Goal: Information Seeking & Learning: Learn about a topic

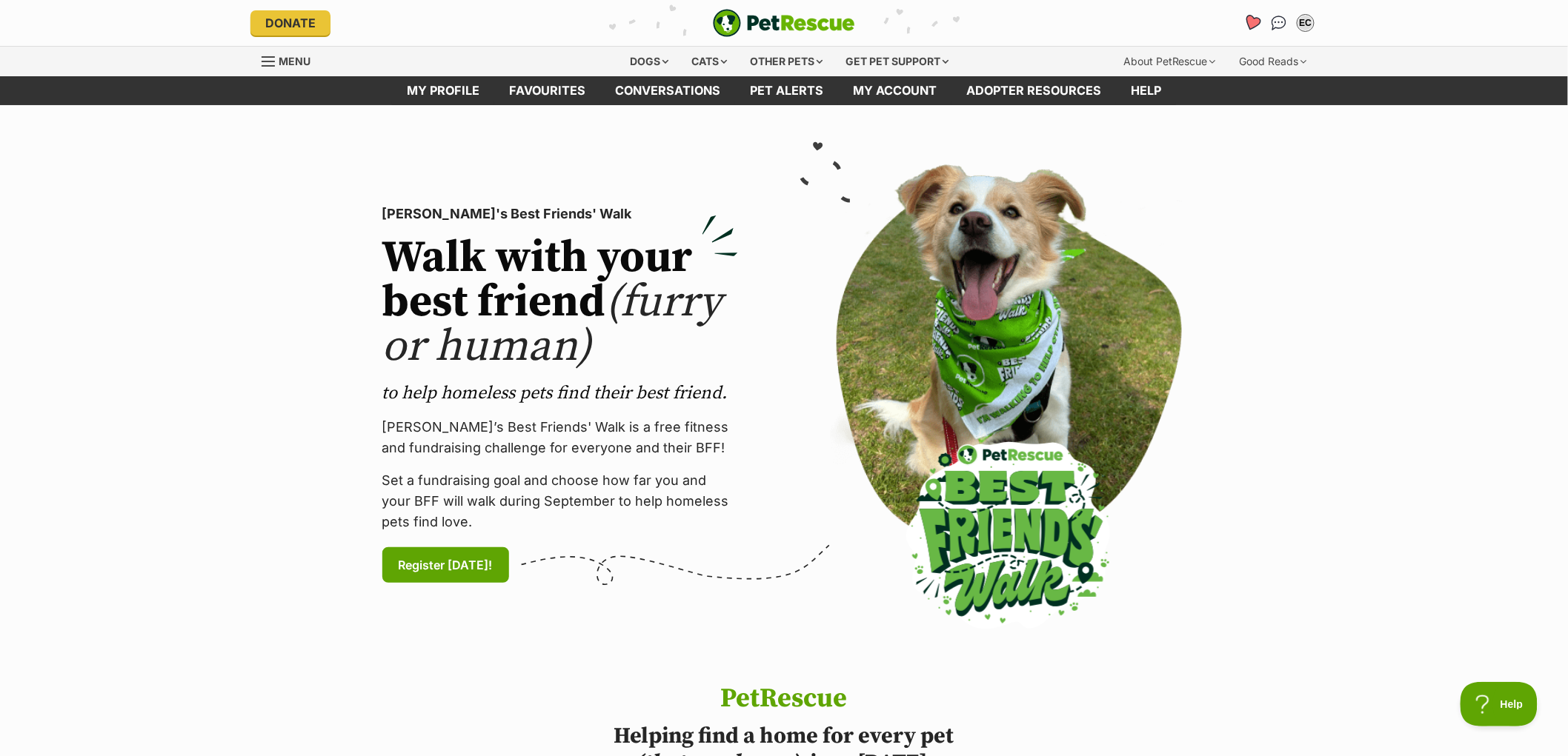
click at [1254, 25] on icon "Favourites" at bounding box center [1252, 22] width 18 height 17
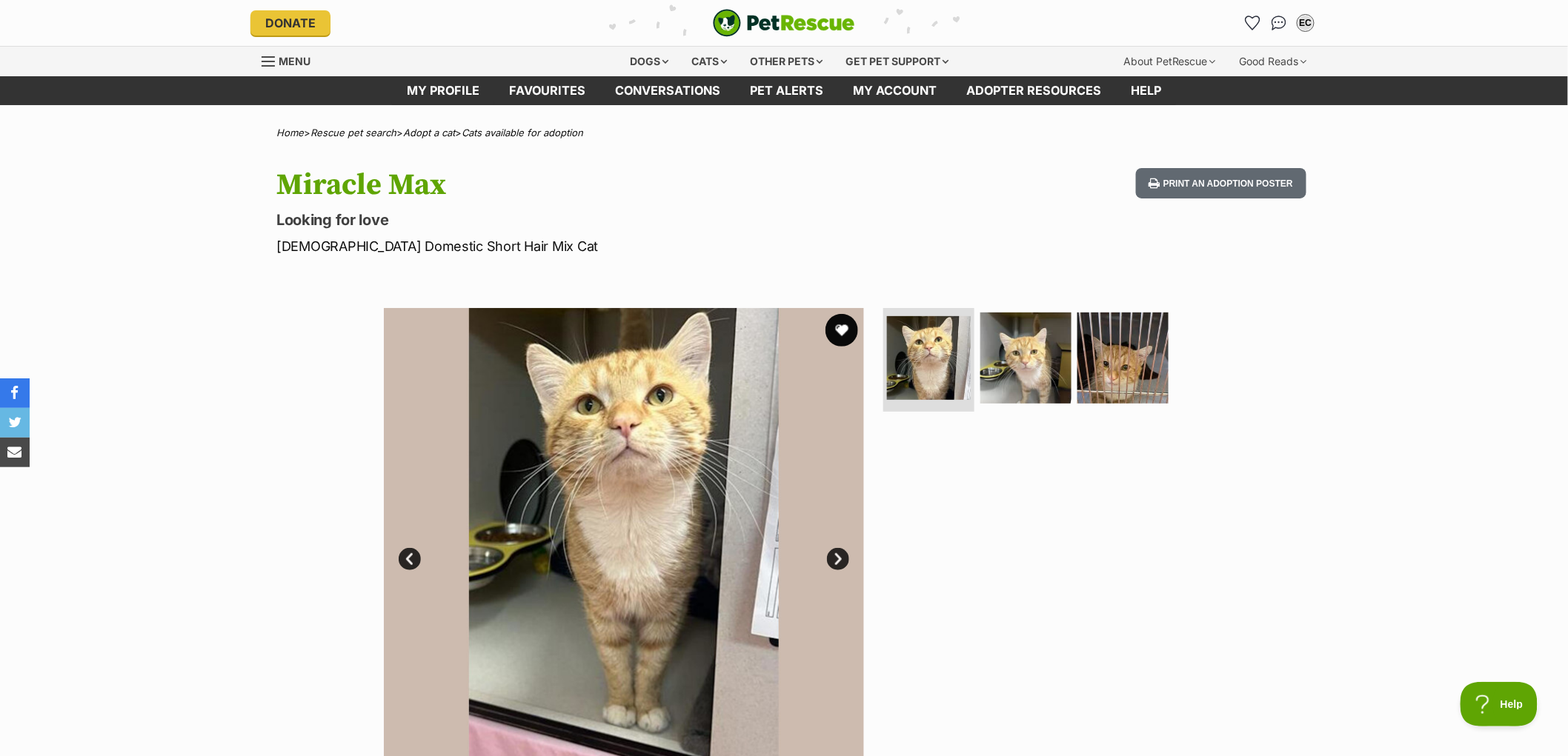
click at [840, 329] on button "favourite" at bounding box center [842, 330] width 32 height 32
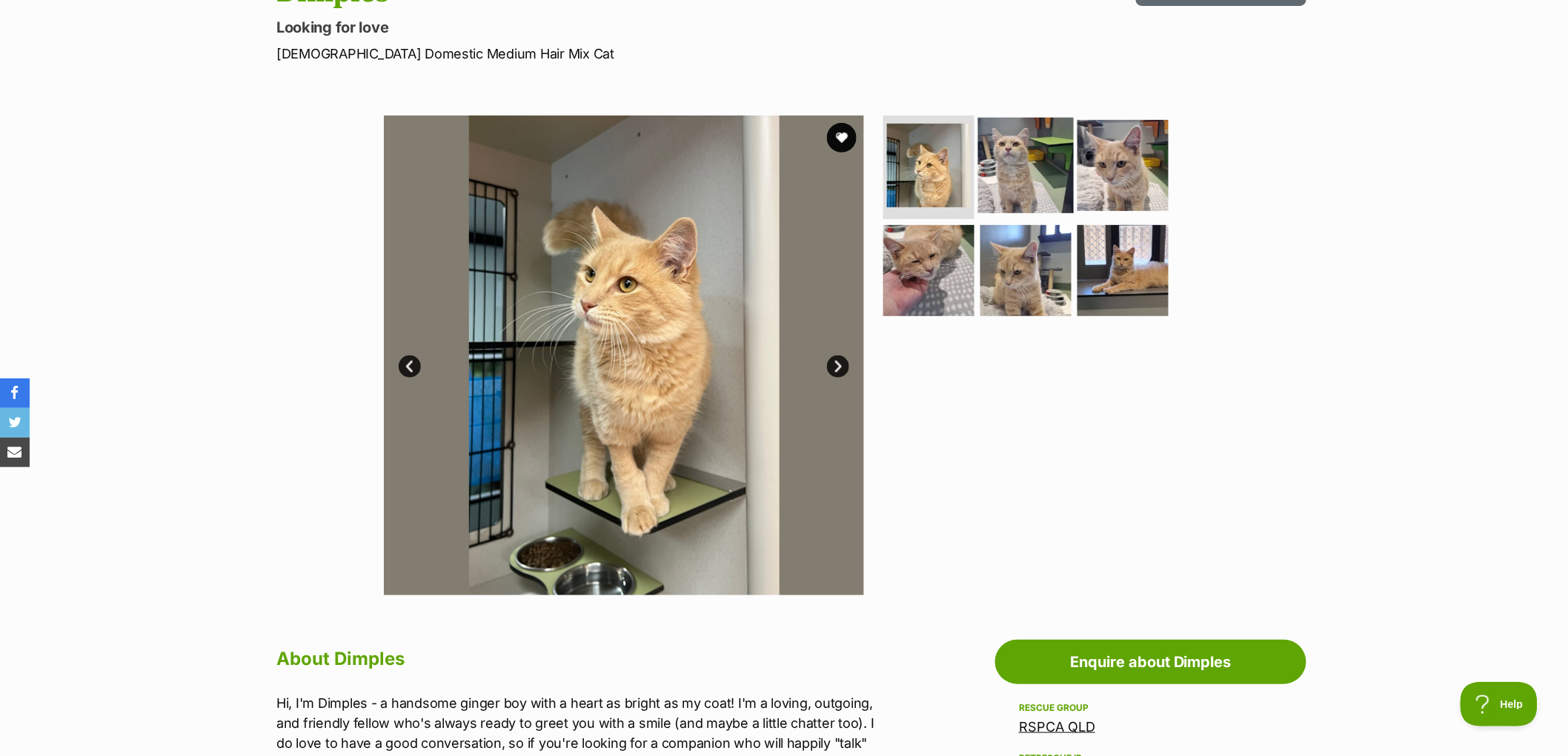
click at [1049, 149] on img at bounding box center [1026, 165] width 95 height 95
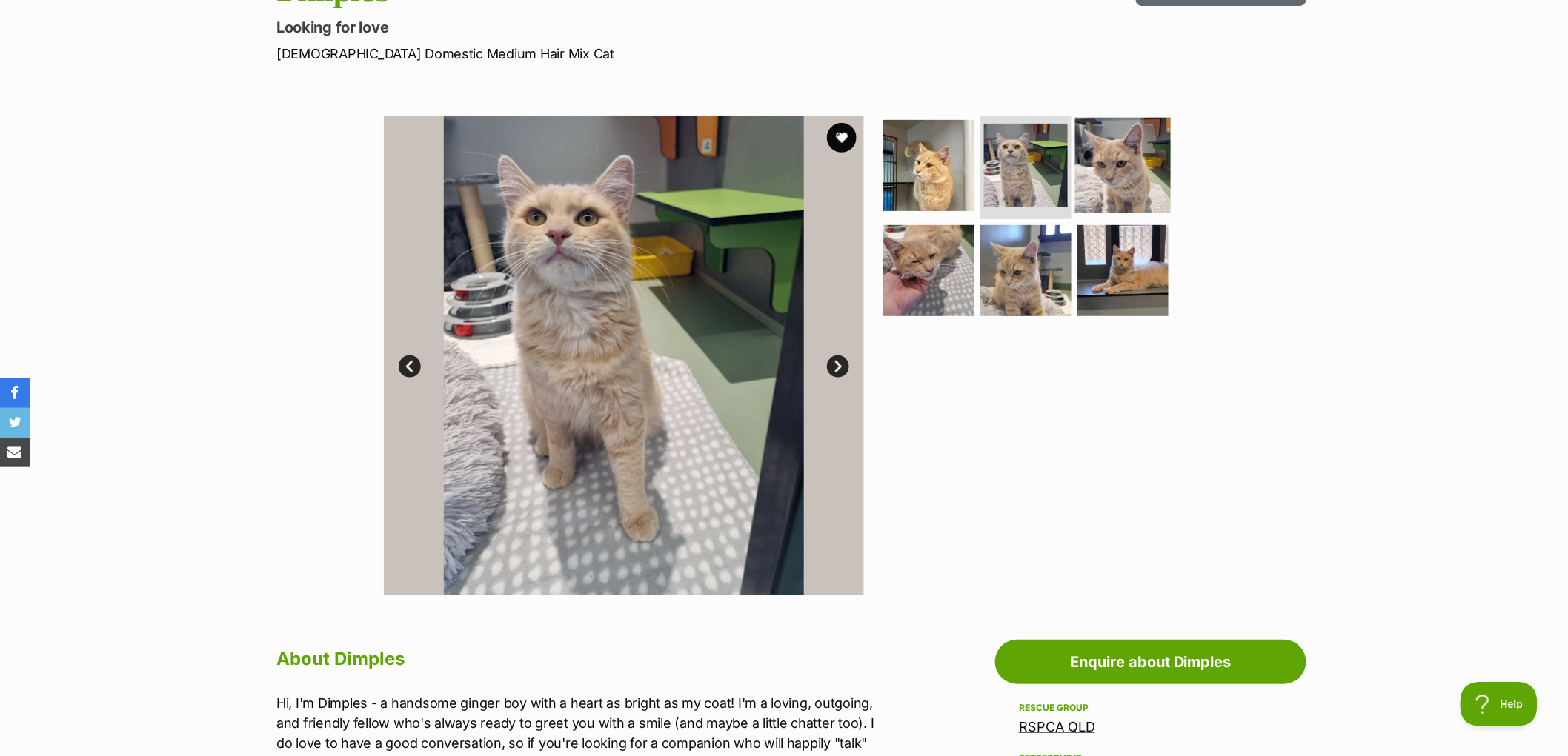
click at [1111, 164] on img at bounding box center [1123, 165] width 95 height 95
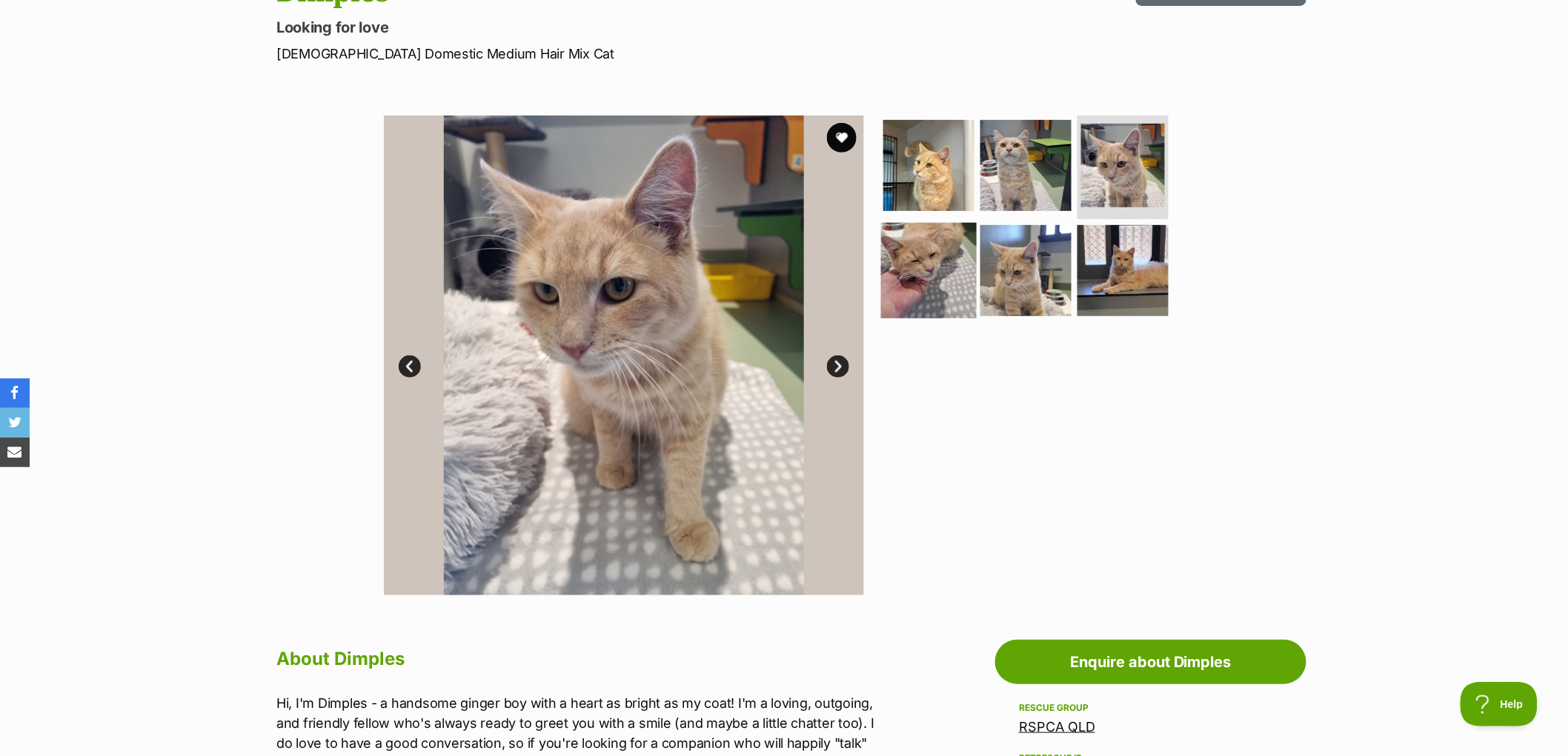
click at [945, 287] on img at bounding box center [929, 270] width 95 height 95
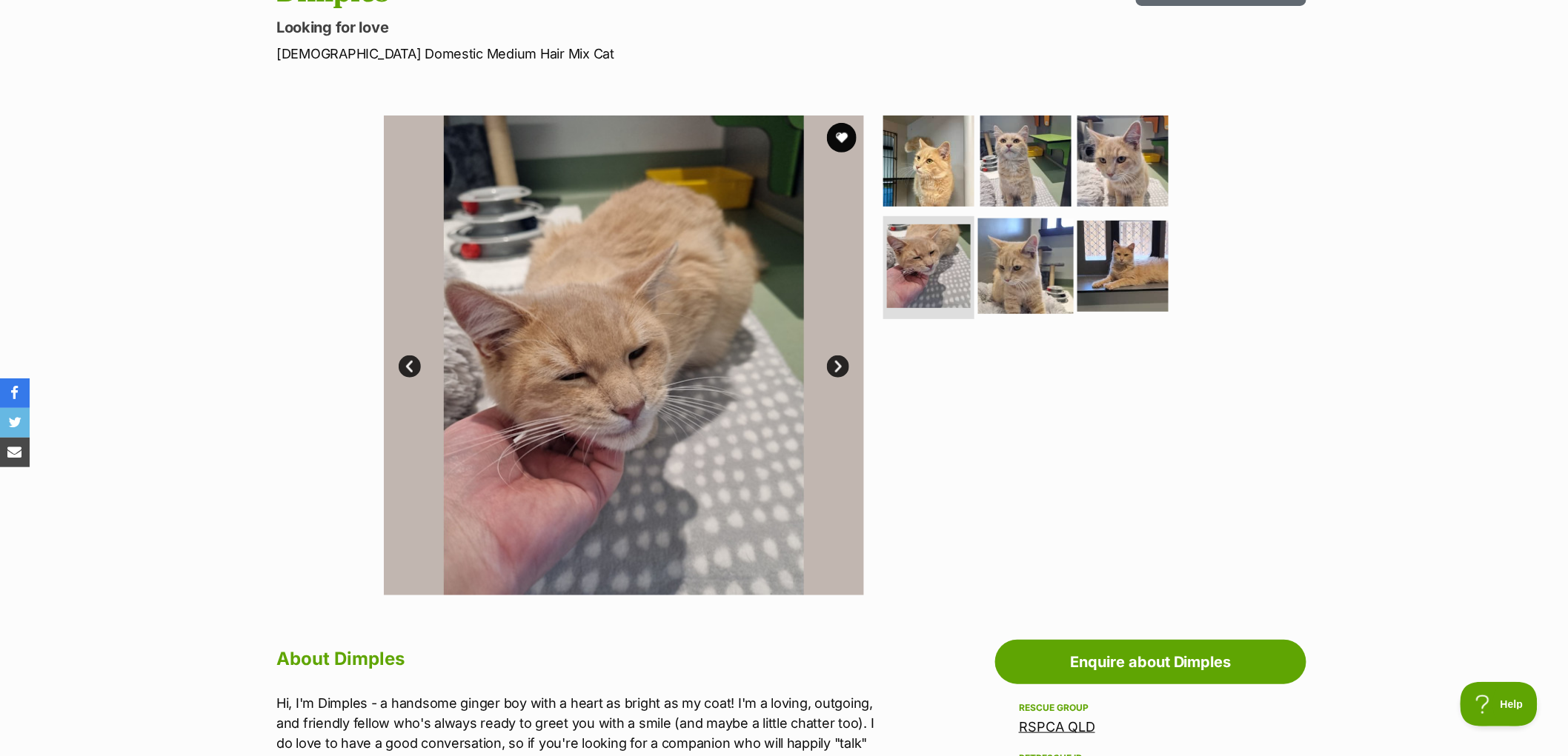
click at [1031, 276] on img at bounding box center [1026, 265] width 95 height 95
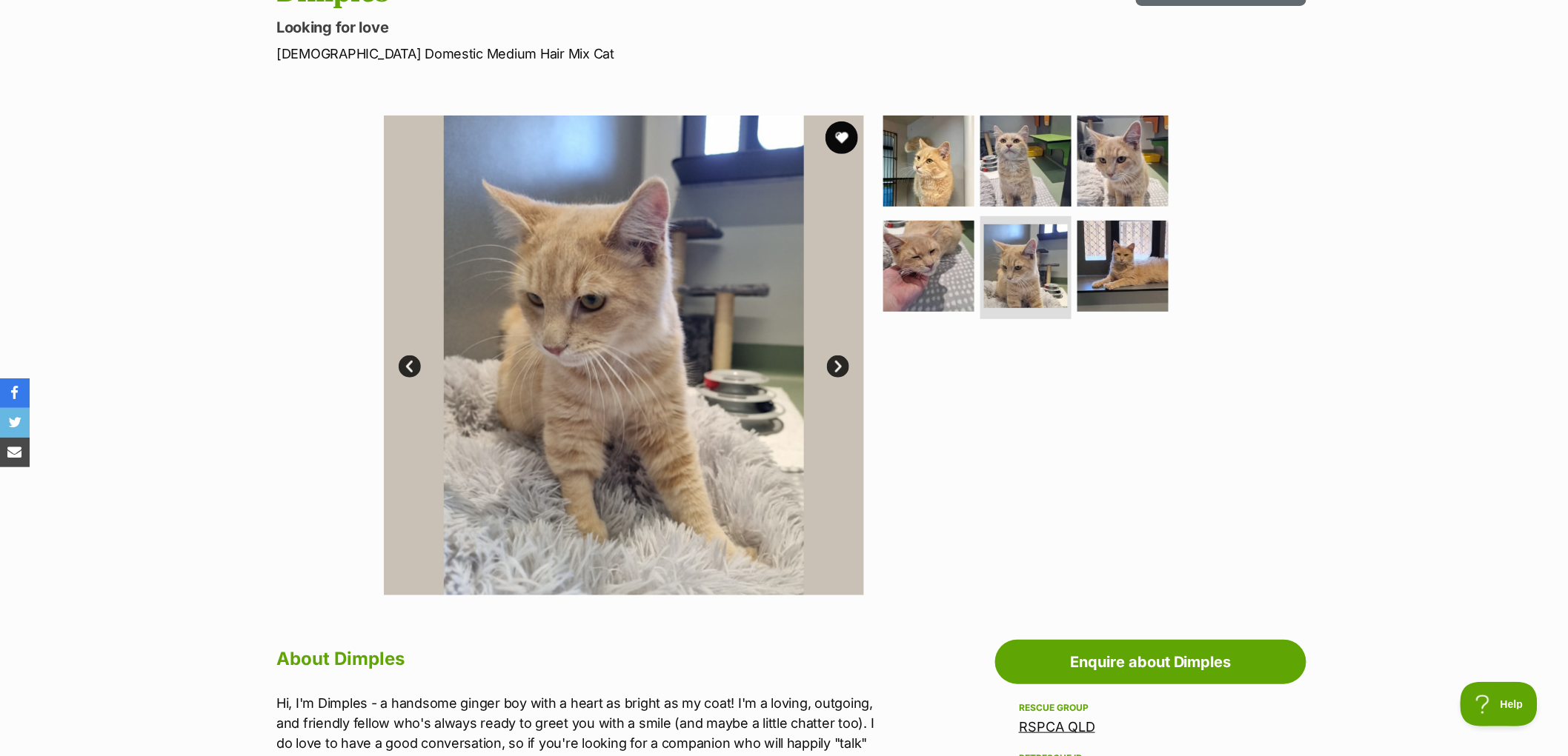
click at [838, 132] on button "favourite" at bounding box center [842, 138] width 32 height 32
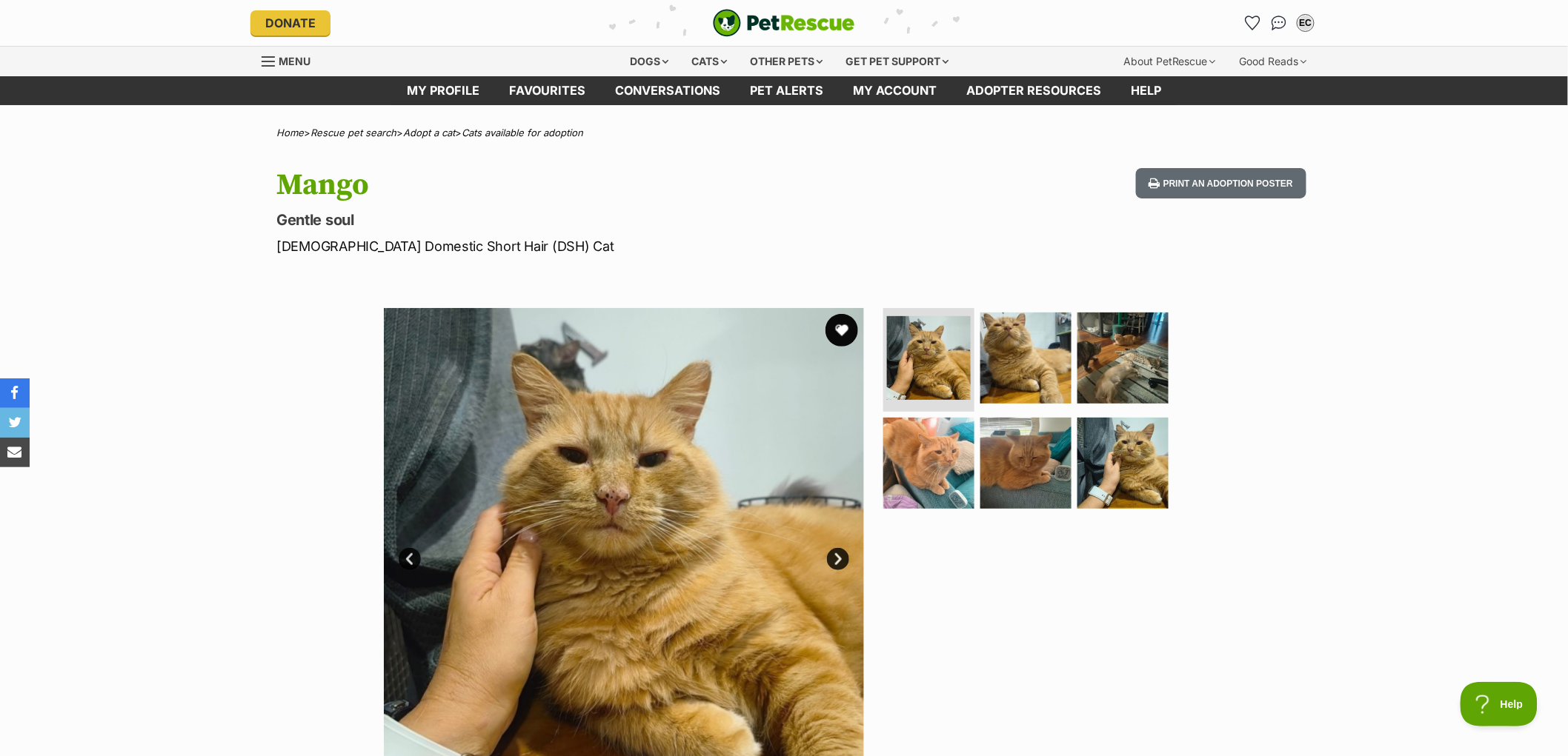
click at [840, 330] on button "favourite" at bounding box center [842, 330] width 32 height 32
click at [1305, 28] on div "EC" at bounding box center [1305, 22] width 19 height 19
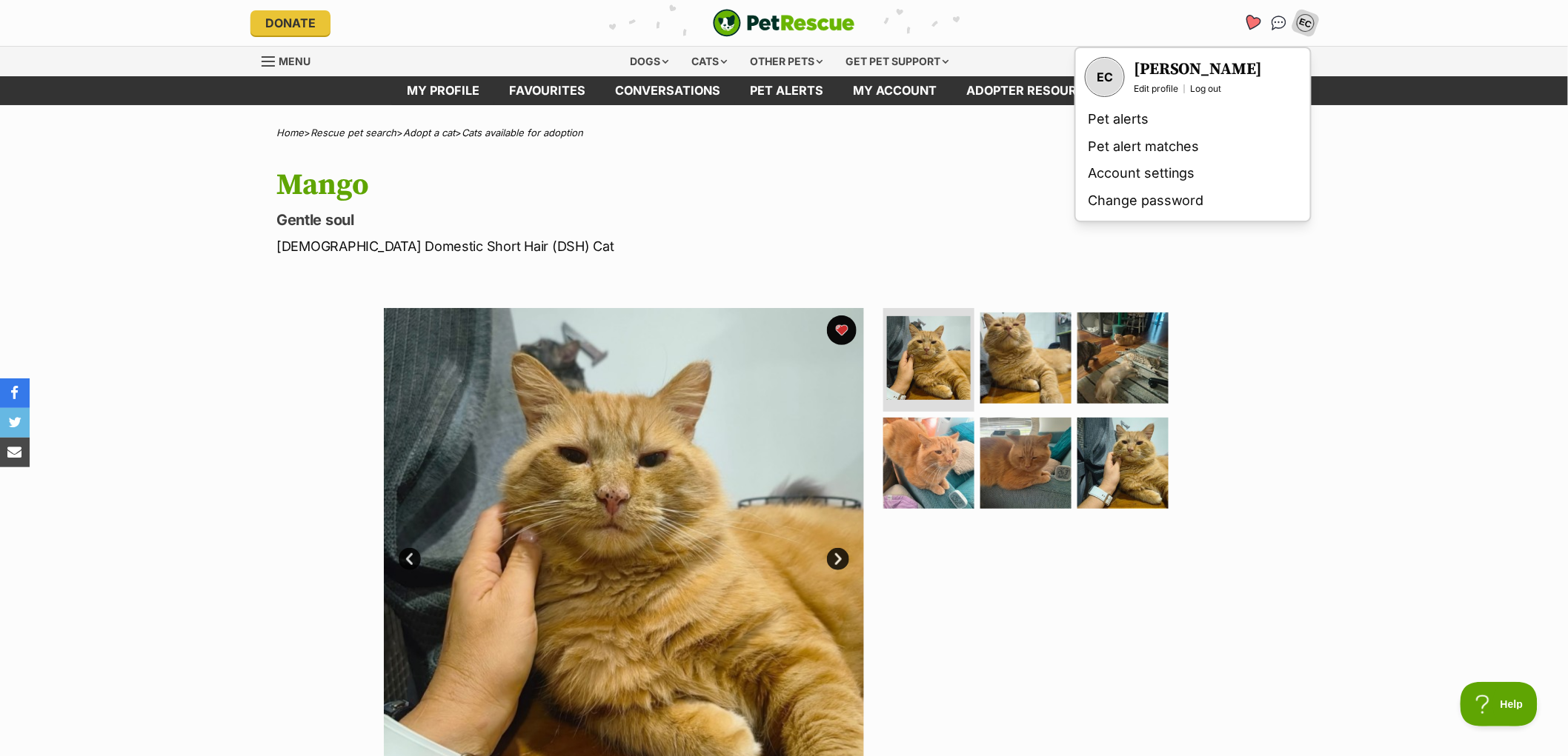
click at [1255, 28] on icon "Favourites" at bounding box center [1253, 22] width 20 height 19
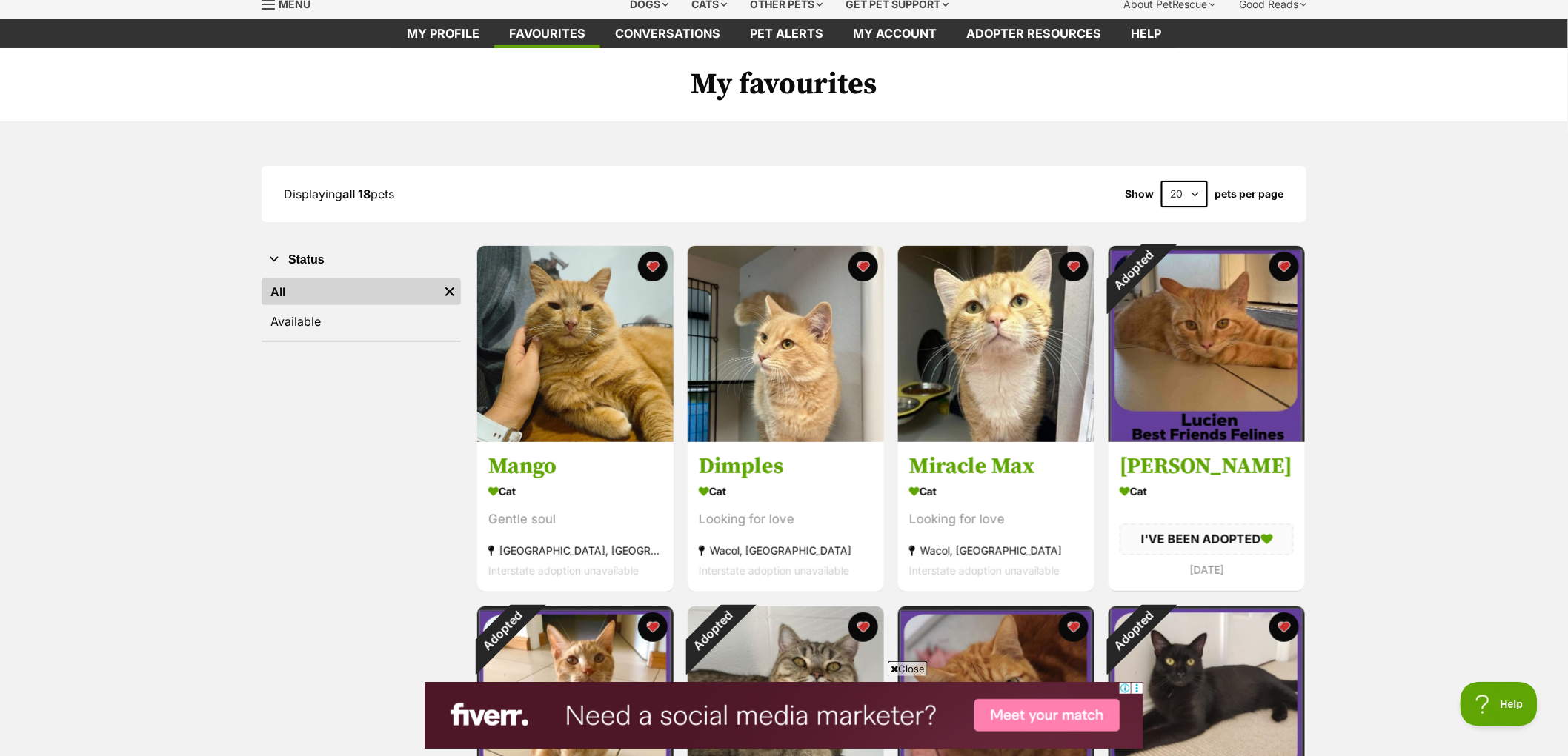
scroll to position [82, 0]
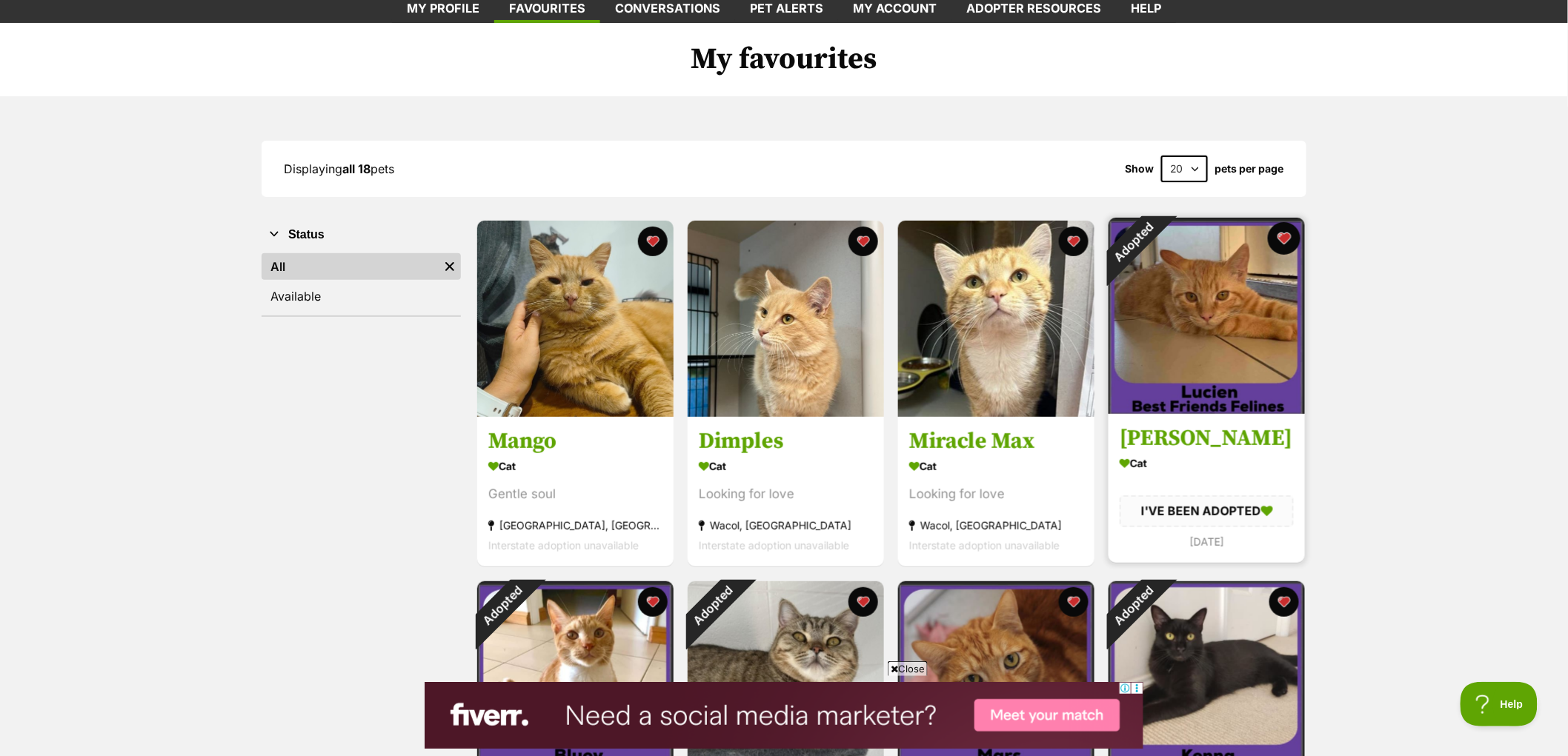
click at [1293, 243] on button "favourite" at bounding box center [1284, 238] width 32 height 32
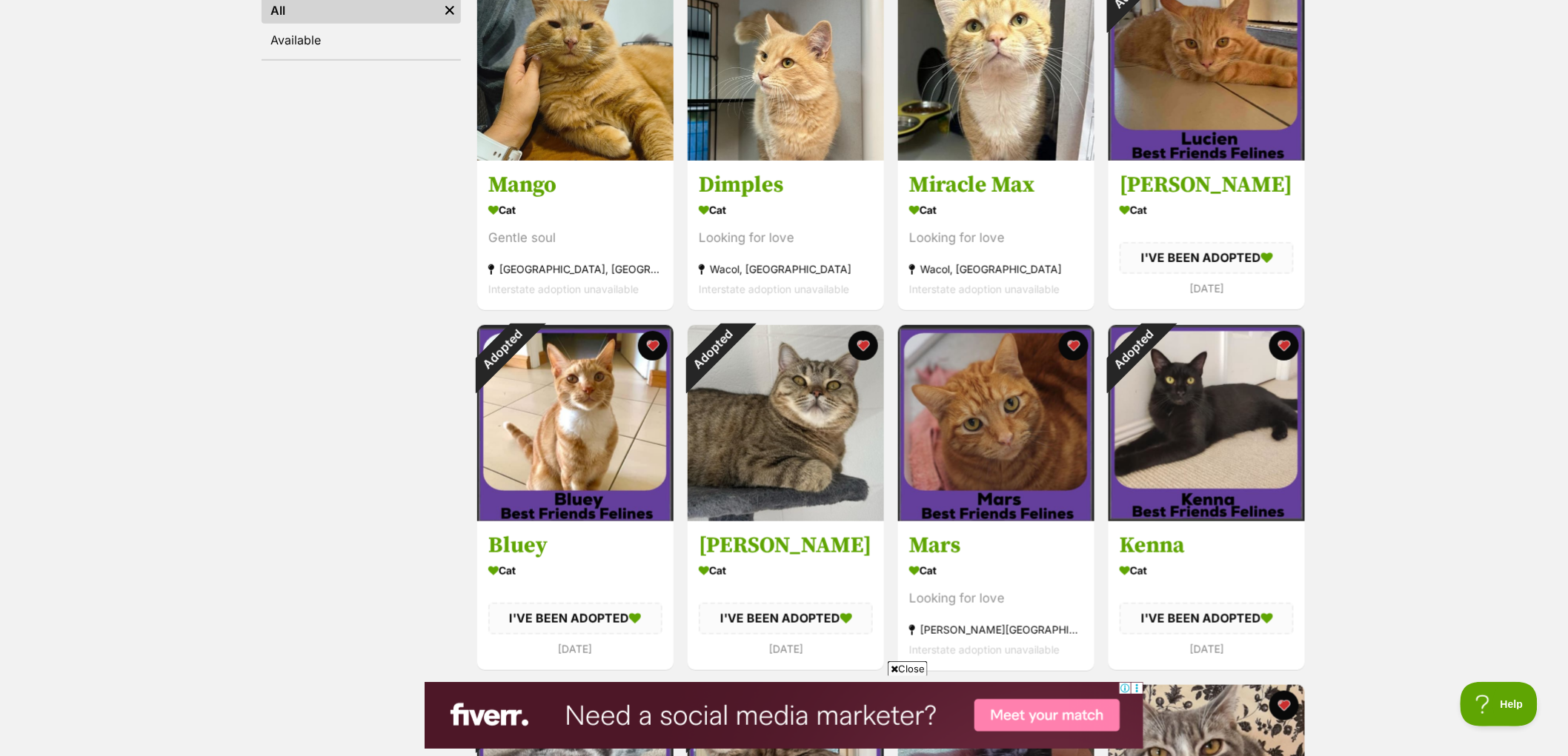
scroll to position [411, 0]
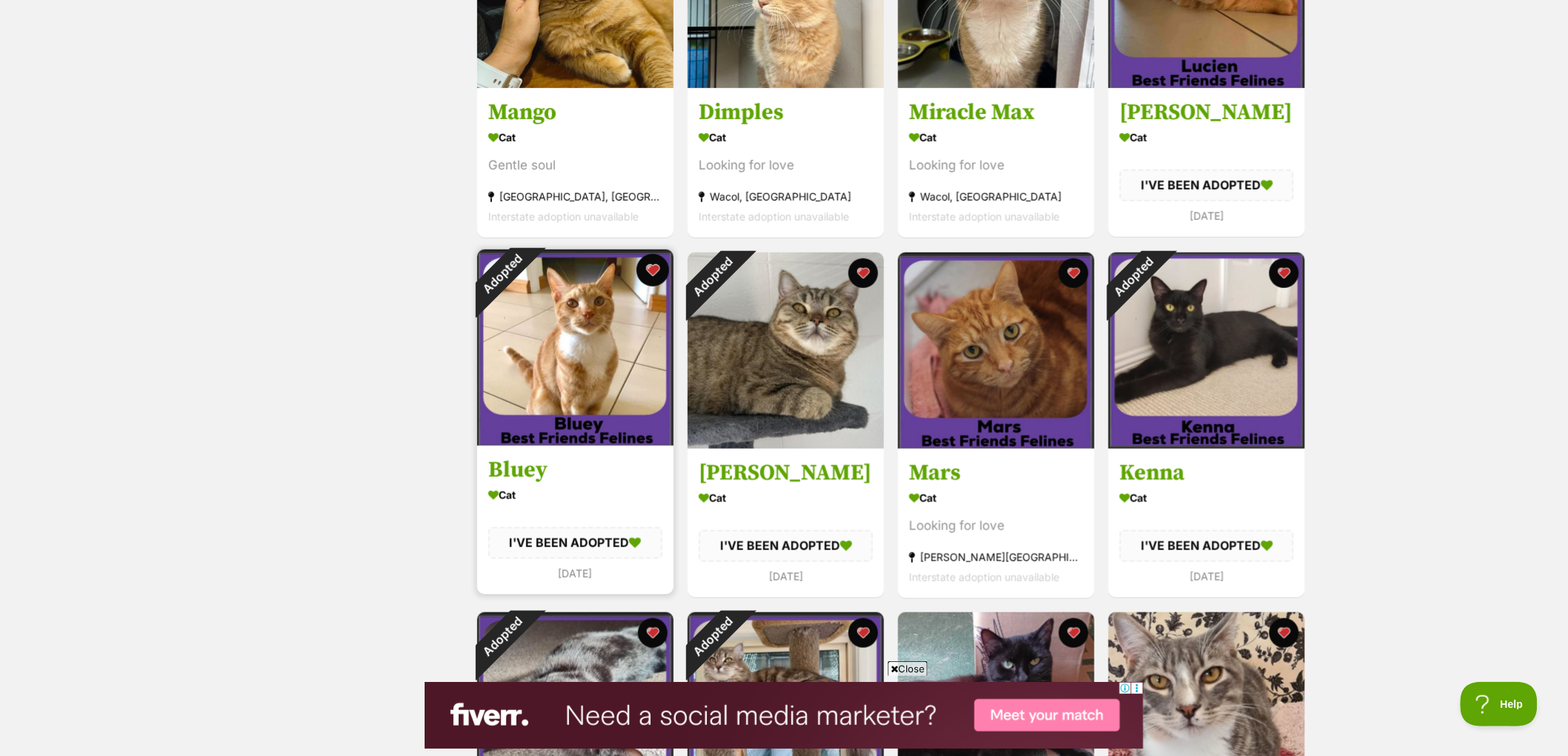
click at [654, 267] on button "favourite" at bounding box center [653, 270] width 32 height 32
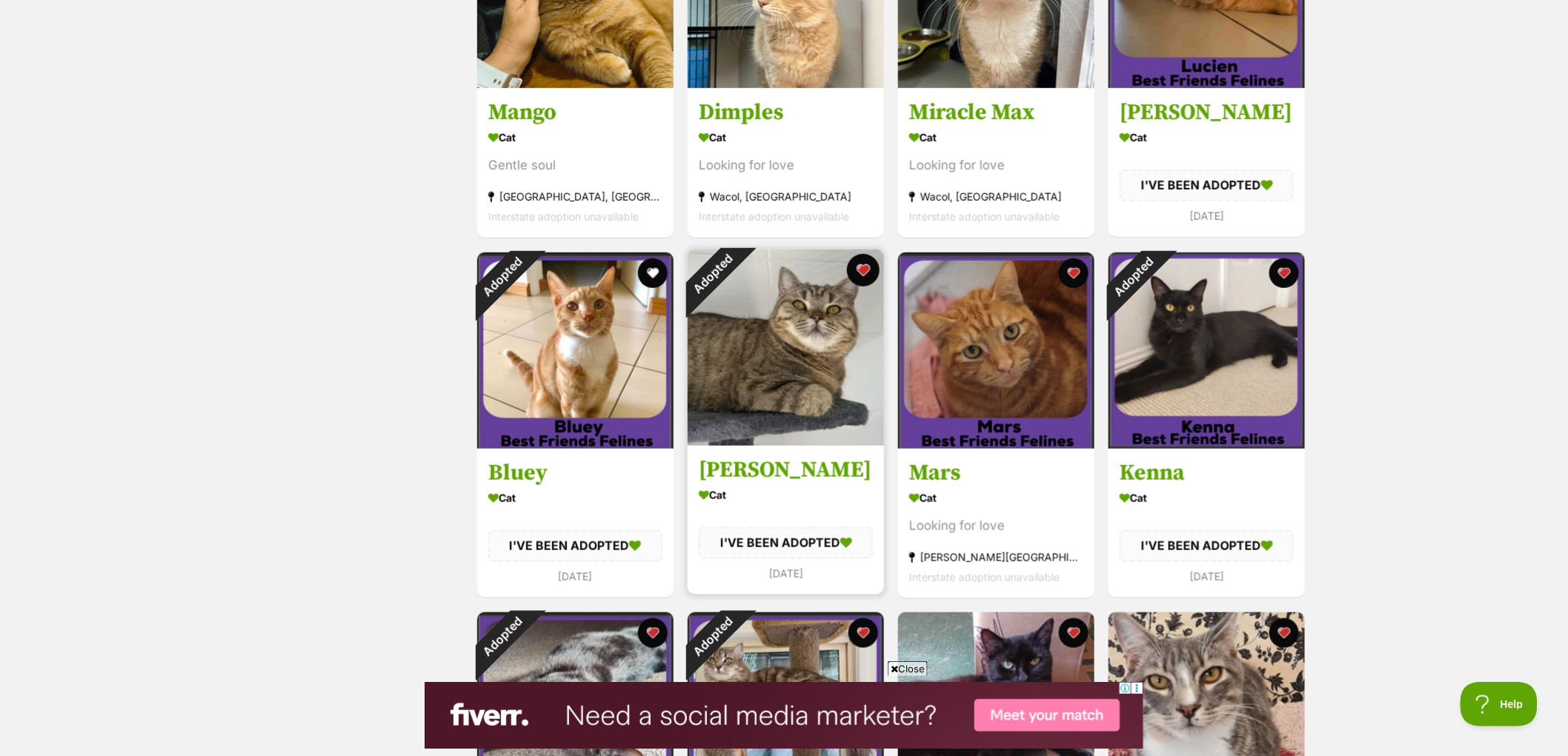
click at [862, 263] on button "favourite" at bounding box center [863, 270] width 32 height 32
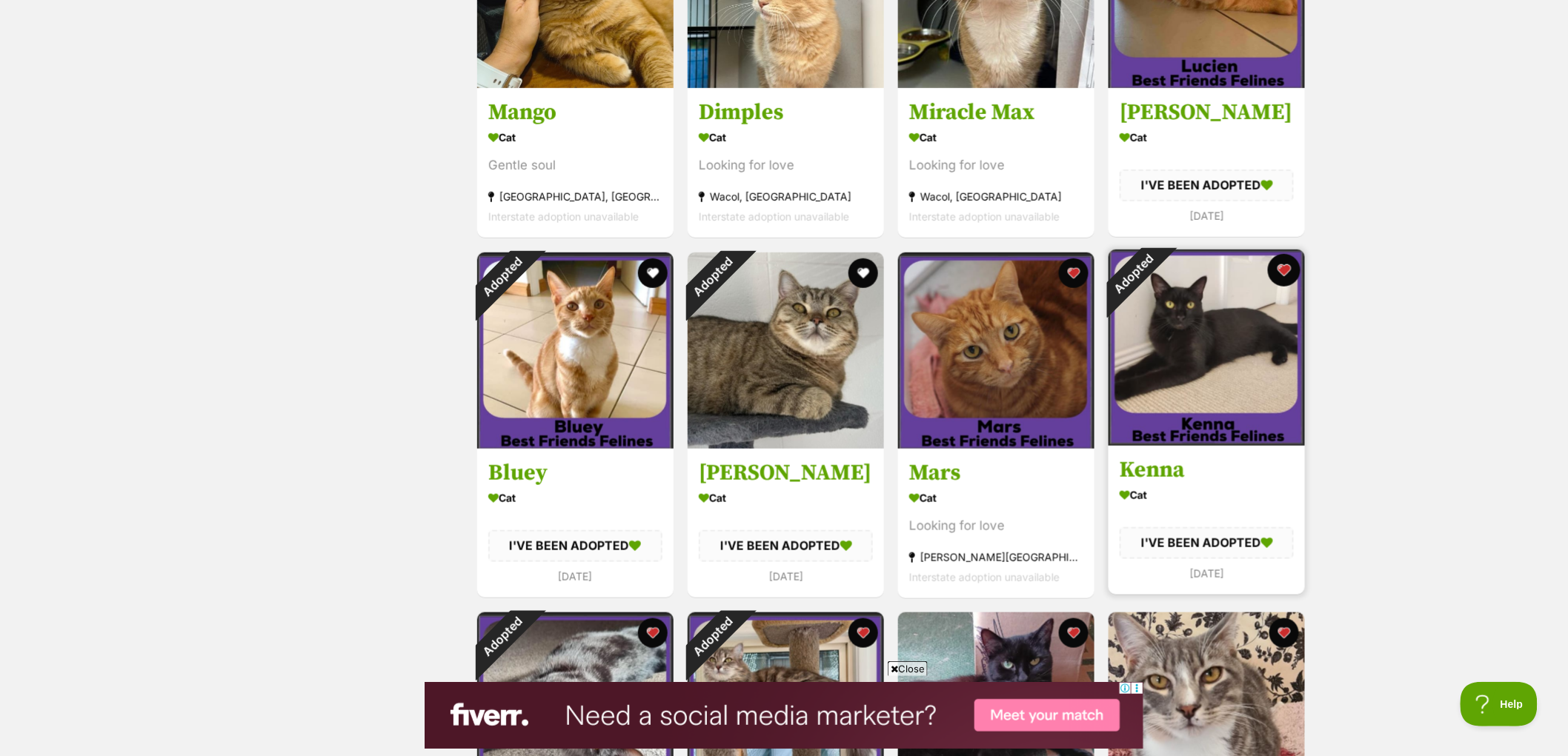
click at [1282, 267] on button "favourite" at bounding box center [1284, 270] width 32 height 32
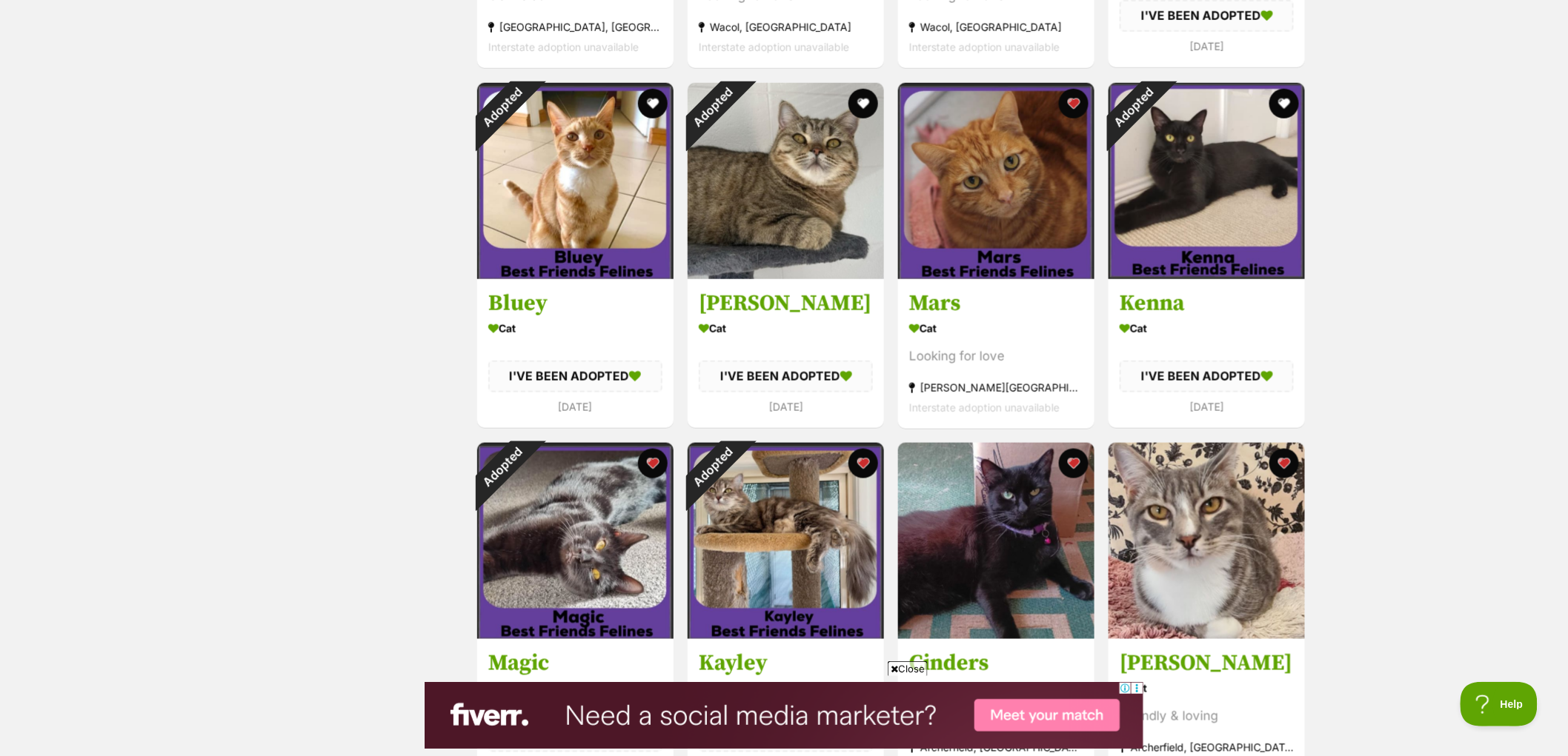
scroll to position [741, 0]
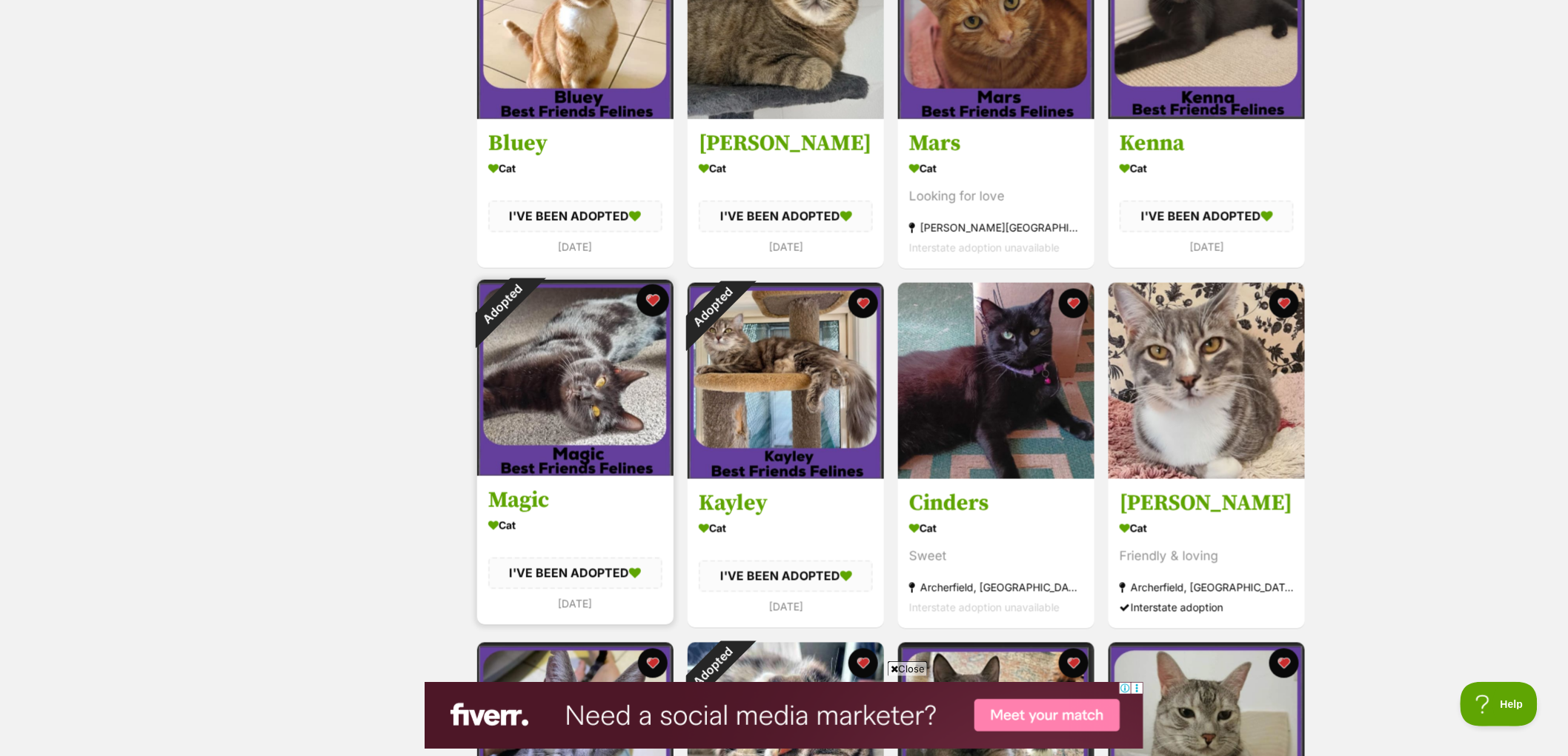
click at [662, 303] on button "favourite" at bounding box center [653, 300] width 32 height 32
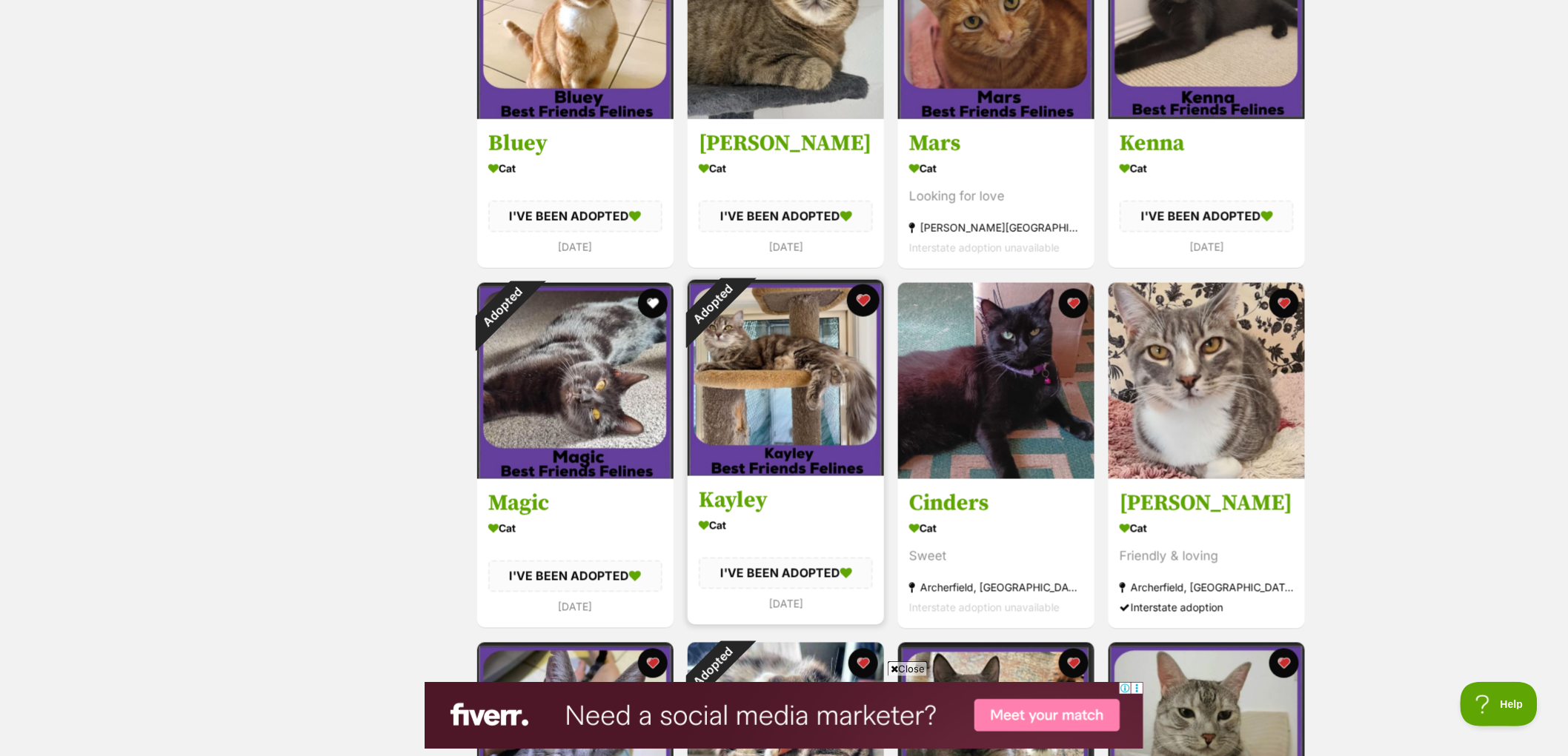
click at [860, 301] on button "favourite" at bounding box center [863, 300] width 32 height 32
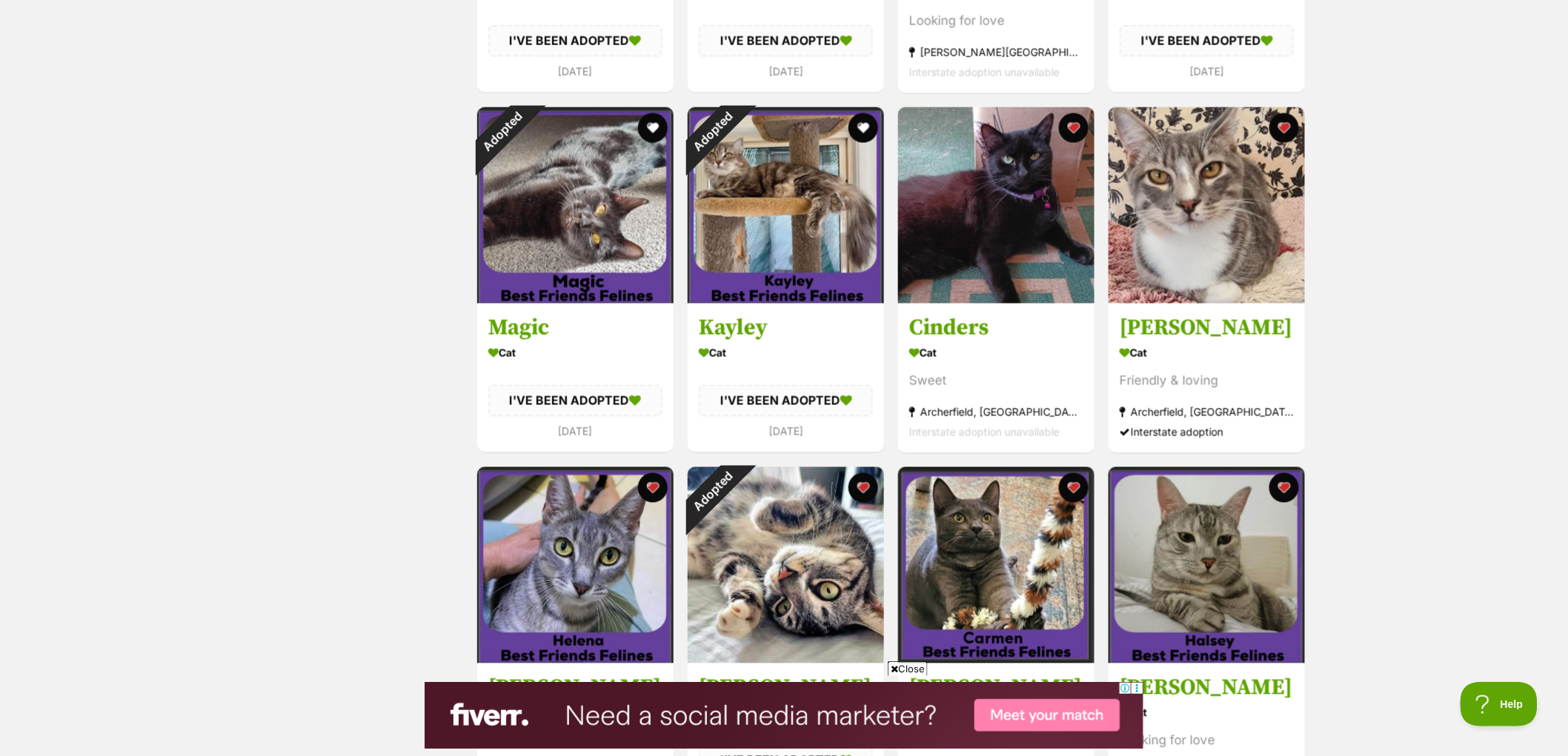
scroll to position [1069, 0]
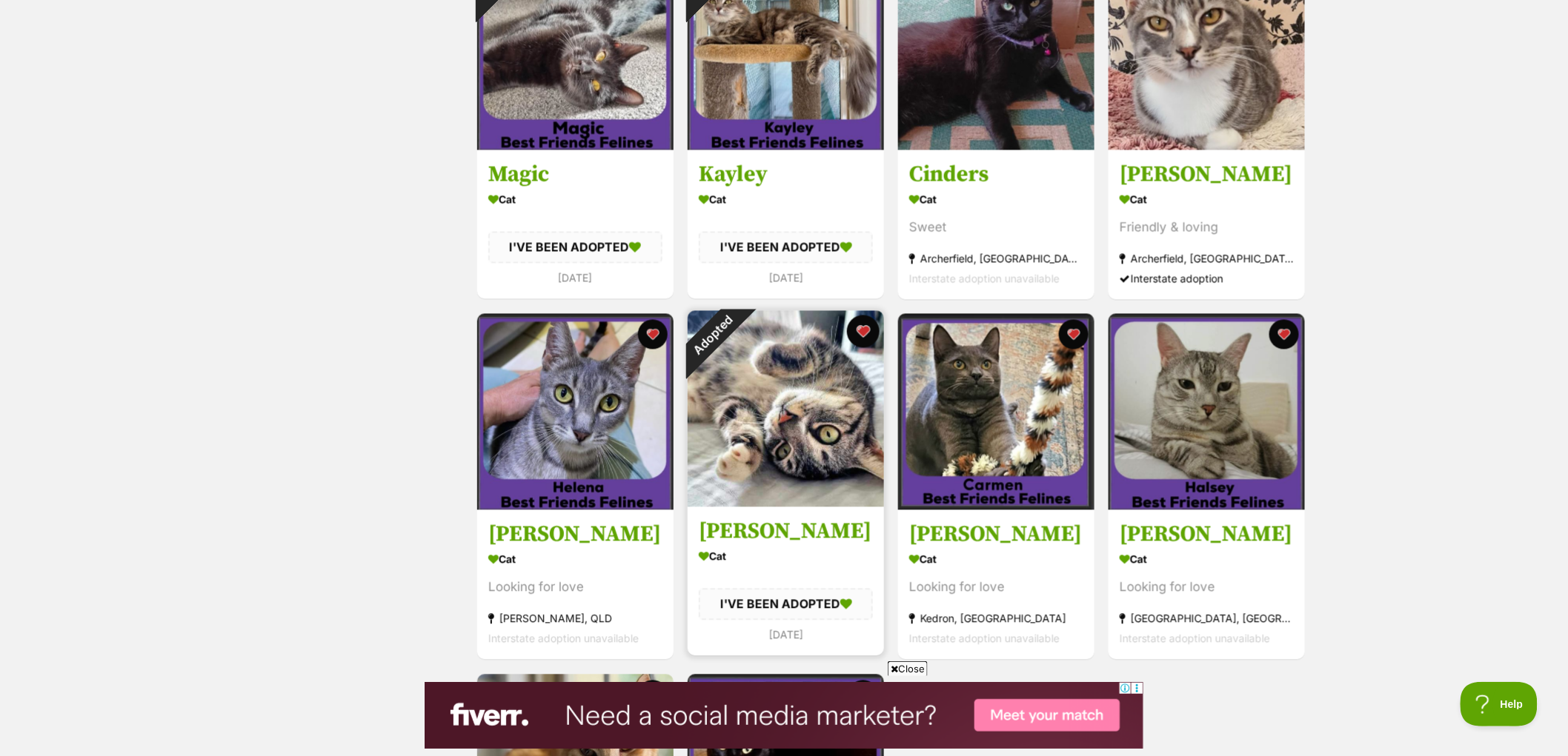
click at [860, 323] on button "favourite" at bounding box center [863, 332] width 32 height 32
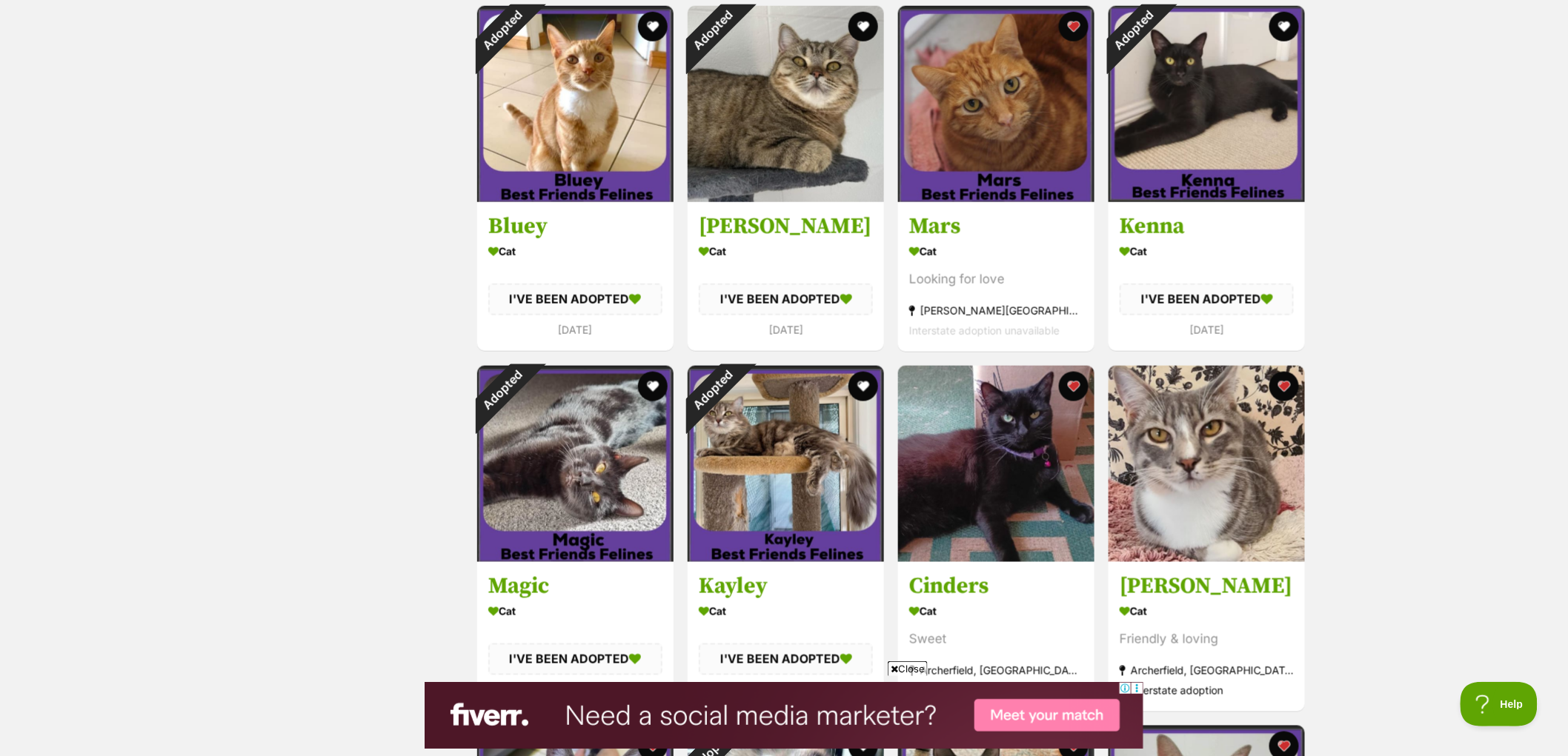
scroll to position [164, 0]
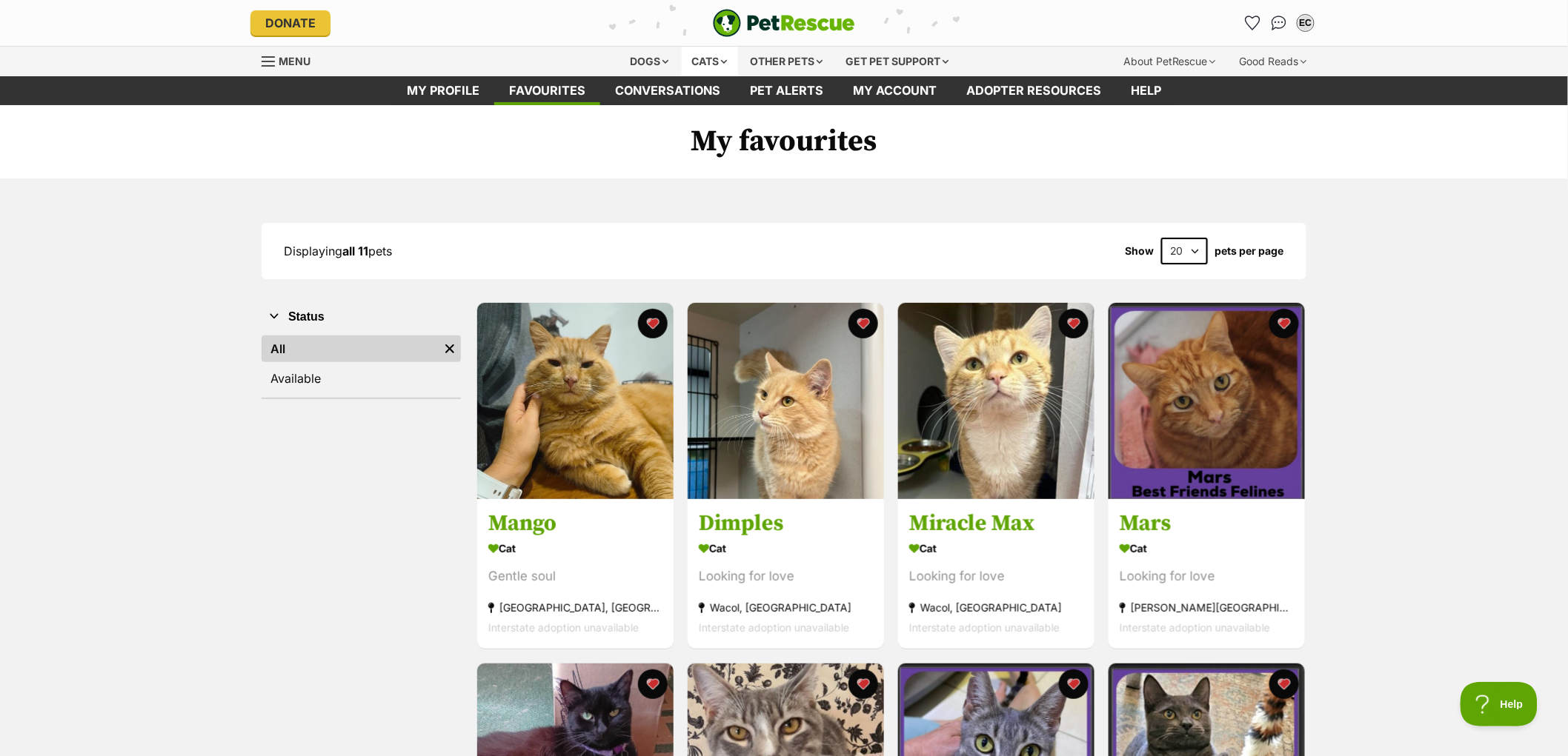
click at [707, 58] on div "Cats" at bounding box center [709, 61] width 56 height 30
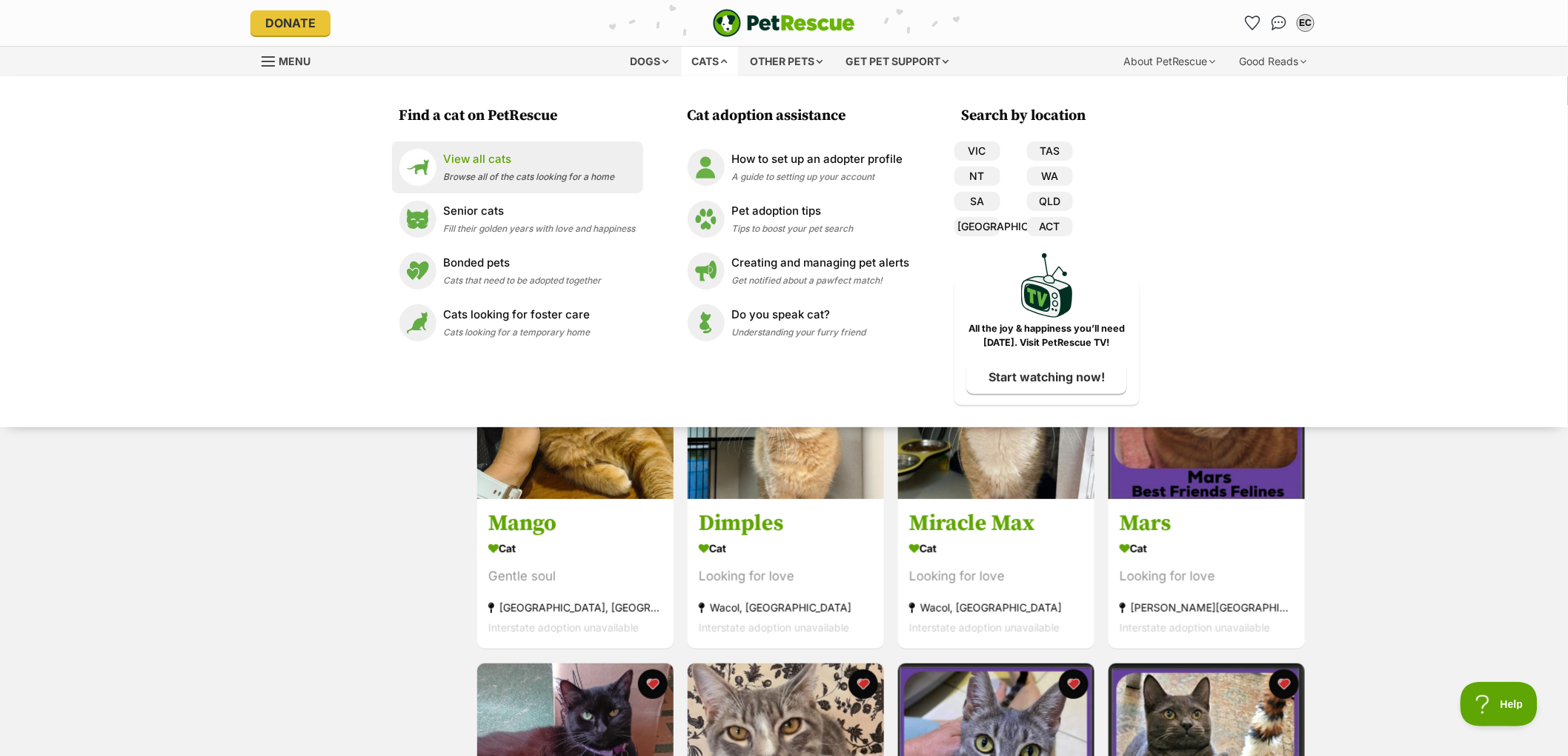
click at [563, 181] on span "Browse all of the cats looking for a home" at bounding box center [530, 177] width 171 height 11
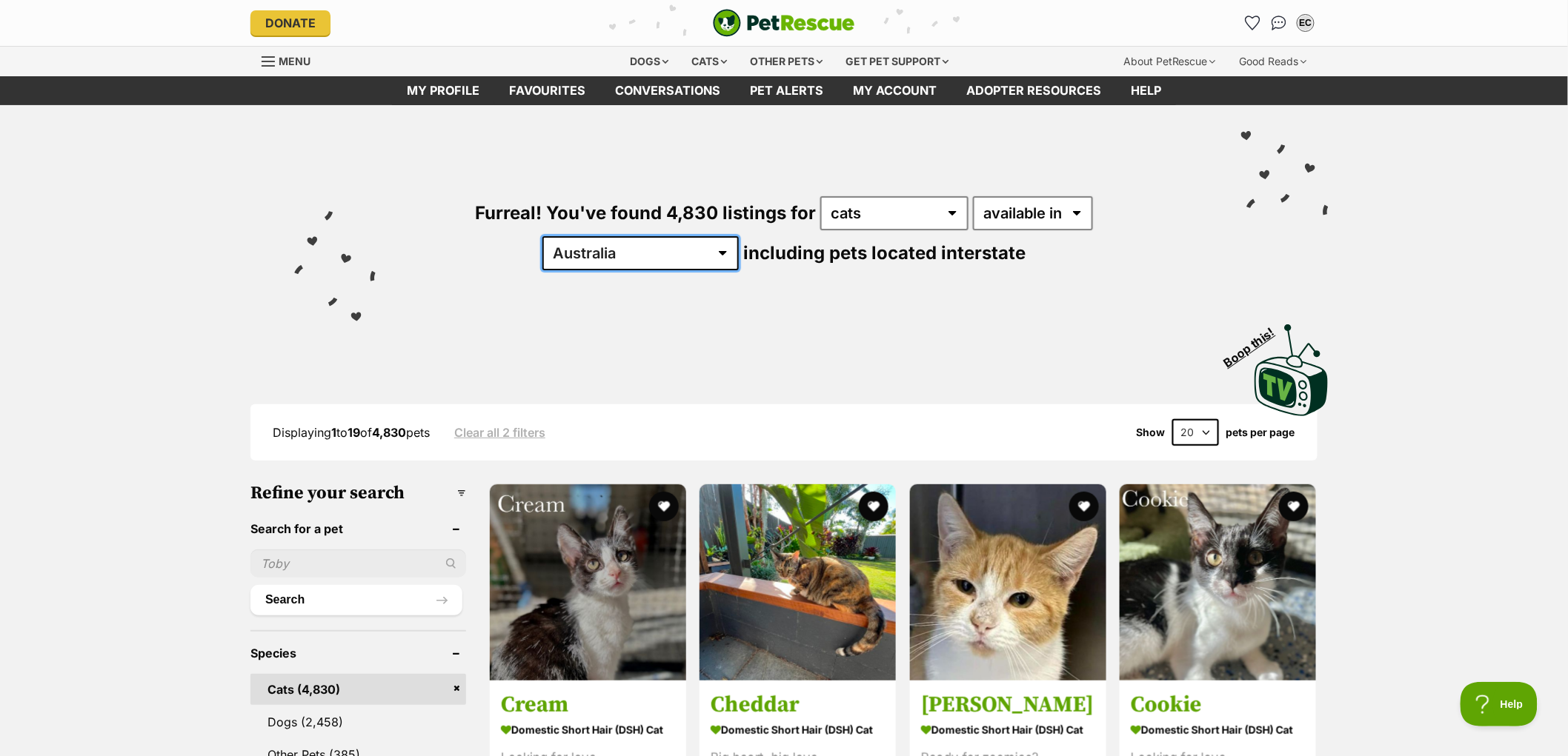
click at [739, 237] on select "Australia ACT NSW NT QLD SA TAS VIC WA" at bounding box center [641, 254] width 197 height 34
select select "QLD"
click at [739, 237] on select "Australia ACT NSW NT QLD SA TAS VIC WA" at bounding box center [641, 254] width 197 height 34
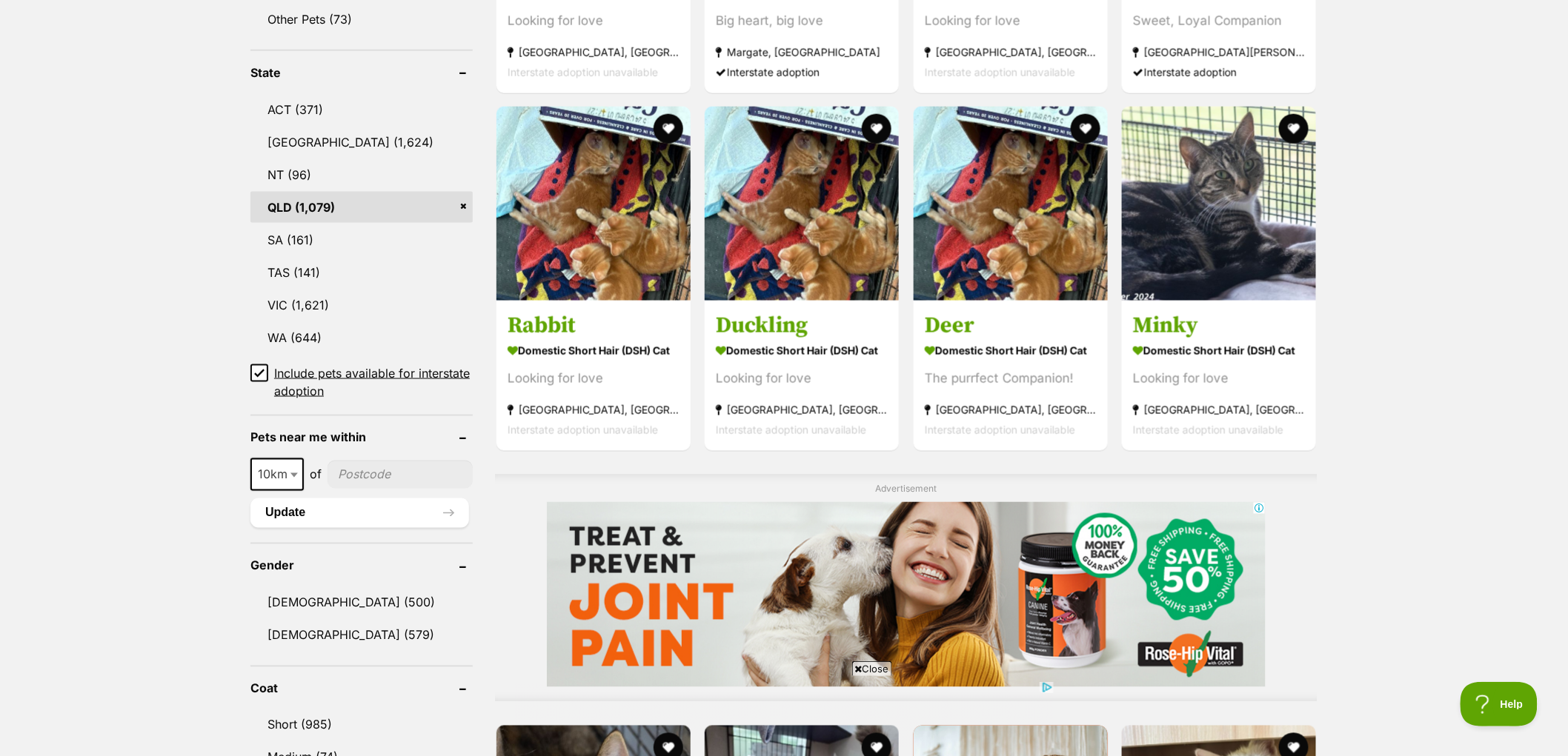
scroll to position [741, 0]
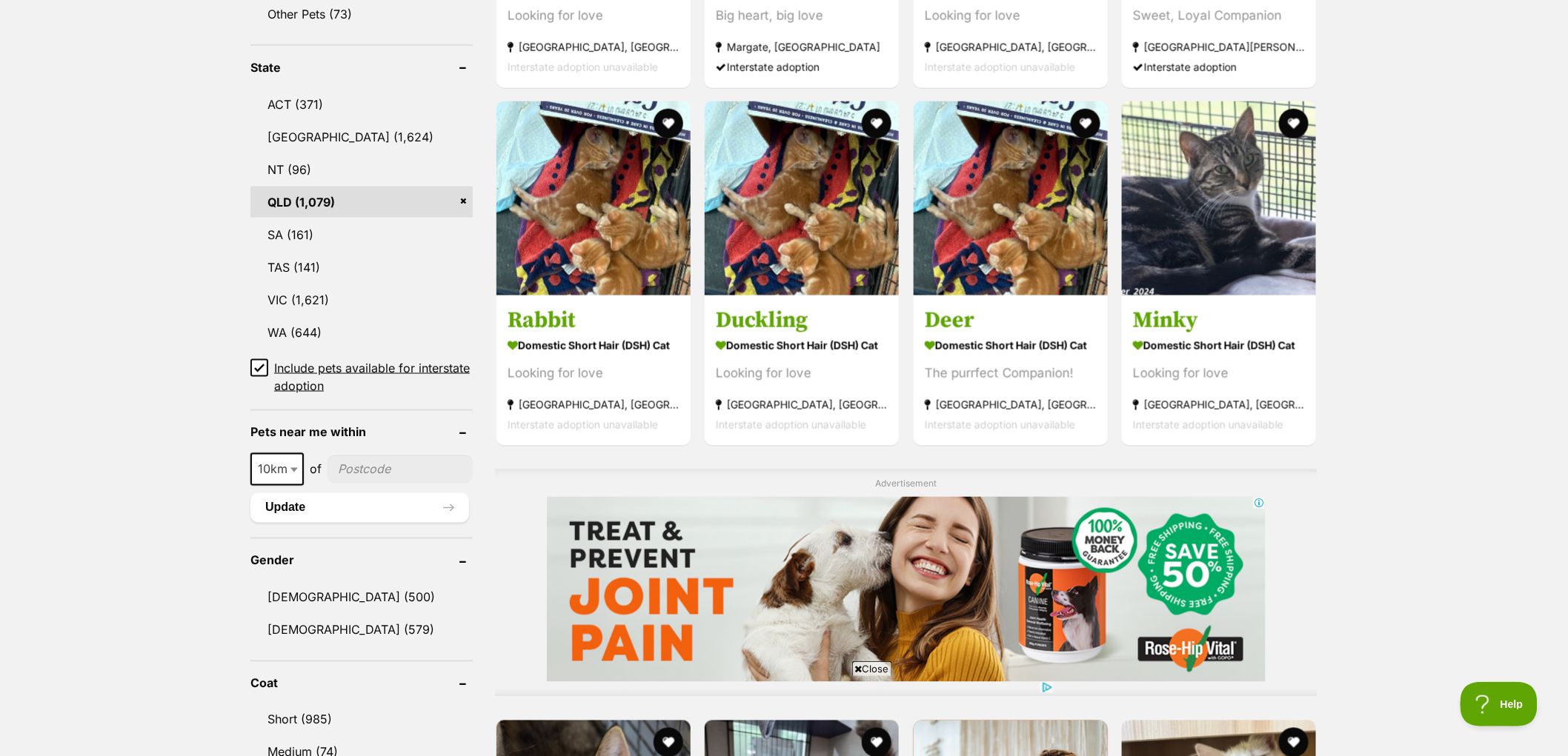
click at [402, 461] on input"] "postcode" at bounding box center [400, 469] width 145 height 28
type input"] "4068"
click at [281, 459] on span "10km" at bounding box center [277, 469] width 51 height 21
select select "25"
click at [334, 506] on button "Update" at bounding box center [360, 508] width 218 height 30
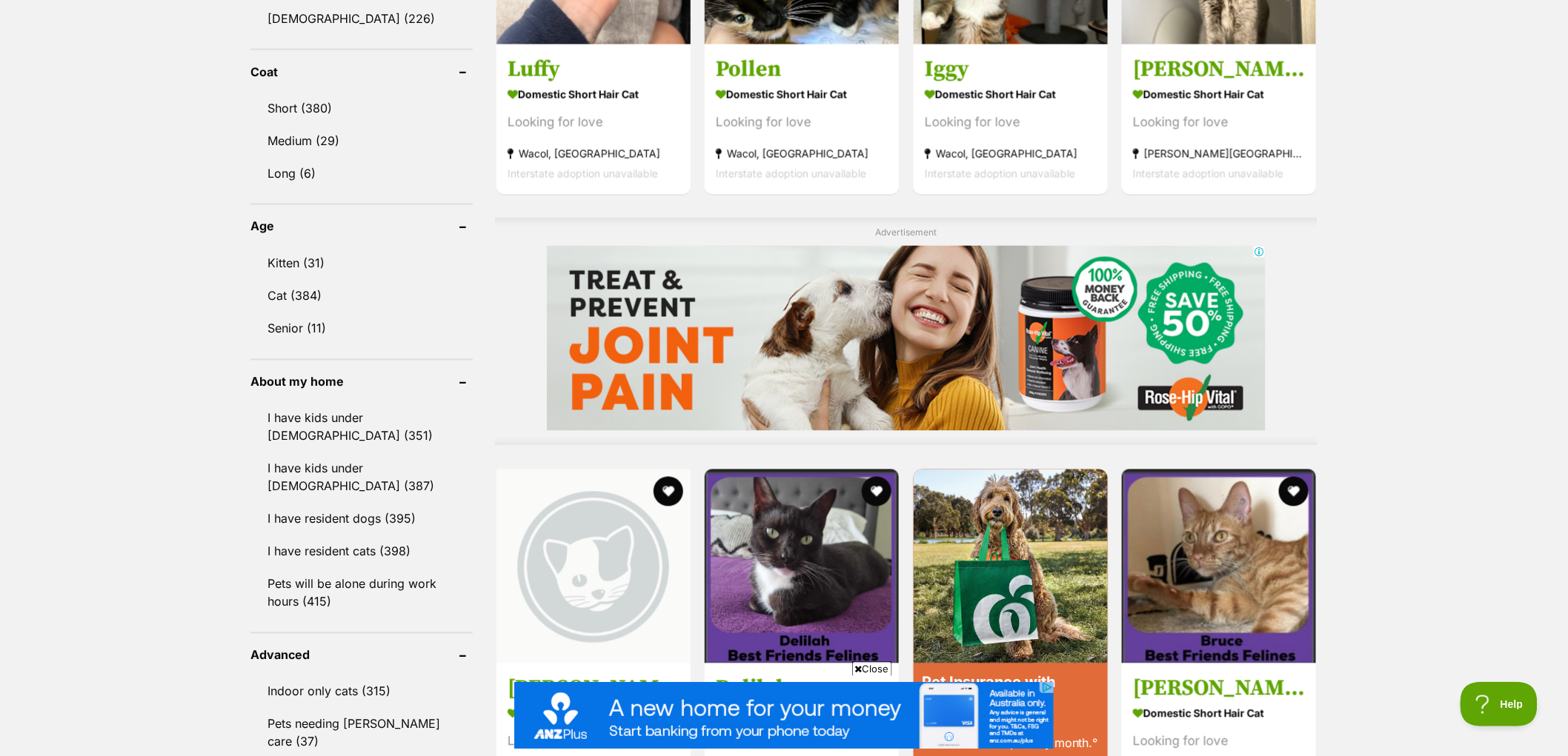
scroll to position [1069, 0]
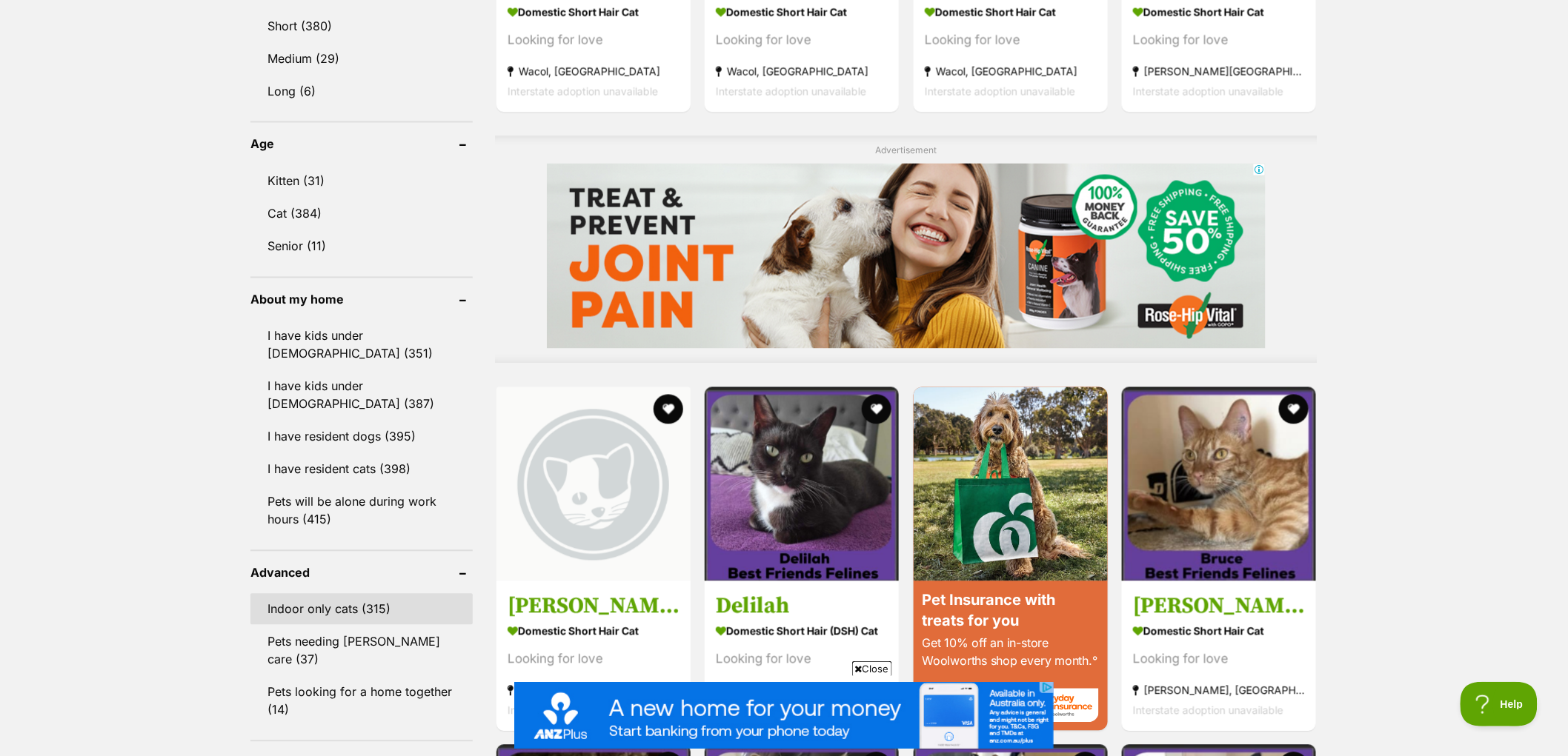
click at [340, 606] on link "Indoor only cats (315)" at bounding box center [361, 609] width 222 height 31
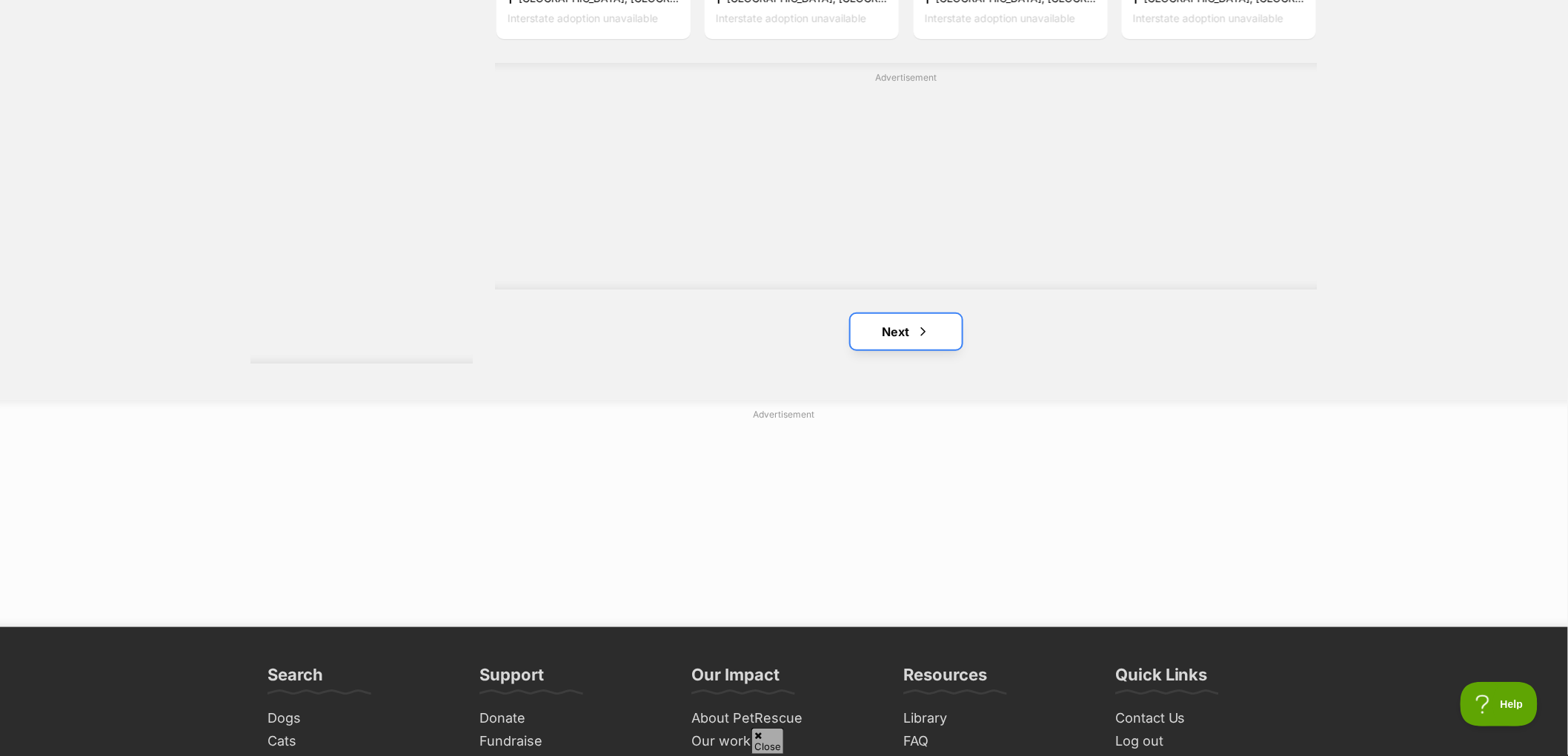
click at [892, 333] on link "Next" at bounding box center [906, 332] width 111 height 35
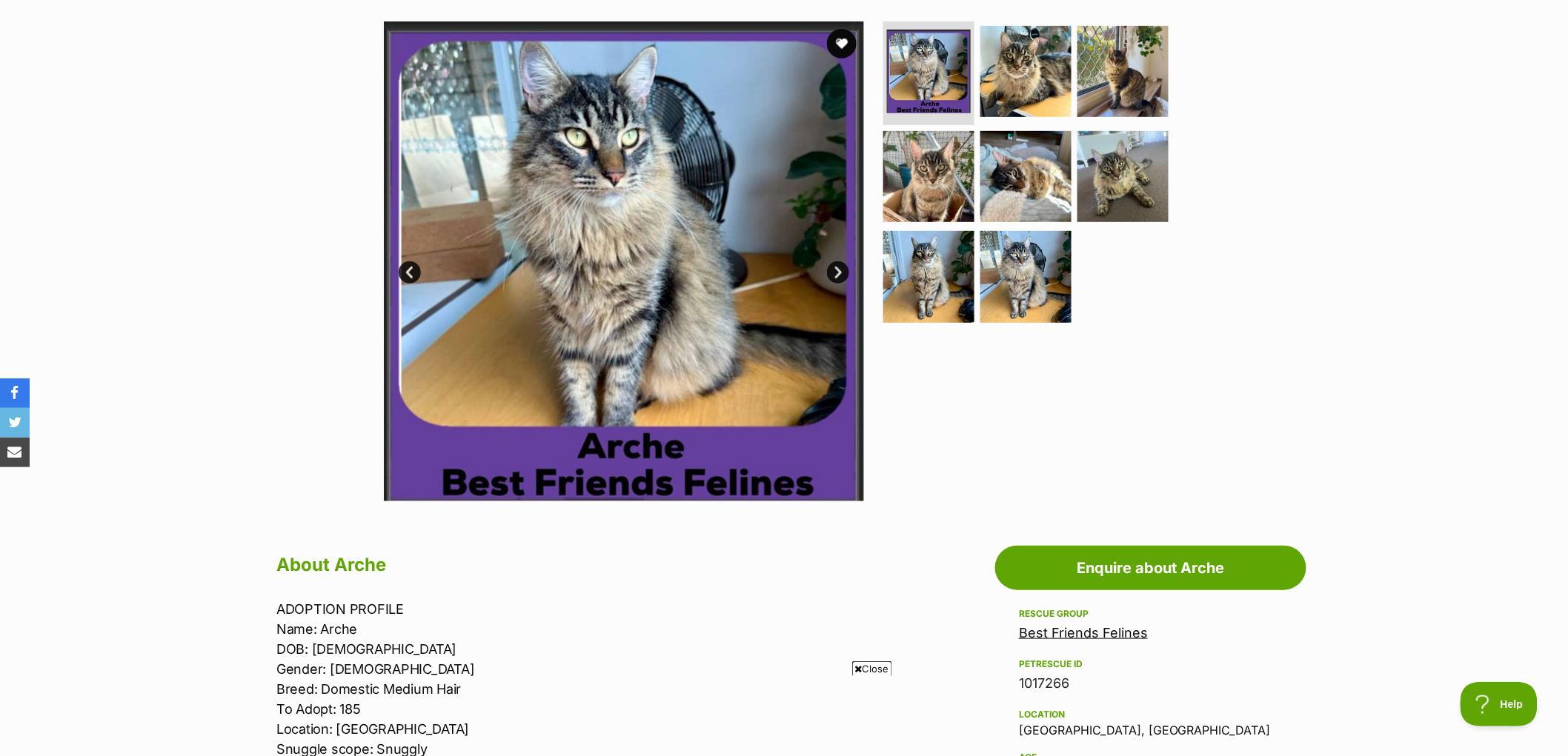
scroll to position [82, 0]
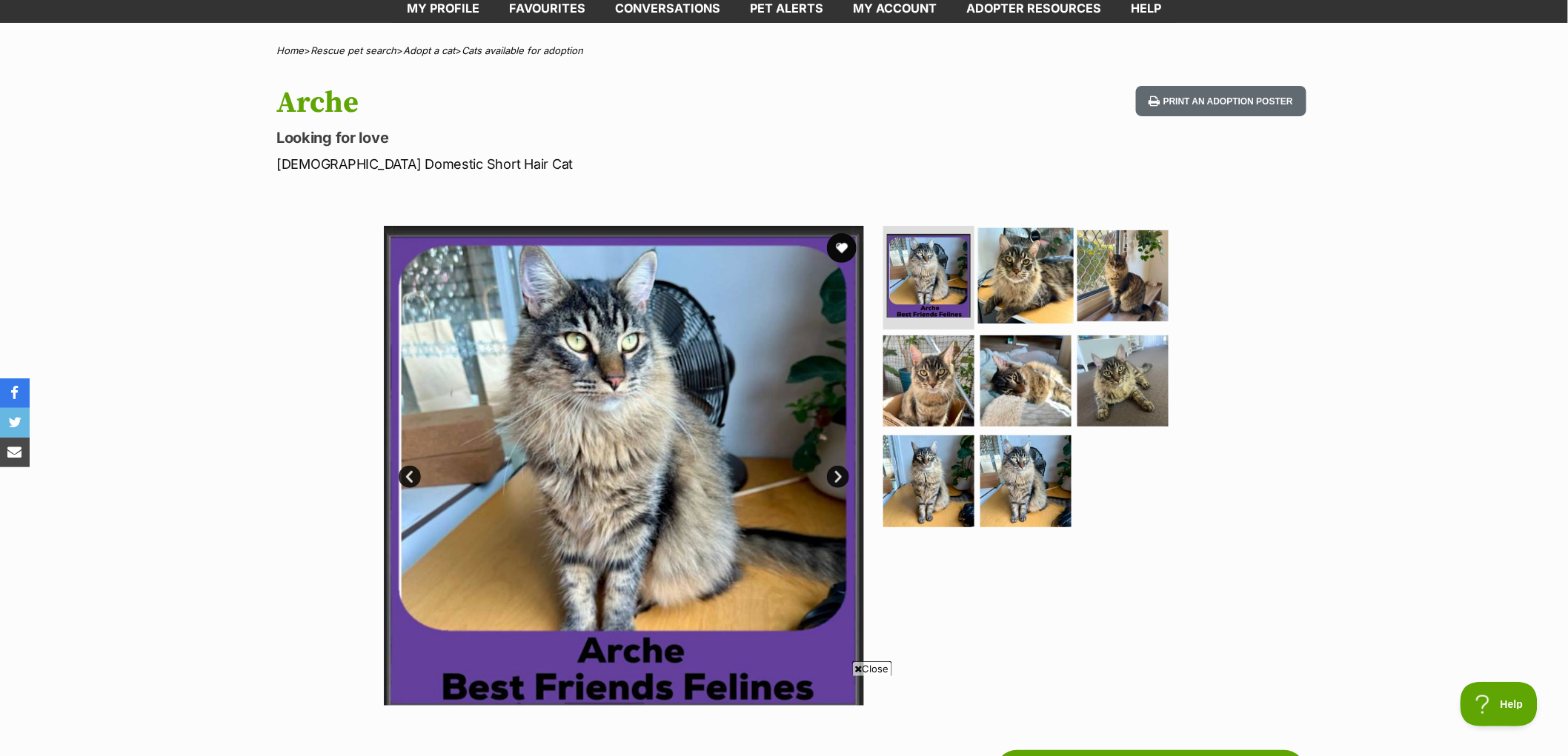
click at [1026, 291] on img at bounding box center [1026, 276] width 95 height 95
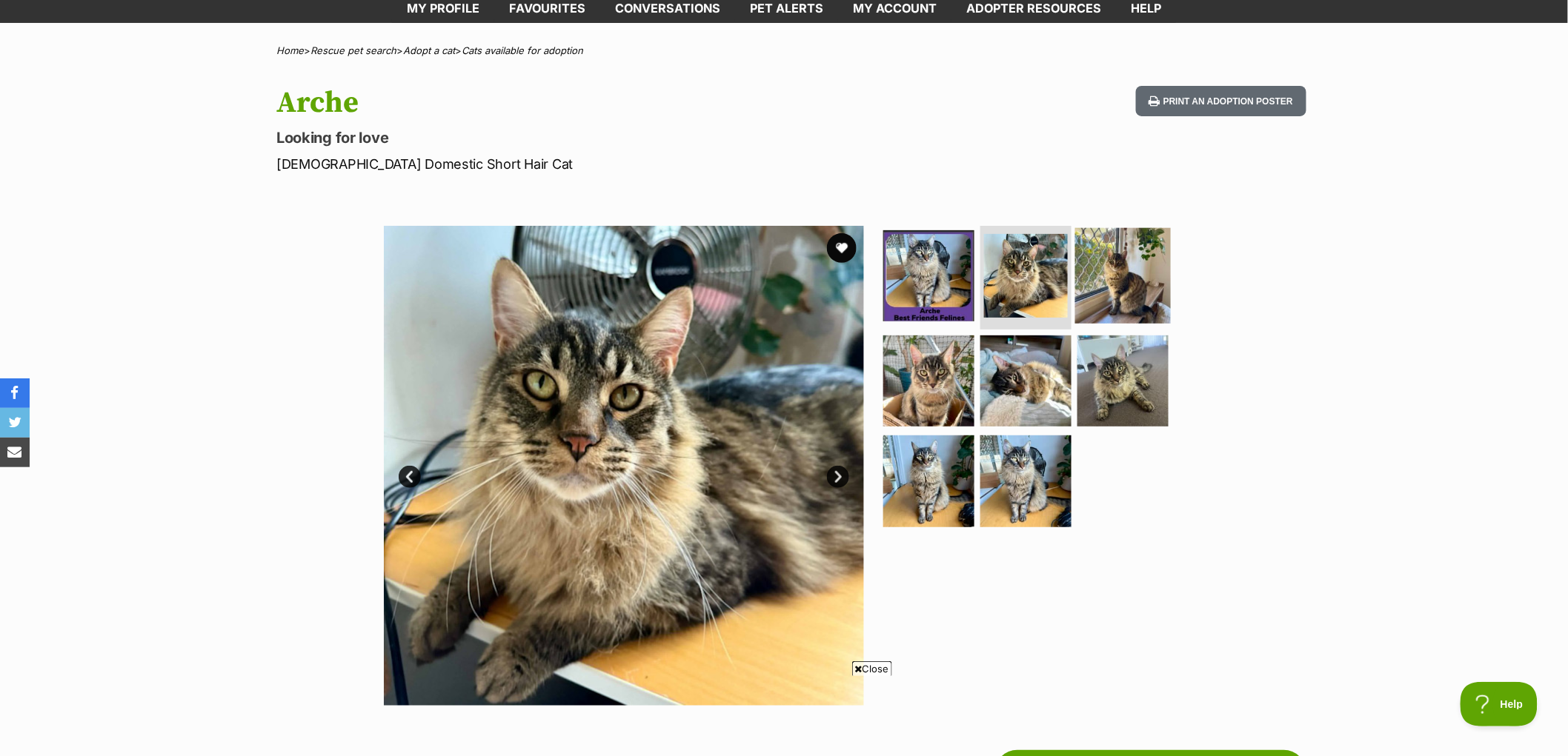
click at [1118, 265] on img at bounding box center [1123, 276] width 95 height 95
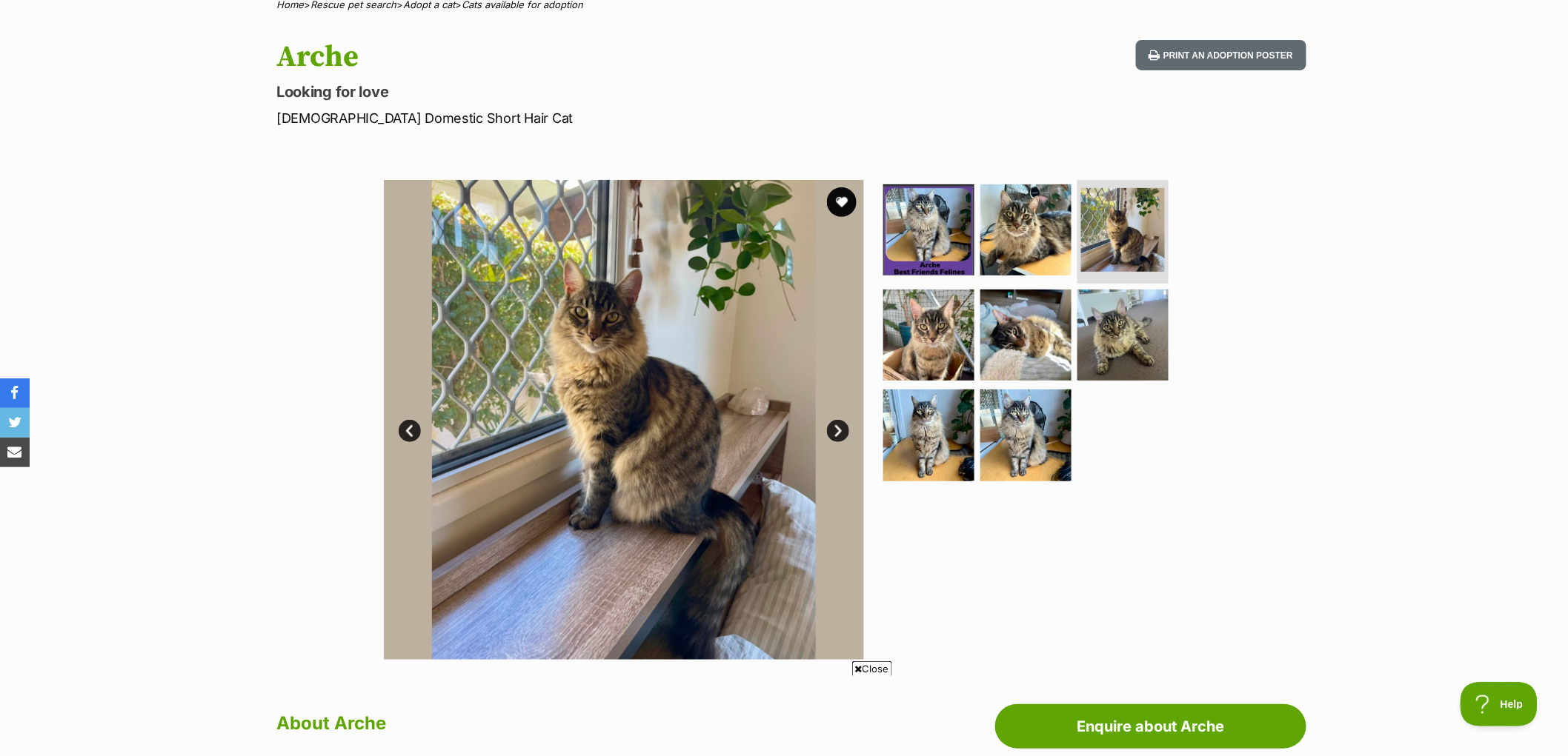
scroll to position [164, 0]
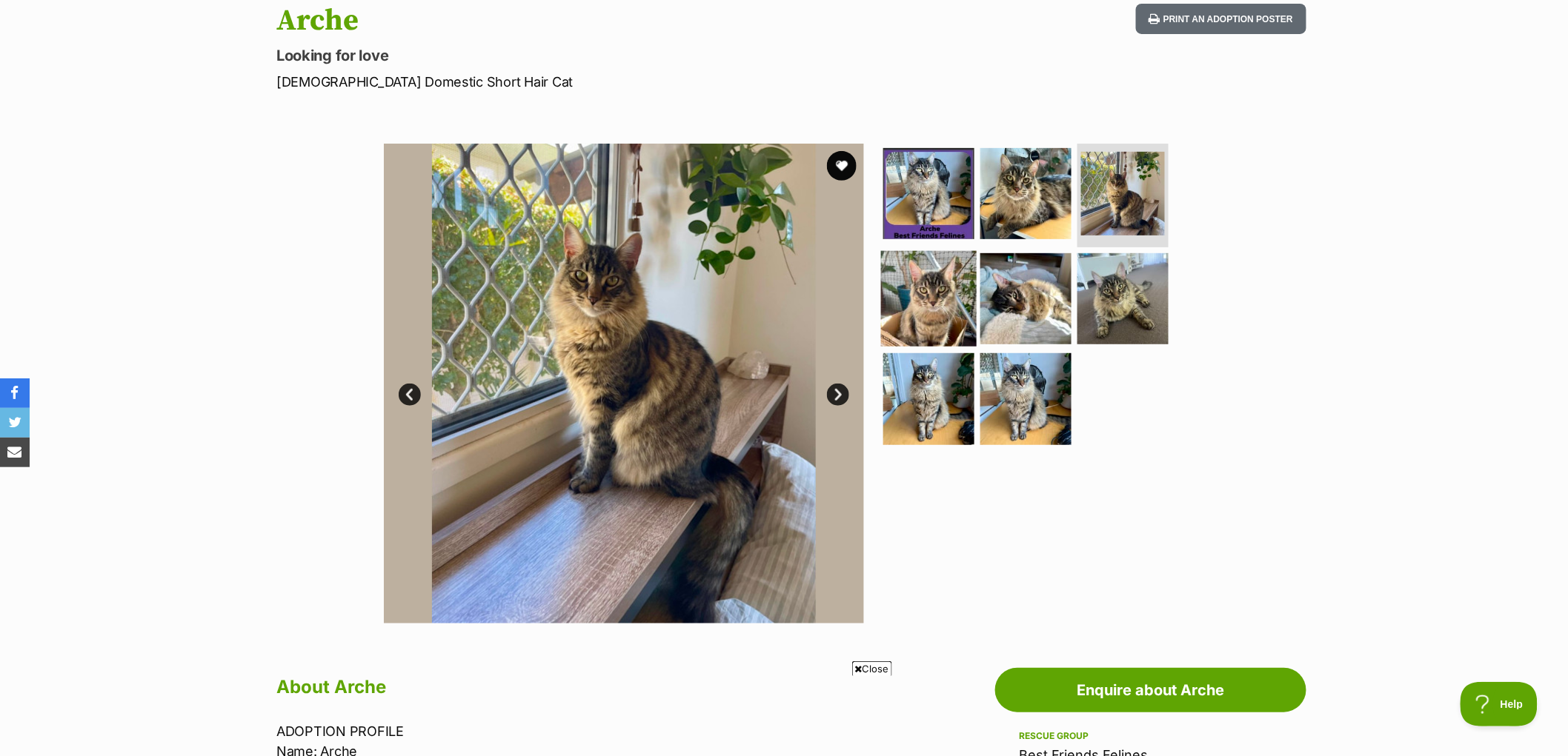
click at [923, 291] on img at bounding box center [929, 298] width 95 height 95
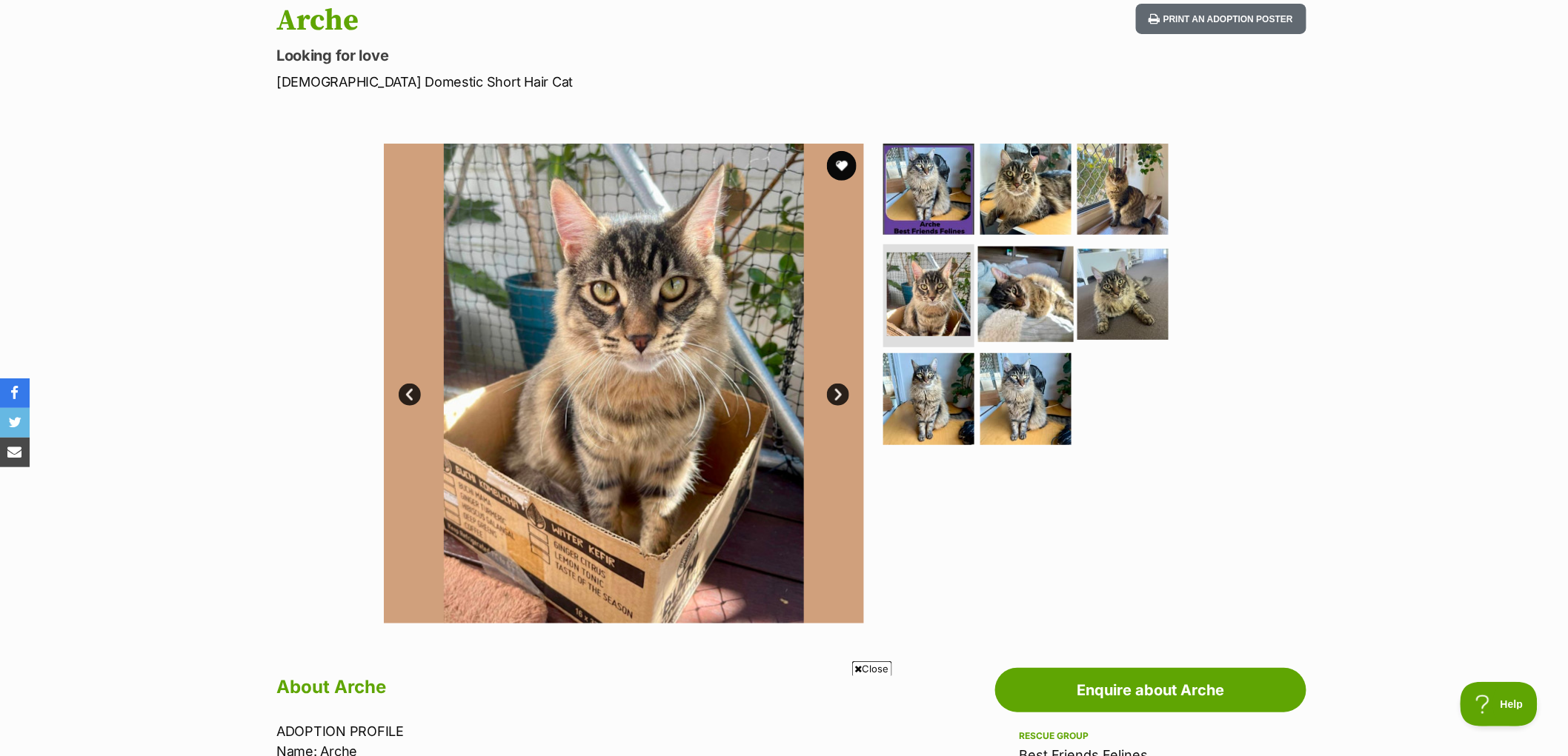
click at [1003, 291] on img at bounding box center [1026, 293] width 95 height 95
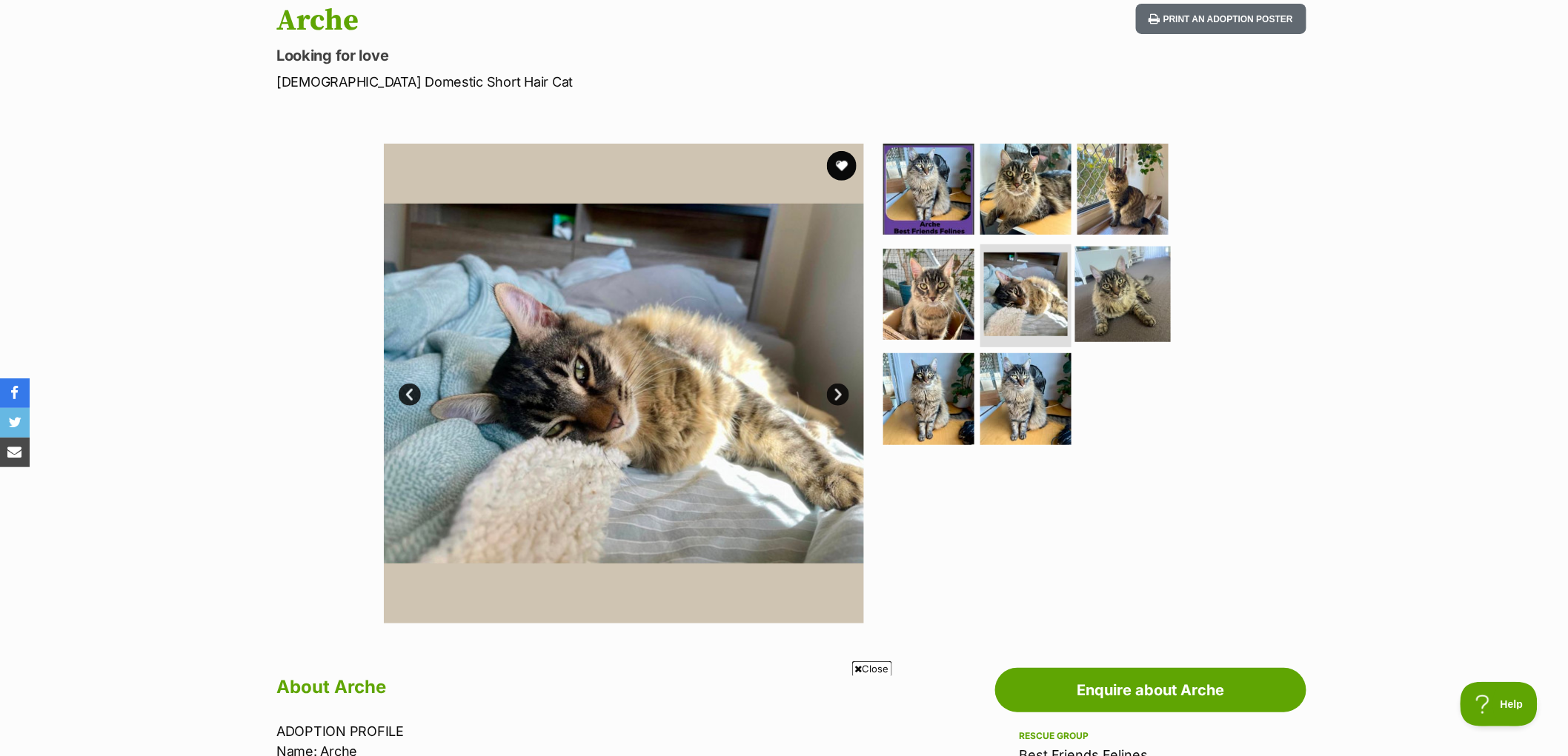
click at [1088, 293] on img at bounding box center [1123, 293] width 95 height 95
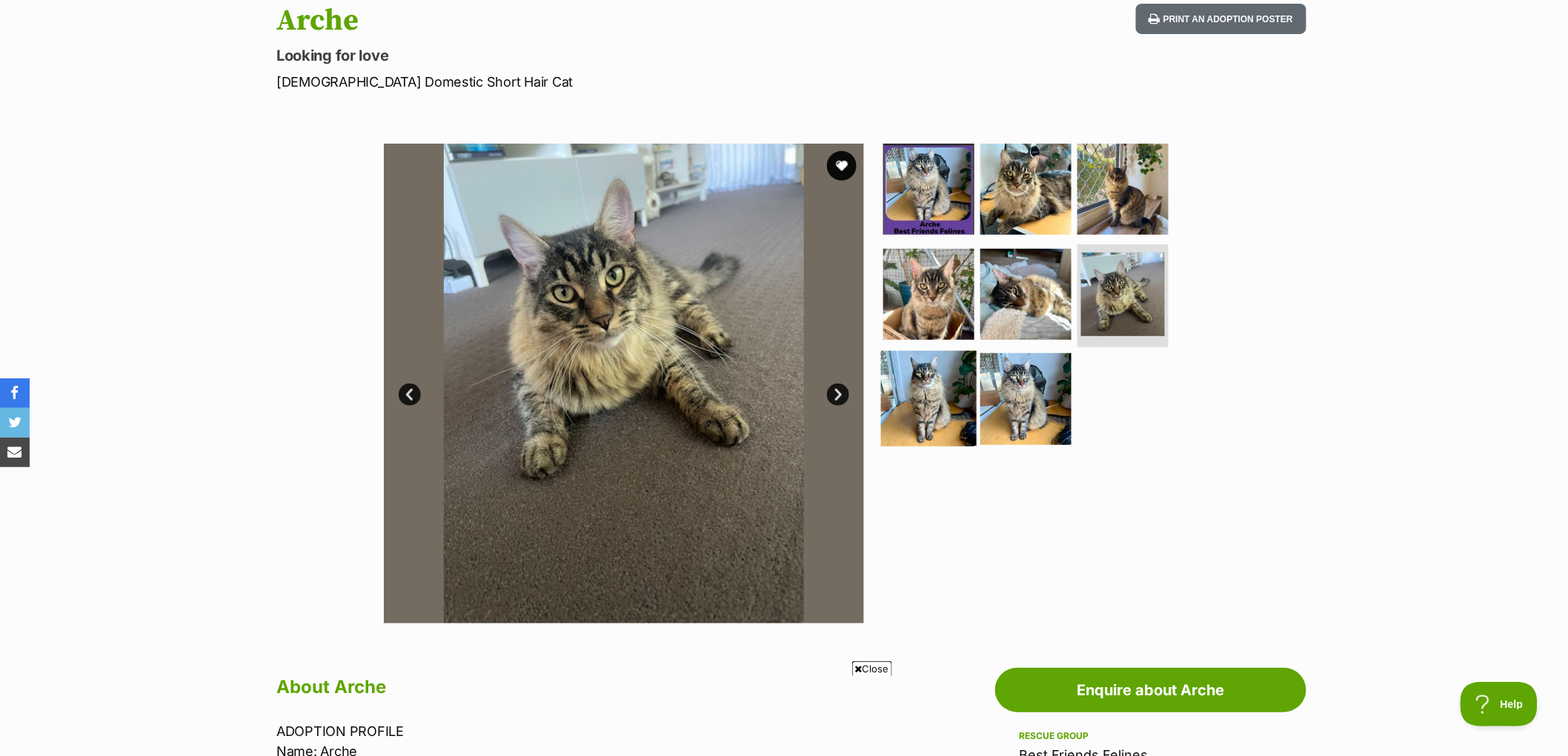
click at [938, 369] on img at bounding box center [929, 399] width 95 height 95
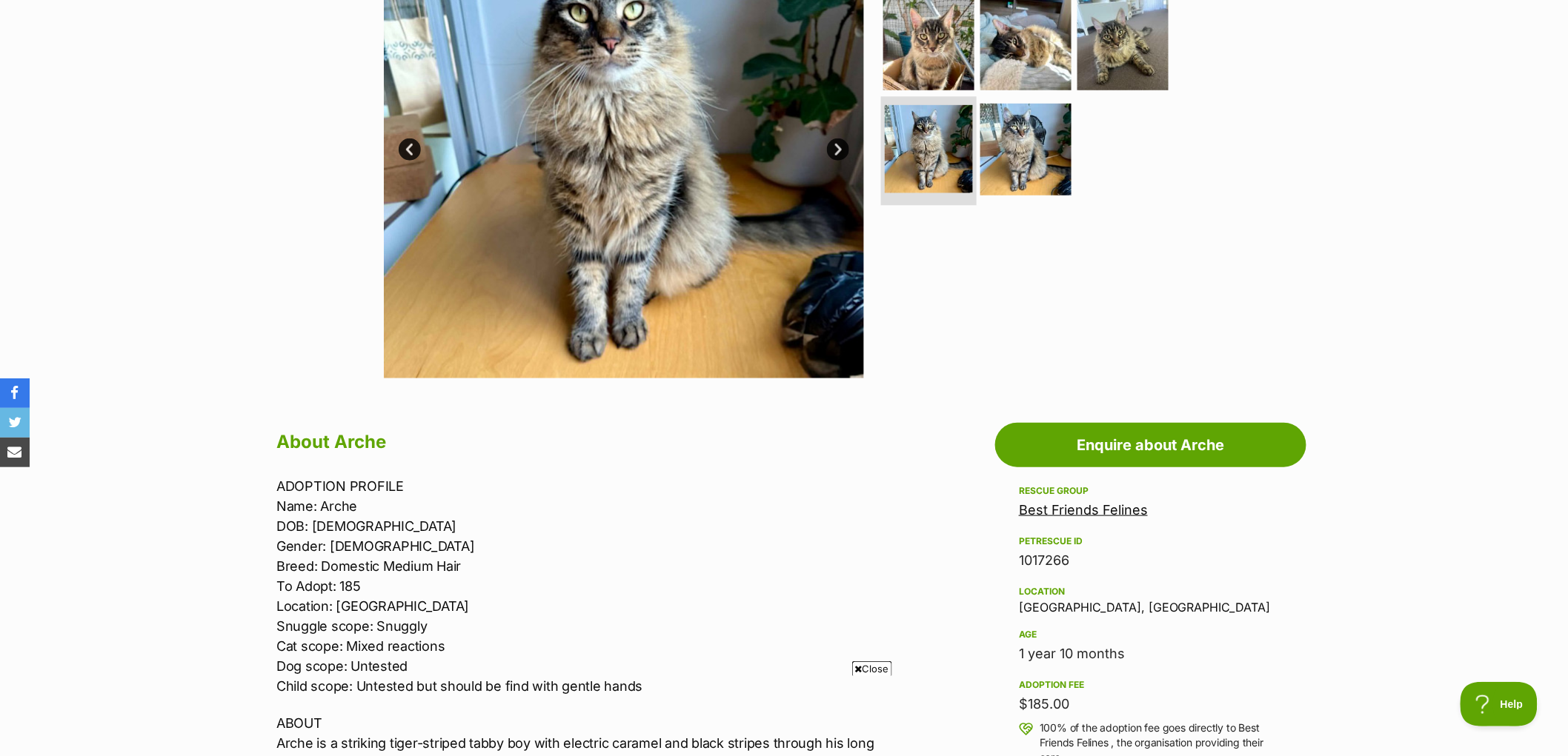
scroll to position [411, 0]
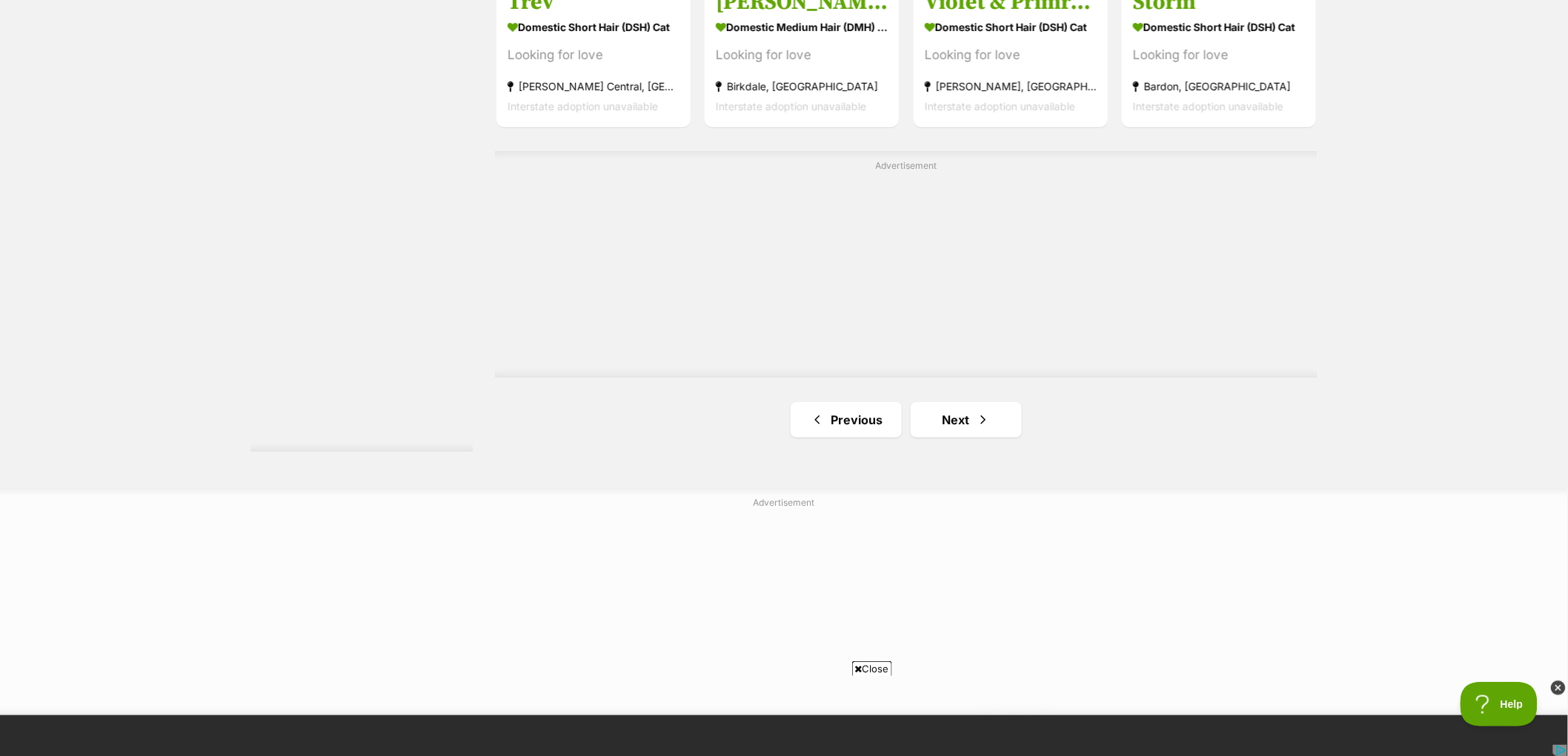
scroll to position [2552, 0]
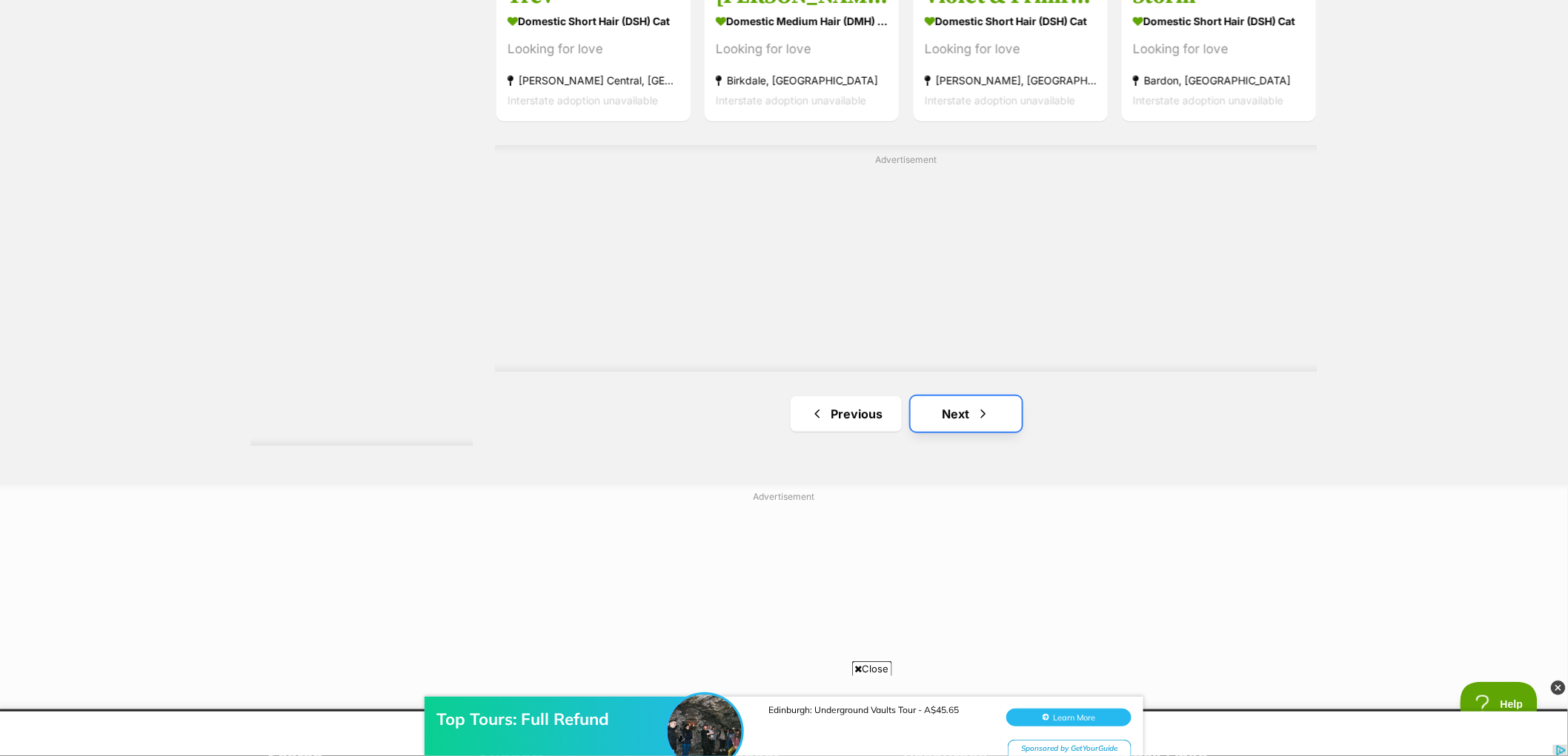
click at [960, 419] on link "Next" at bounding box center [966, 414] width 111 height 35
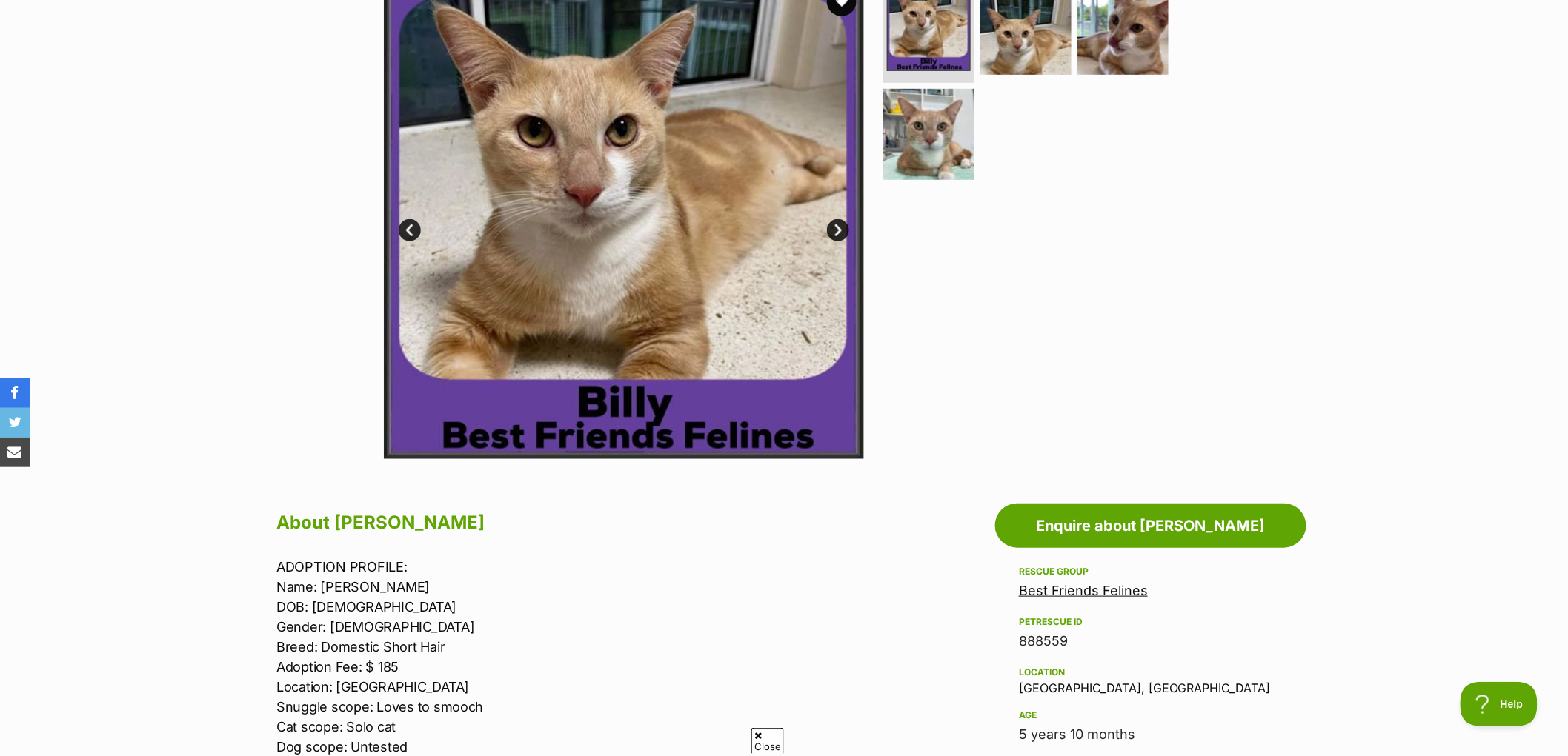
scroll to position [164, 0]
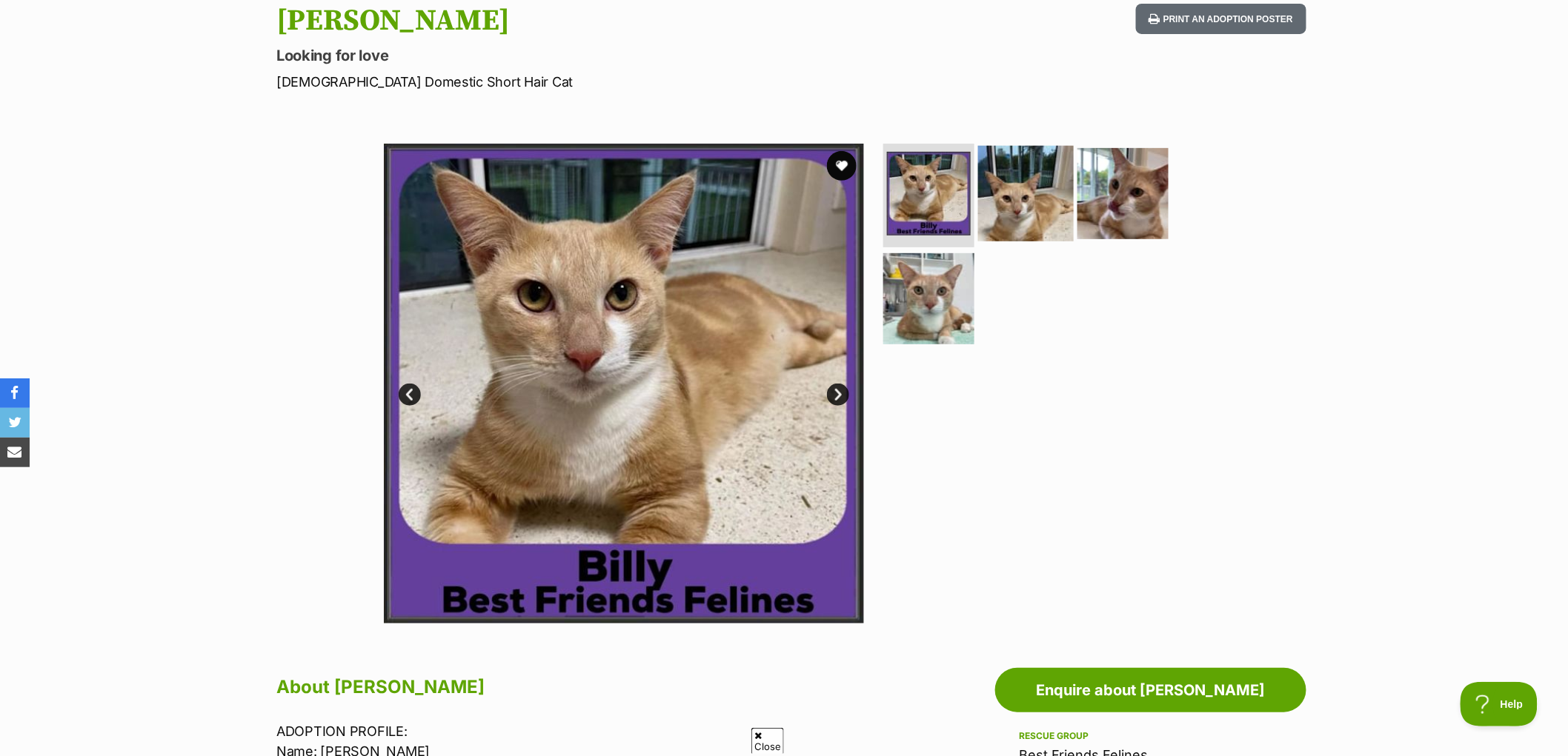
click at [1012, 158] on img at bounding box center [1026, 194] width 95 height 95
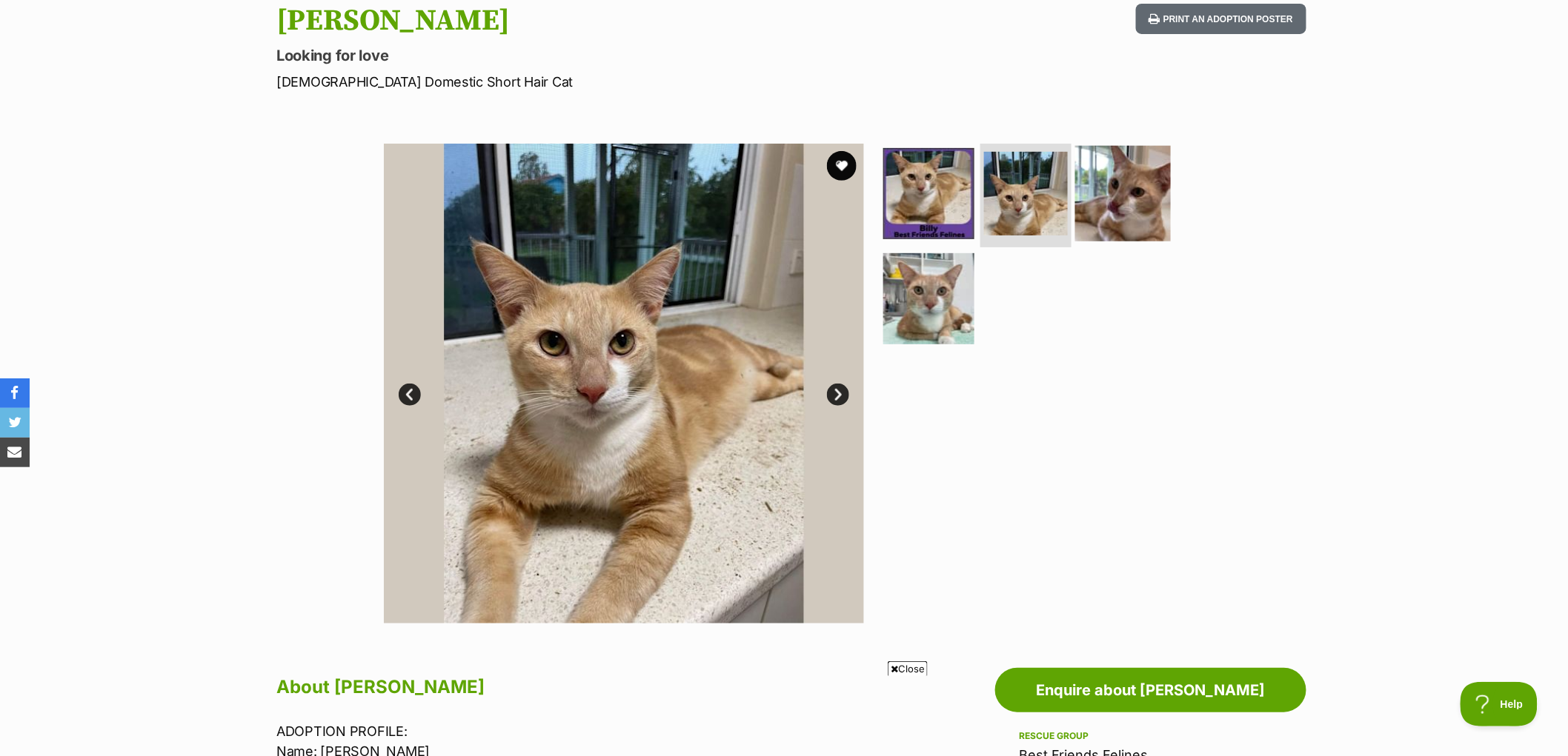
click at [1112, 191] on img at bounding box center [1123, 194] width 95 height 95
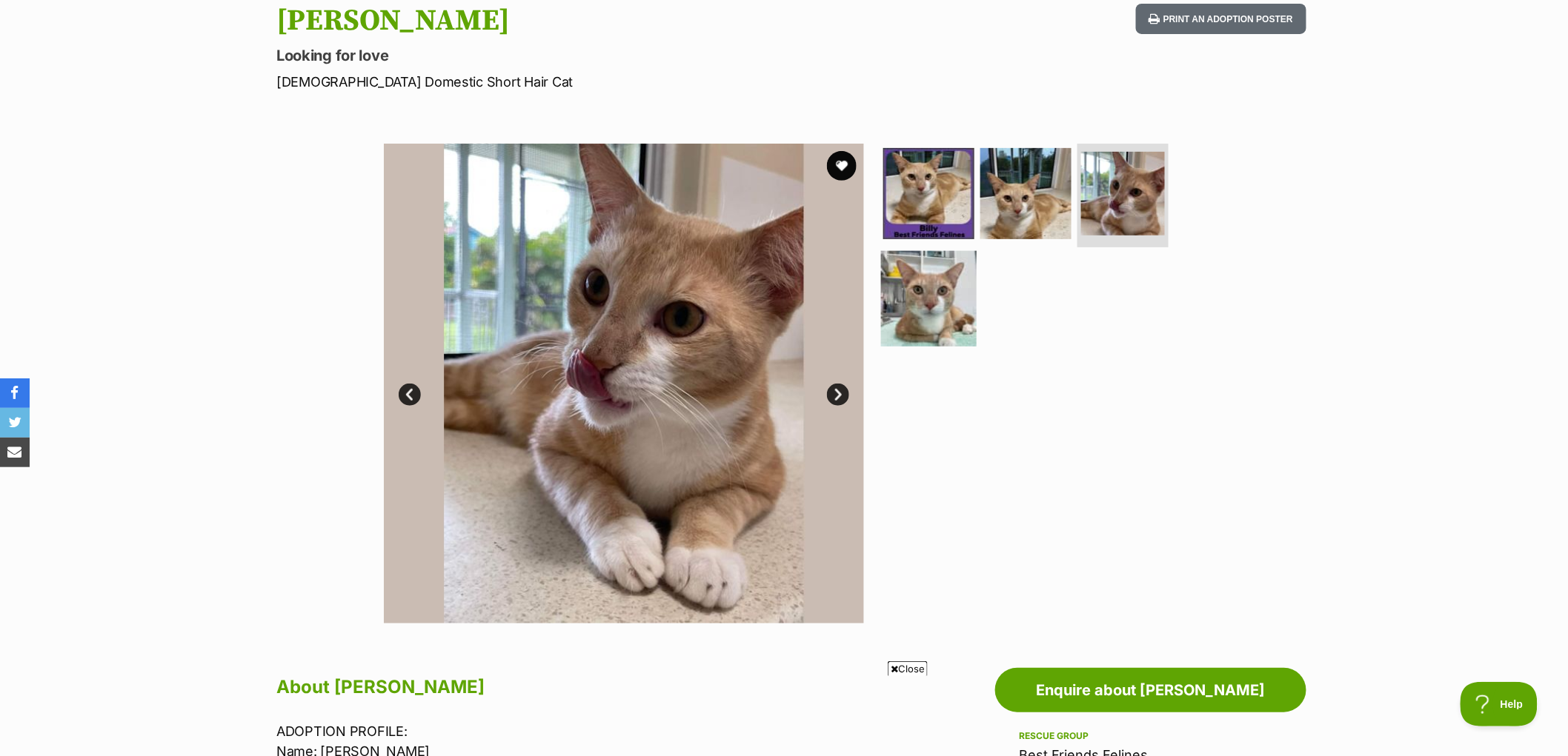
click at [914, 300] on img at bounding box center [929, 298] width 95 height 95
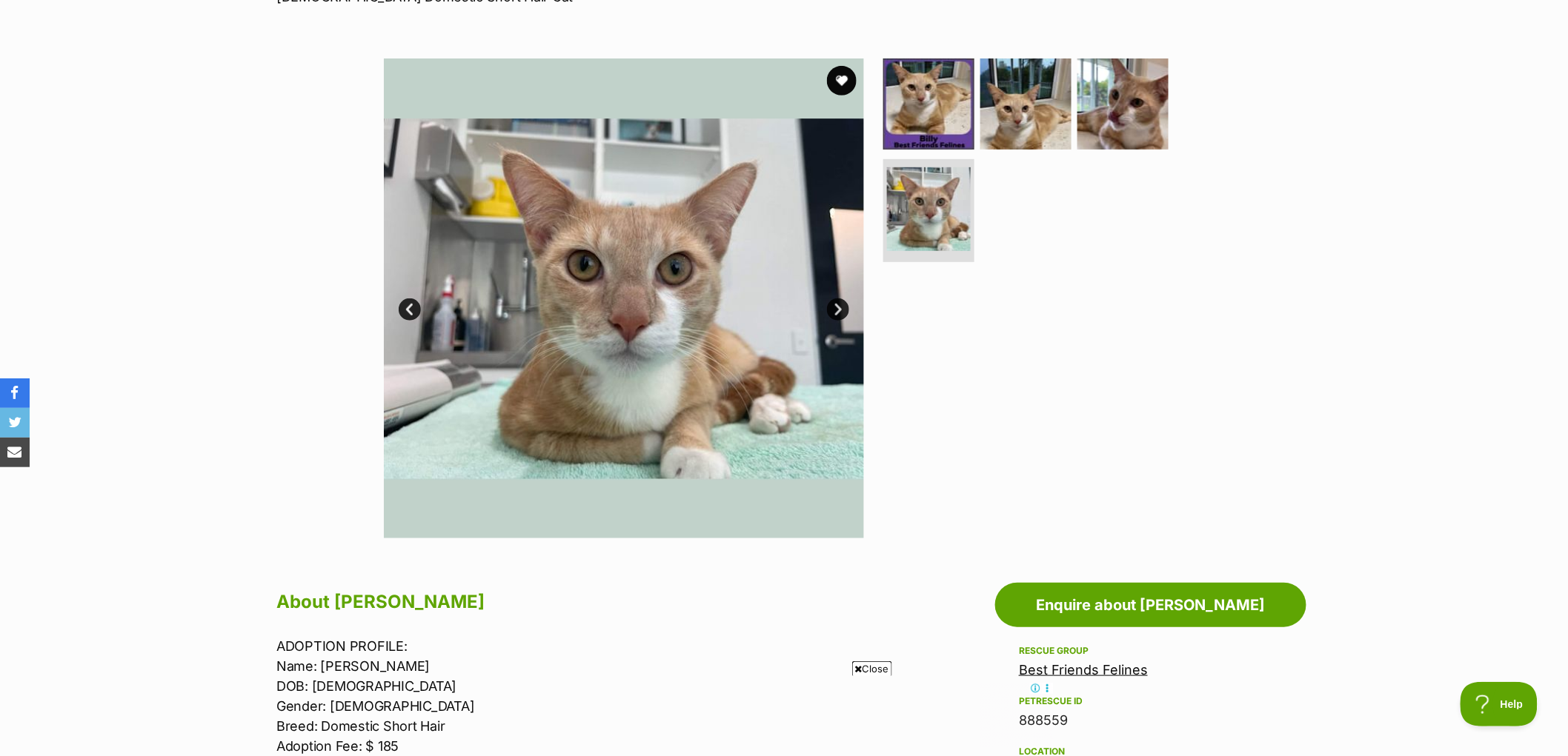
scroll to position [247, 0]
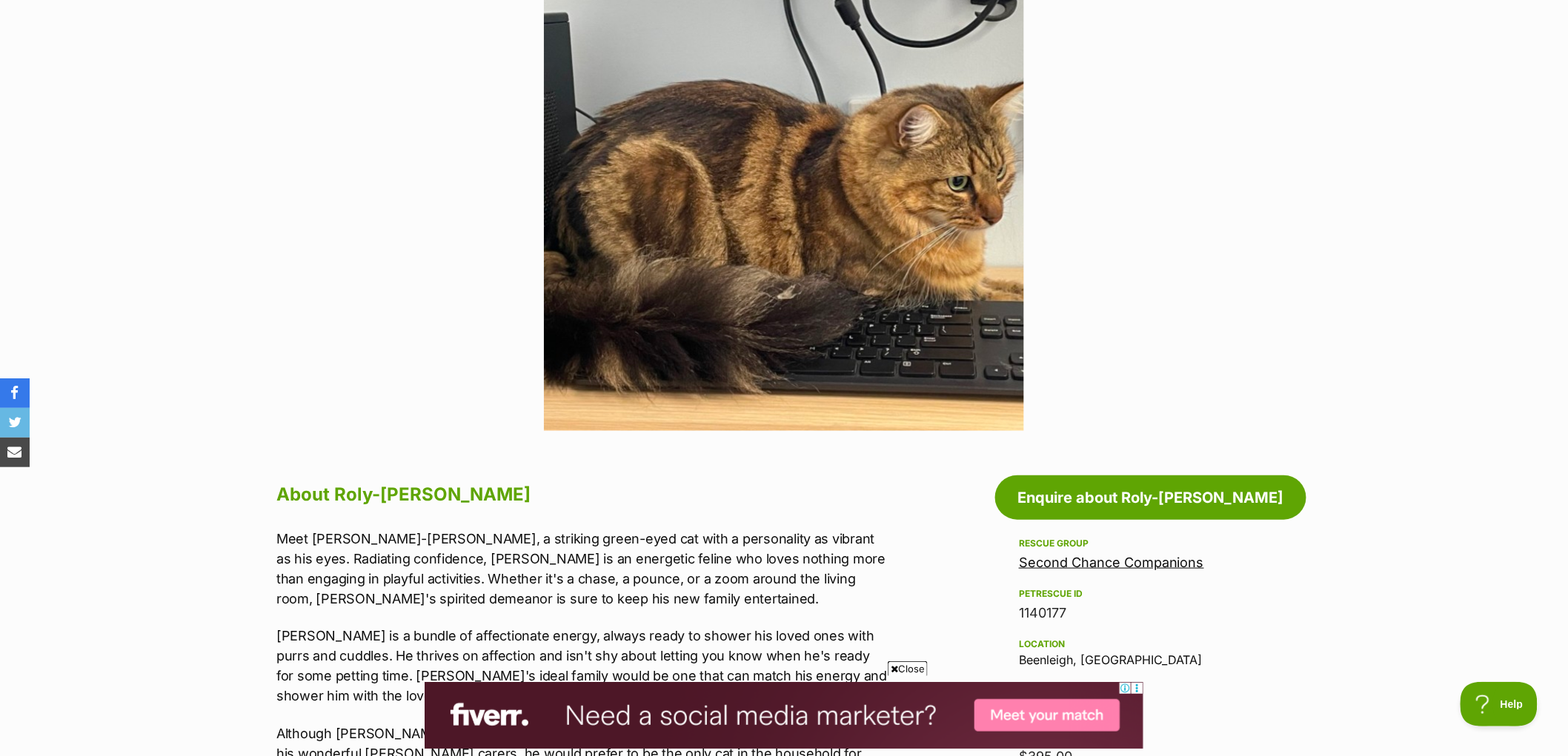
scroll to position [82, 0]
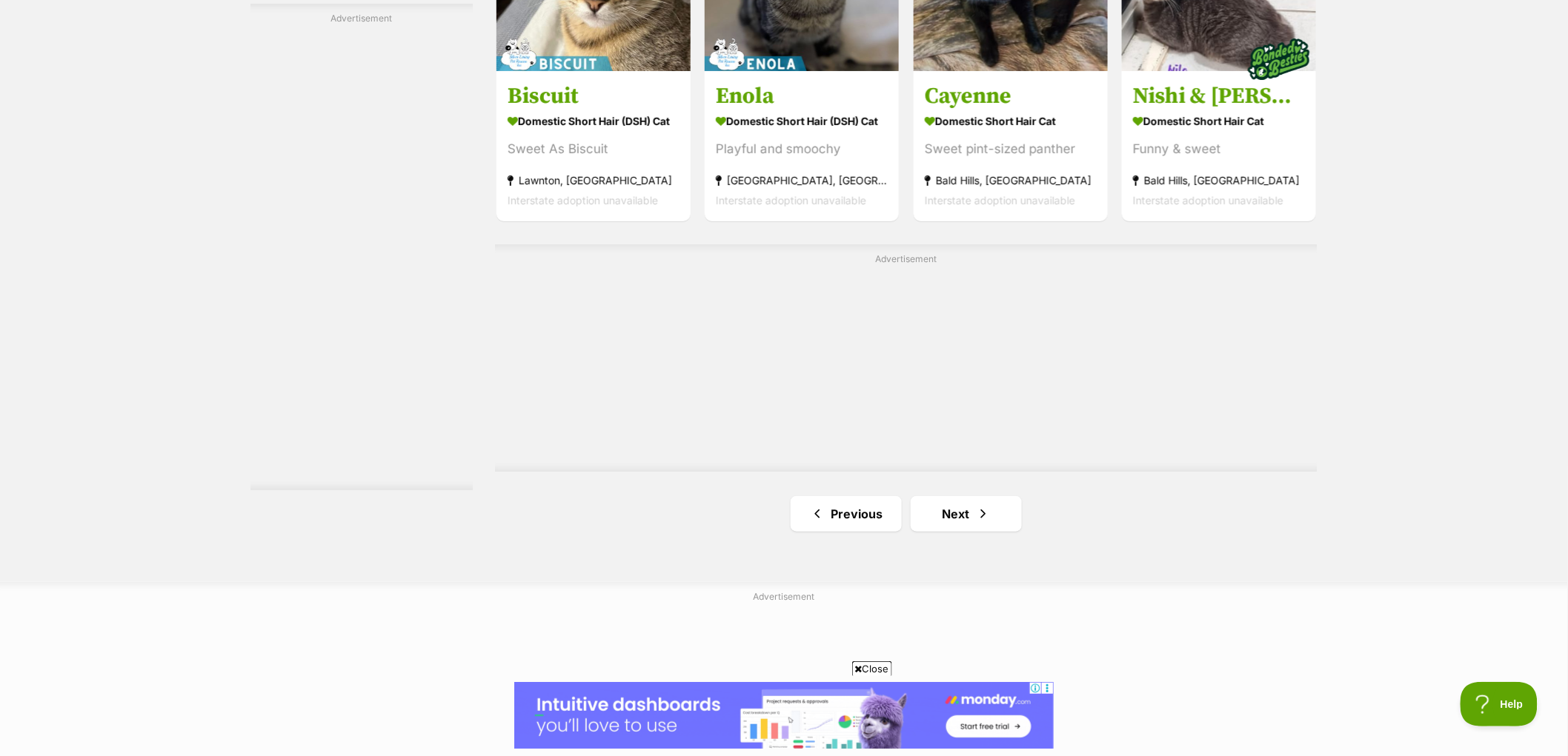
scroll to position [2552, 0]
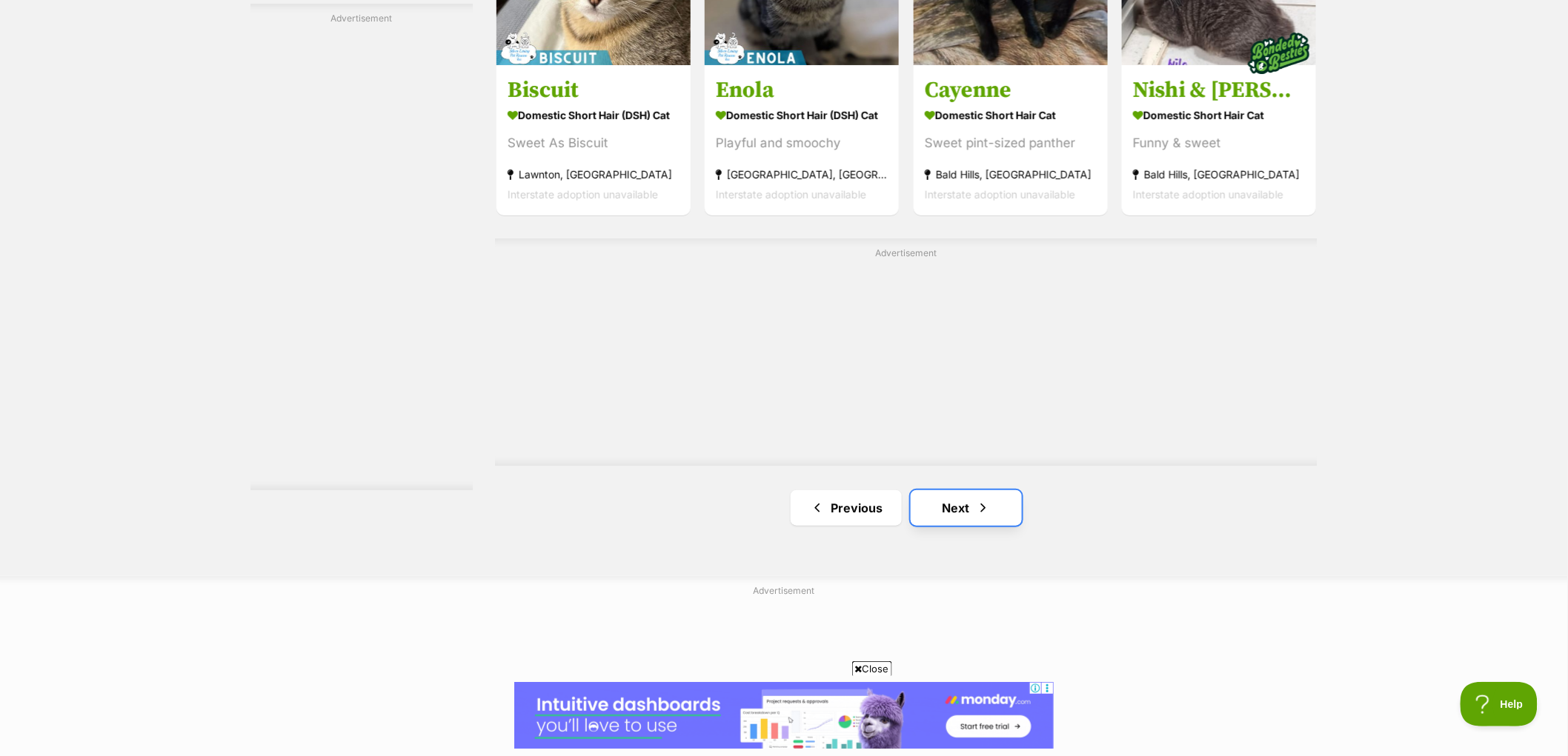
click at [993, 506] on link "Next" at bounding box center [966, 508] width 111 height 35
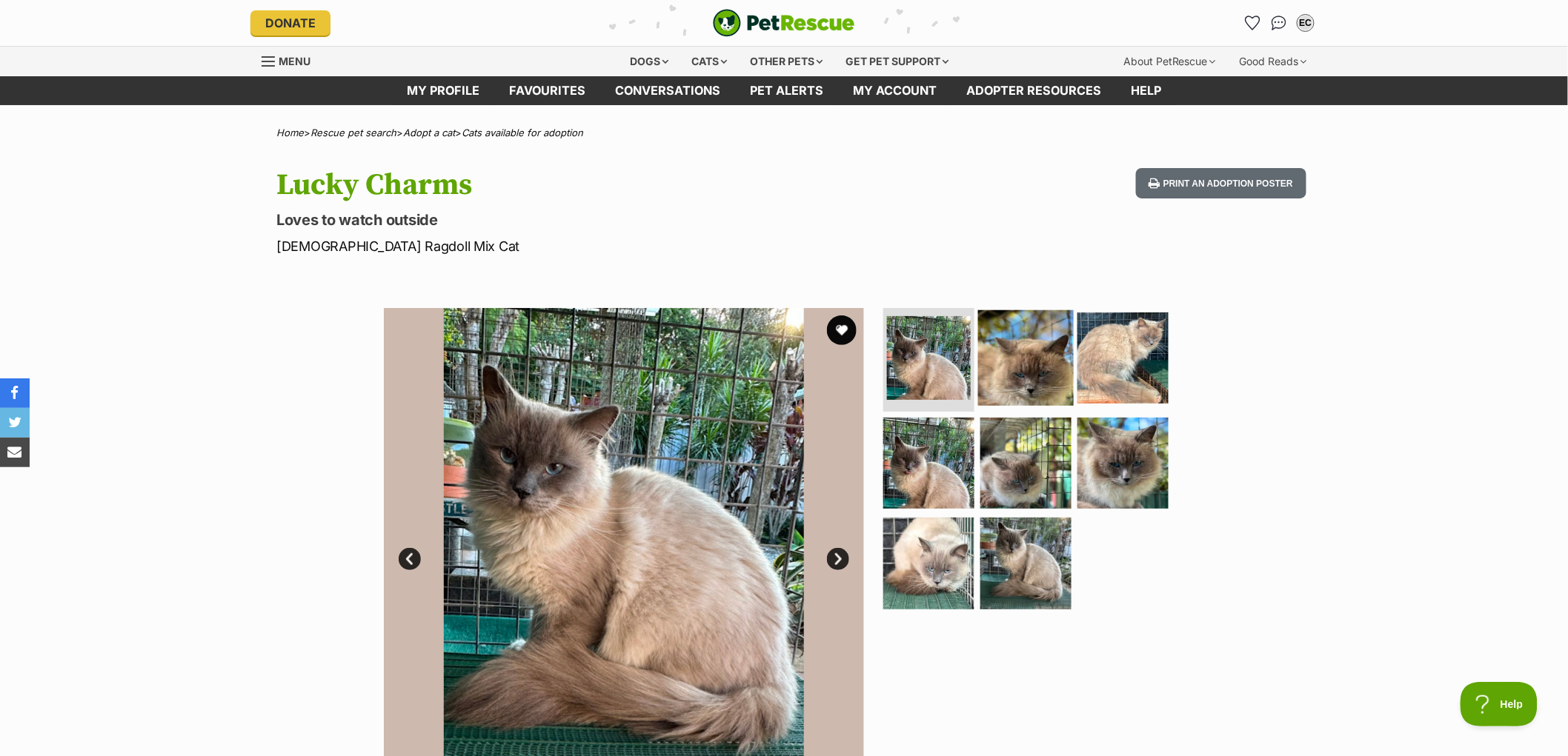
click at [1026, 376] on img at bounding box center [1026, 358] width 95 height 95
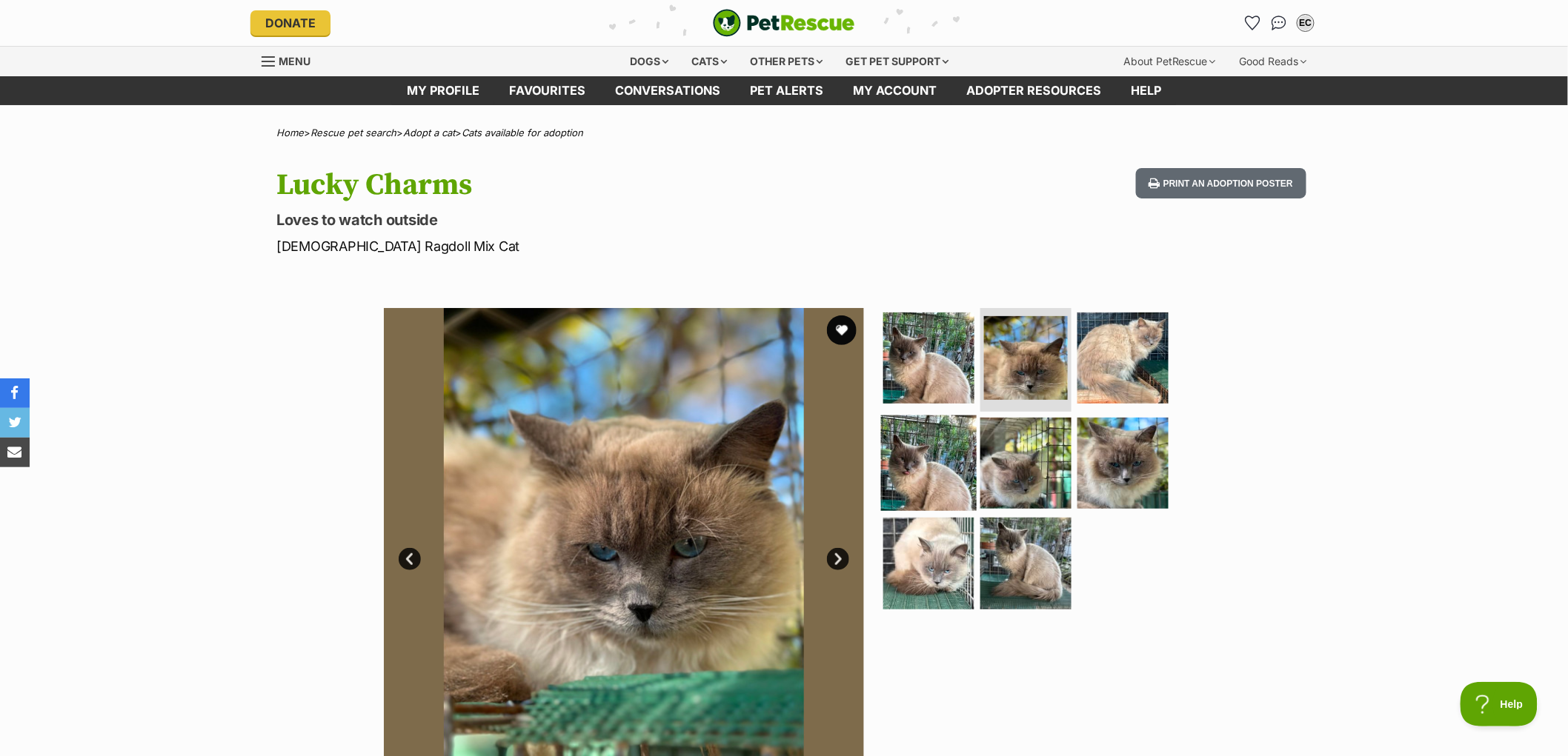
click at [938, 458] on img at bounding box center [929, 463] width 95 height 95
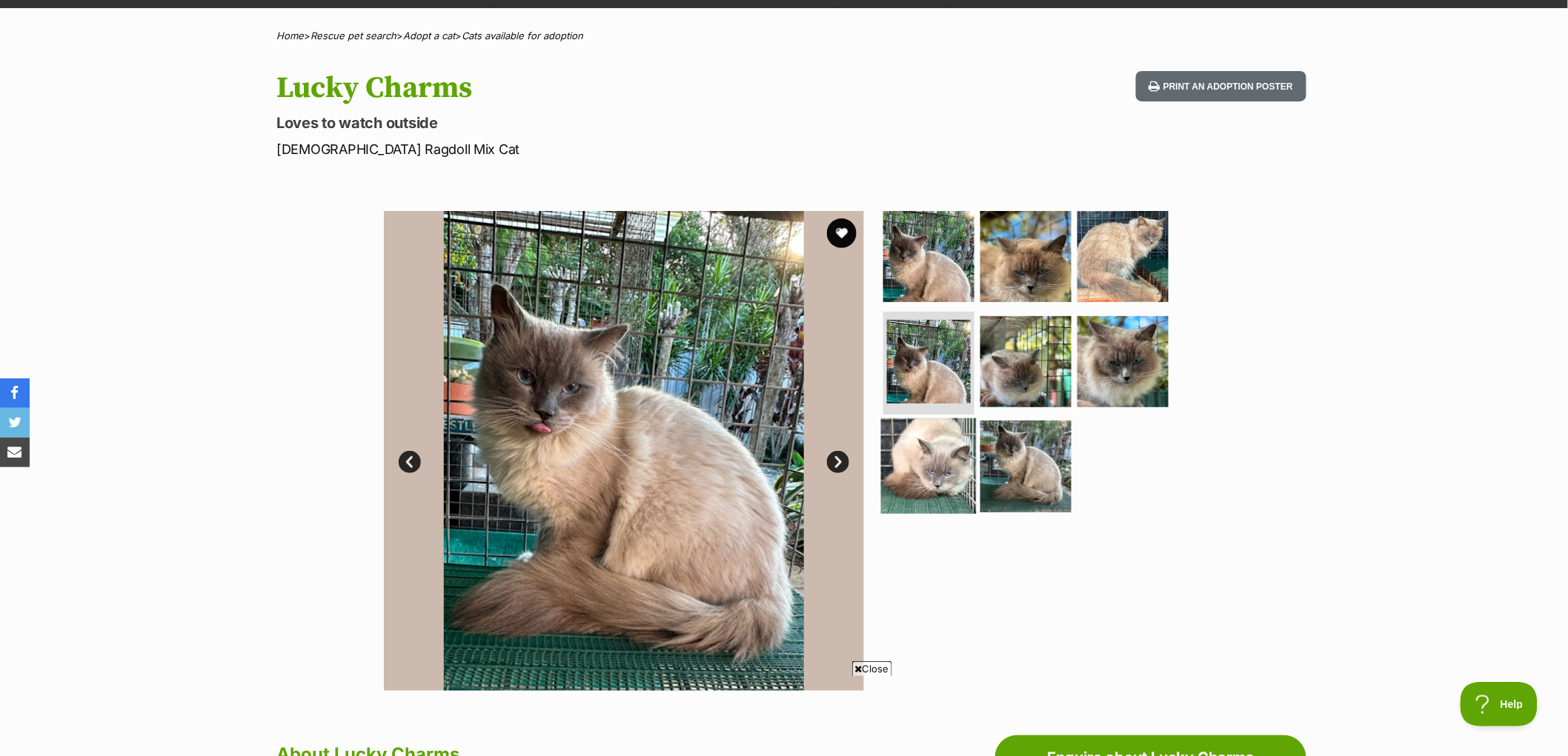
scroll to position [82, 0]
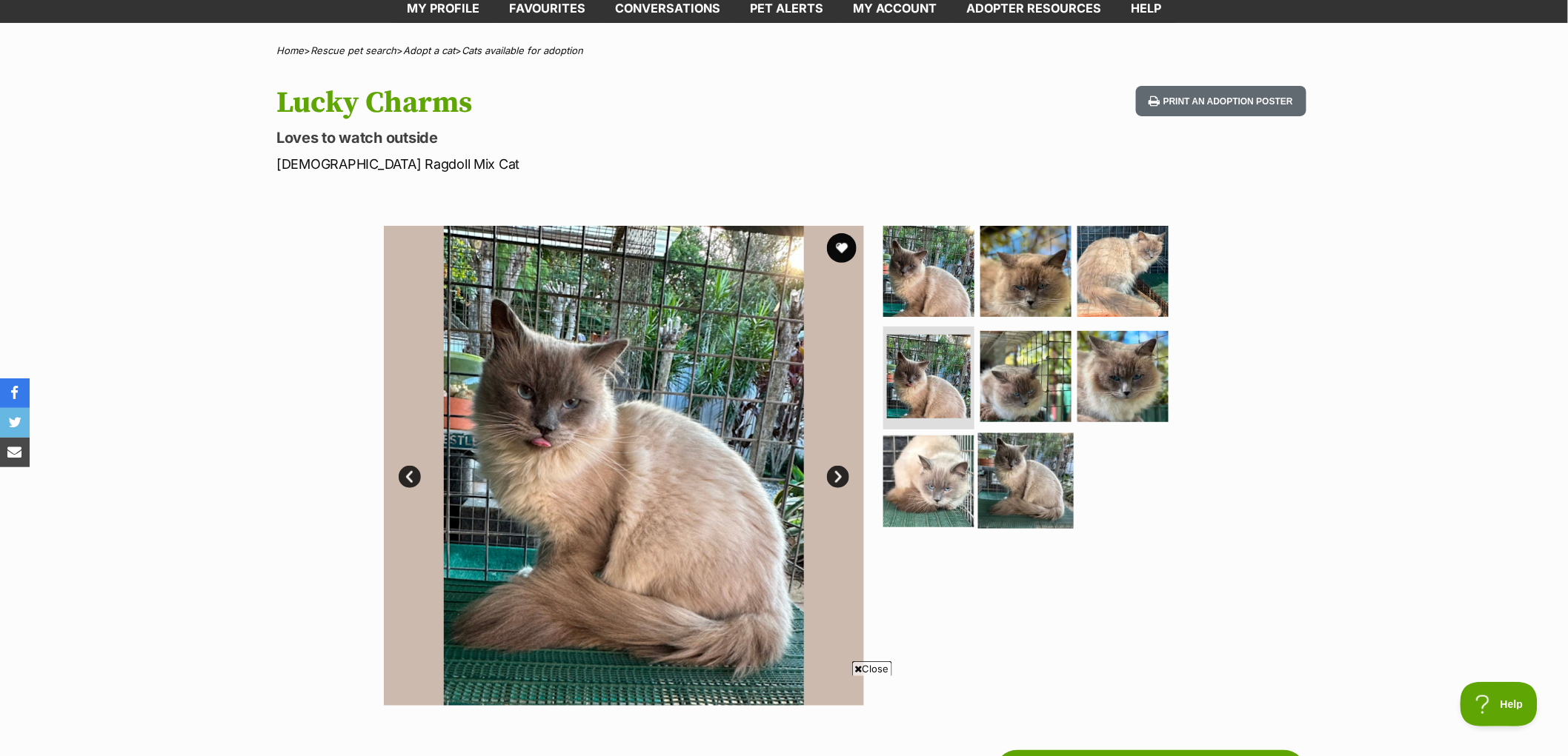
click at [1018, 471] on img at bounding box center [1026, 481] width 95 height 95
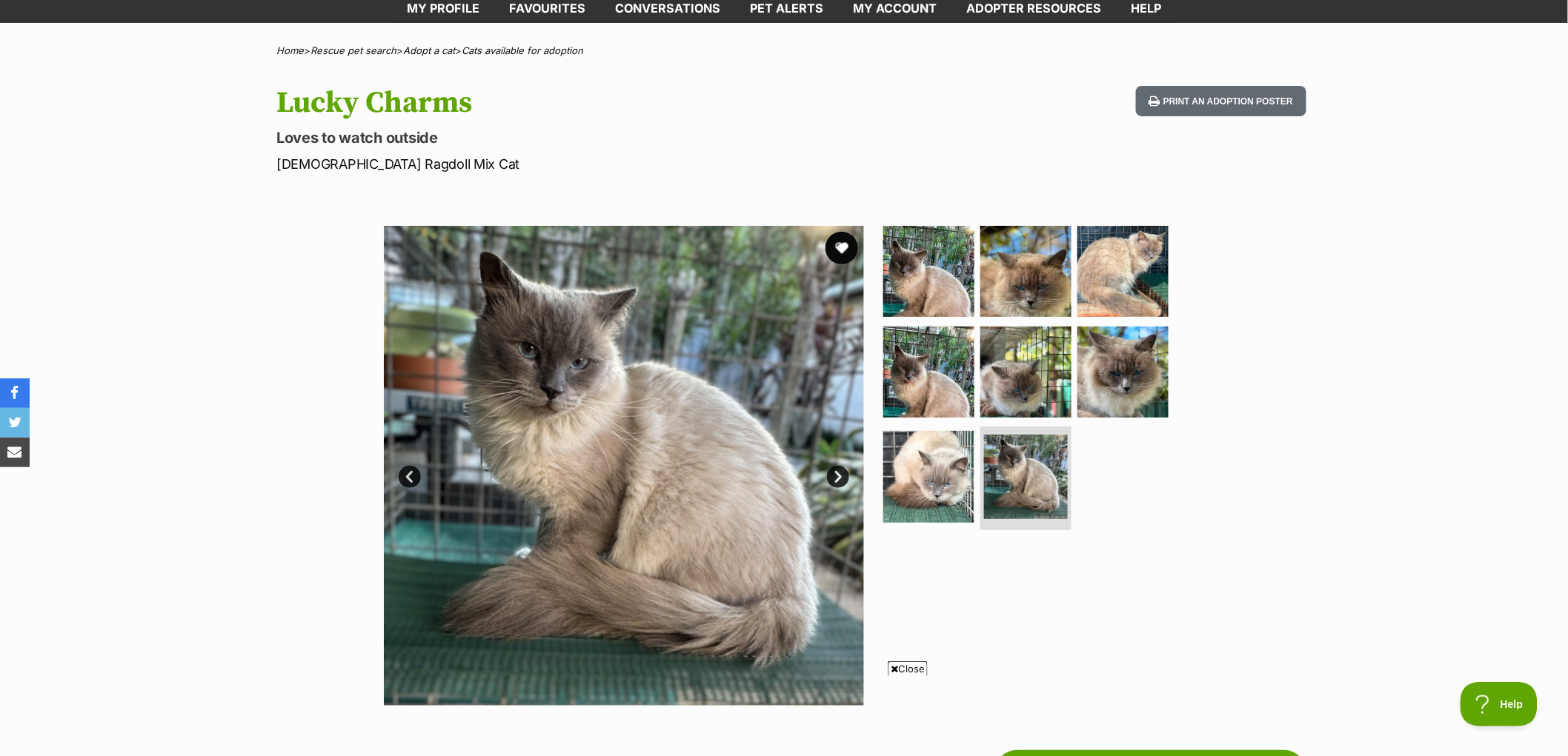
scroll to position [0, 0]
click at [849, 242] on button "favourite" at bounding box center [842, 248] width 32 height 32
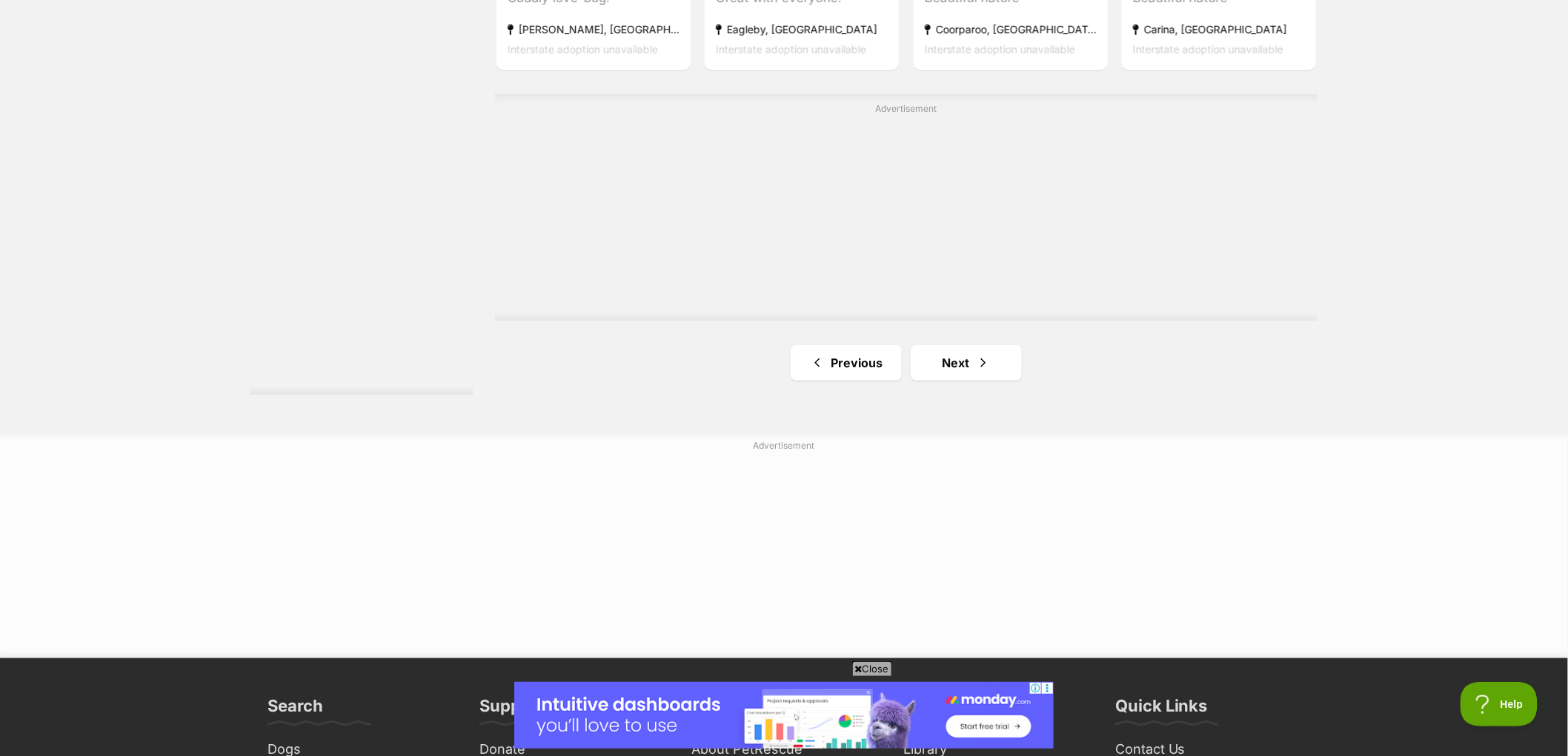
scroll to position [2634, 0]
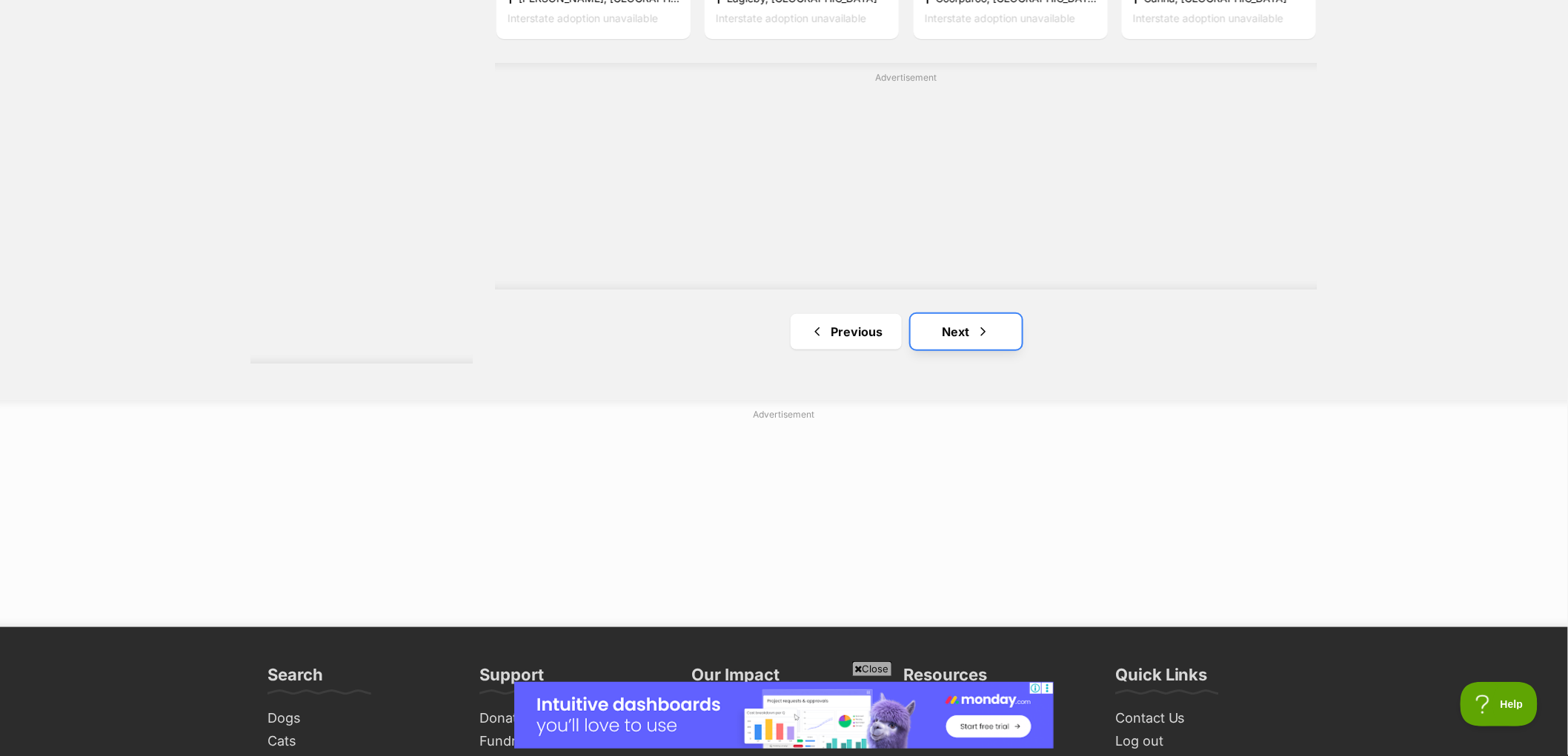
click at [993, 333] on link "Next" at bounding box center [966, 332] width 111 height 35
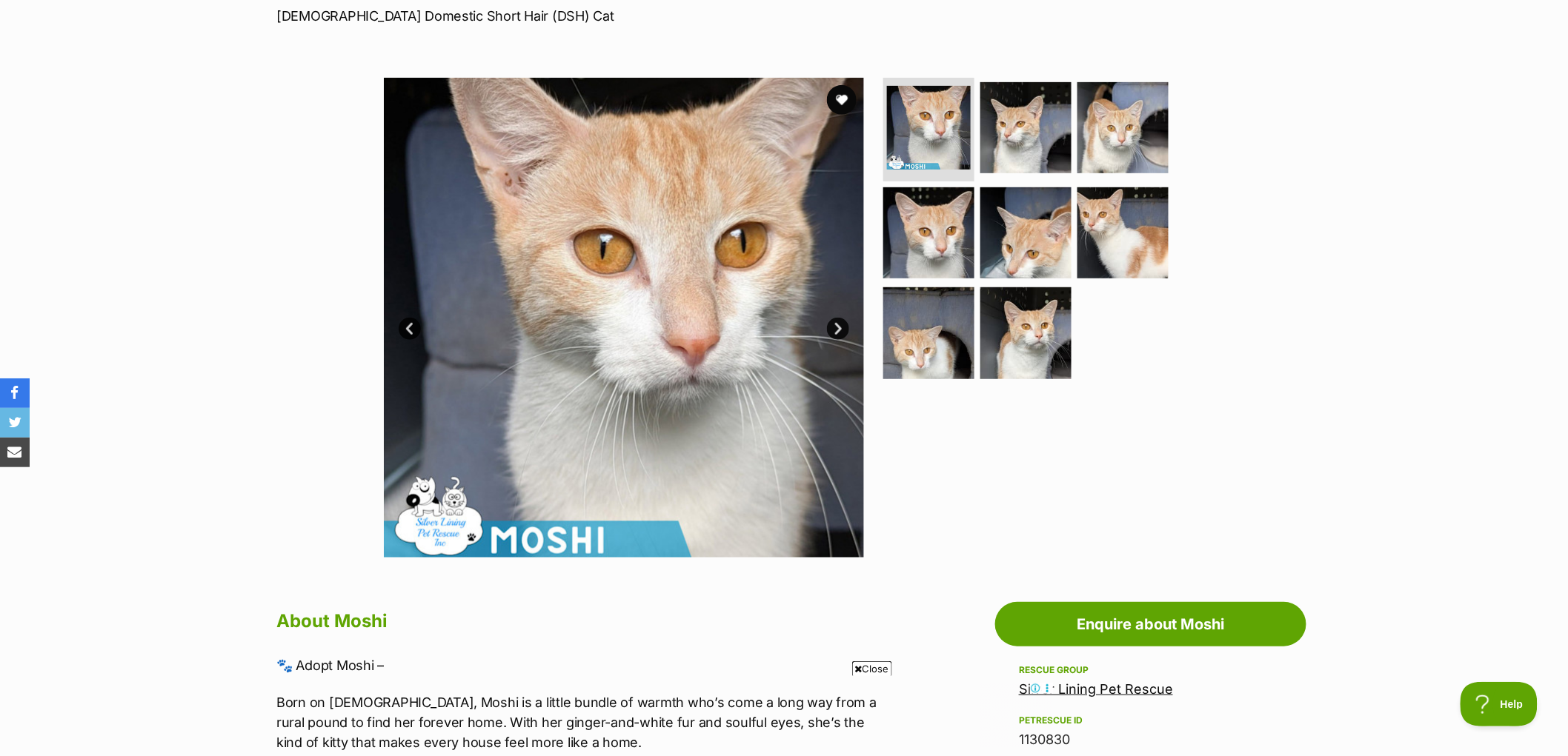
scroll to position [82, 0]
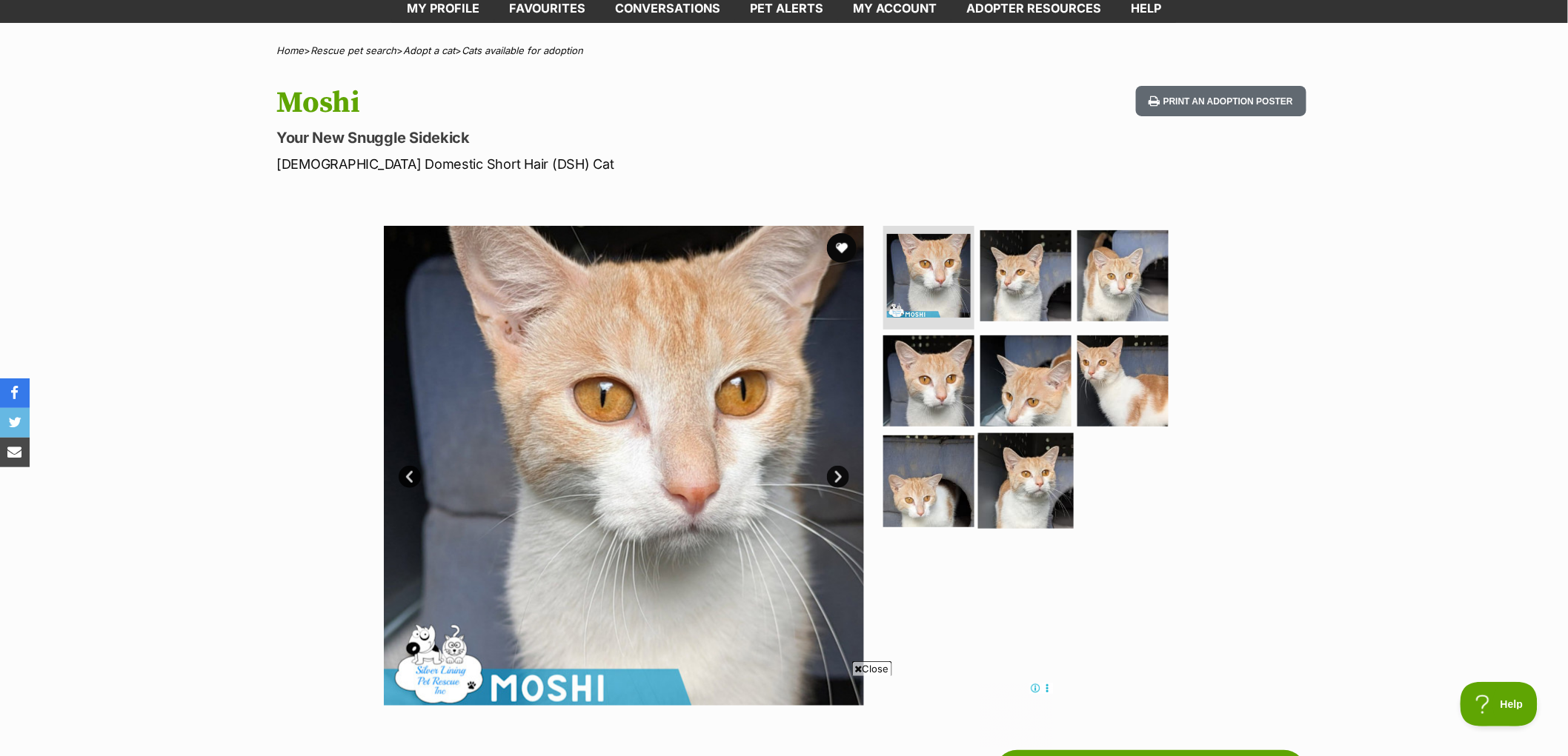
click at [1044, 476] on img at bounding box center [1026, 481] width 95 height 95
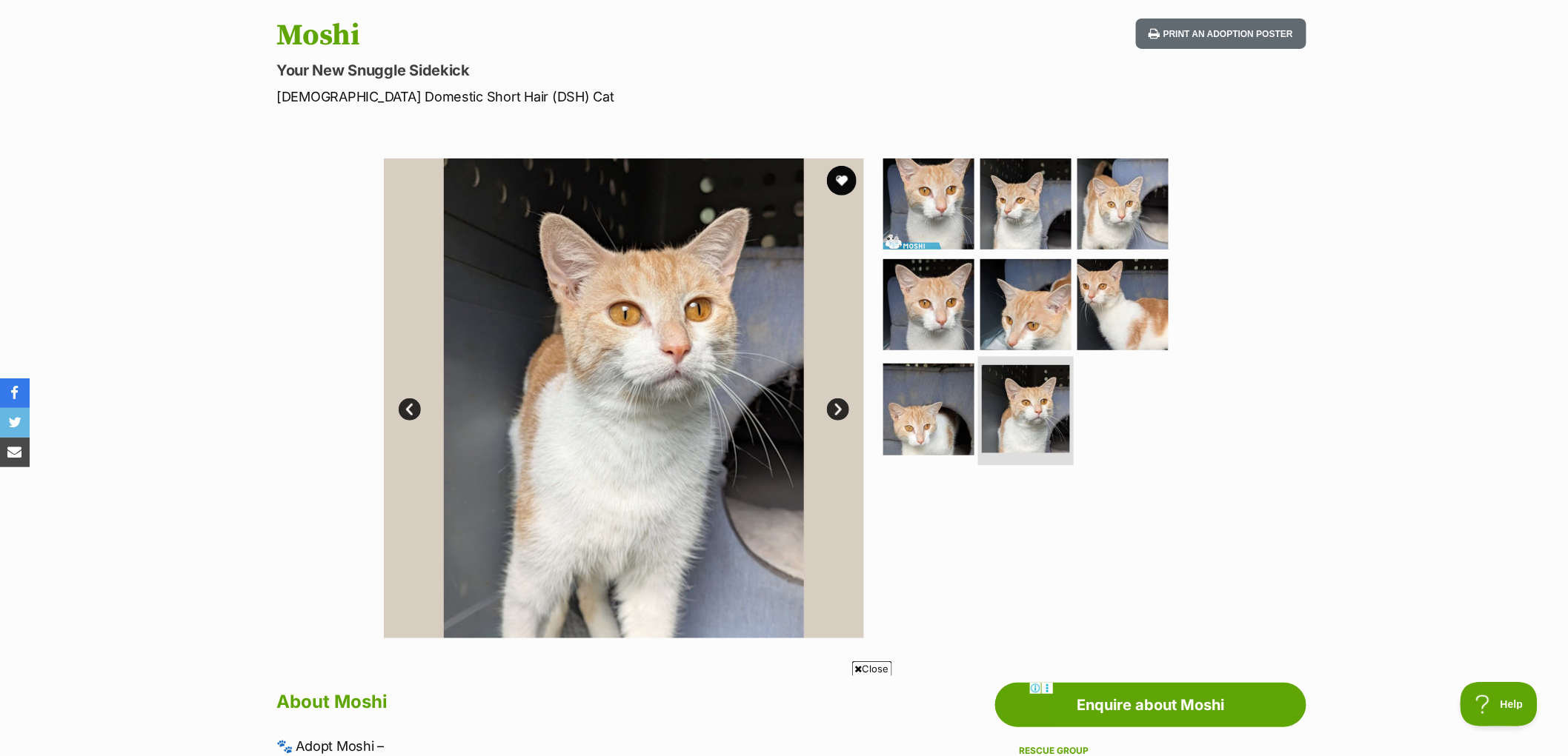
scroll to position [247, 0]
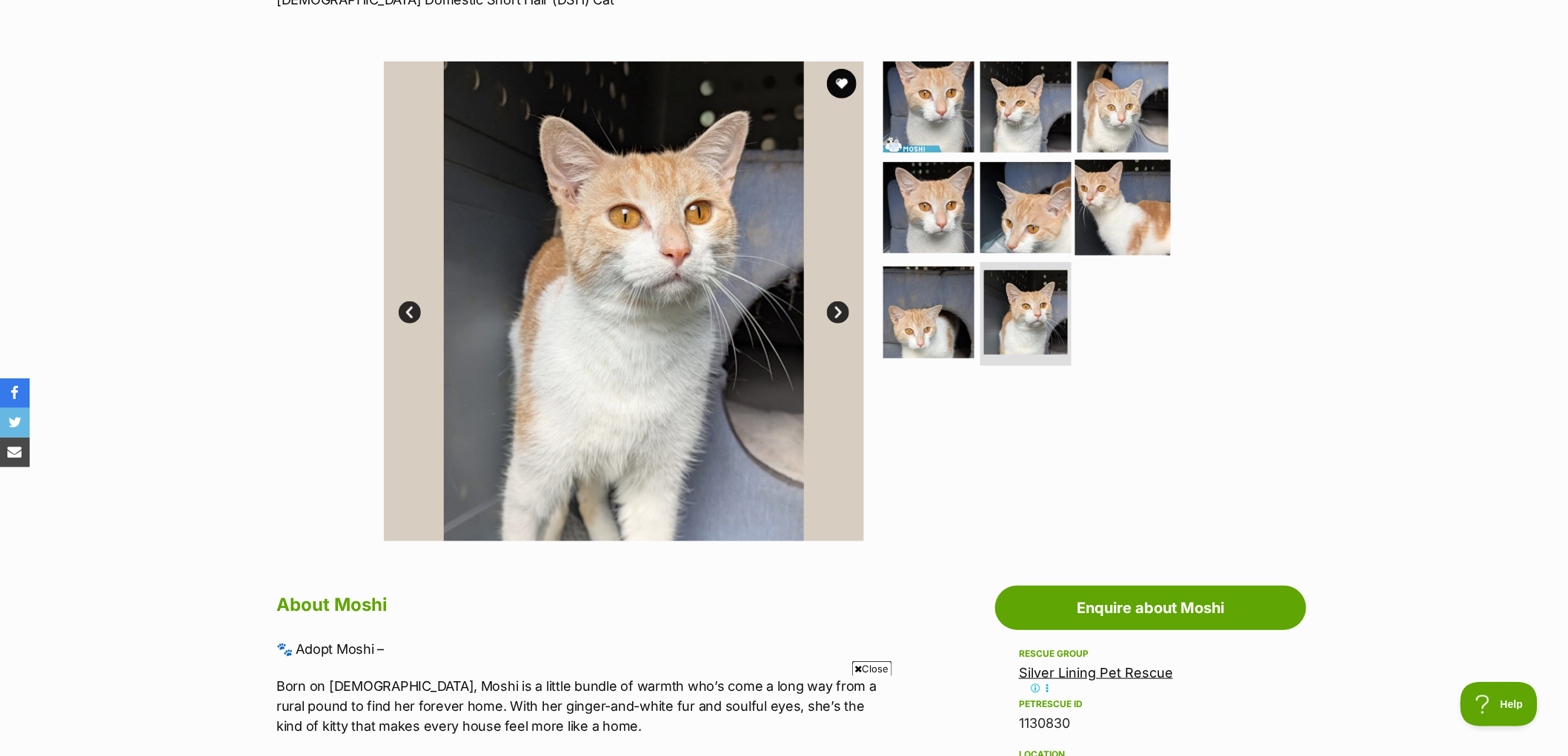
click at [1139, 215] on img at bounding box center [1123, 207] width 95 height 95
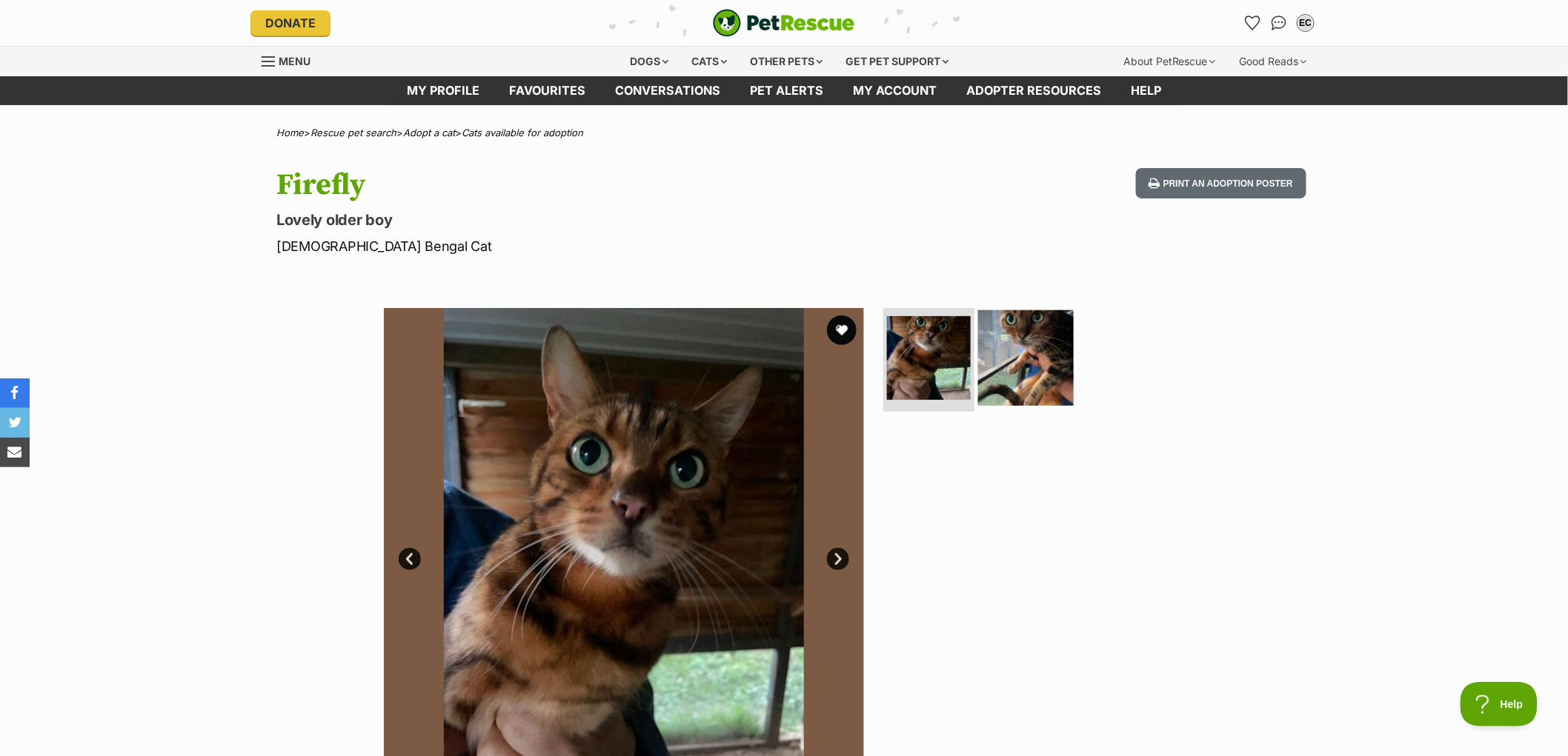
click at [1026, 366] on img at bounding box center [1026, 358] width 95 height 95
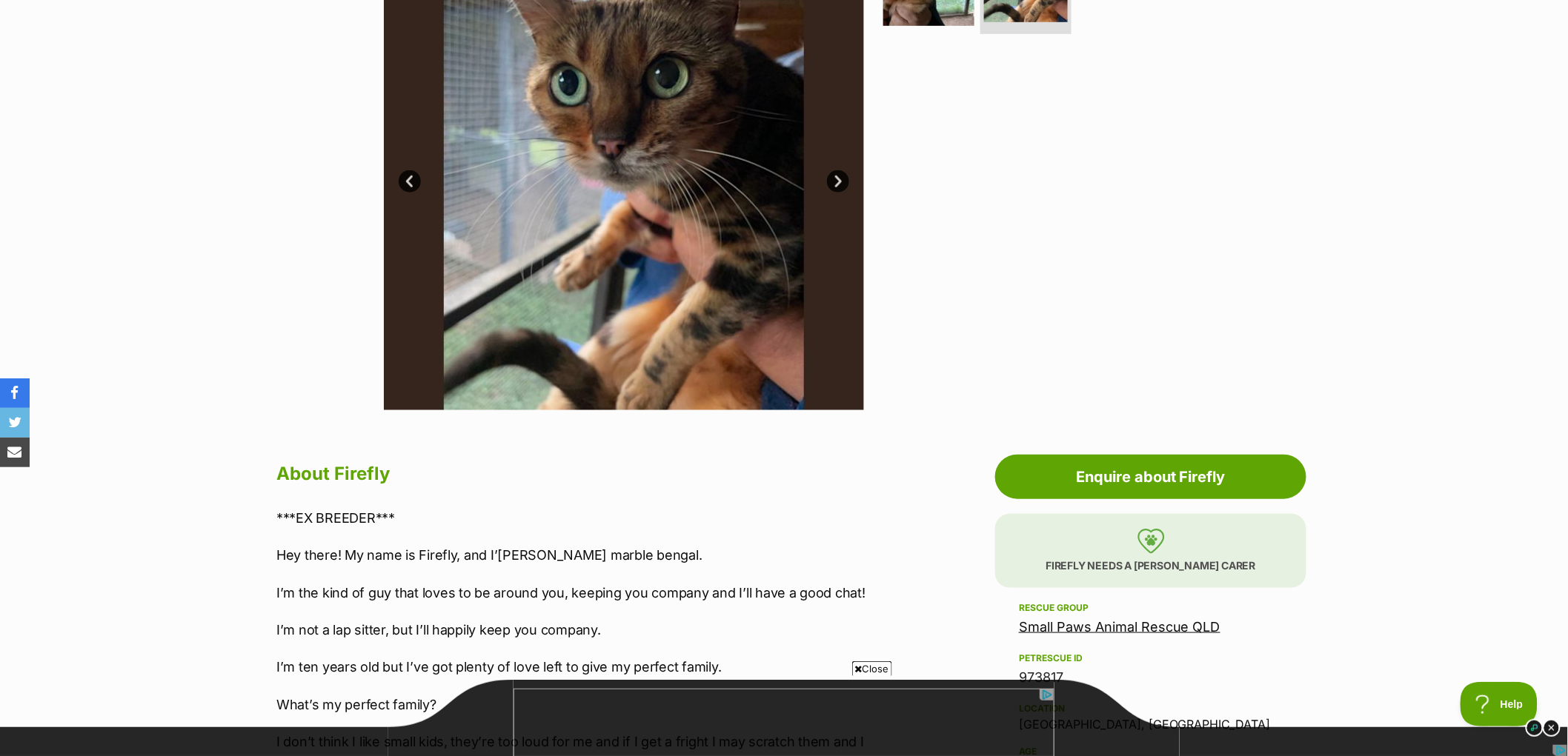
scroll to position [247, 0]
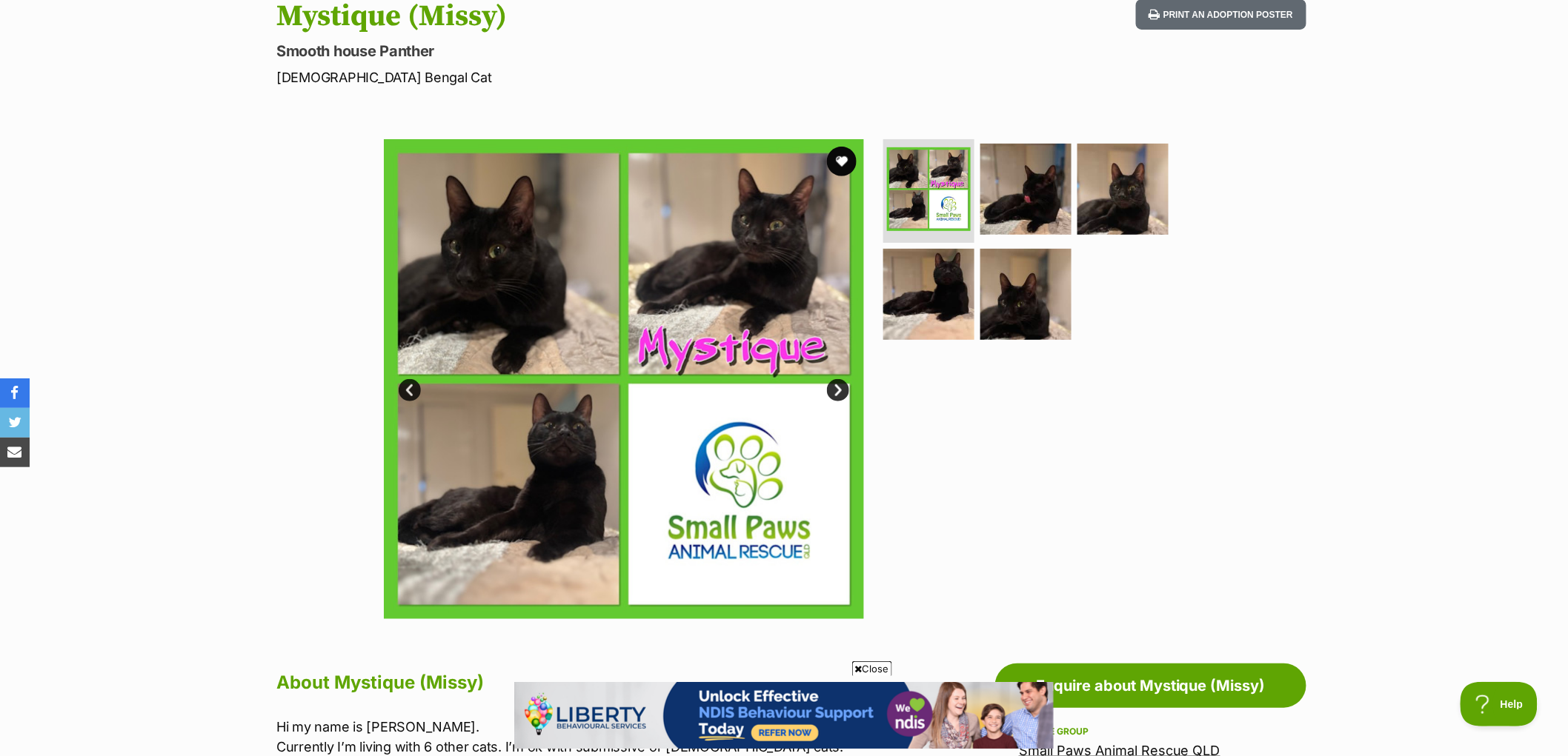
scroll to position [164, 0]
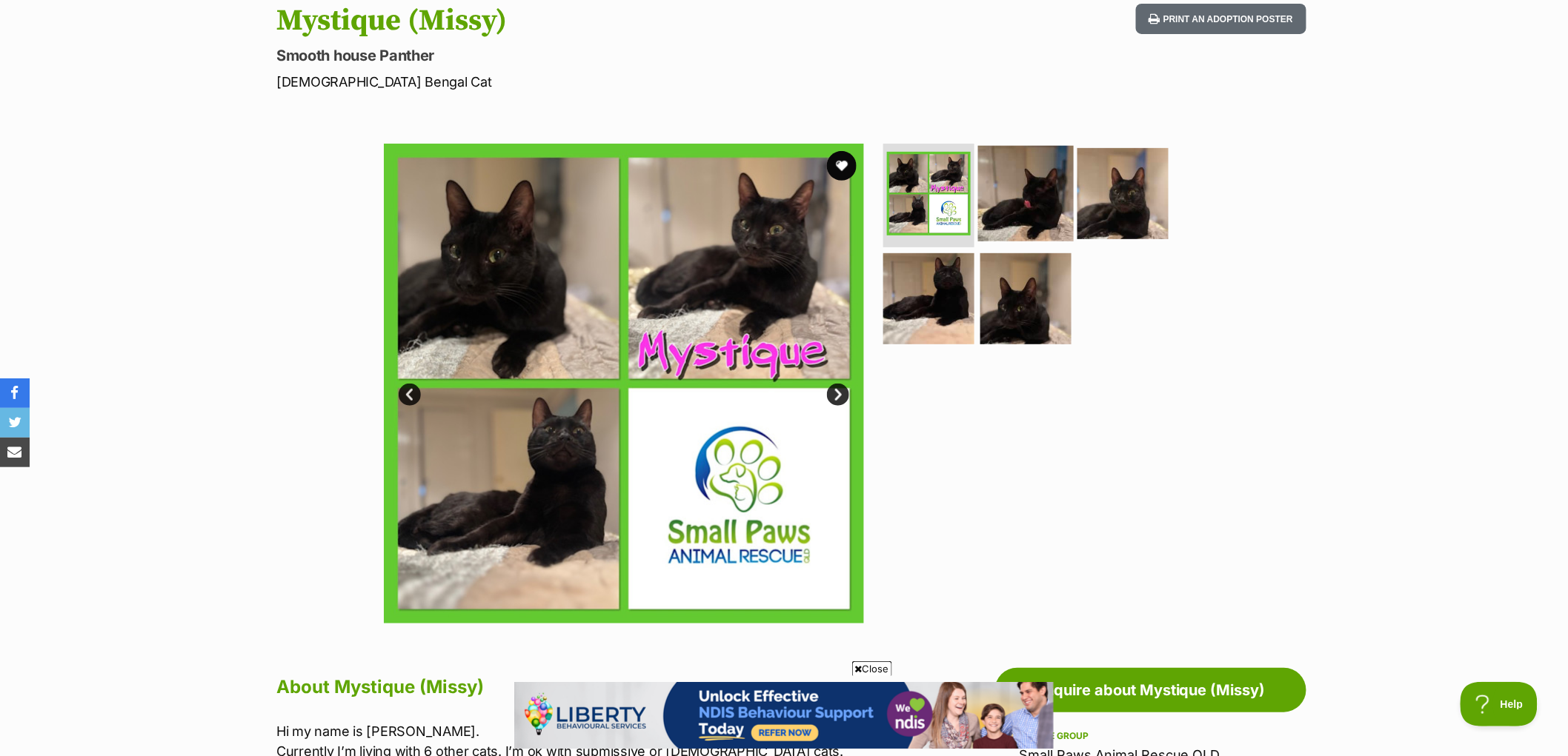
click at [1045, 180] on img at bounding box center [1026, 194] width 95 height 95
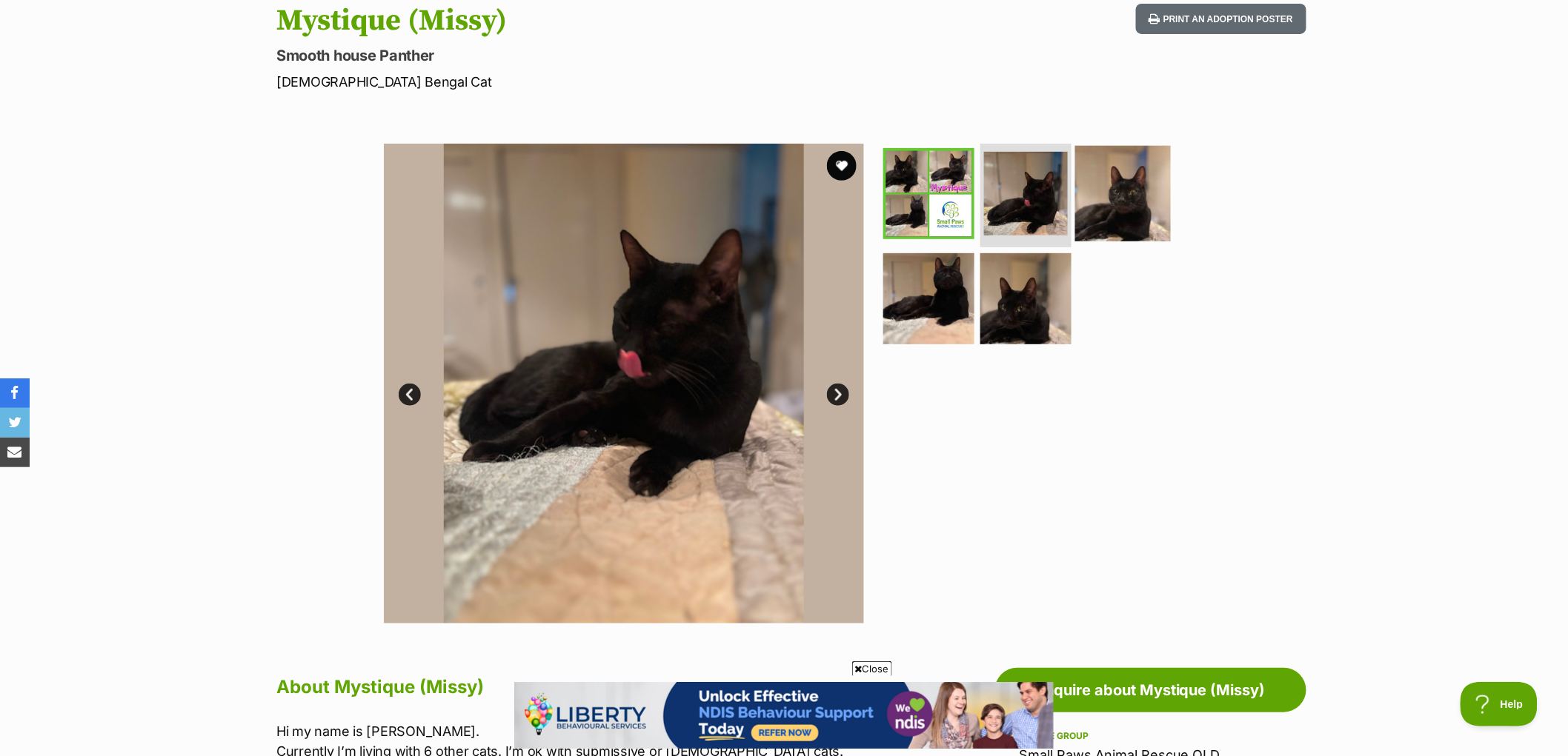
click at [1114, 191] on img at bounding box center [1123, 194] width 95 height 95
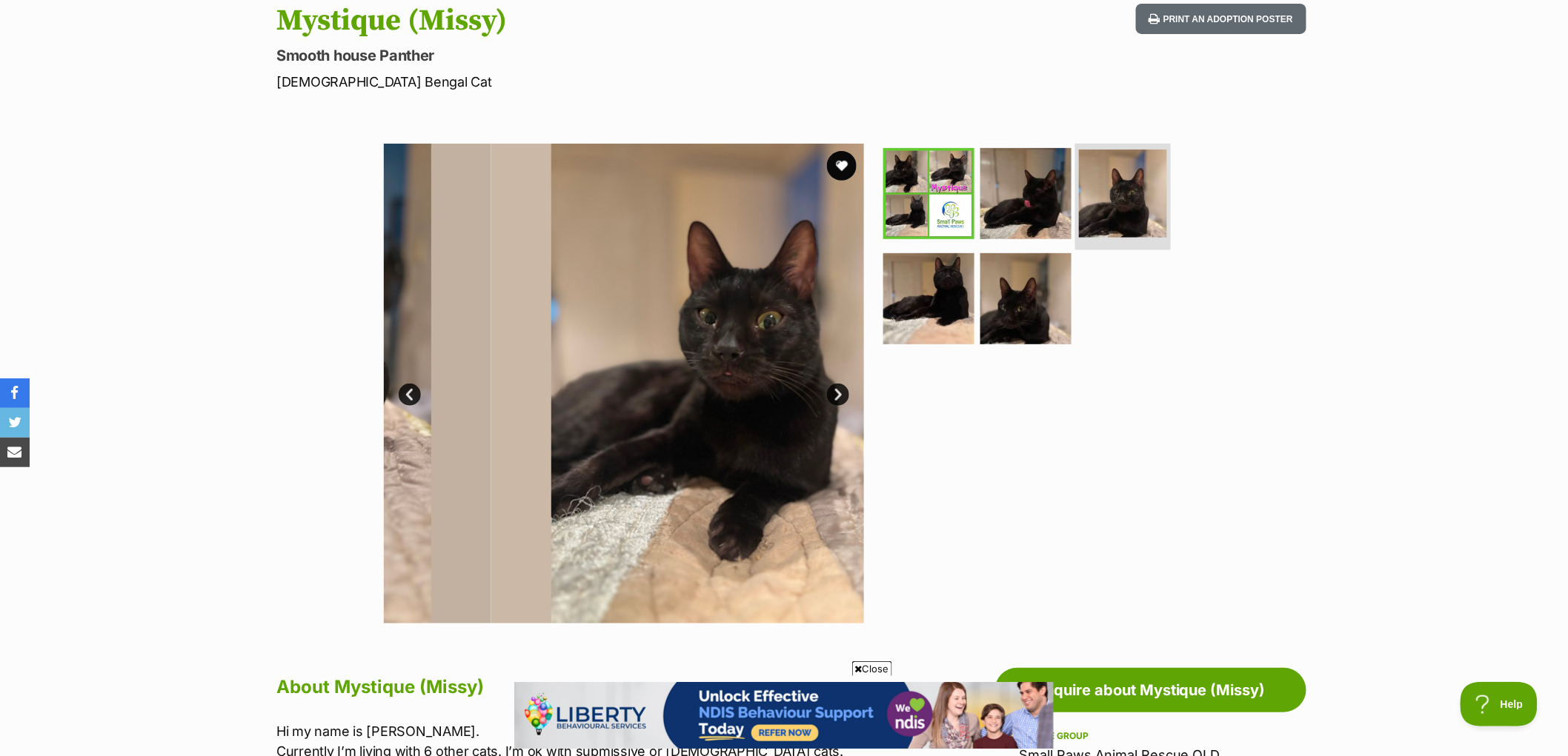
scroll to position [0, 0]
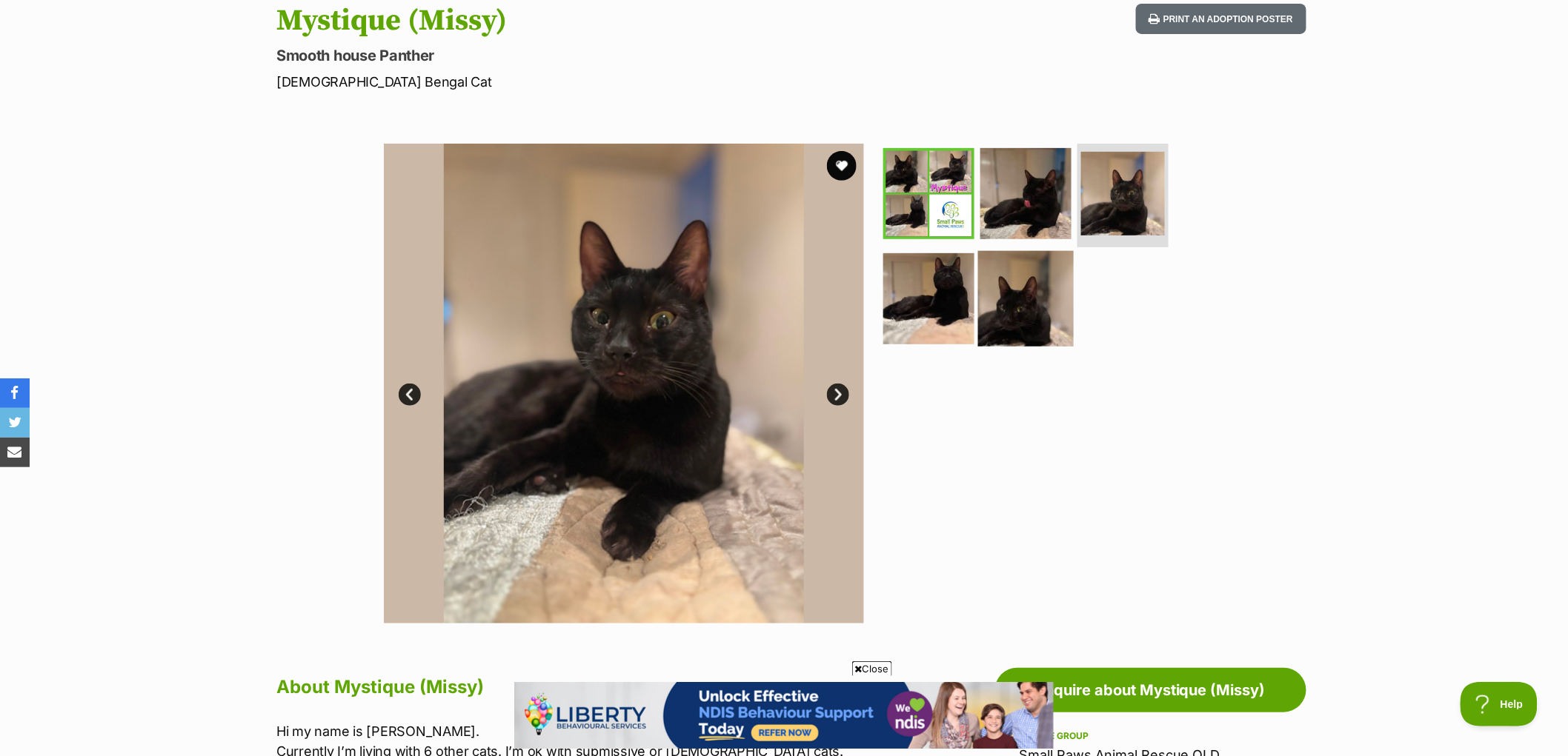
click at [1012, 292] on img at bounding box center [1026, 298] width 95 height 95
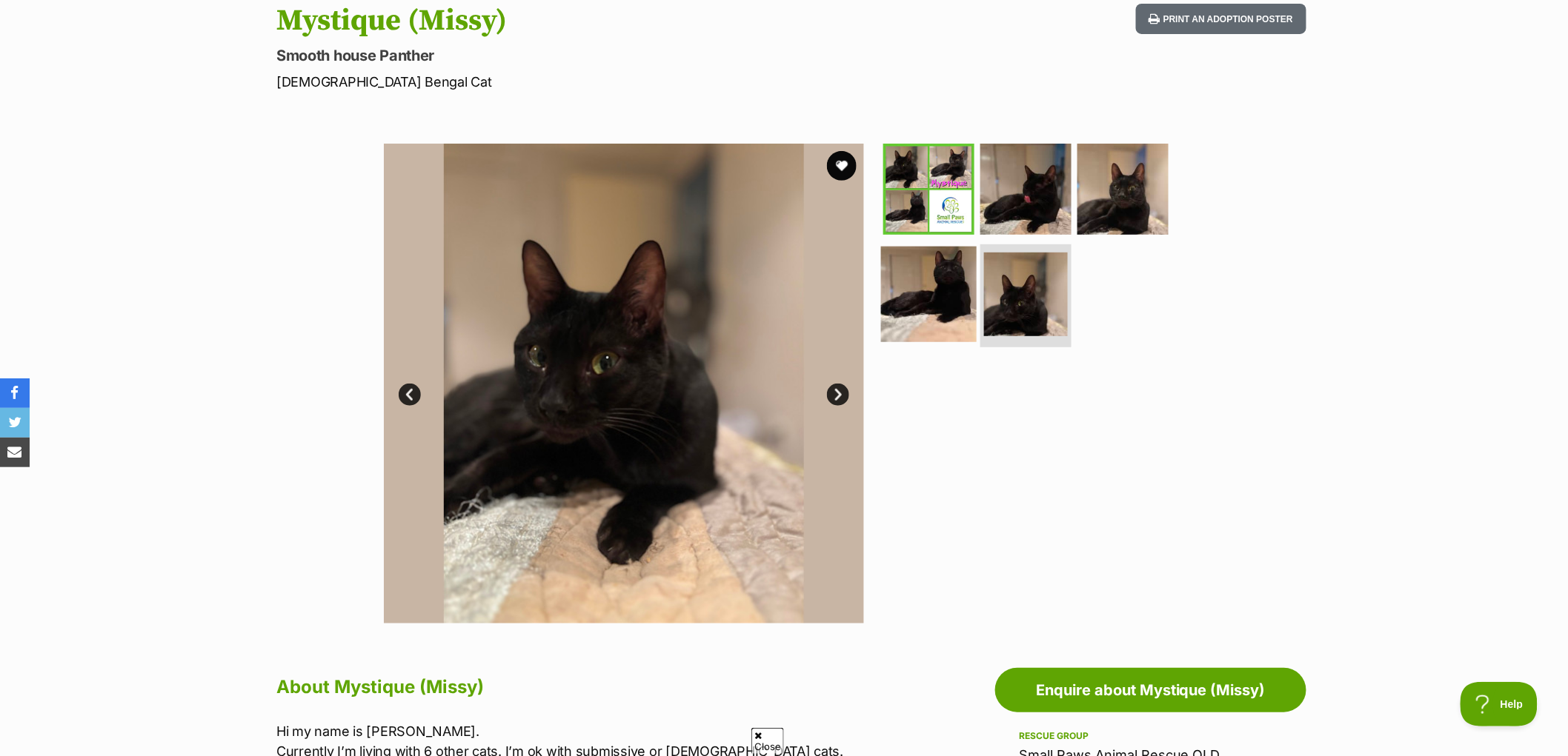
click at [914, 295] on img at bounding box center [929, 293] width 95 height 95
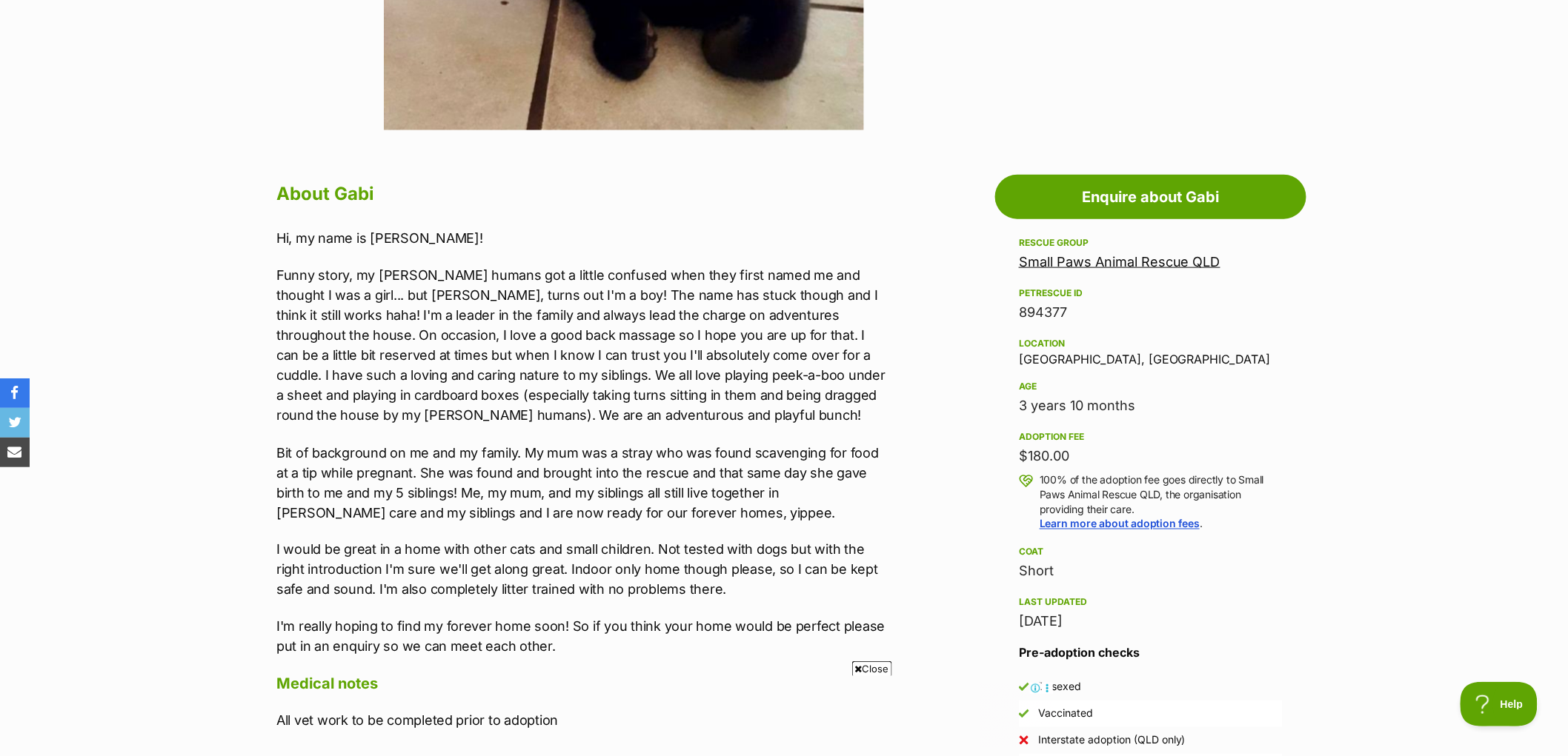
scroll to position [164, 0]
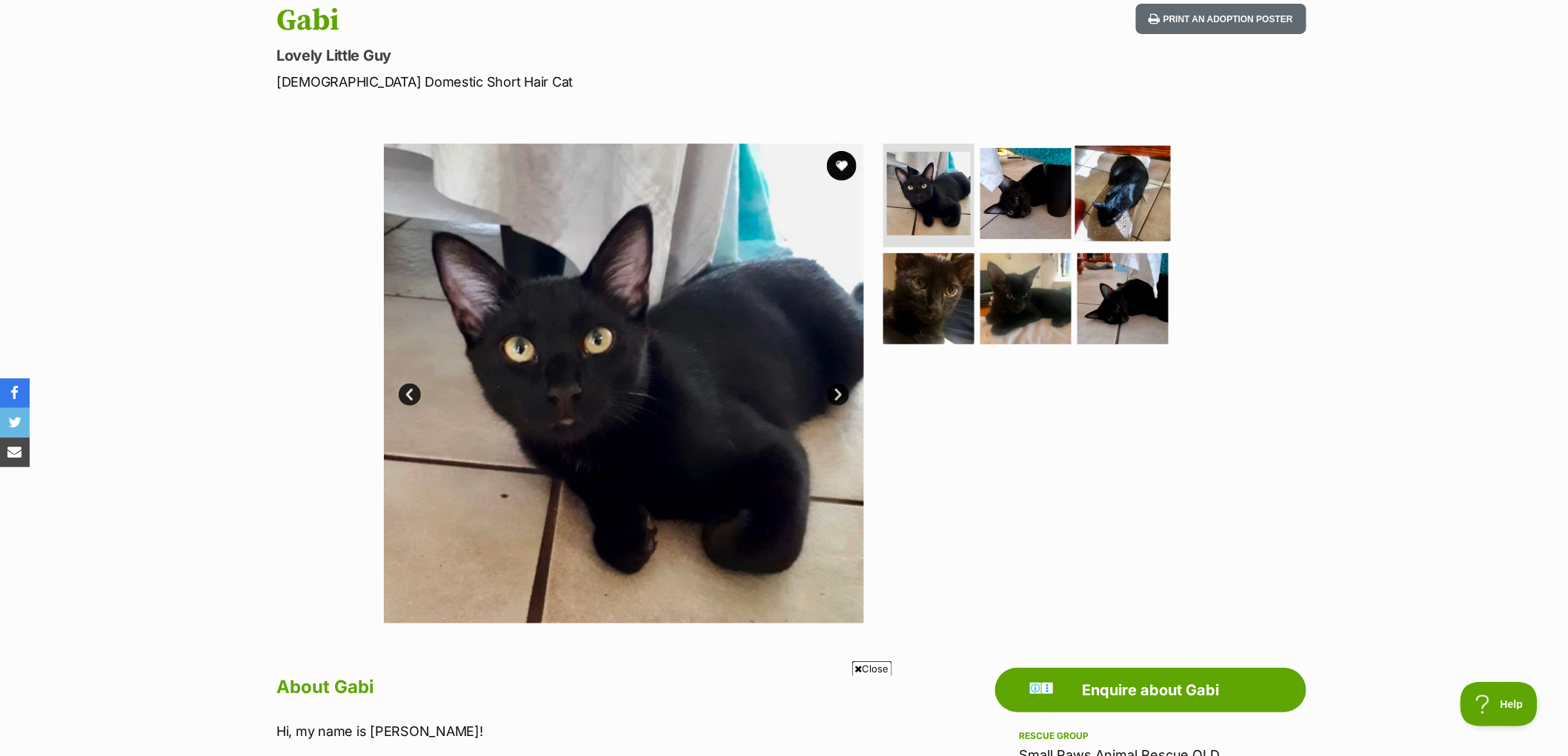
click at [1127, 209] on img at bounding box center [1123, 194] width 95 height 95
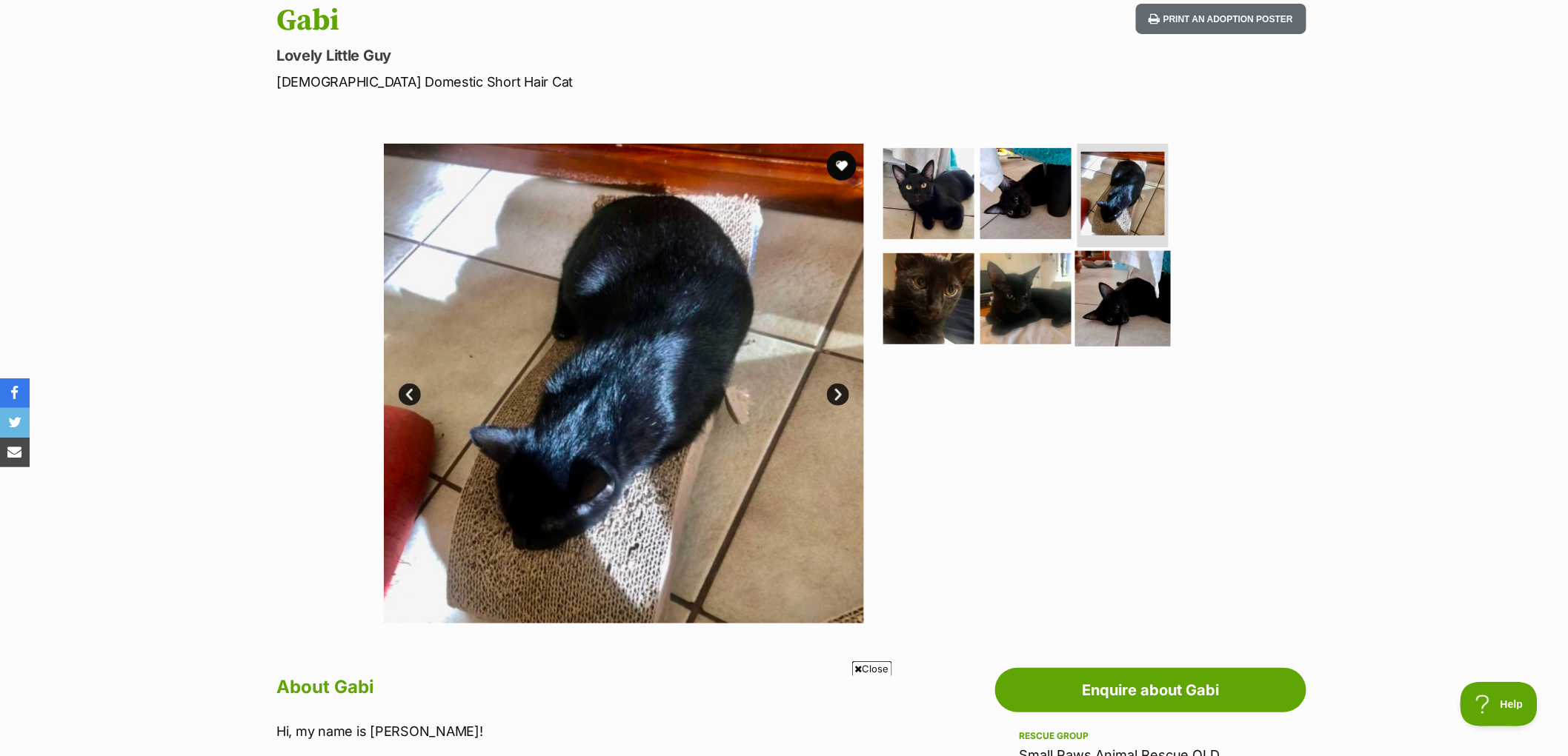
scroll to position [0, 0]
click at [1128, 287] on img at bounding box center [1123, 298] width 95 height 95
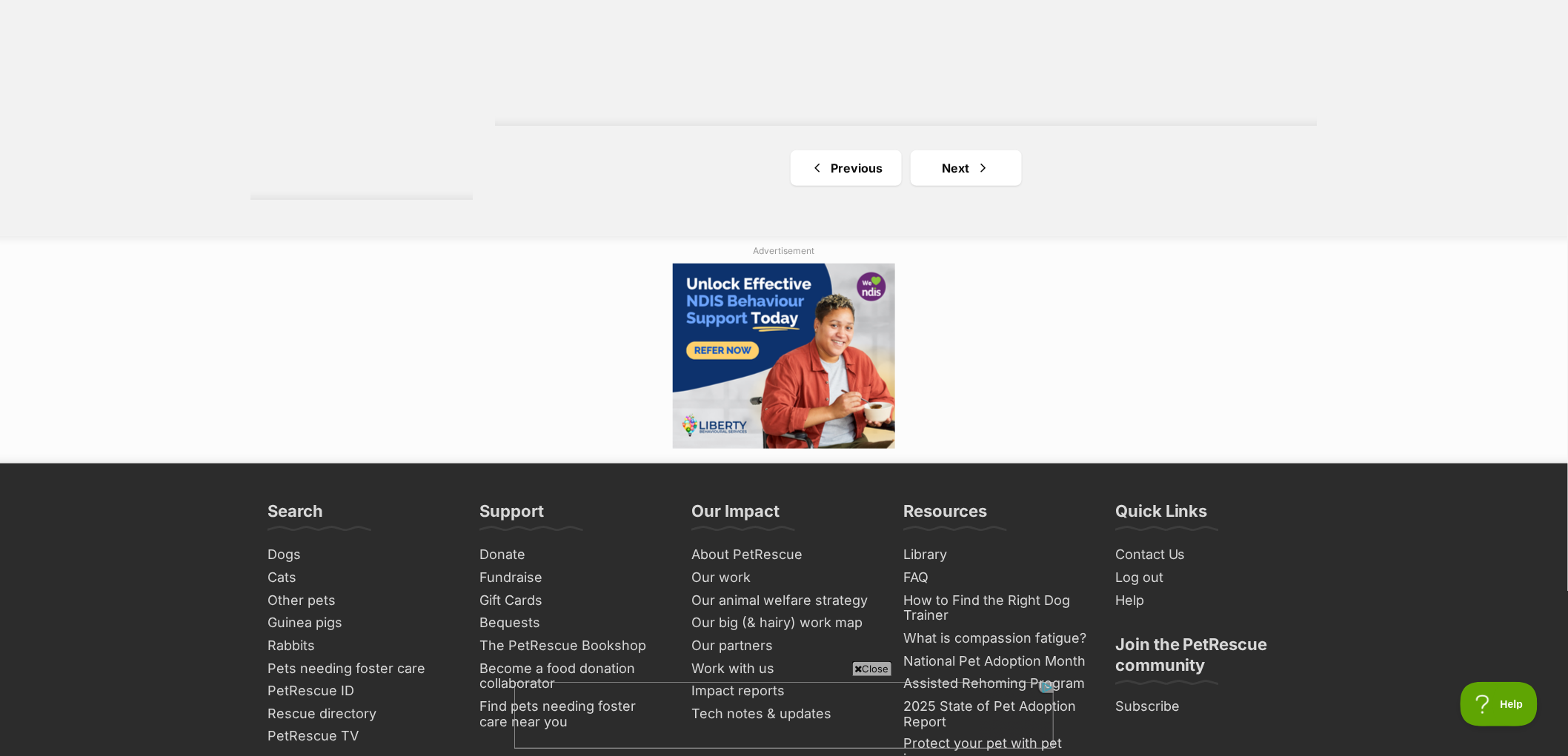
scroll to position [2798, 0]
click at [979, 168] on span "Next page" at bounding box center [983, 167] width 15 height 18
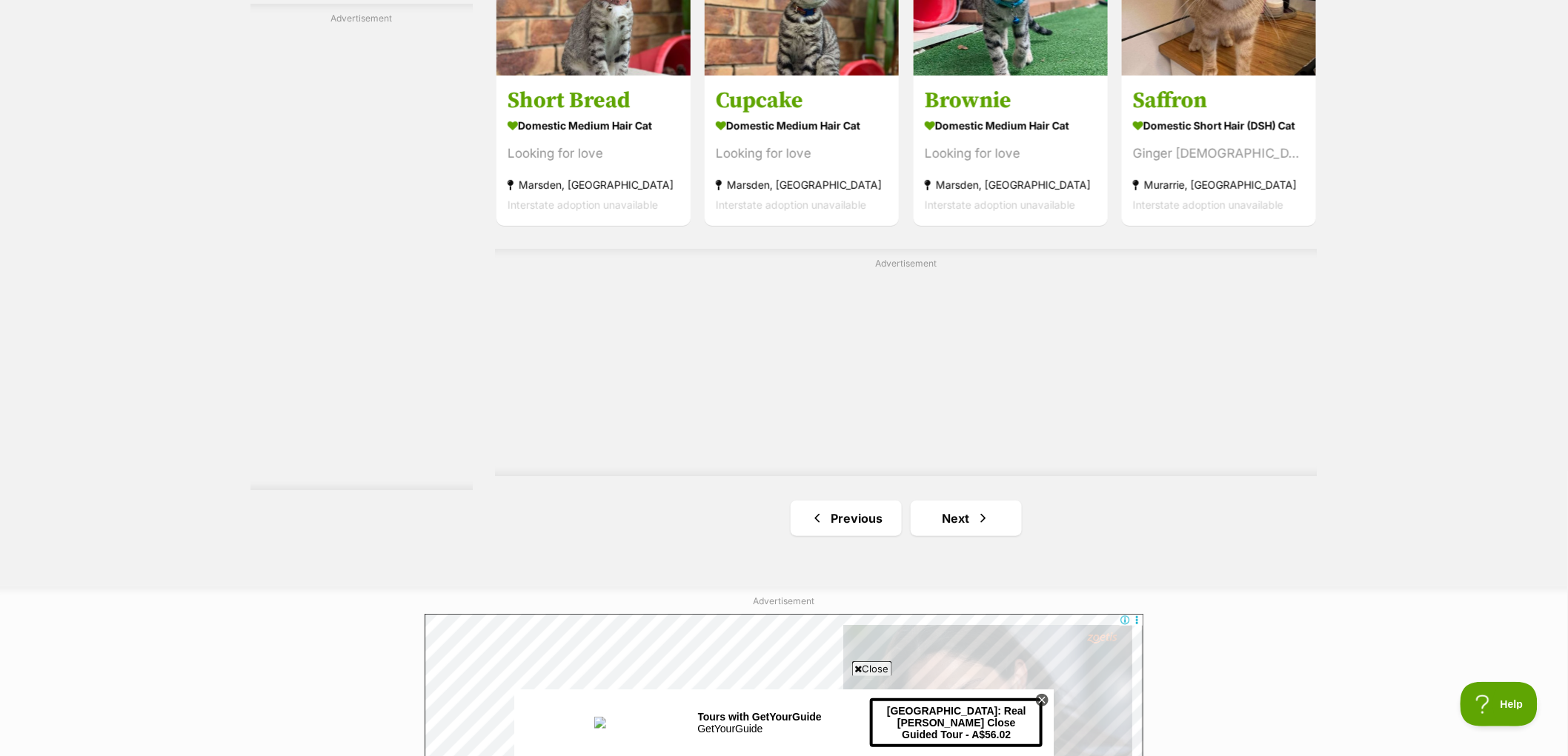
scroll to position [2552, 0]
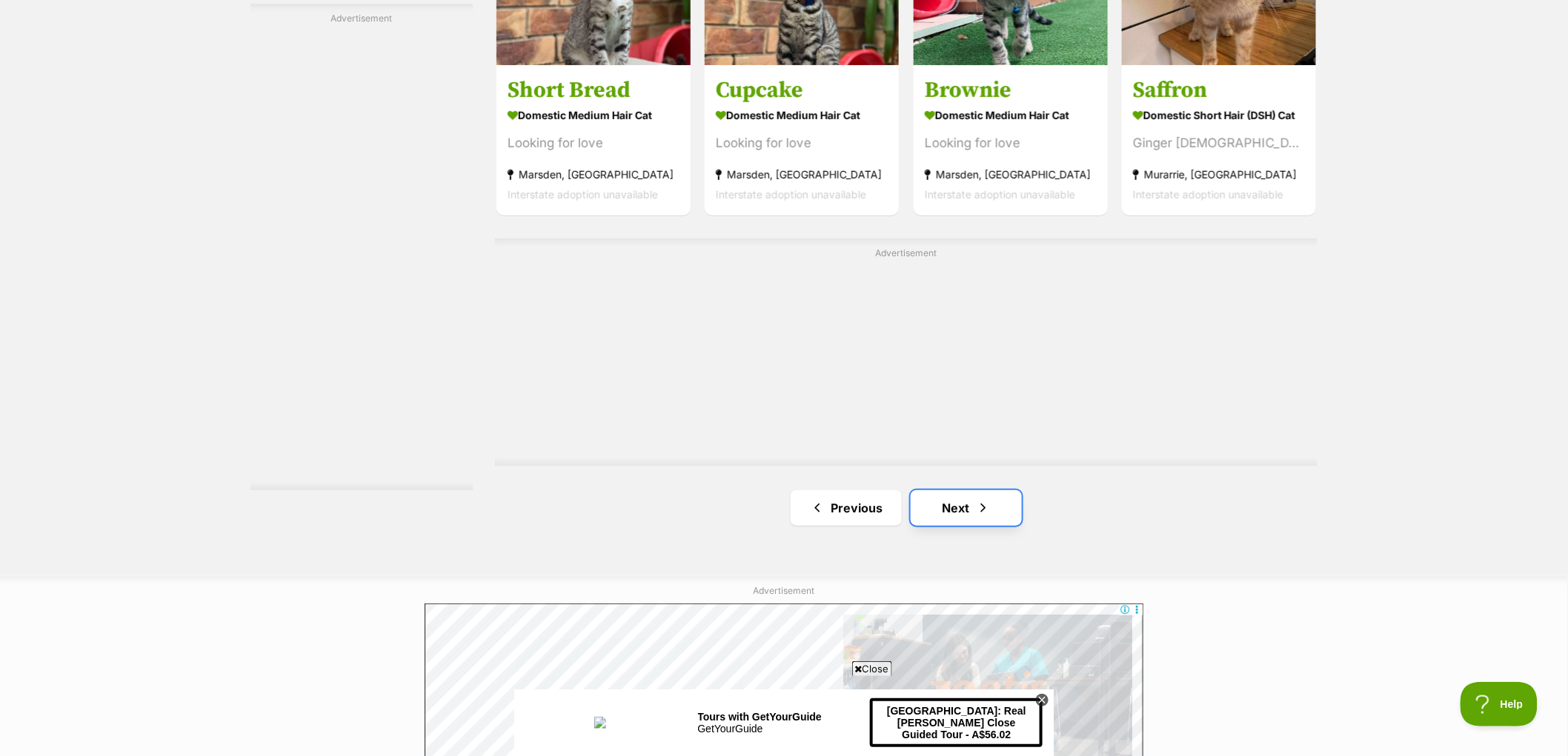
click at [1012, 505] on link "Next" at bounding box center [966, 508] width 111 height 35
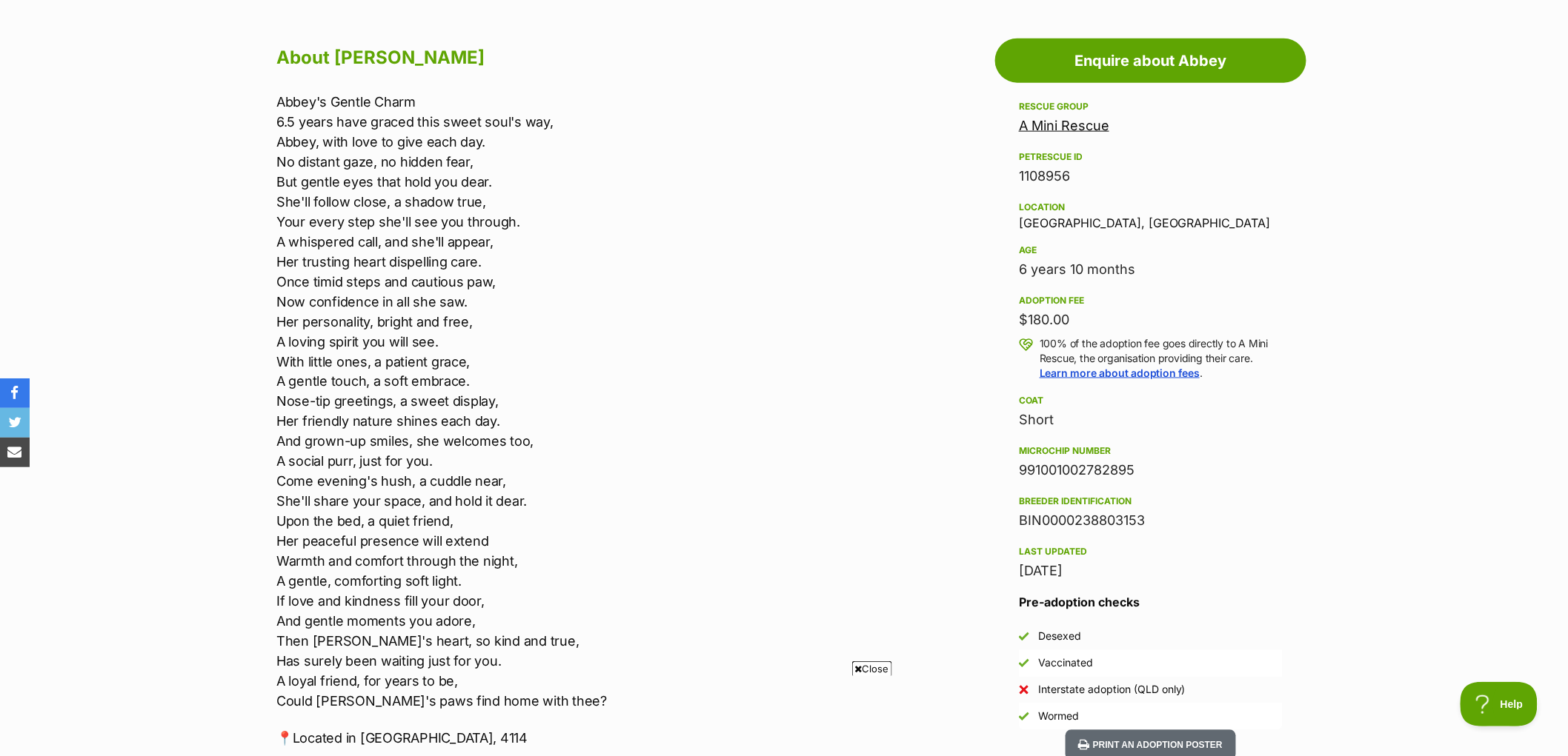
scroll to position [823, 0]
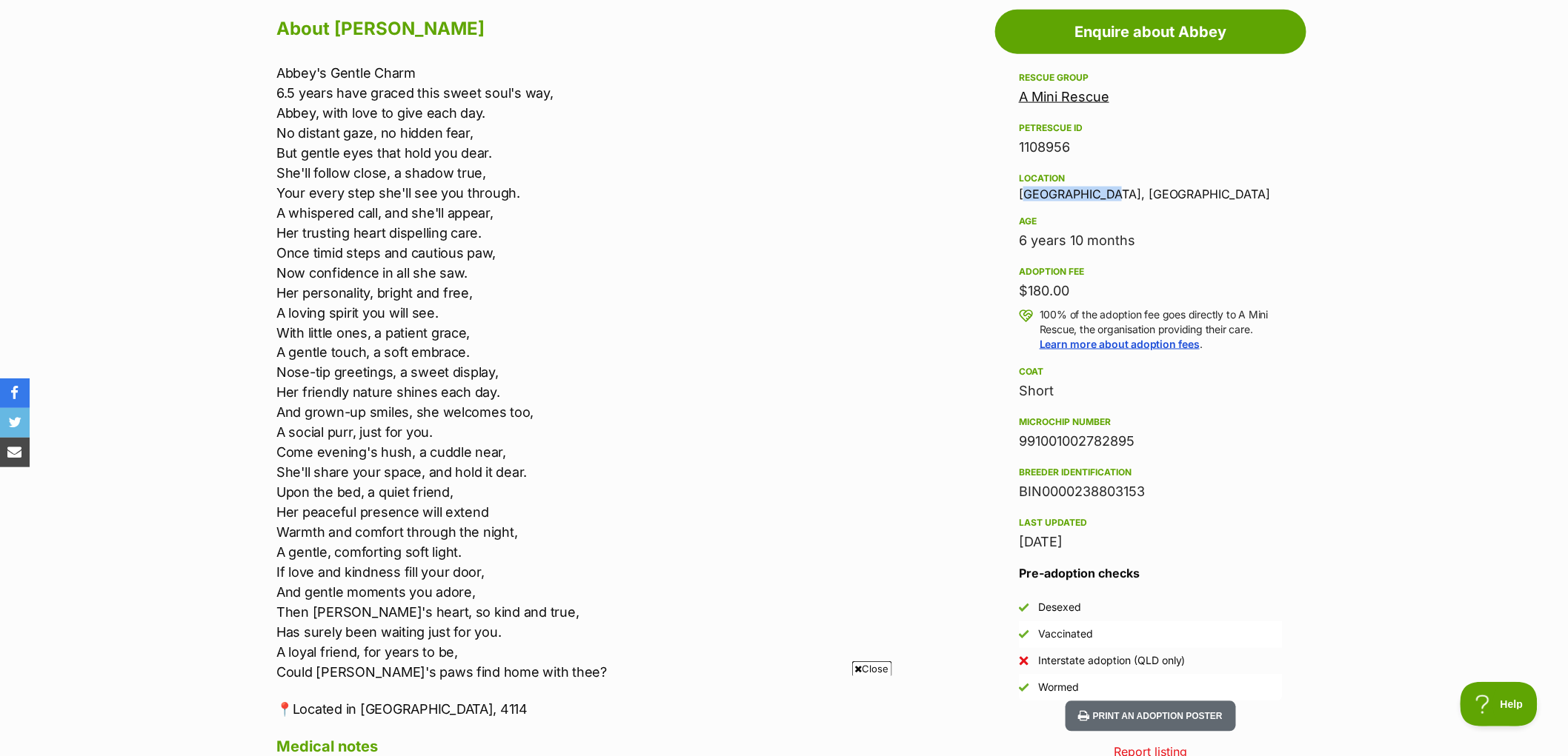
drag, startPoint x: 1010, startPoint y: 194, endPoint x: 1107, endPoint y: 186, distance: 97.3
click at [1107, 186] on aside "Rescue group A Mini Rescue PetRescue ID 1108956 Location Kingston, QLD Age 6 ye…" at bounding box center [1151, 385] width 311 height 632
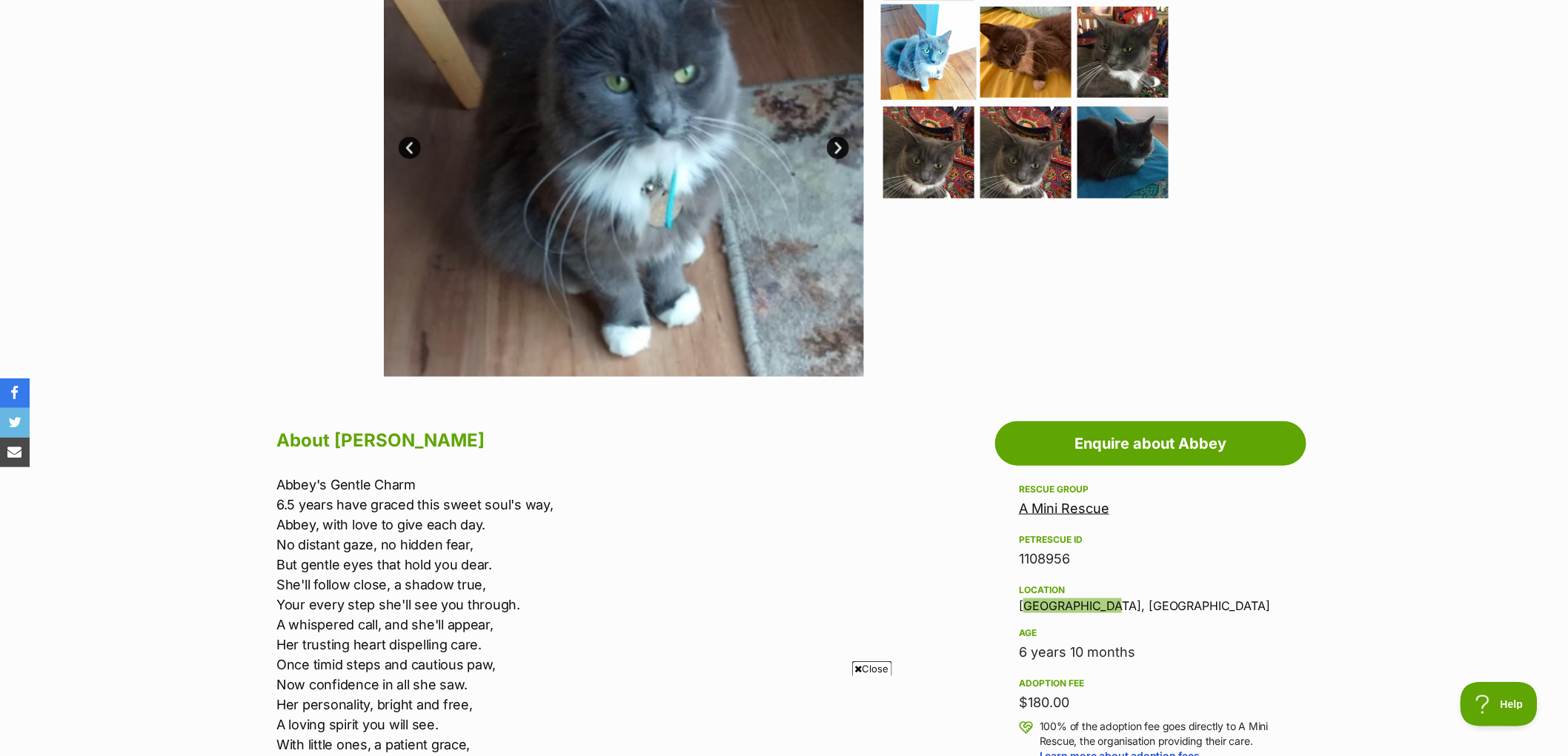
scroll to position [164, 0]
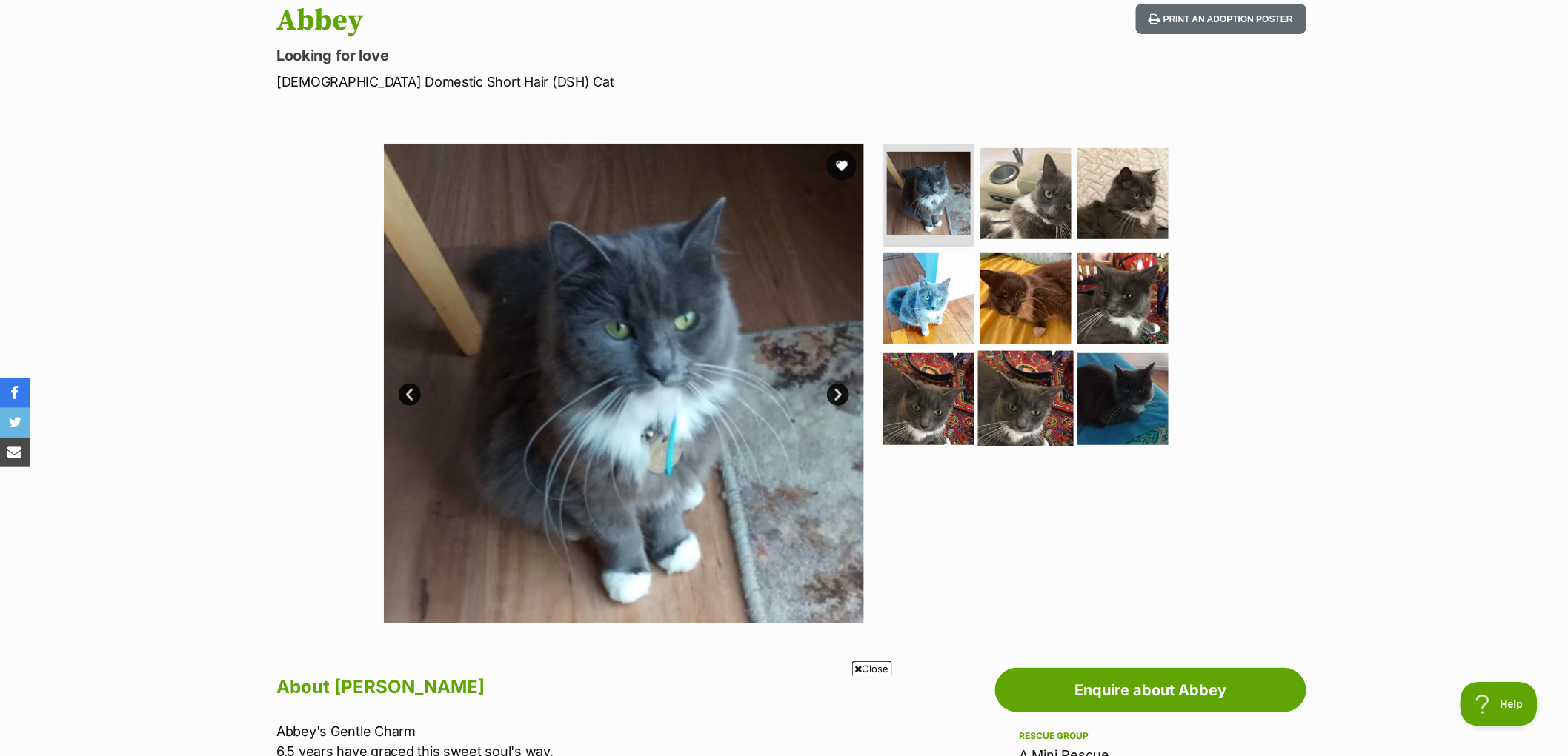
click at [1019, 386] on img at bounding box center [1026, 399] width 95 height 95
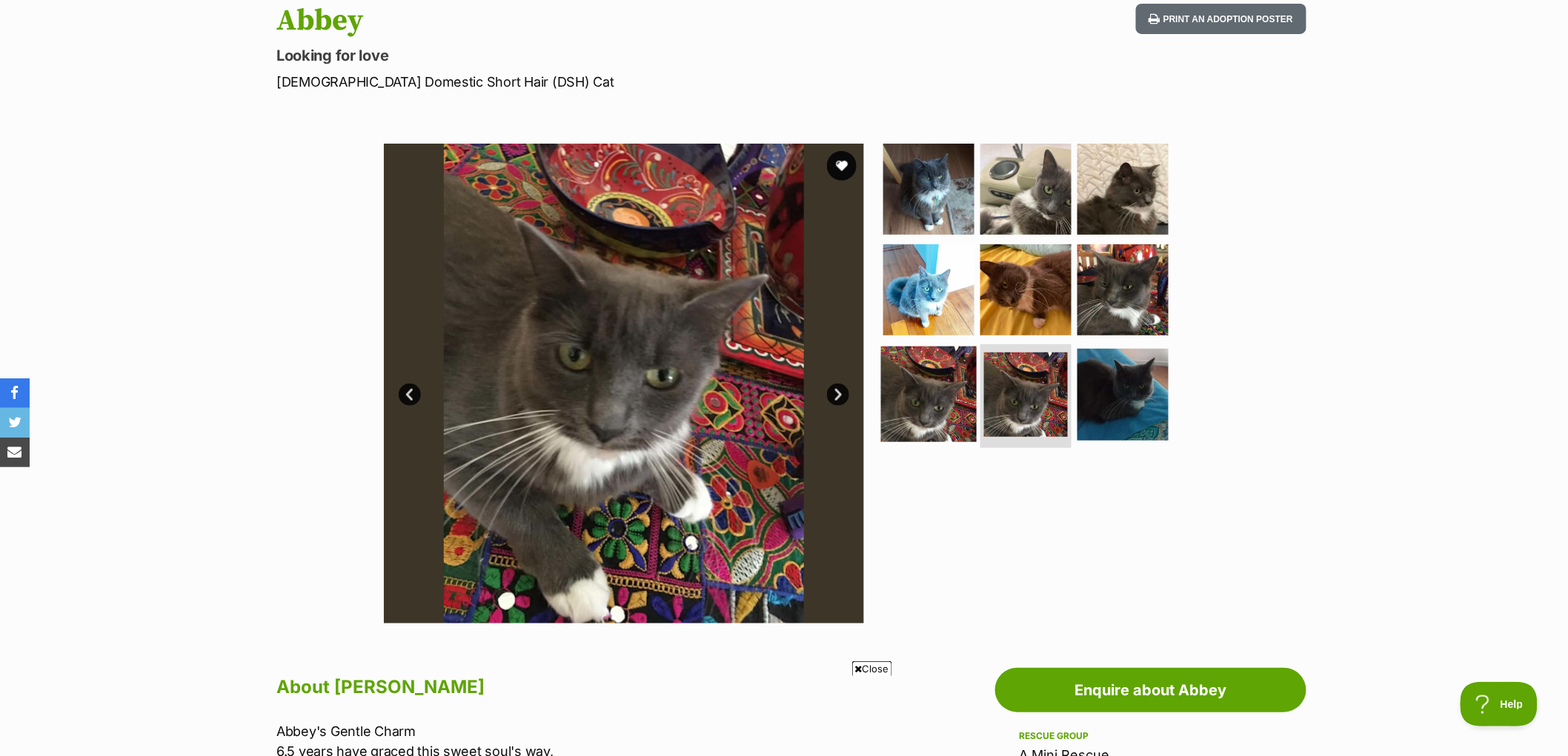
click at [932, 391] on img at bounding box center [929, 394] width 95 height 95
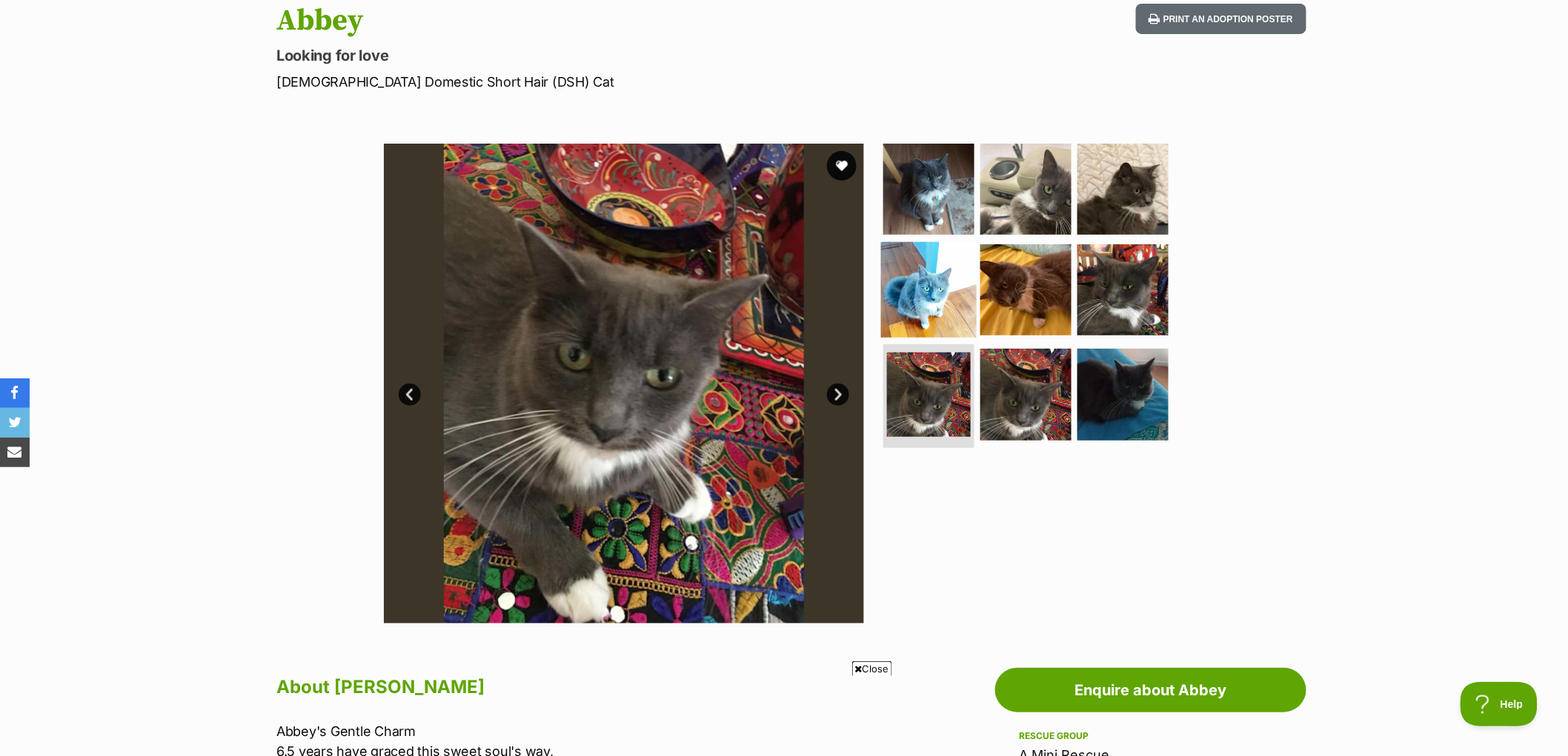
click at [928, 290] on img at bounding box center [929, 289] width 95 height 95
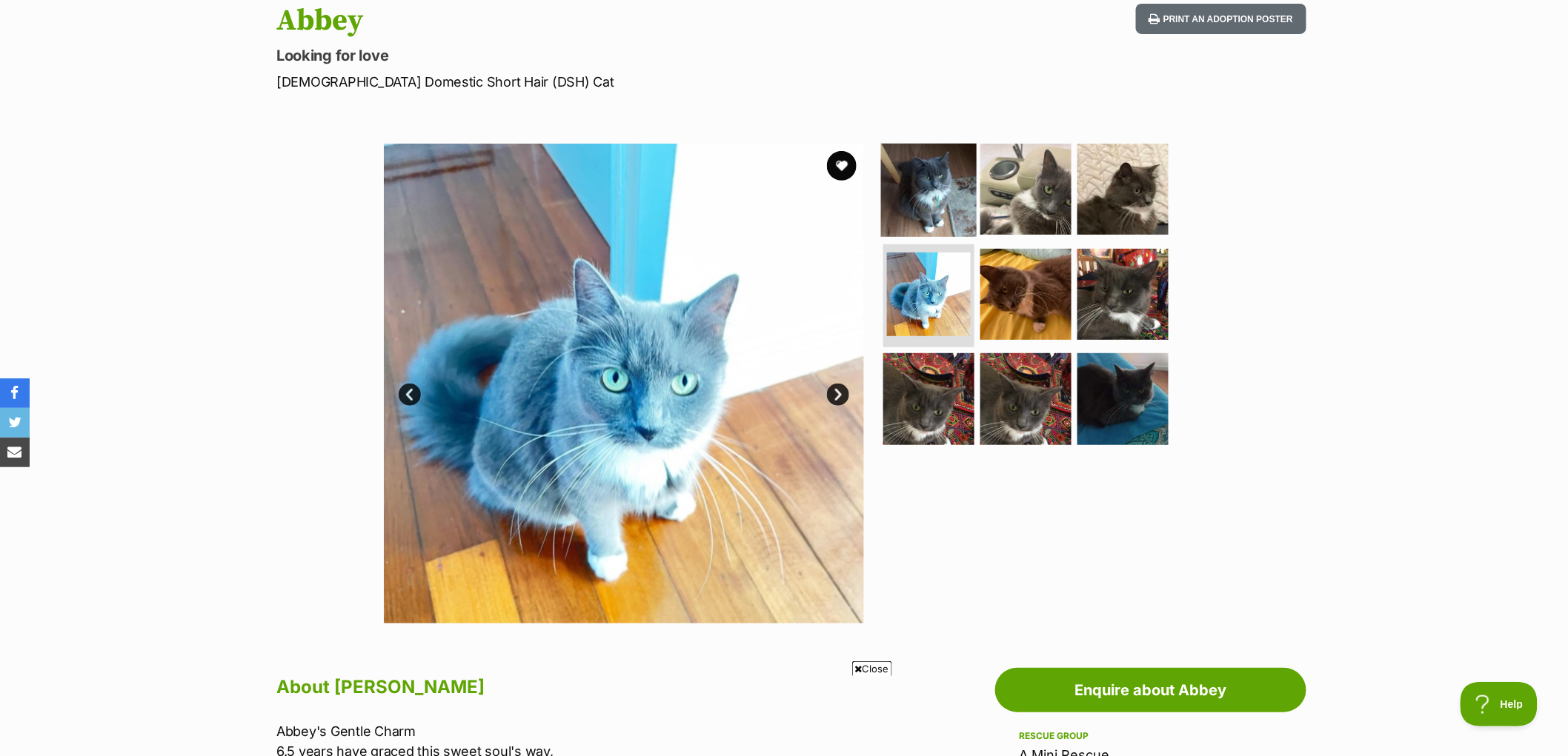
click at [928, 188] on img at bounding box center [929, 189] width 95 height 95
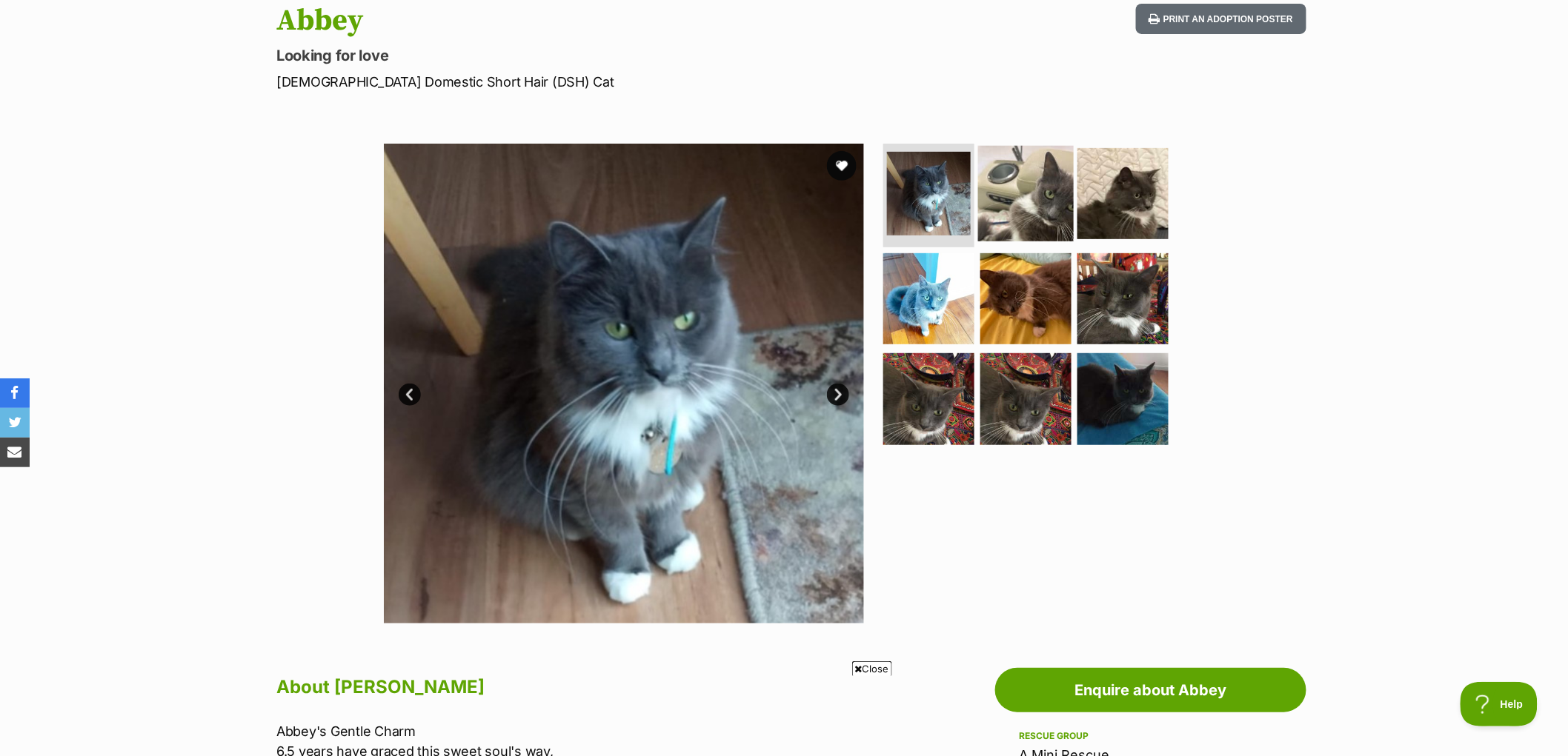
click at [1043, 197] on img at bounding box center [1026, 194] width 95 height 95
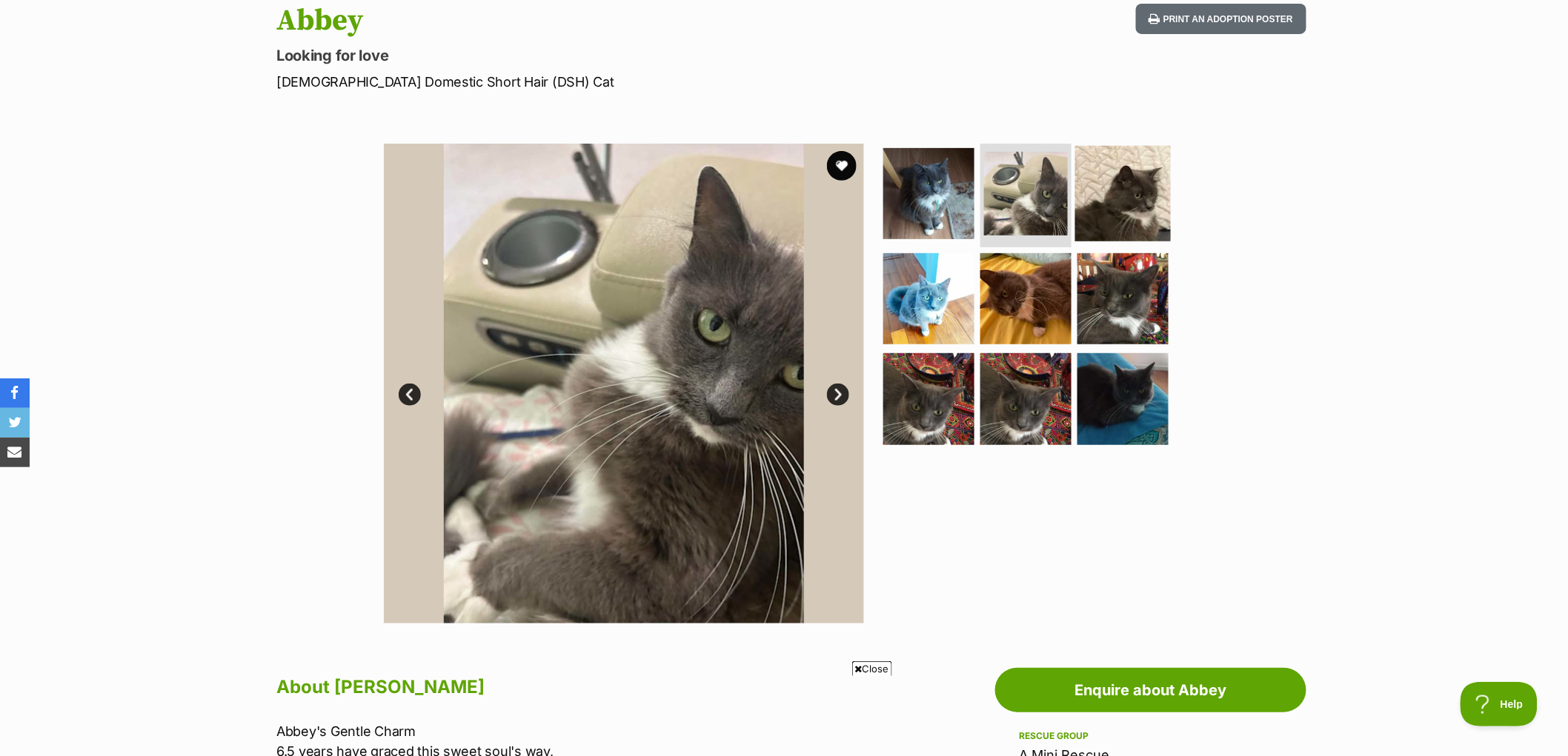
click at [1138, 201] on img at bounding box center [1123, 194] width 95 height 95
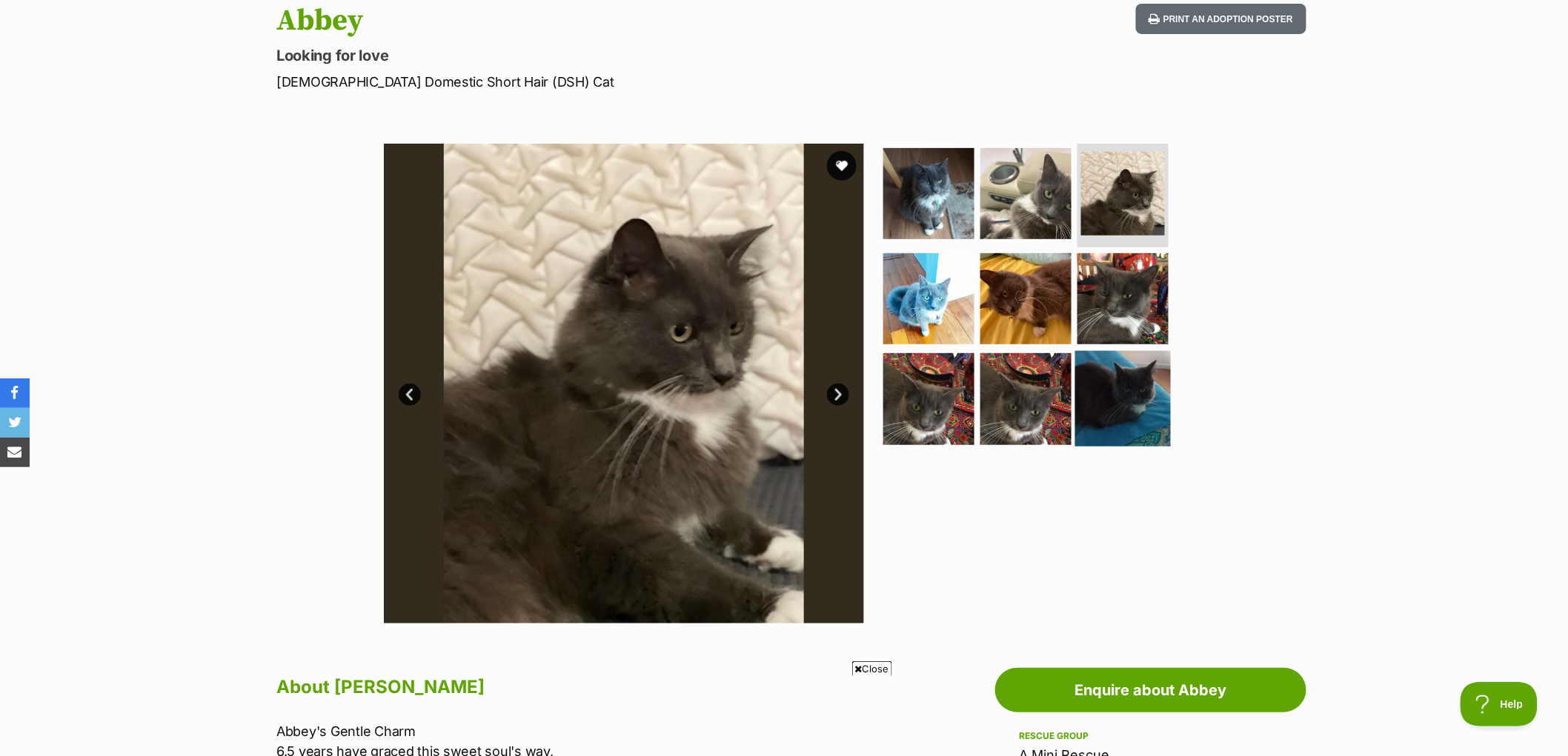
click at [1113, 368] on img at bounding box center [1123, 399] width 95 height 95
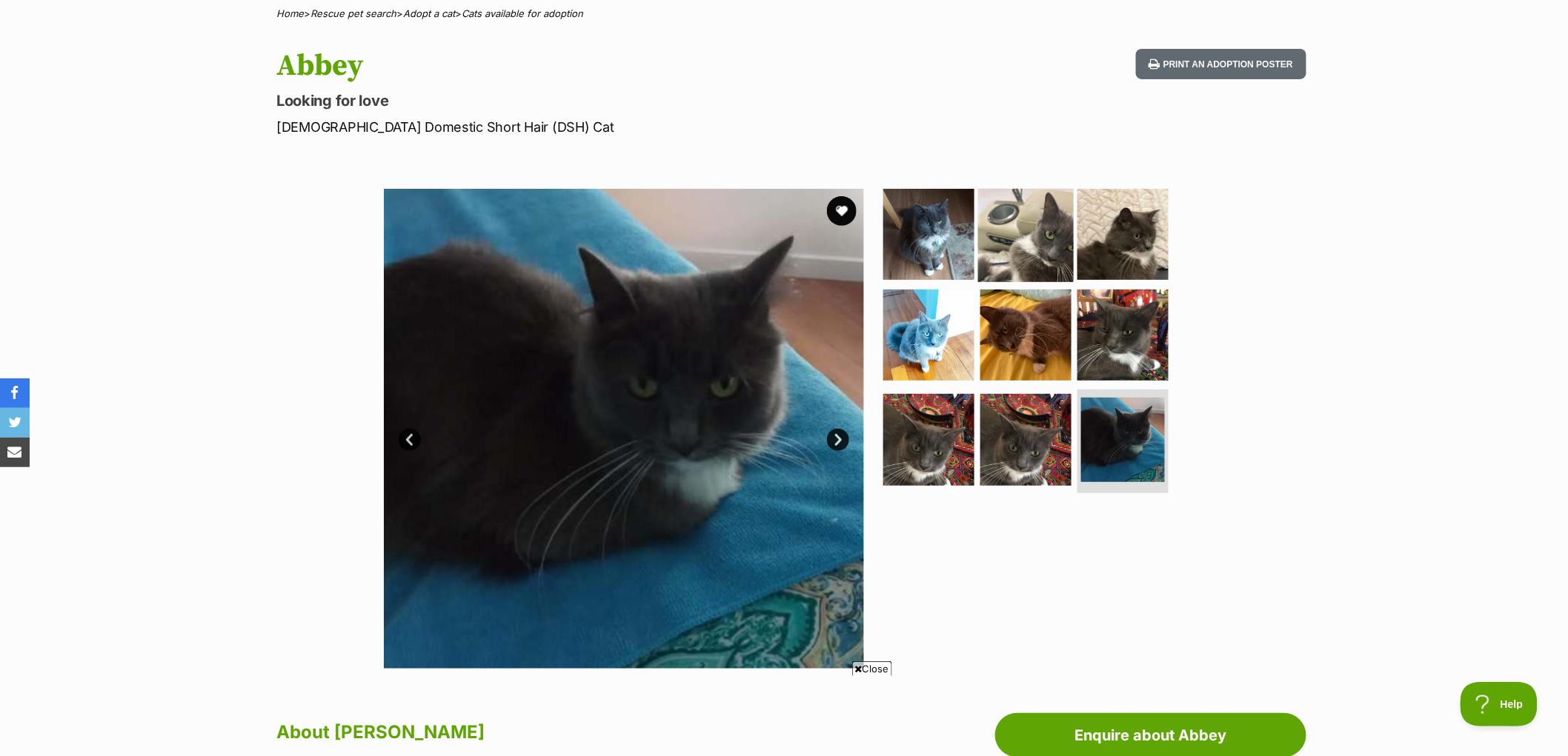
scroll to position [82, 0]
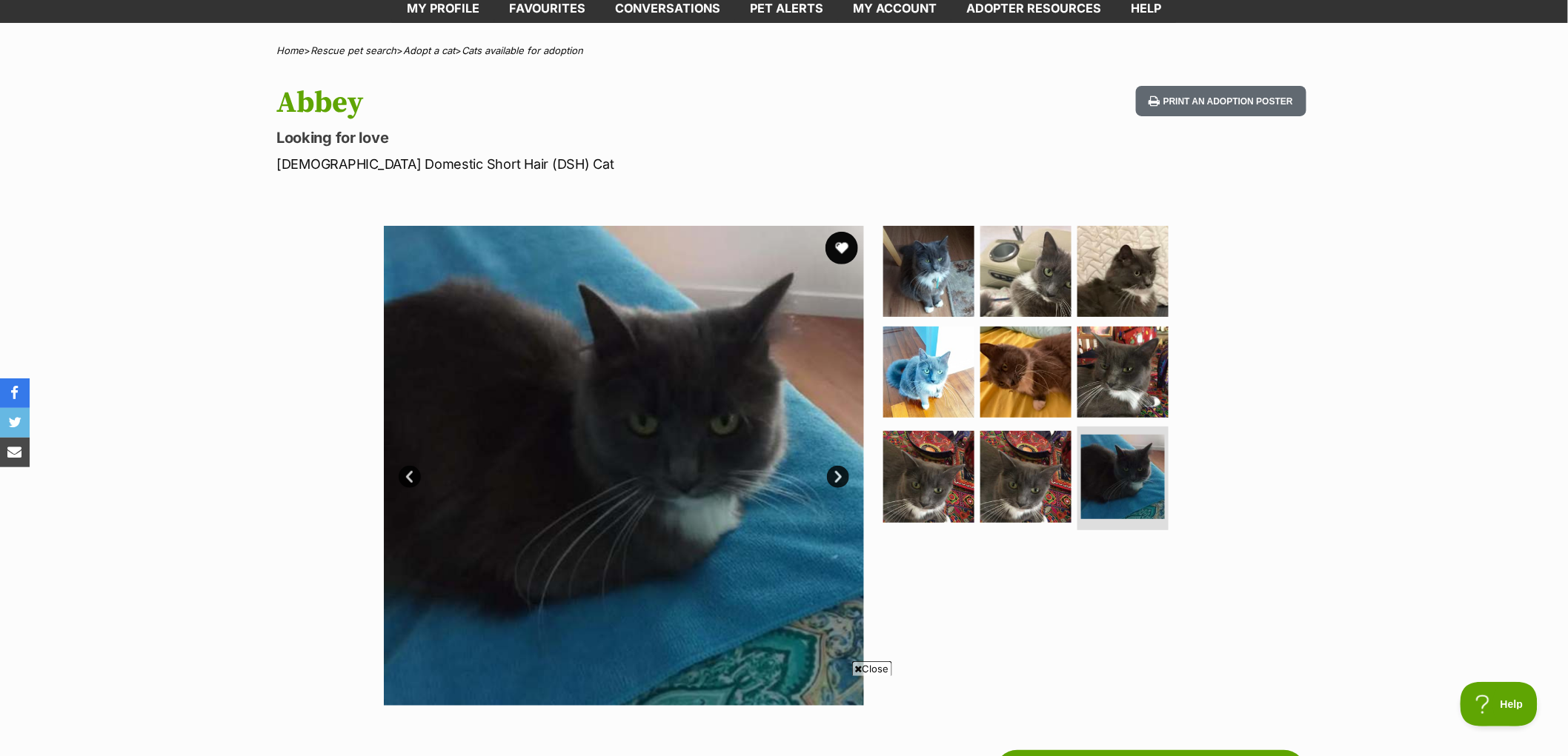
click at [845, 247] on button "favourite" at bounding box center [842, 248] width 32 height 32
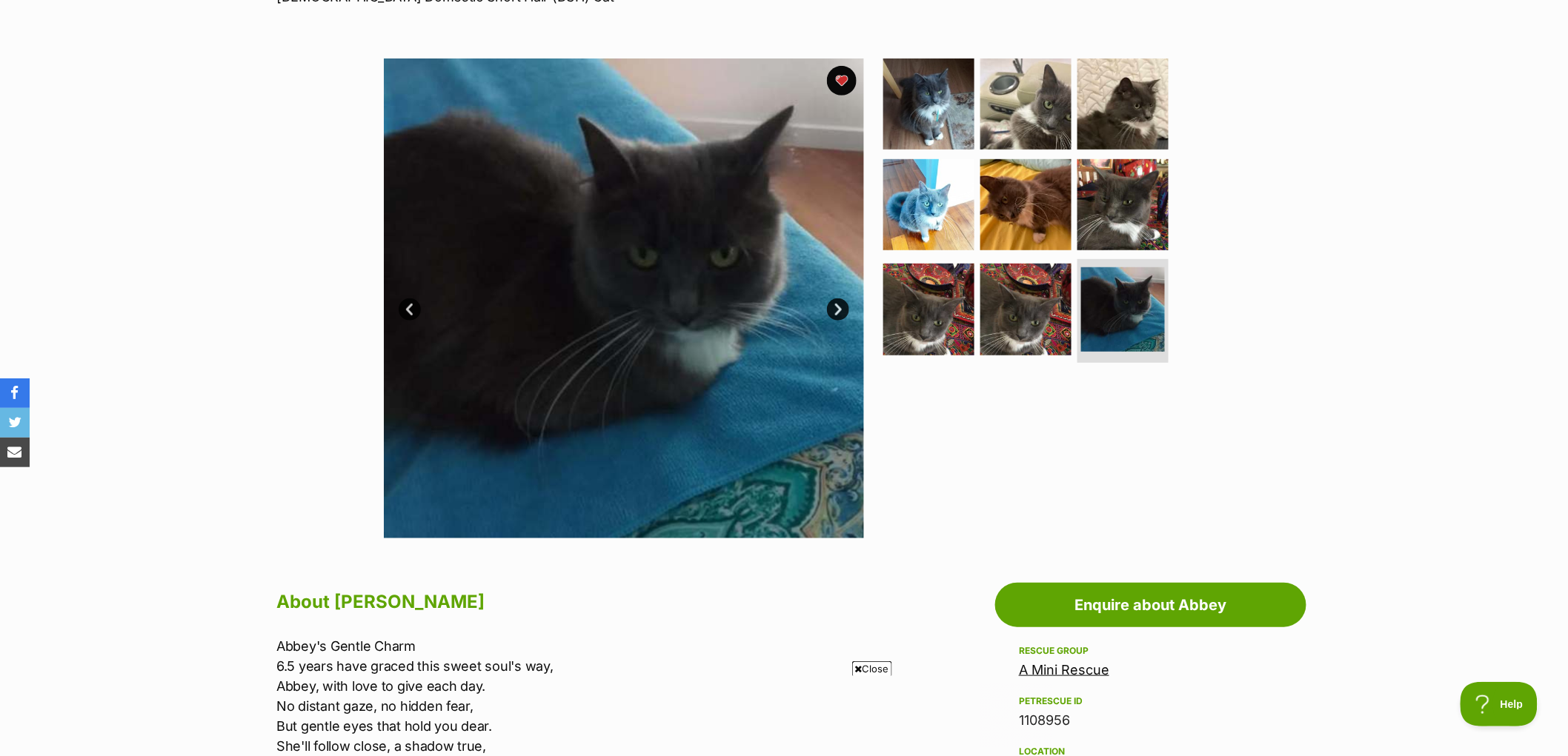
scroll to position [0, 0]
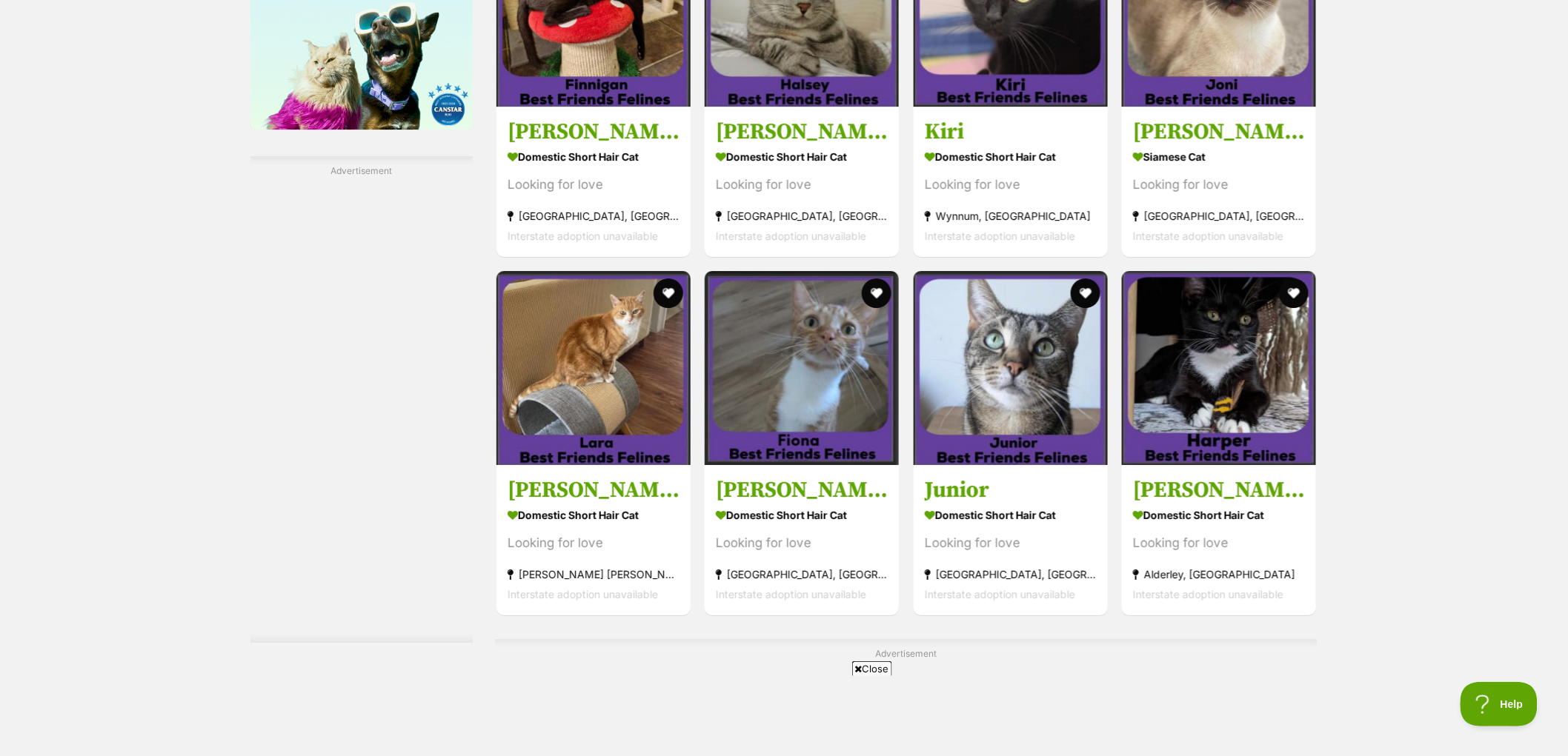
scroll to position [2552, 0]
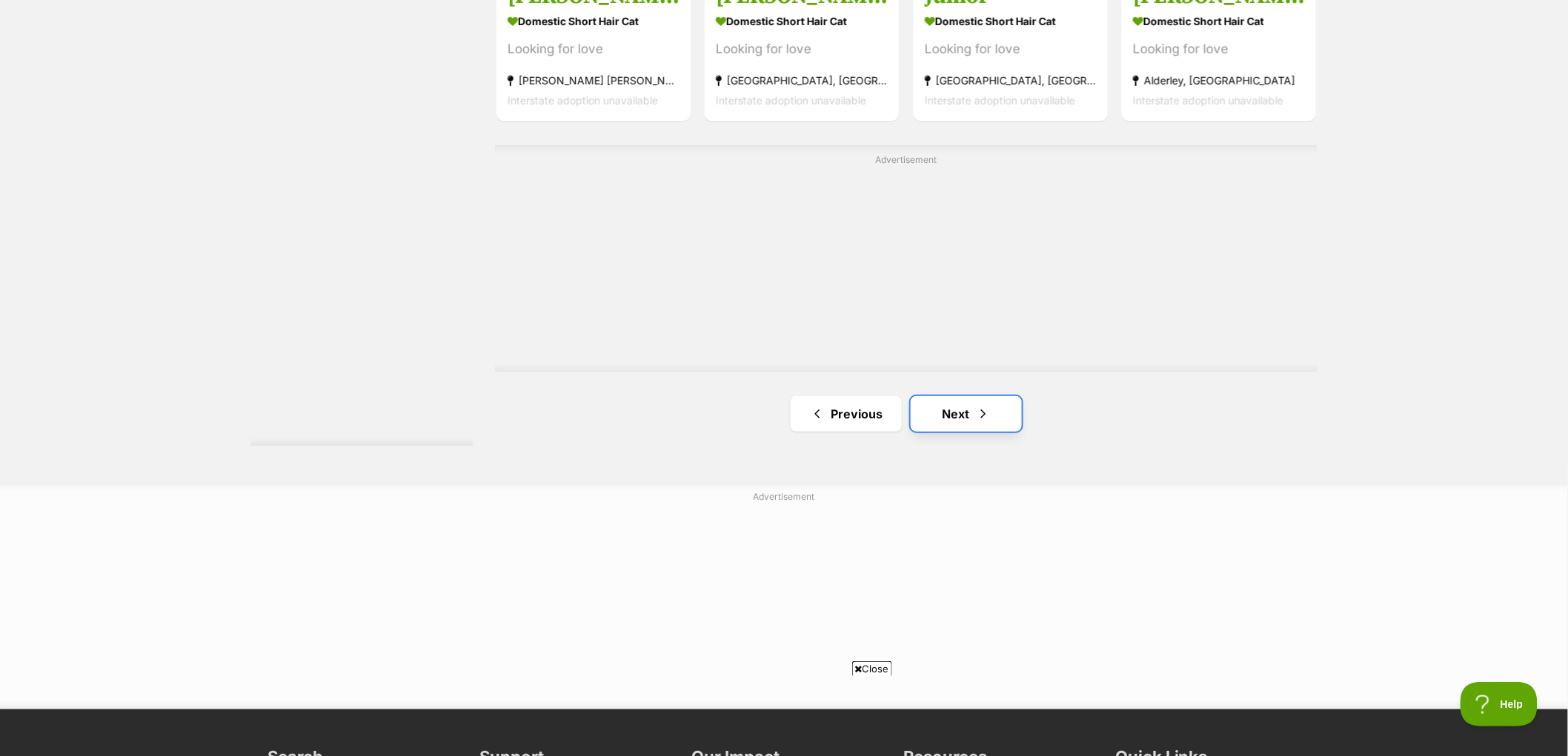
click at [988, 403] on link "Next" at bounding box center [966, 414] width 111 height 35
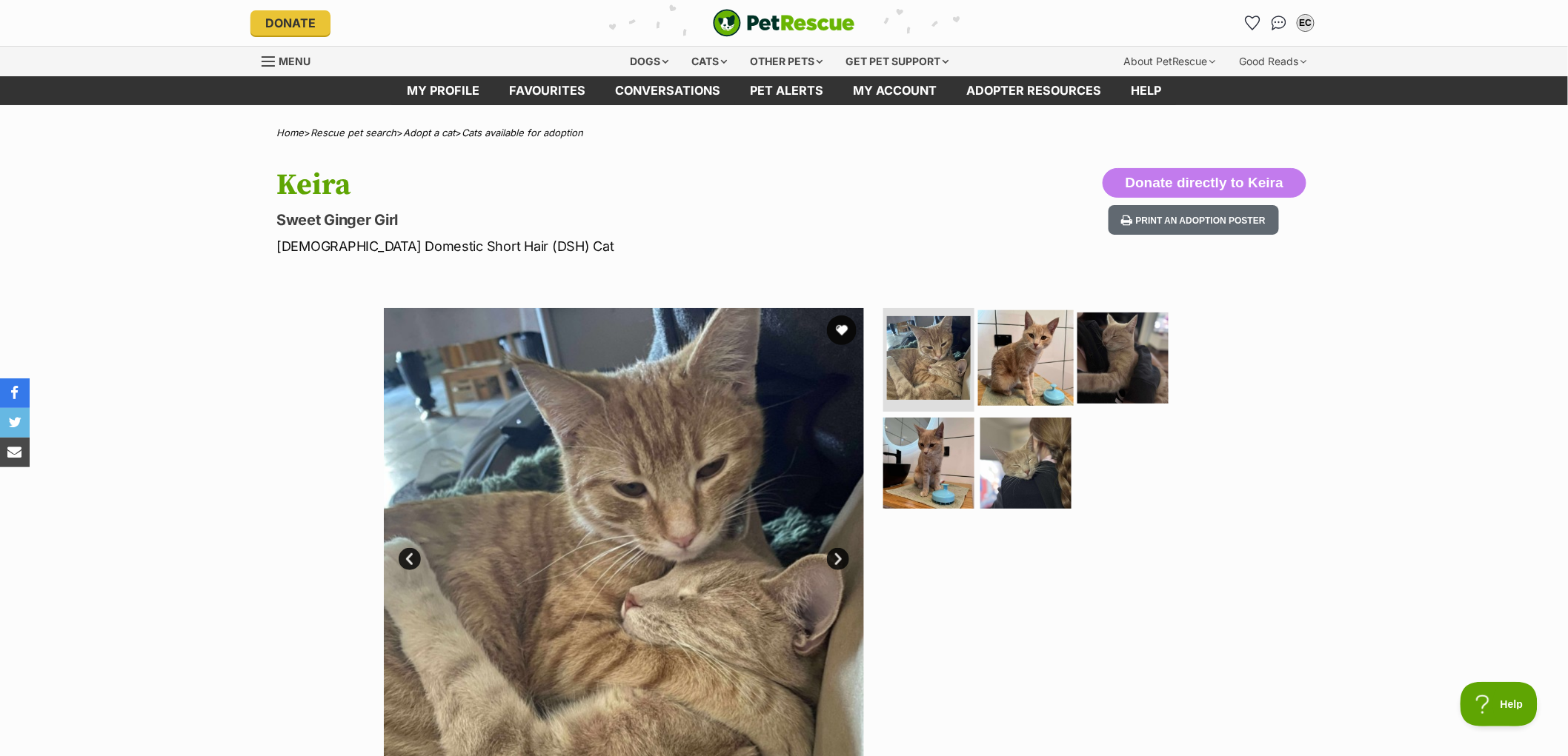
click at [1011, 369] on img at bounding box center [1026, 358] width 95 height 95
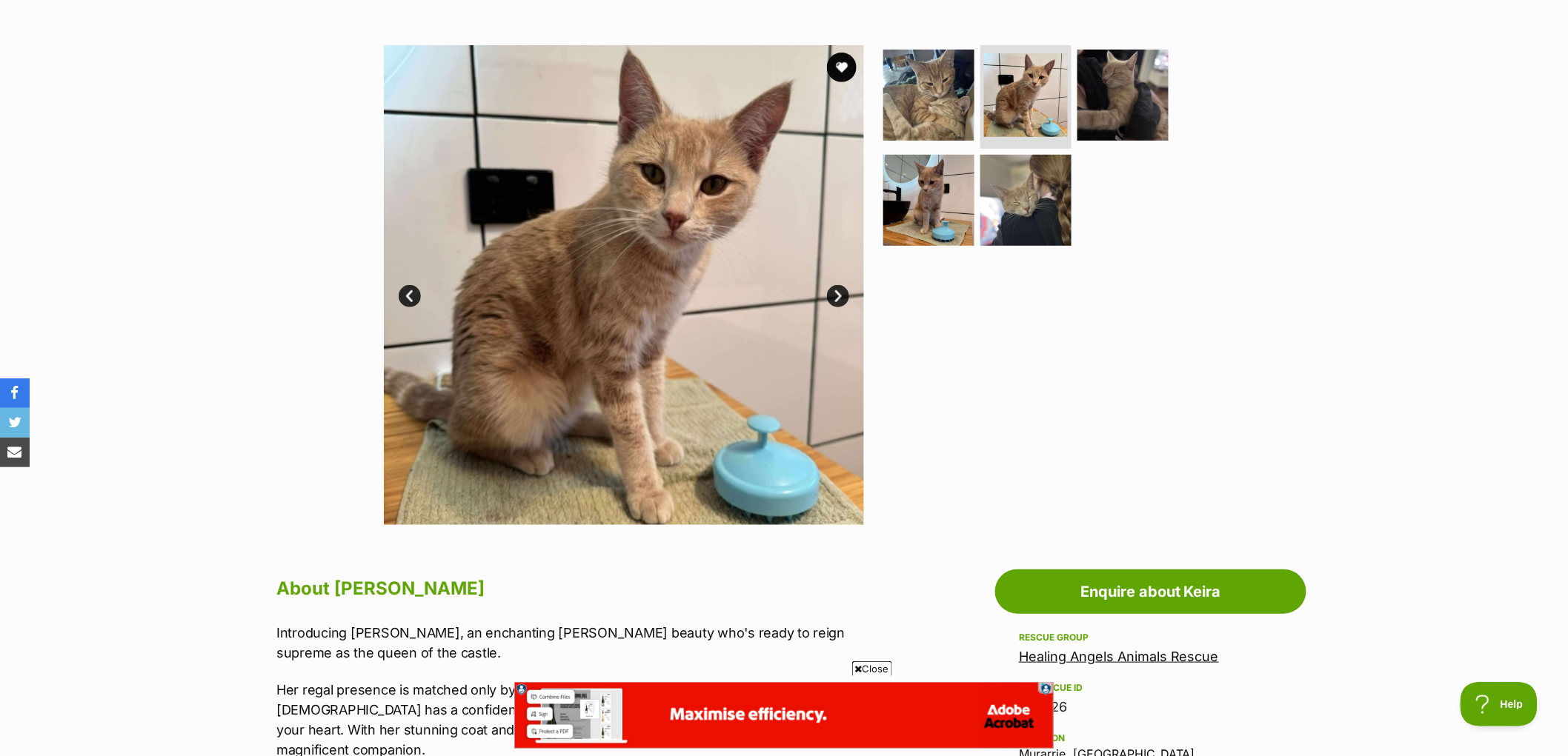
scroll to position [164, 0]
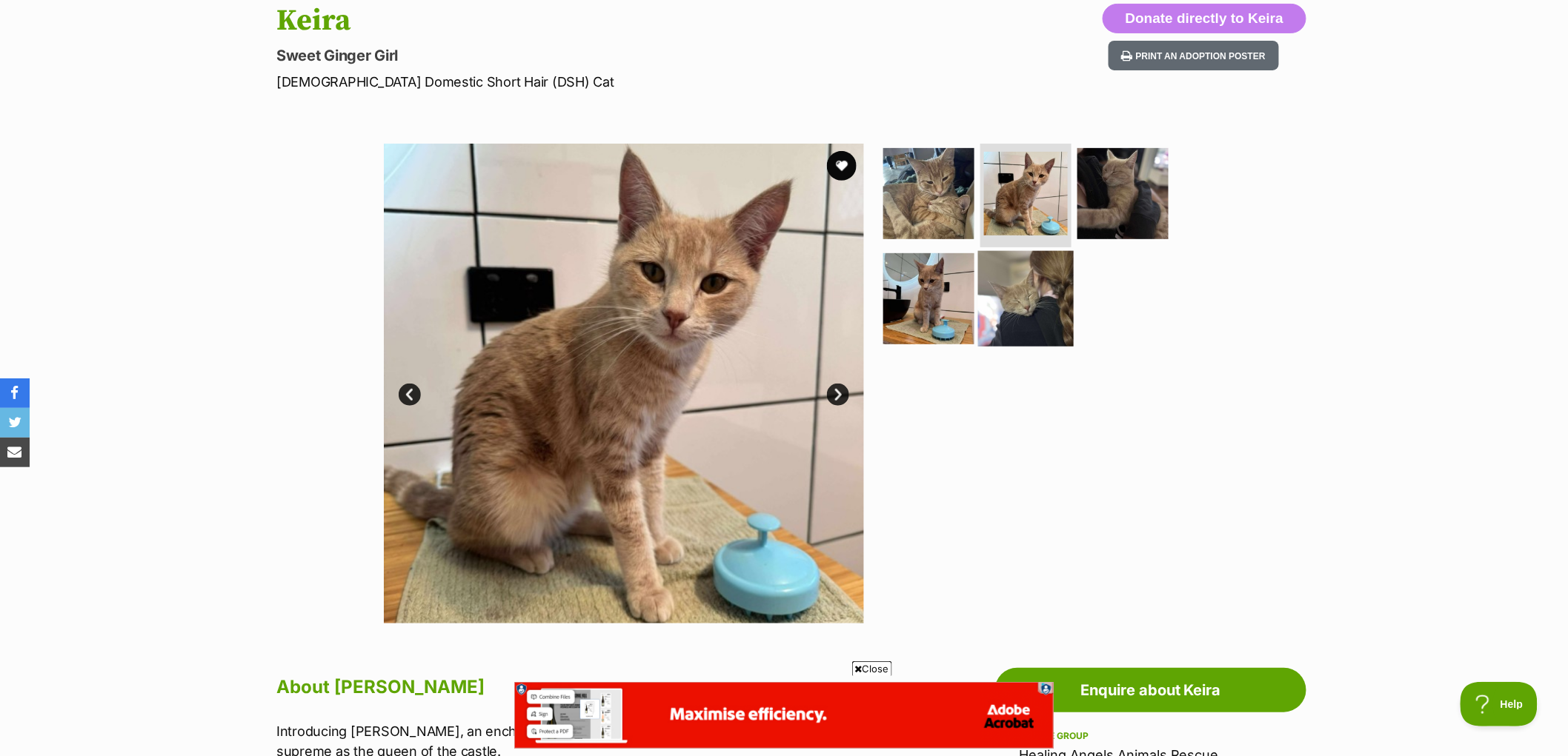
click at [1002, 302] on img at bounding box center [1026, 298] width 95 height 95
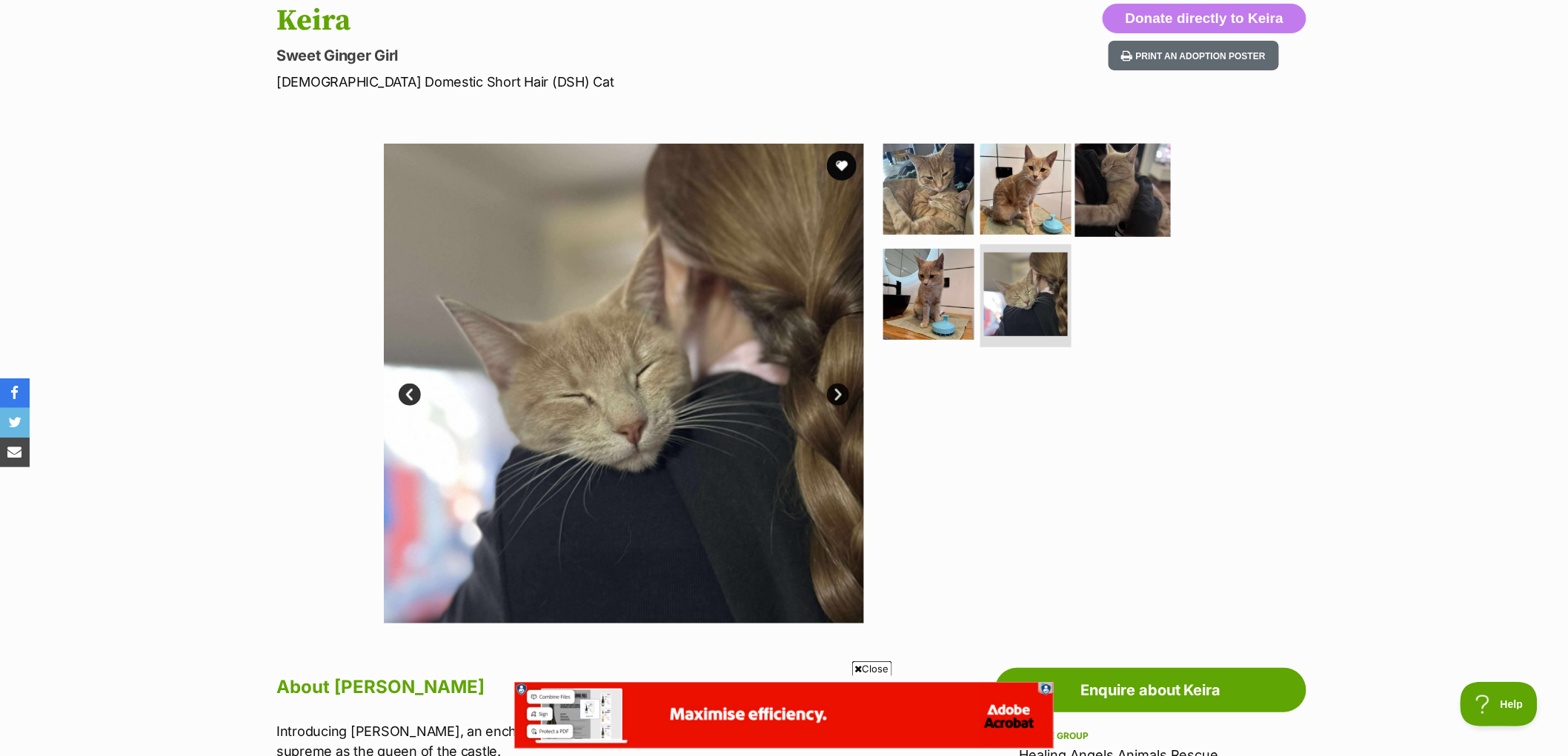
click at [1106, 182] on img at bounding box center [1123, 189] width 95 height 95
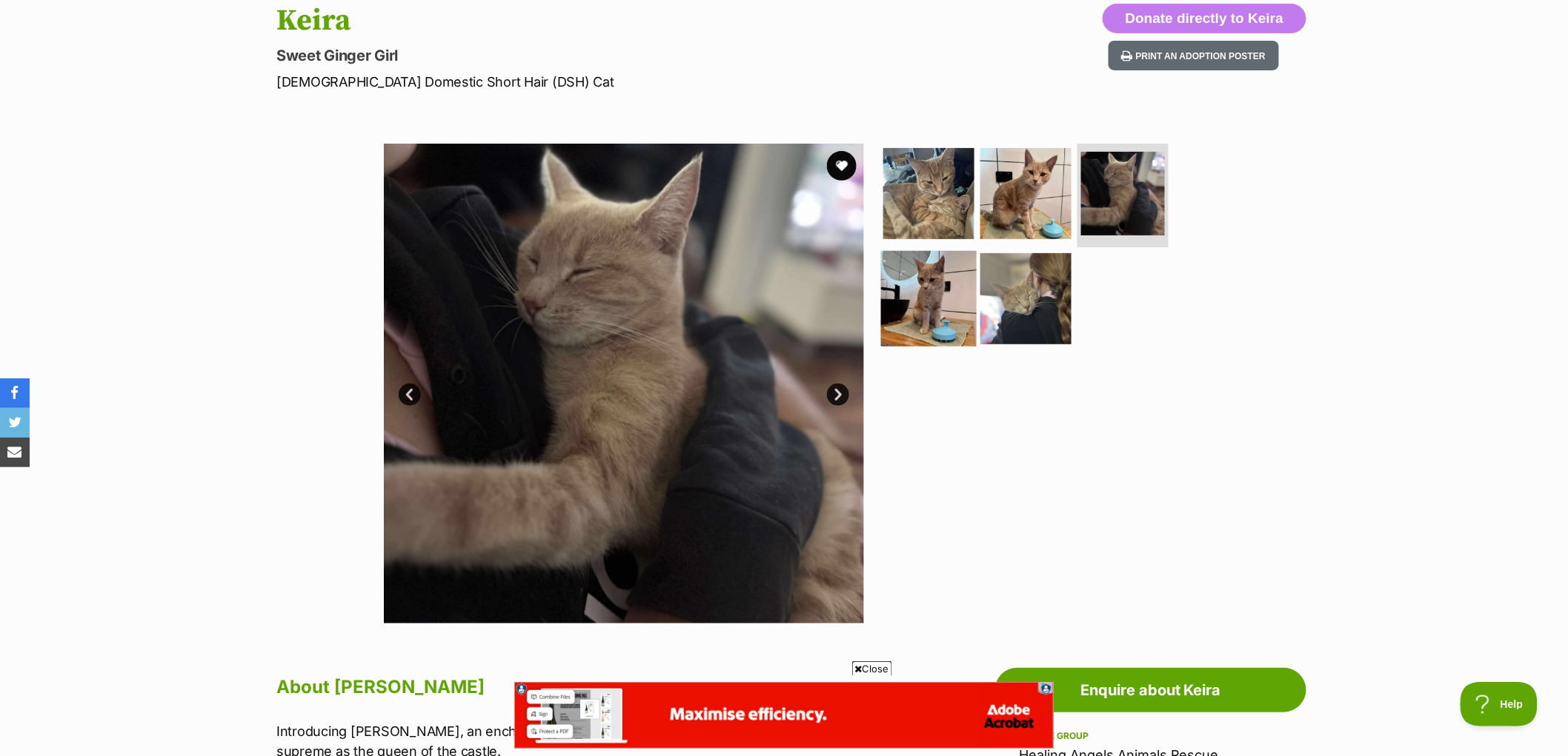
click at [922, 310] on img at bounding box center [929, 298] width 95 height 95
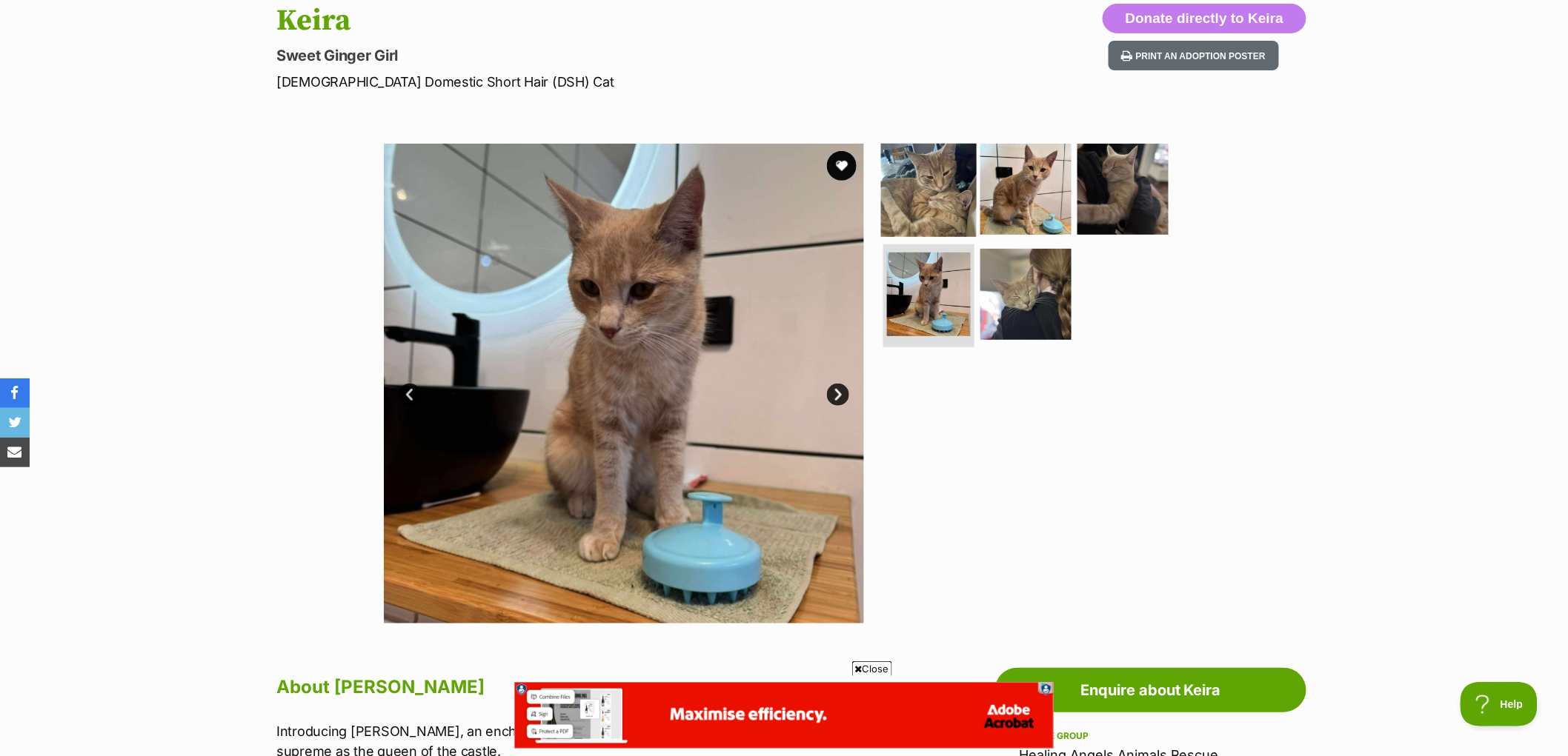
click at [912, 186] on img at bounding box center [929, 189] width 95 height 95
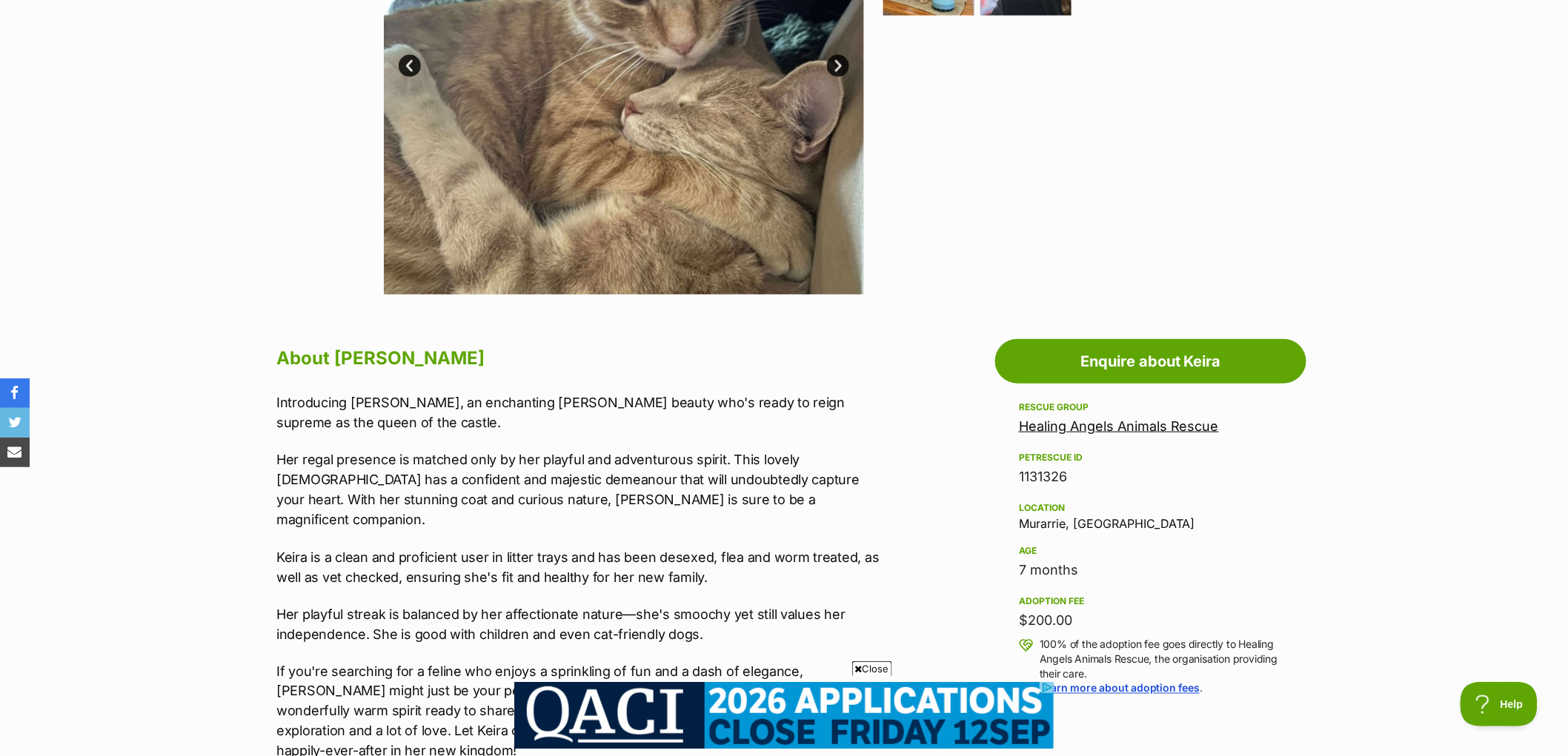
scroll to position [82, 0]
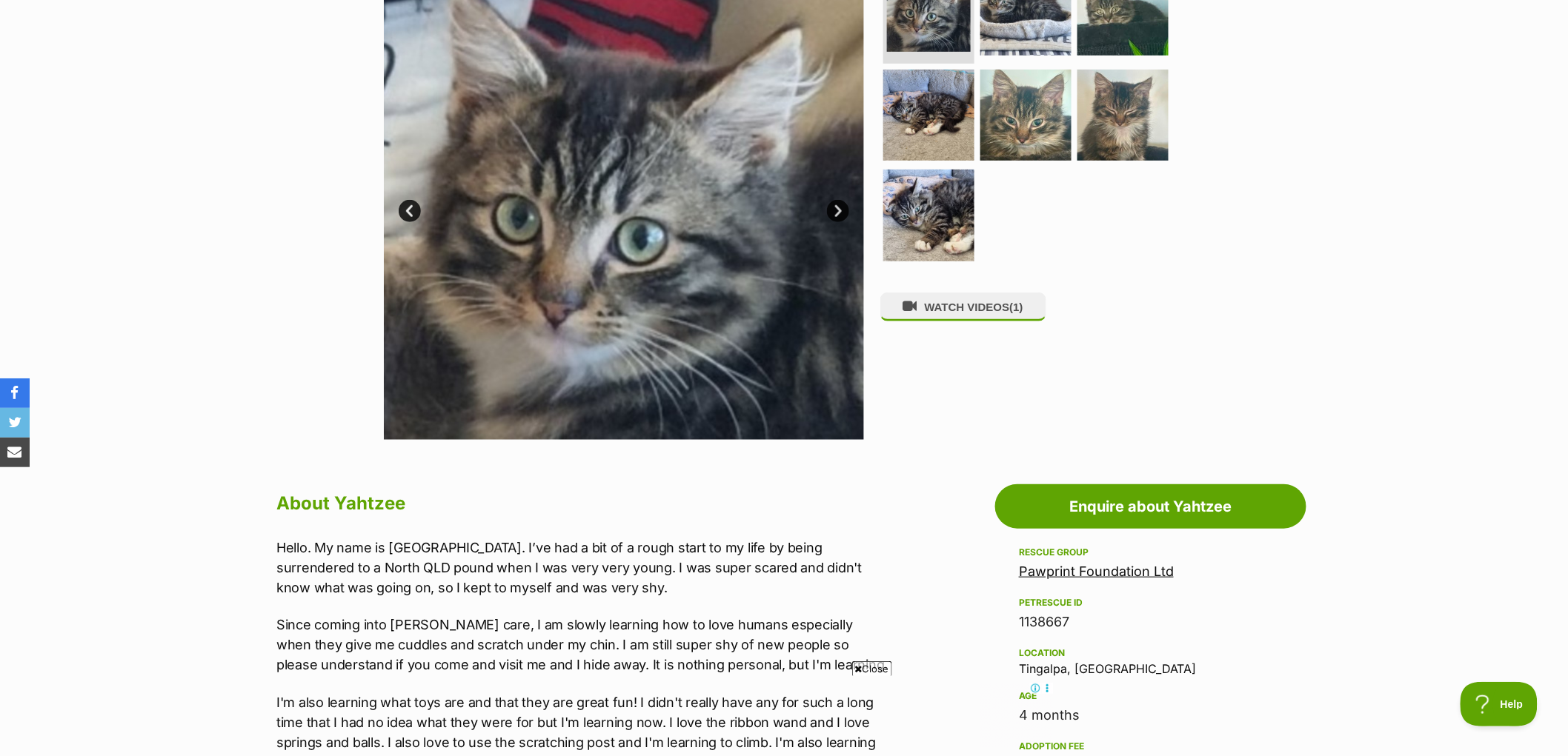
scroll to position [329, 0]
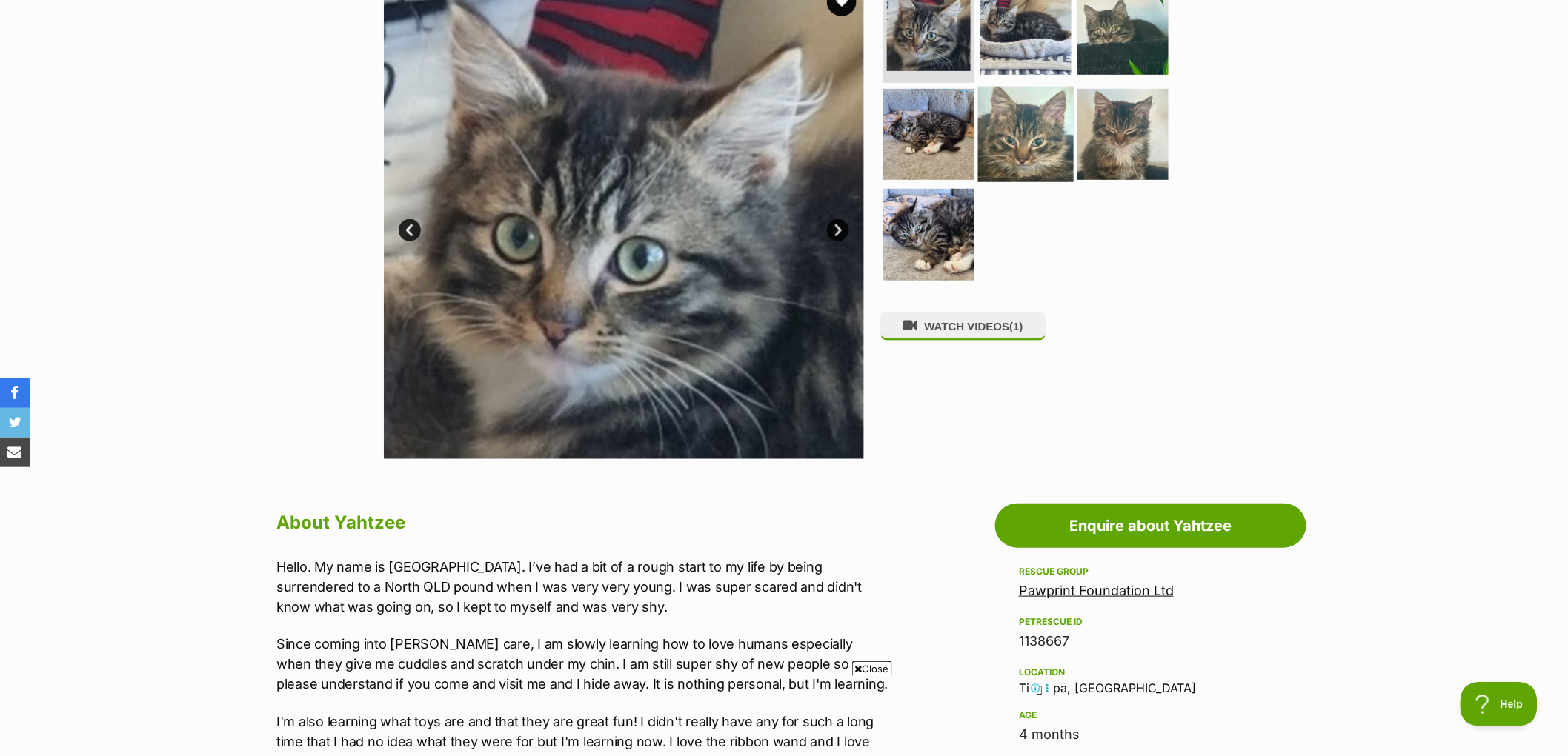
click at [1025, 138] on img at bounding box center [1026, 134] width 95 height 95
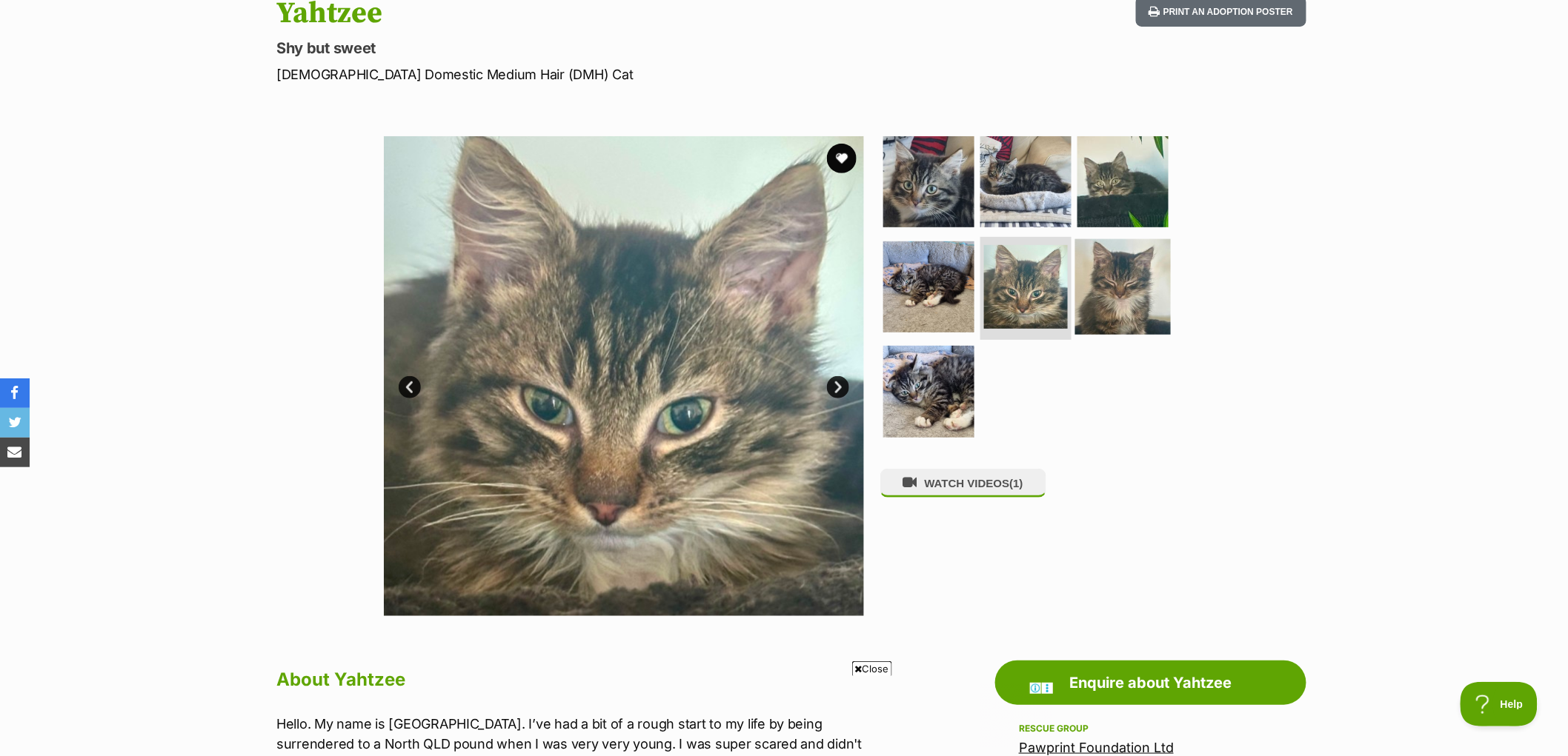
scroll to position [164, 0]
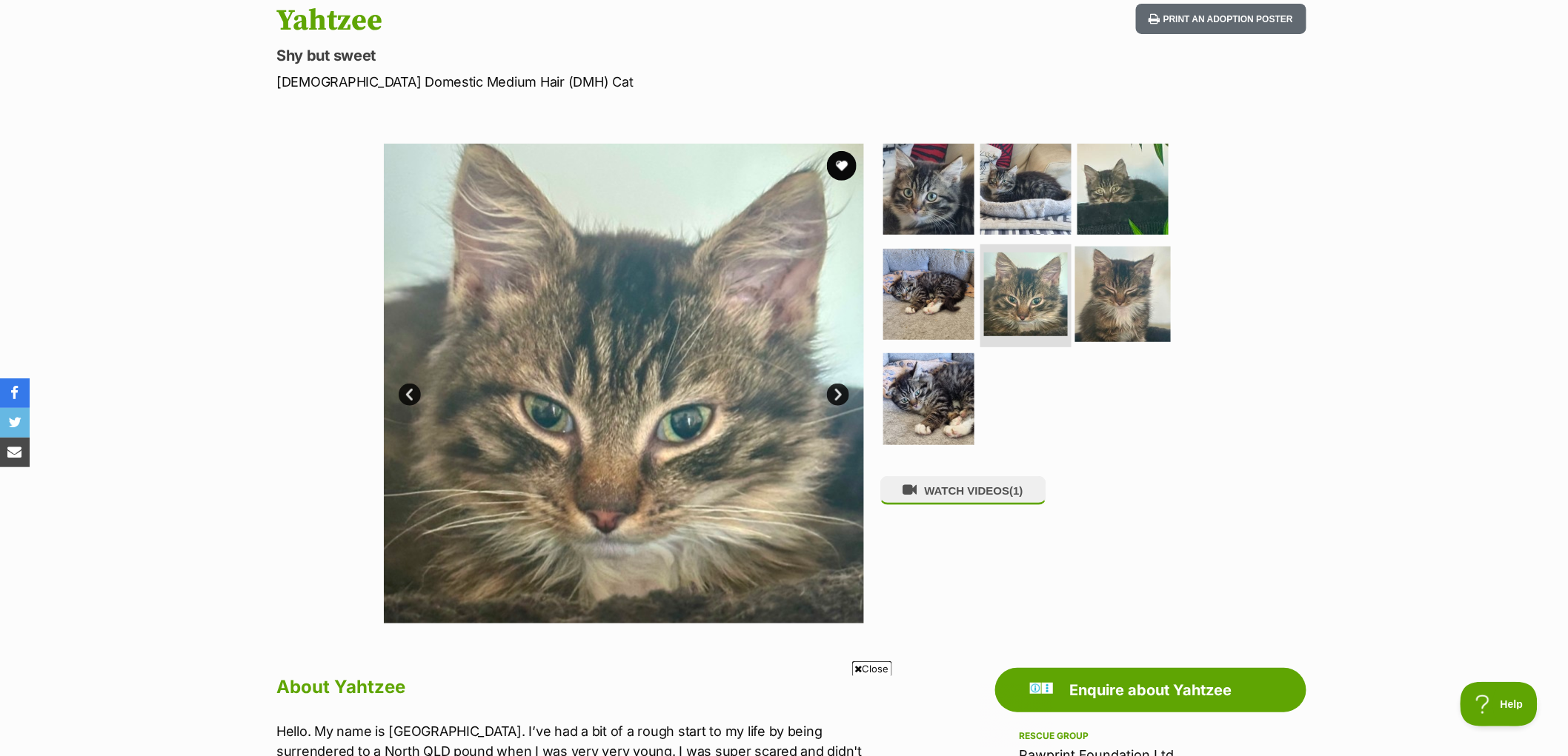
click at [1125, 283] on img at bounding box center [1123, 293] width 95 height 95
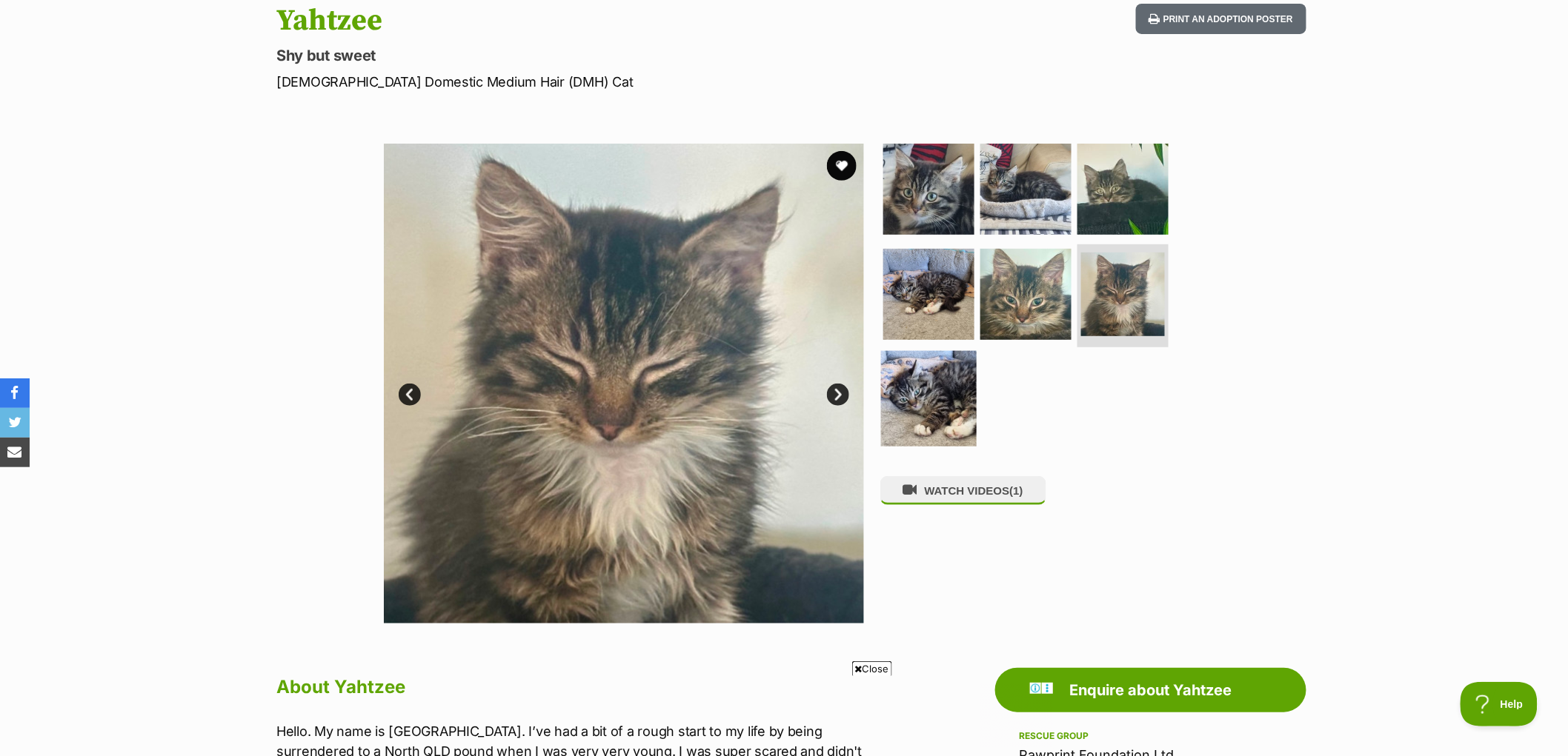
click at [959, 385] on img at bounding box center [929, 399] width 95 height 95
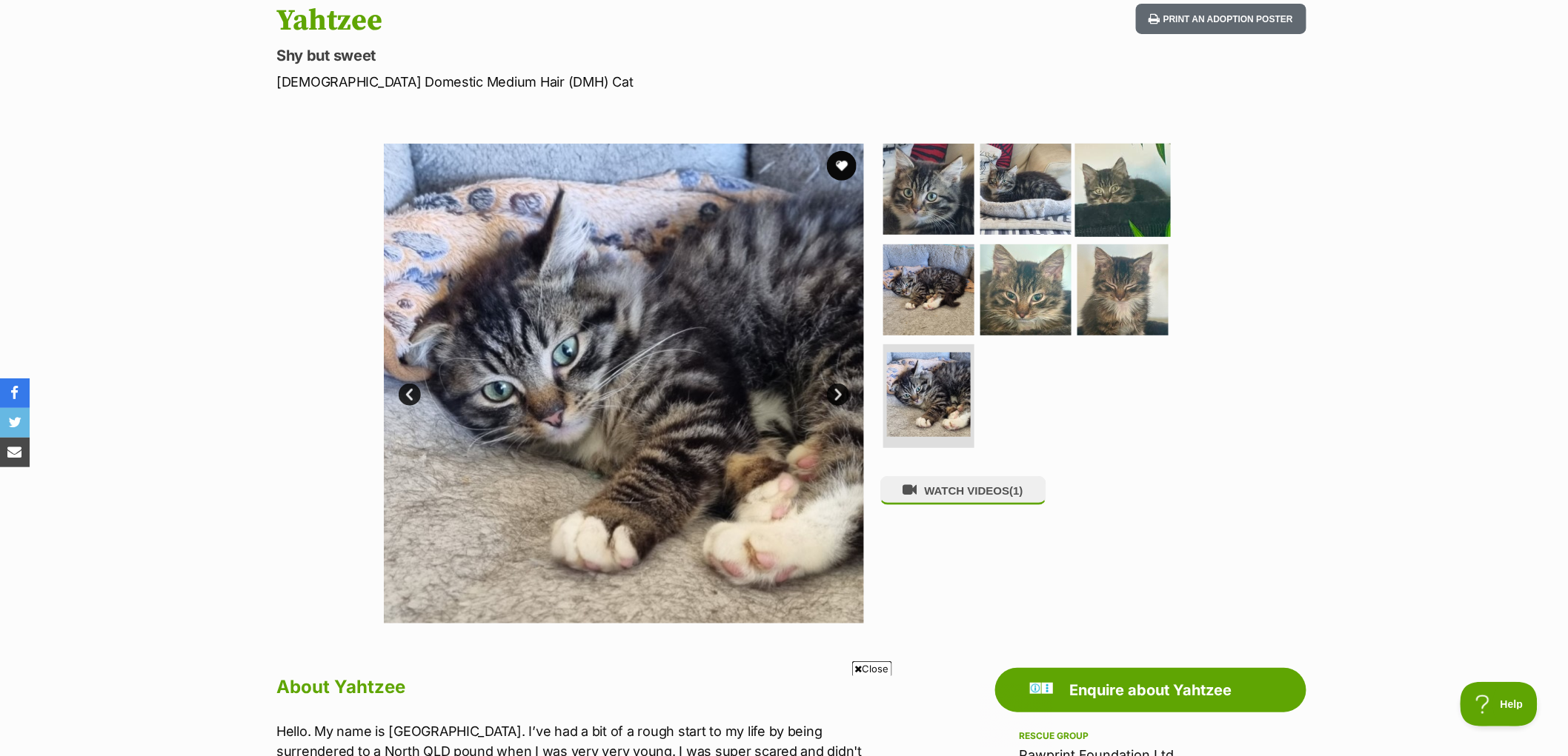
click at [1128, 201] on img at bounding box center [1123, 189] width 95 height 95
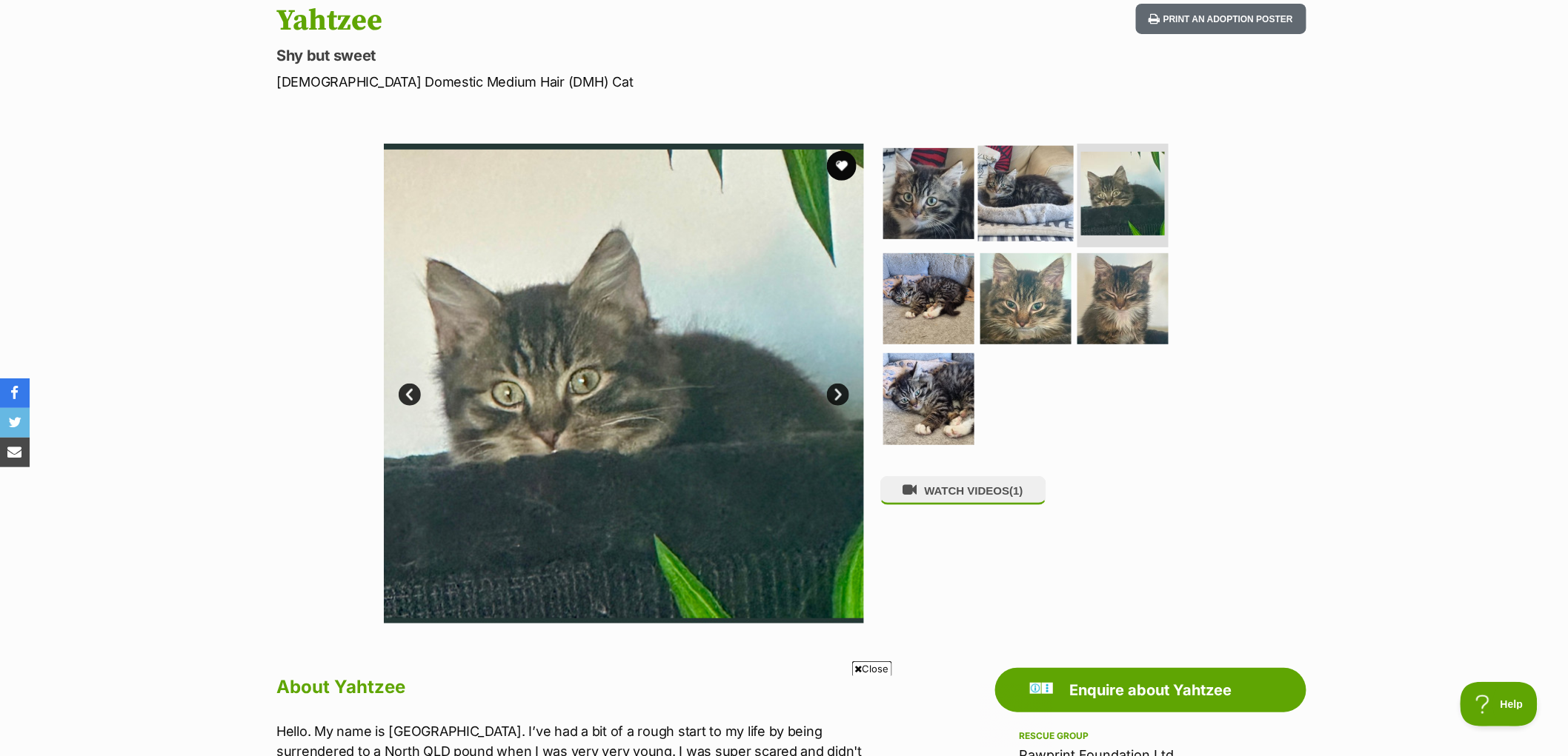
click at [1041, 187] on img at bounding box center [1026, 194] width 95 height 95
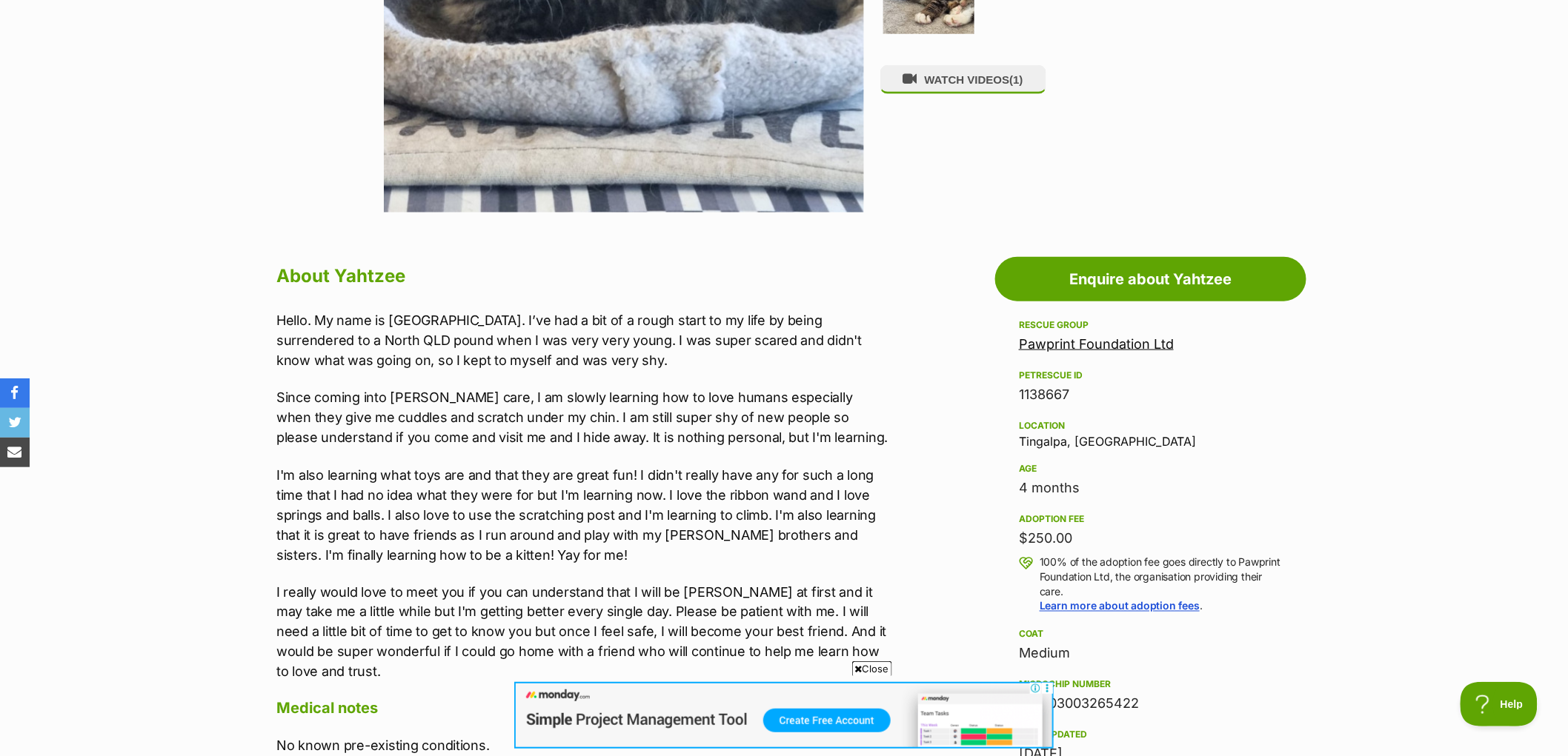
scroll to position [247, 0]
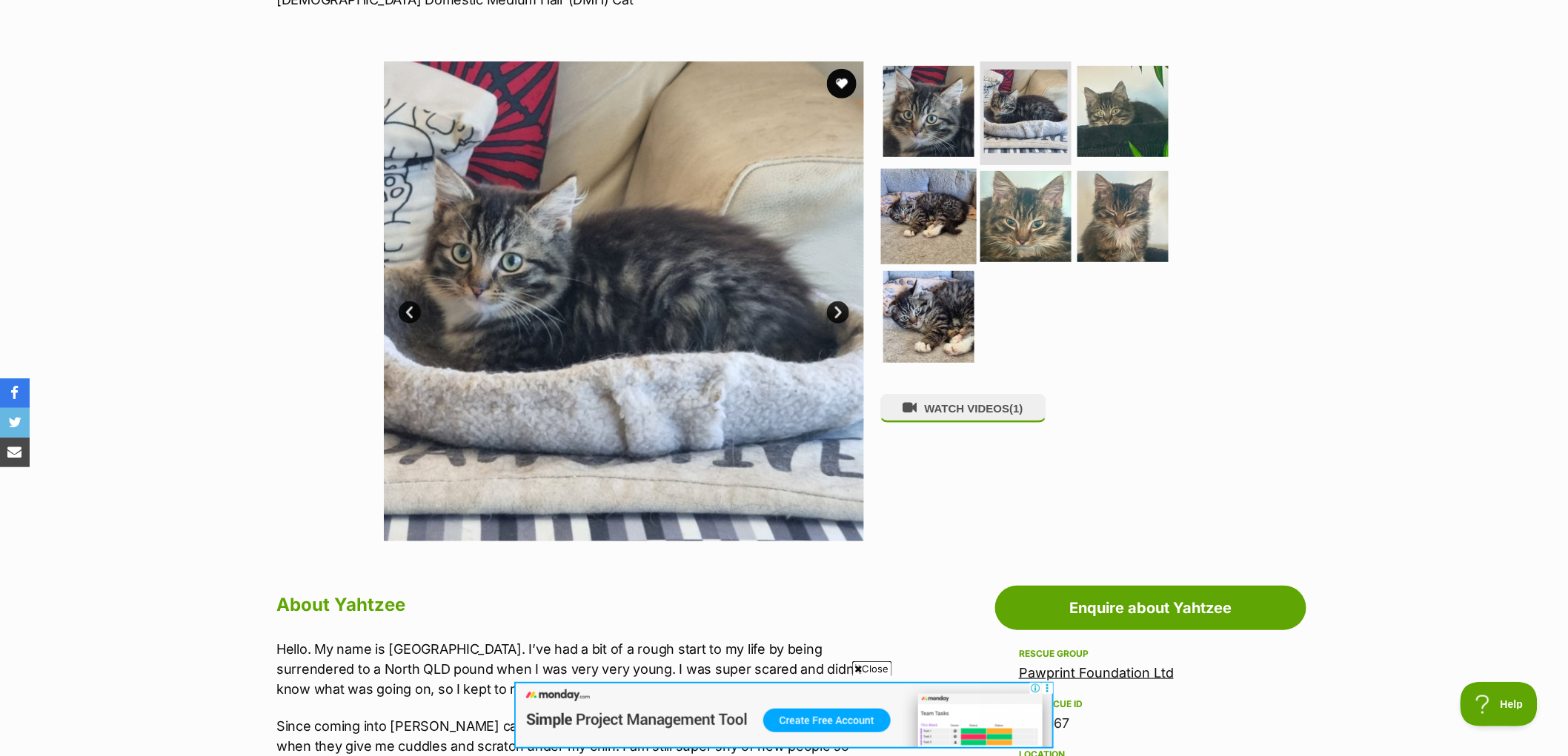
click at [942, 215] on img at bounding box center [929, 216] width 95 height 95
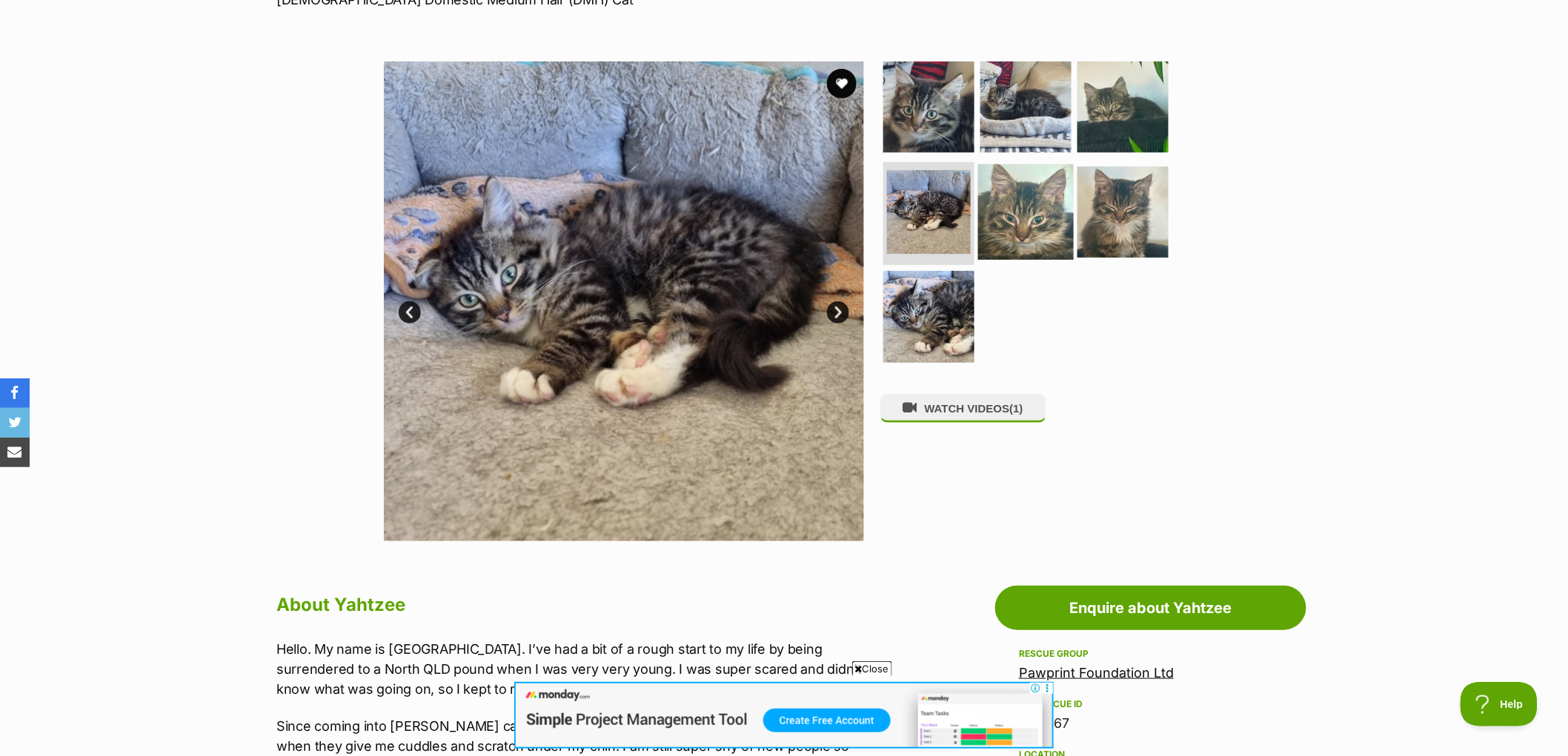
click at [1012, 208] on img at bounding box center [1026, 211] width 95 height 95
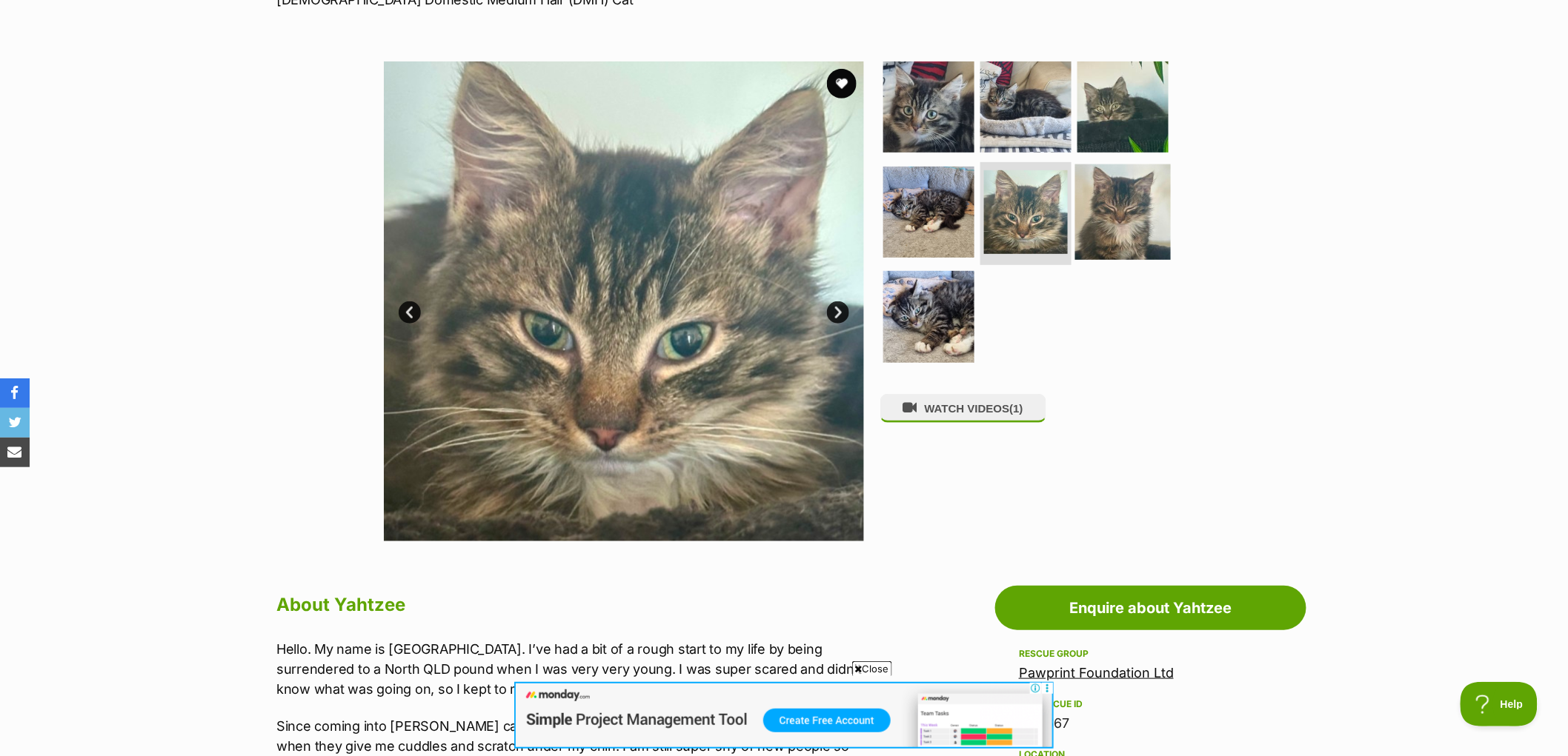
click at [1085, 222] on img at bounding box center [1123, 211] width 95 height 95
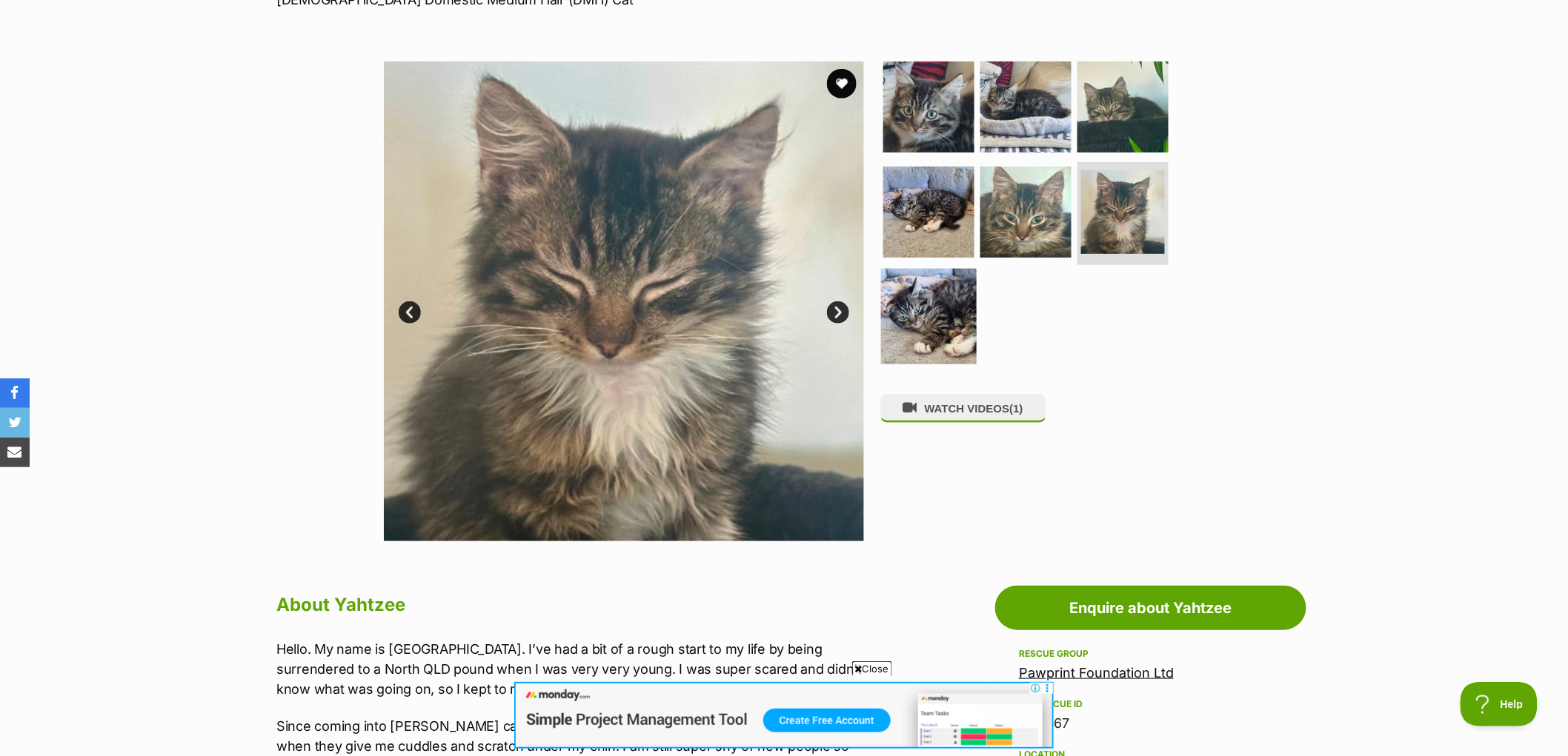
click at [953, 295] on img at bounding box center [929, 317] width 95 height 95
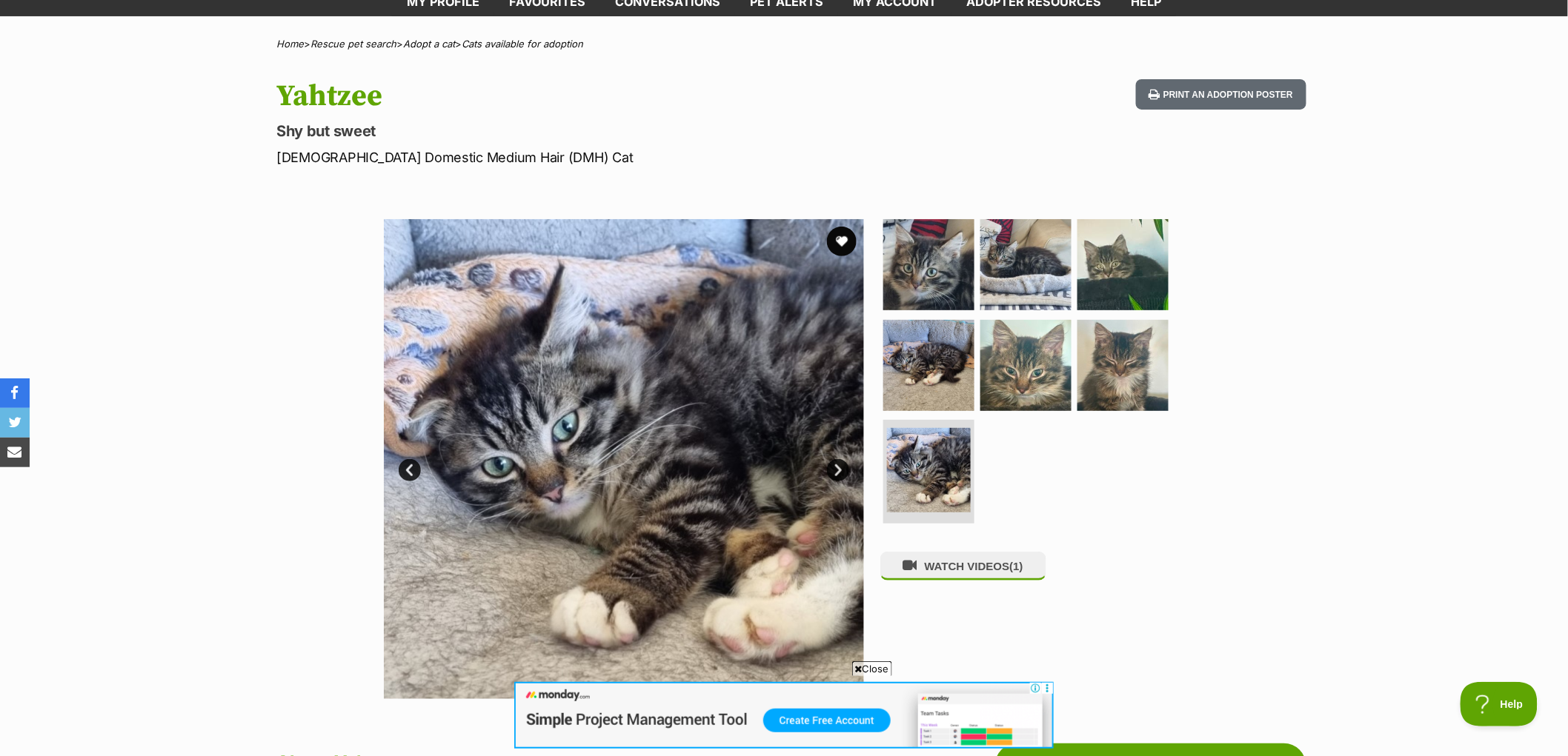
scroll to position [82, 0]
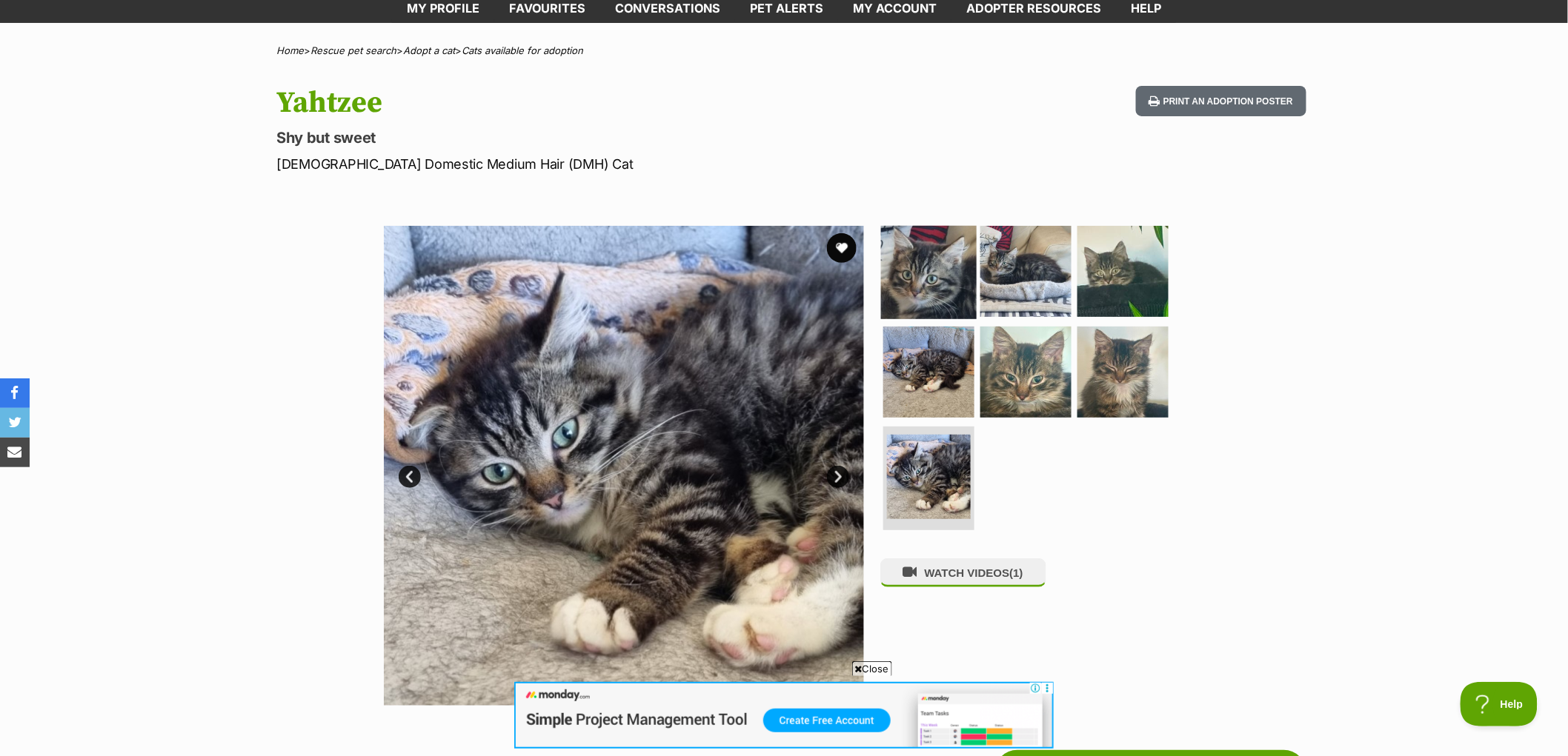
click at [947, 255] on img at bounding box center [929, 271] width 95 height 95
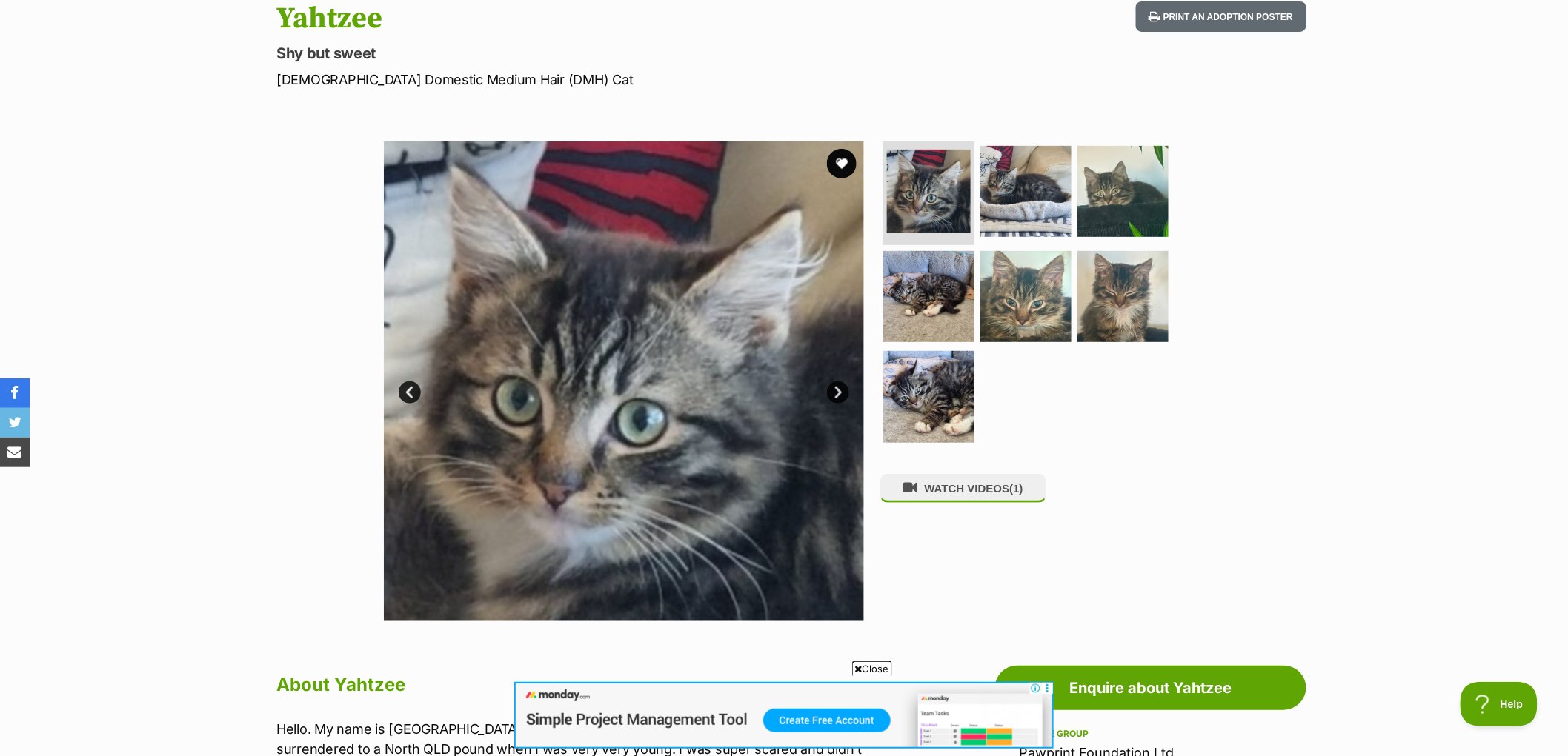
scroll to position [164, 0]
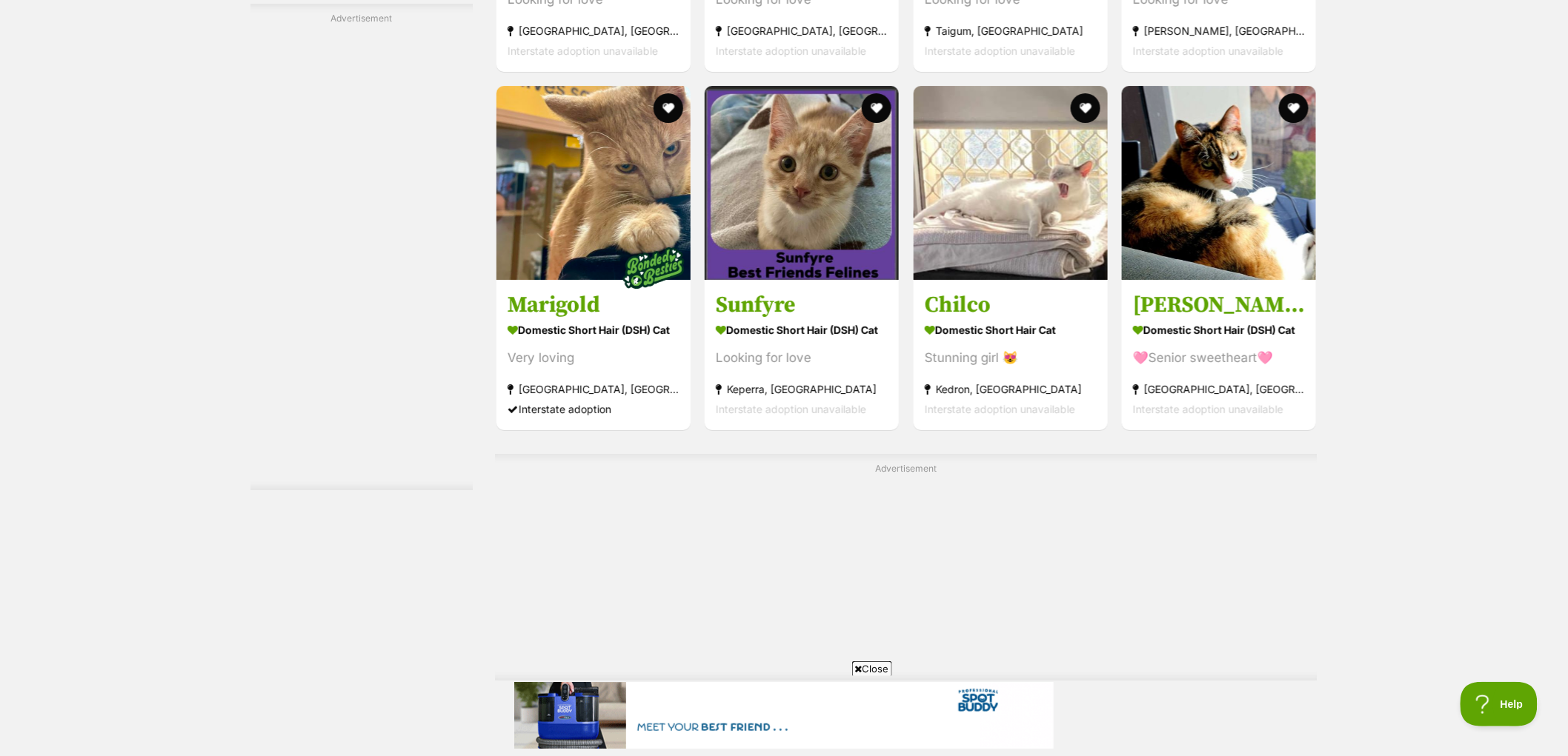
scroll to position [2634, 0]
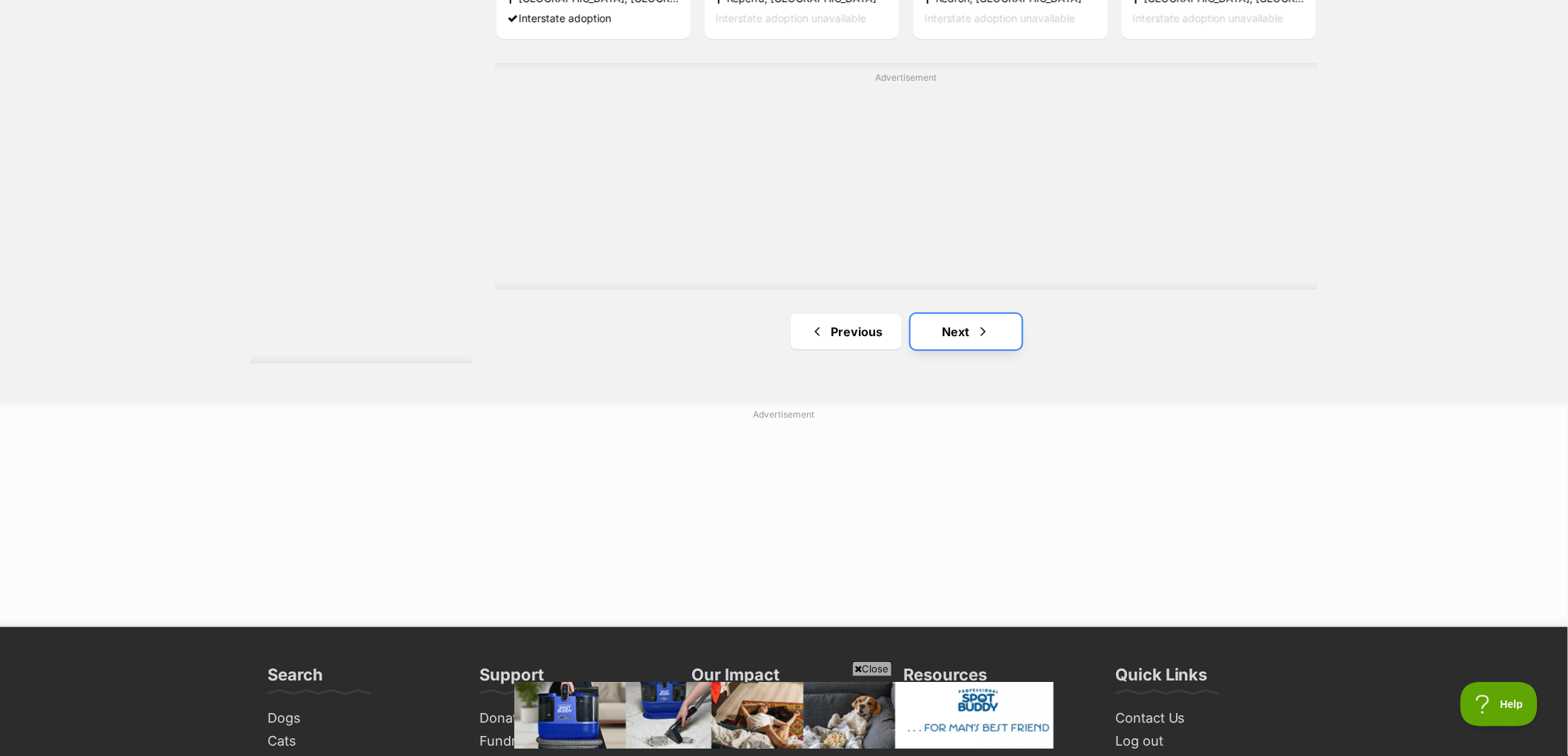
click at [981, 336] on span "Next page" at bounding box center [983, 331] width 15 height 18
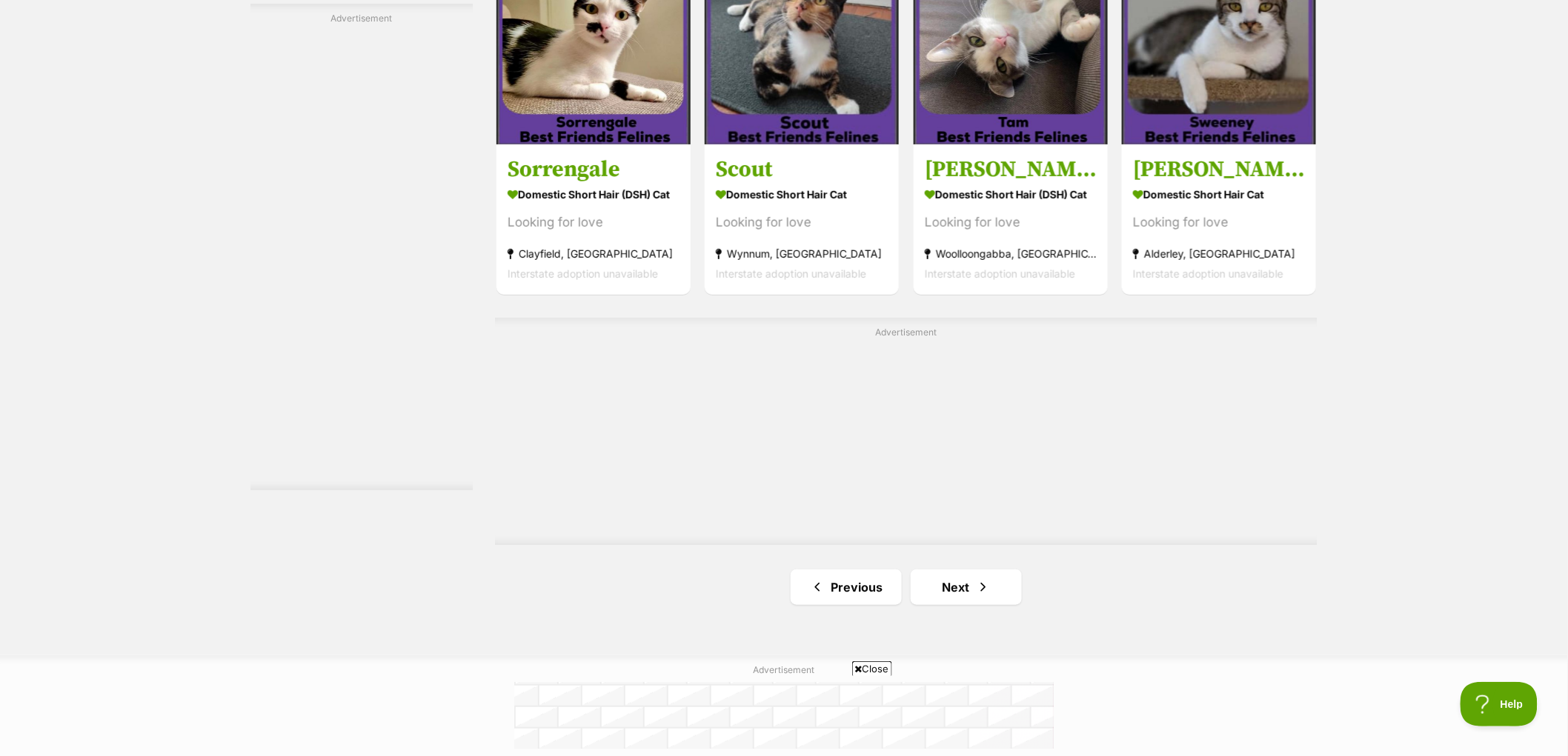
scroll to position [2634, 0]
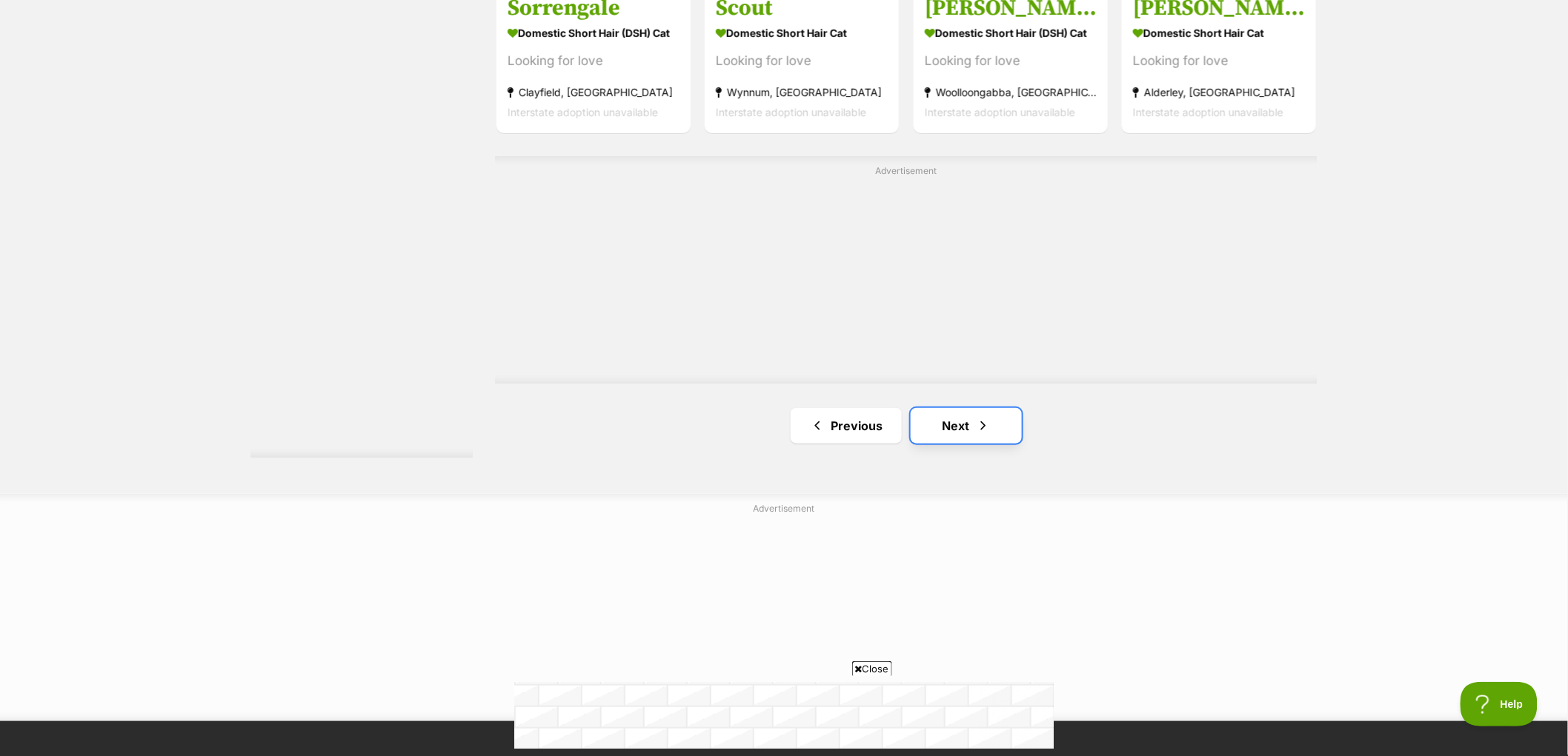
click at [989, 434] on link "Next" at bounding box center [966, 426] width 111 height 35
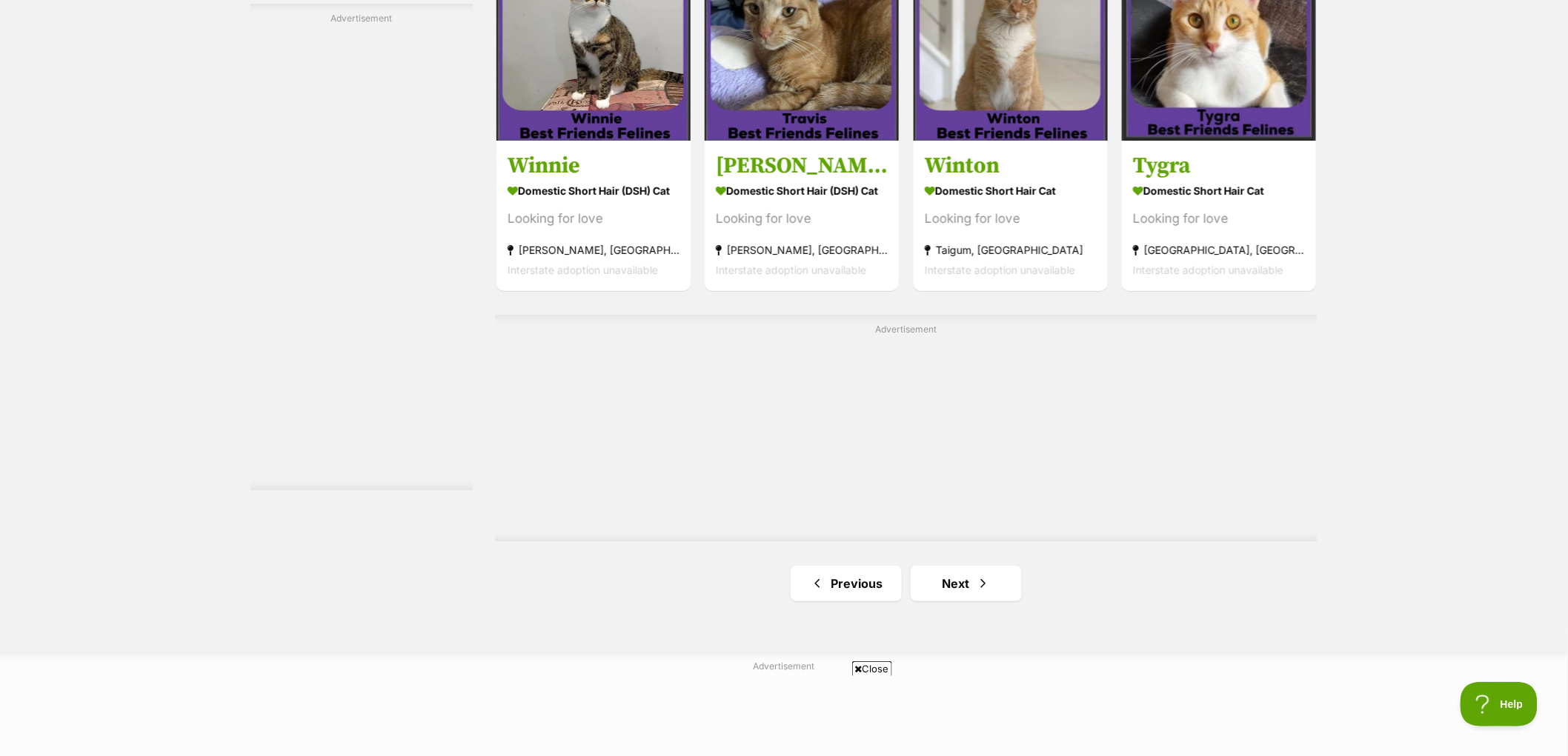
scroll to position [2387, 0]
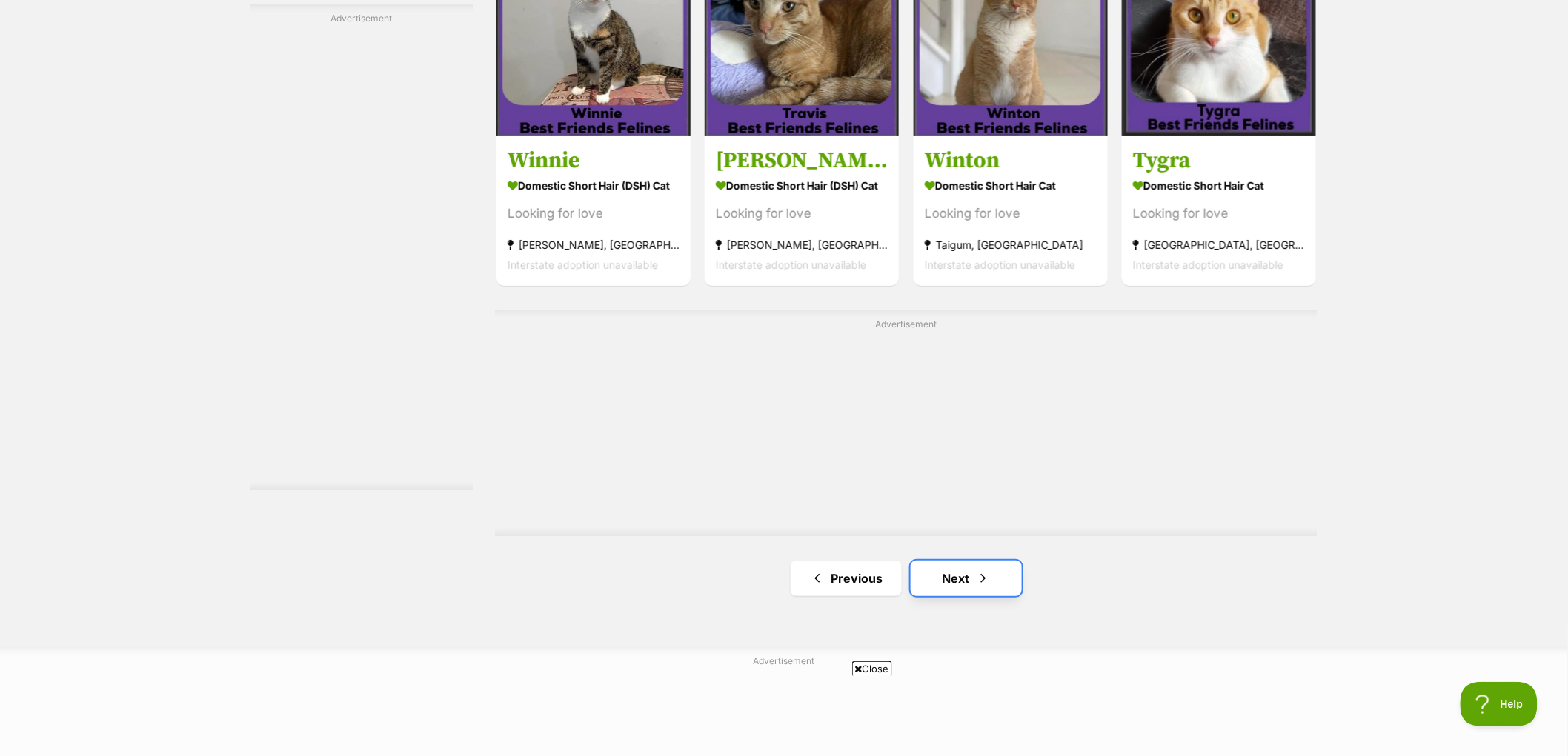
click at [979, 574] on span "Next page" at bounding box center [983, 578] width 15 height 18
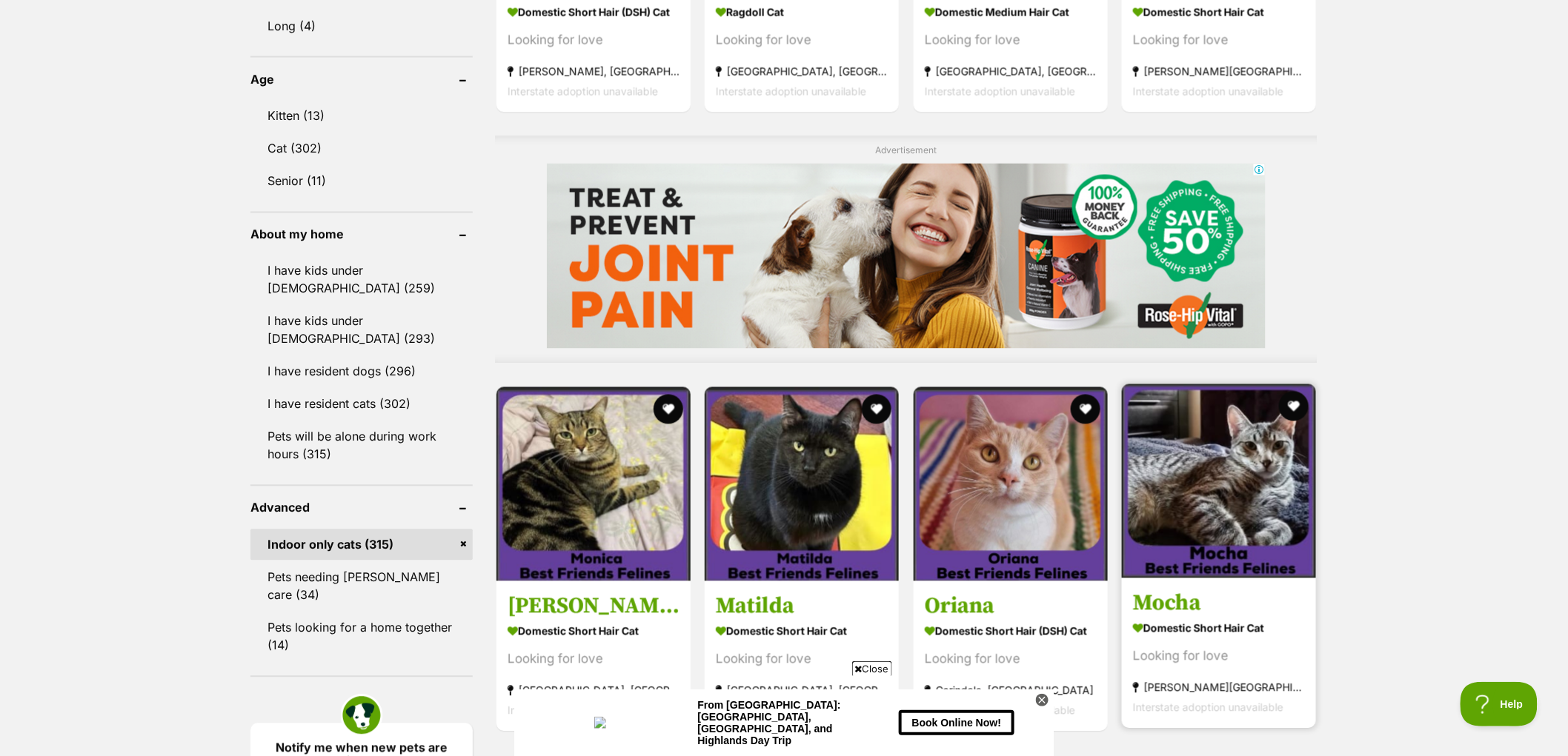
scroll to position [1234, 0]
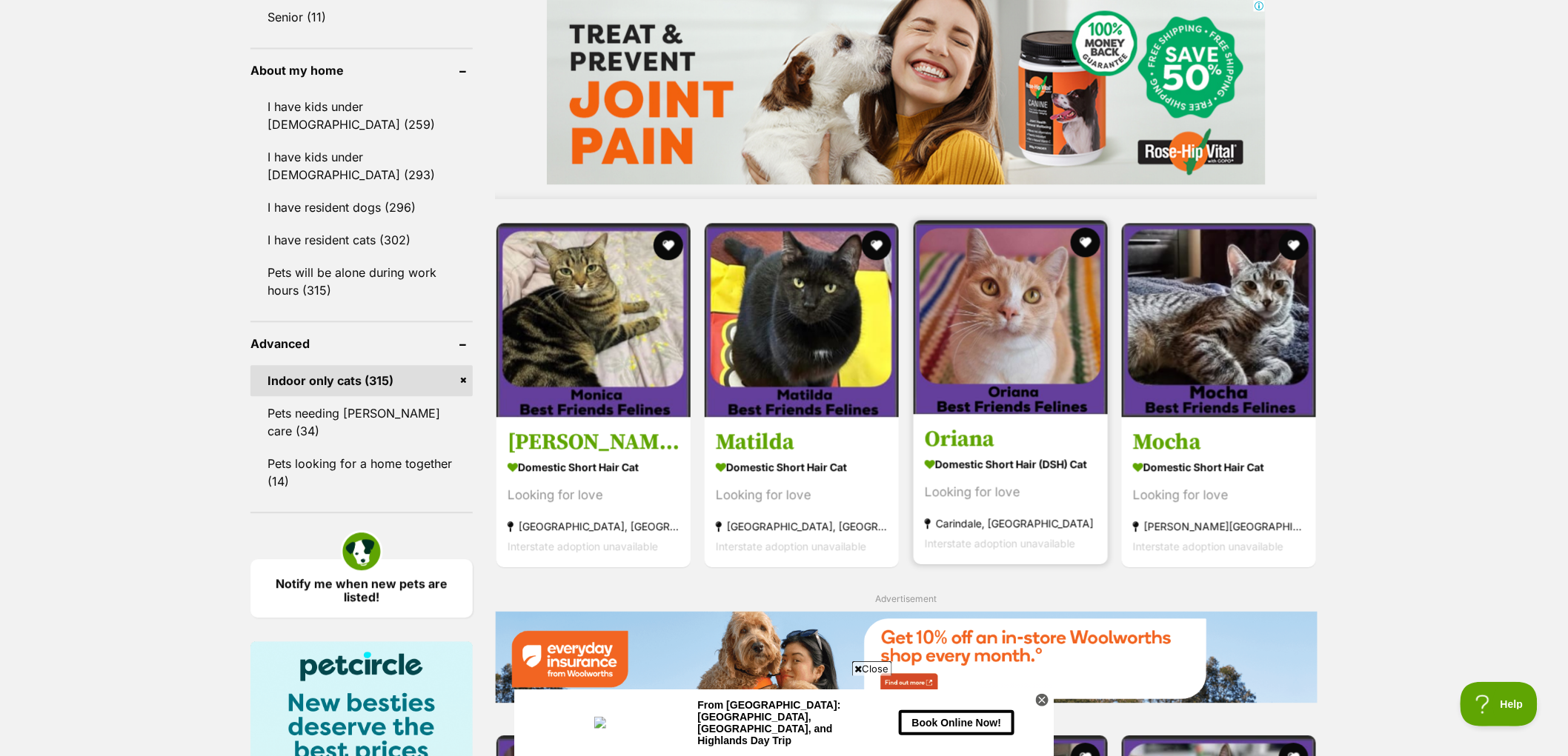
drag, startPoint x: 1025, startPoint y: 449, endPoint x: 990, endPoint y: 453, distance: 35.2
drag, startPoint x: 990, startPoint y: 453, endPoint x: 992, endPoint y: 383, distance: 70.0
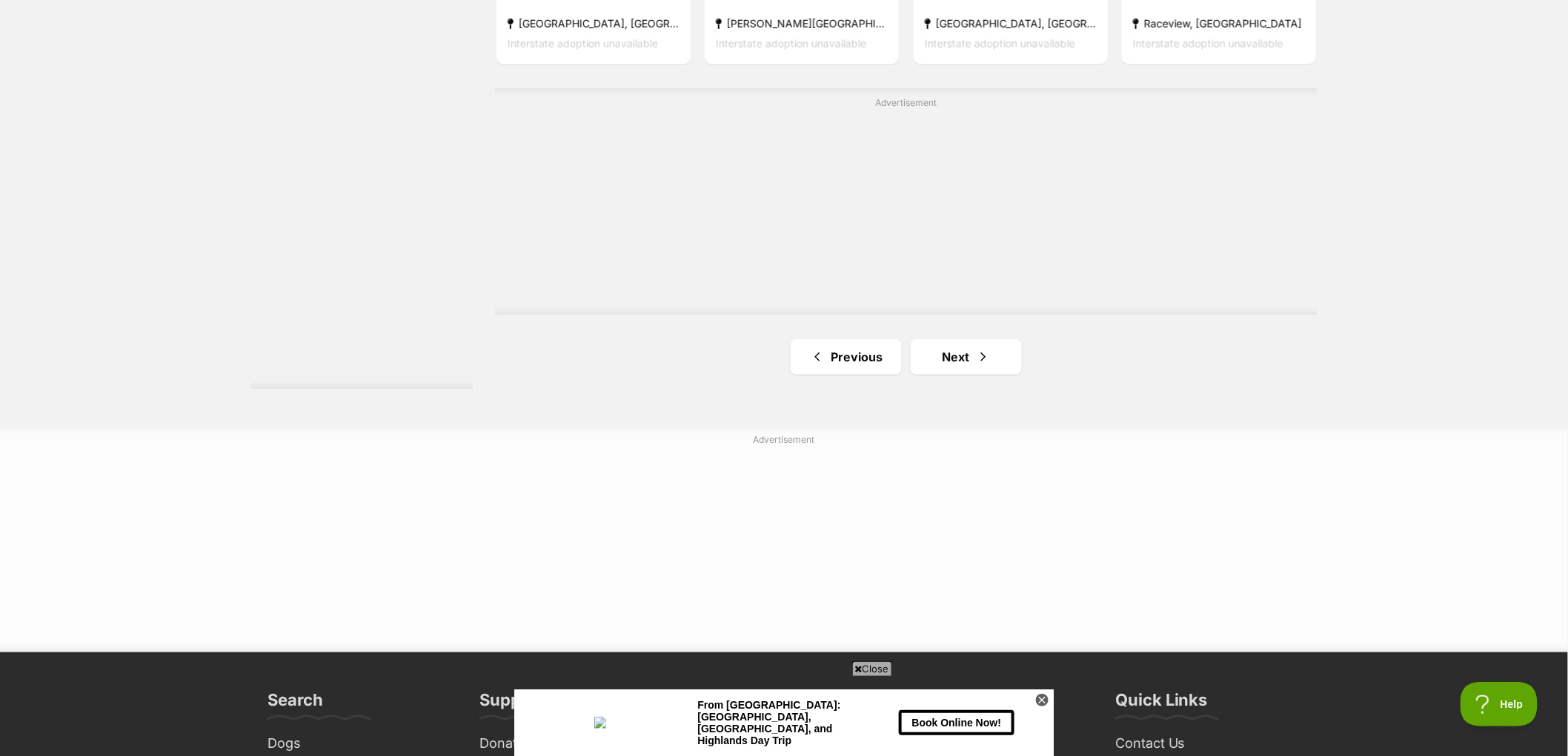
scroll to position [2634, 0]
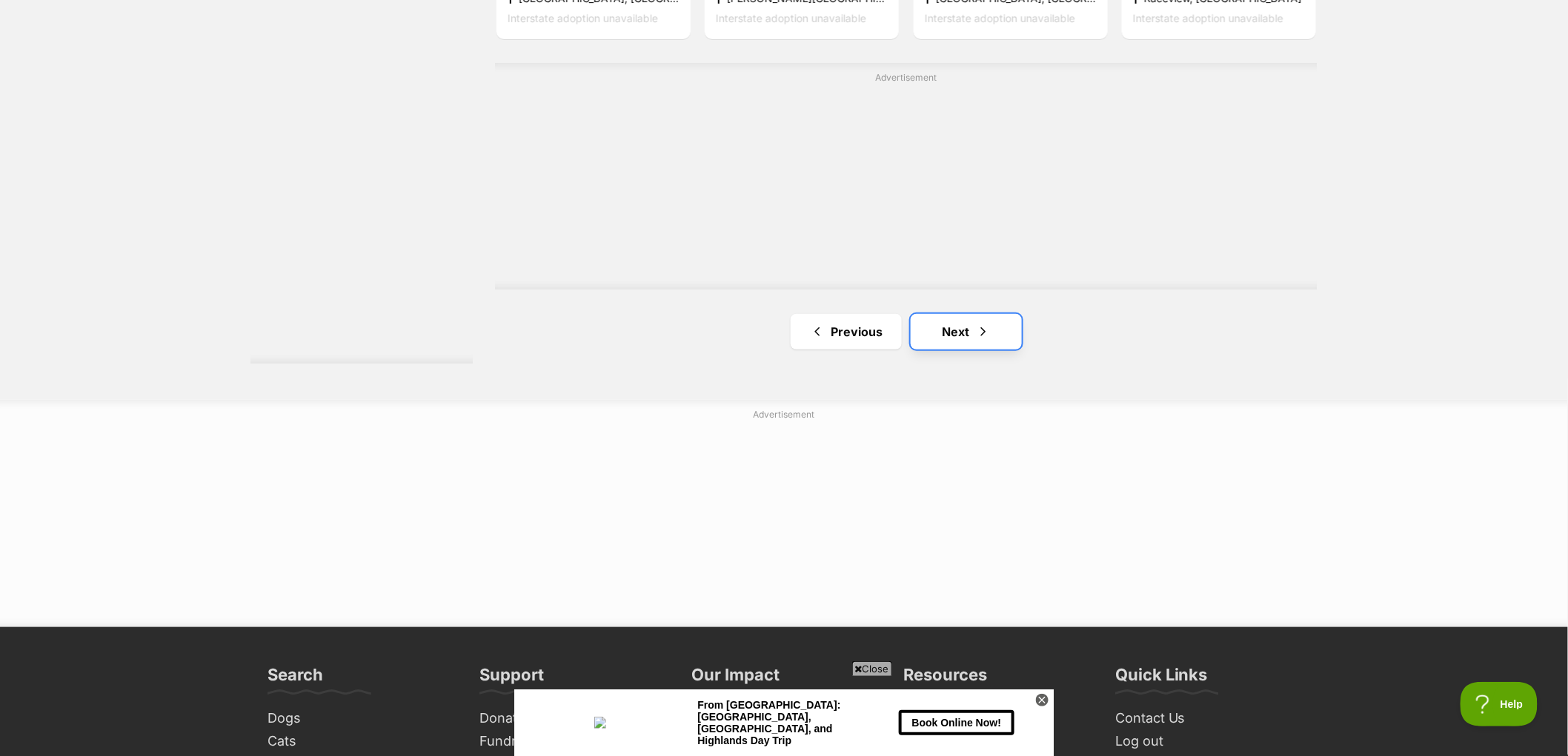
click at [989, 337] on span "Next page" at bounding box center [983, 331] width 15 height 18
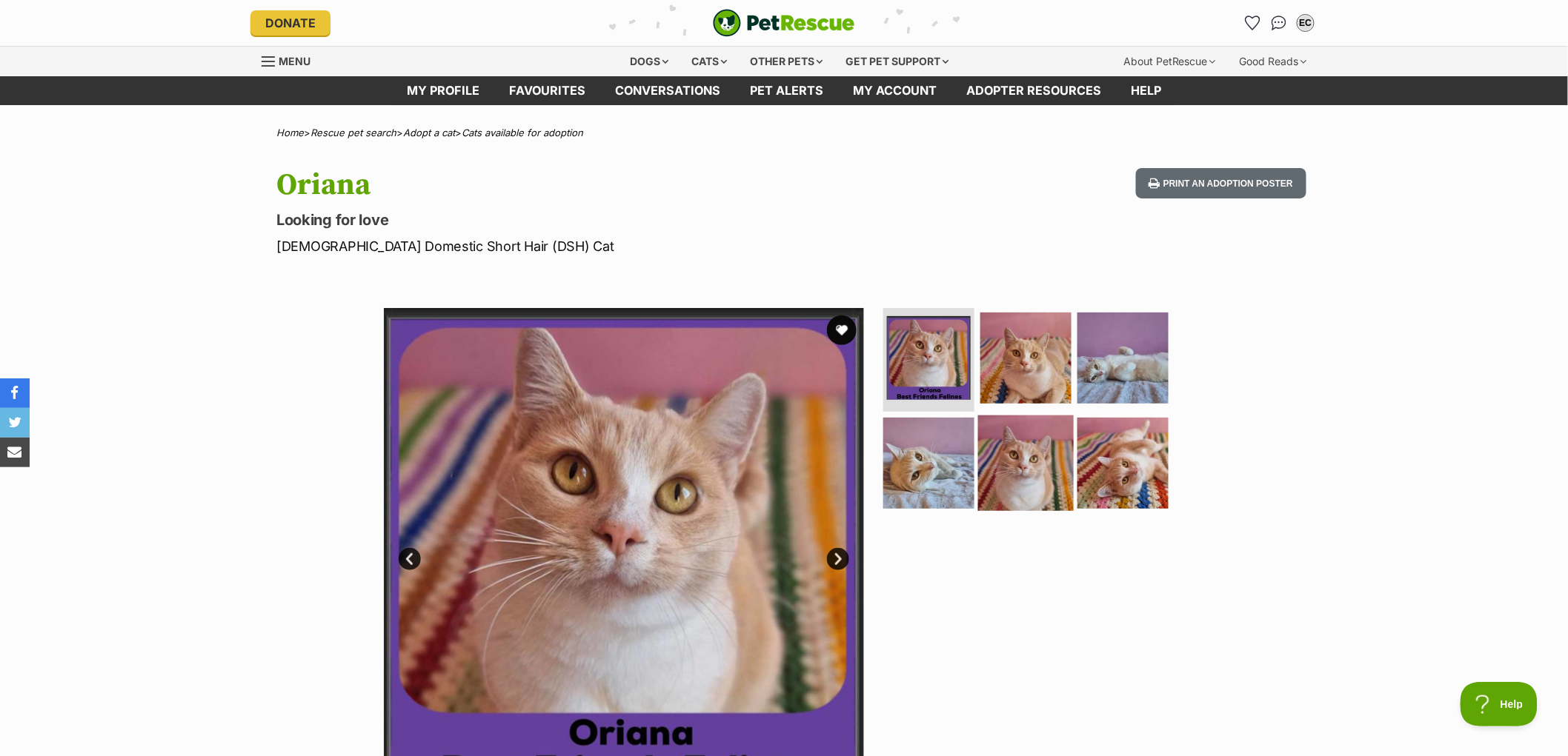
click at [1031, 464] on img at bounding box center [1026, 463] width 95 height 95
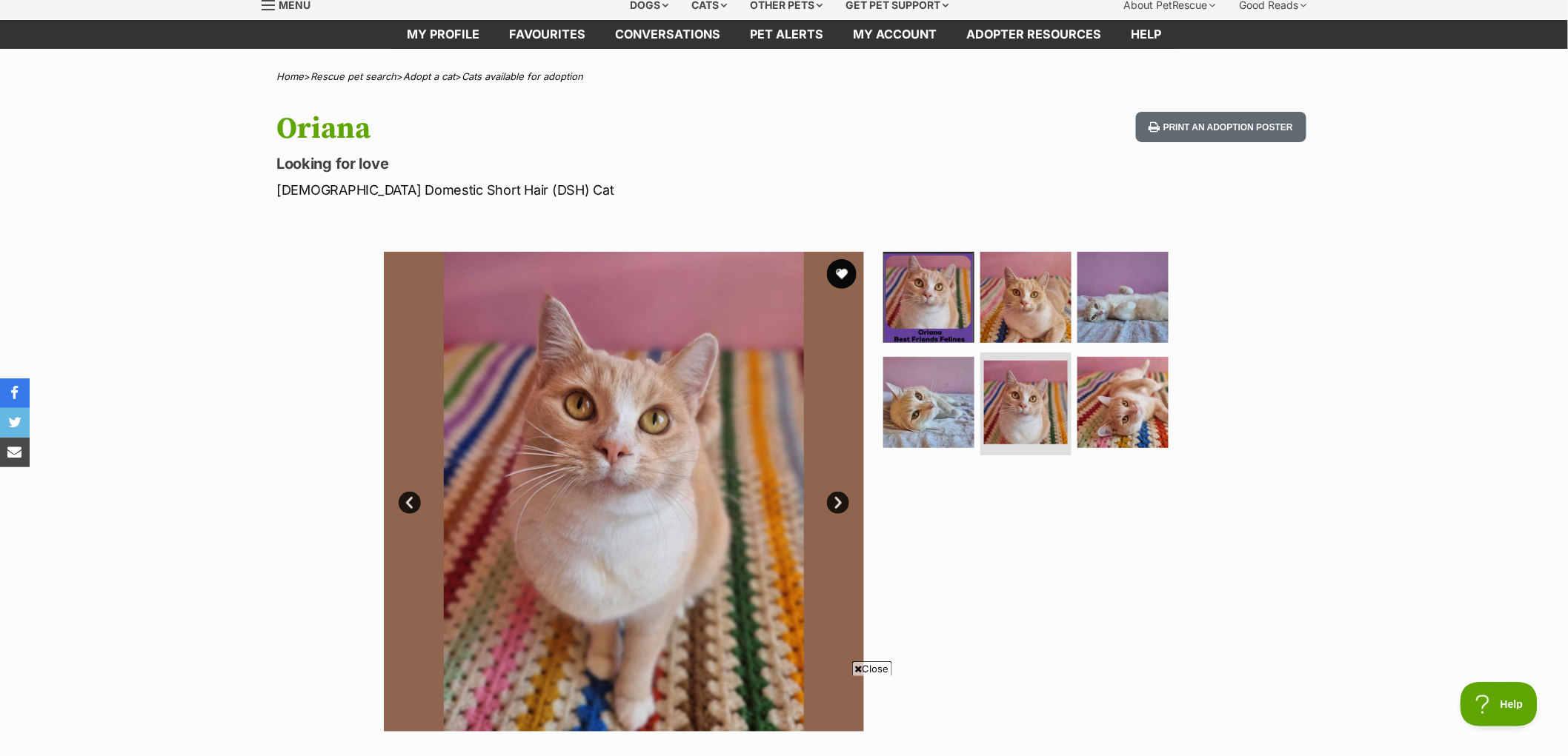
scroll to position [82, 0]
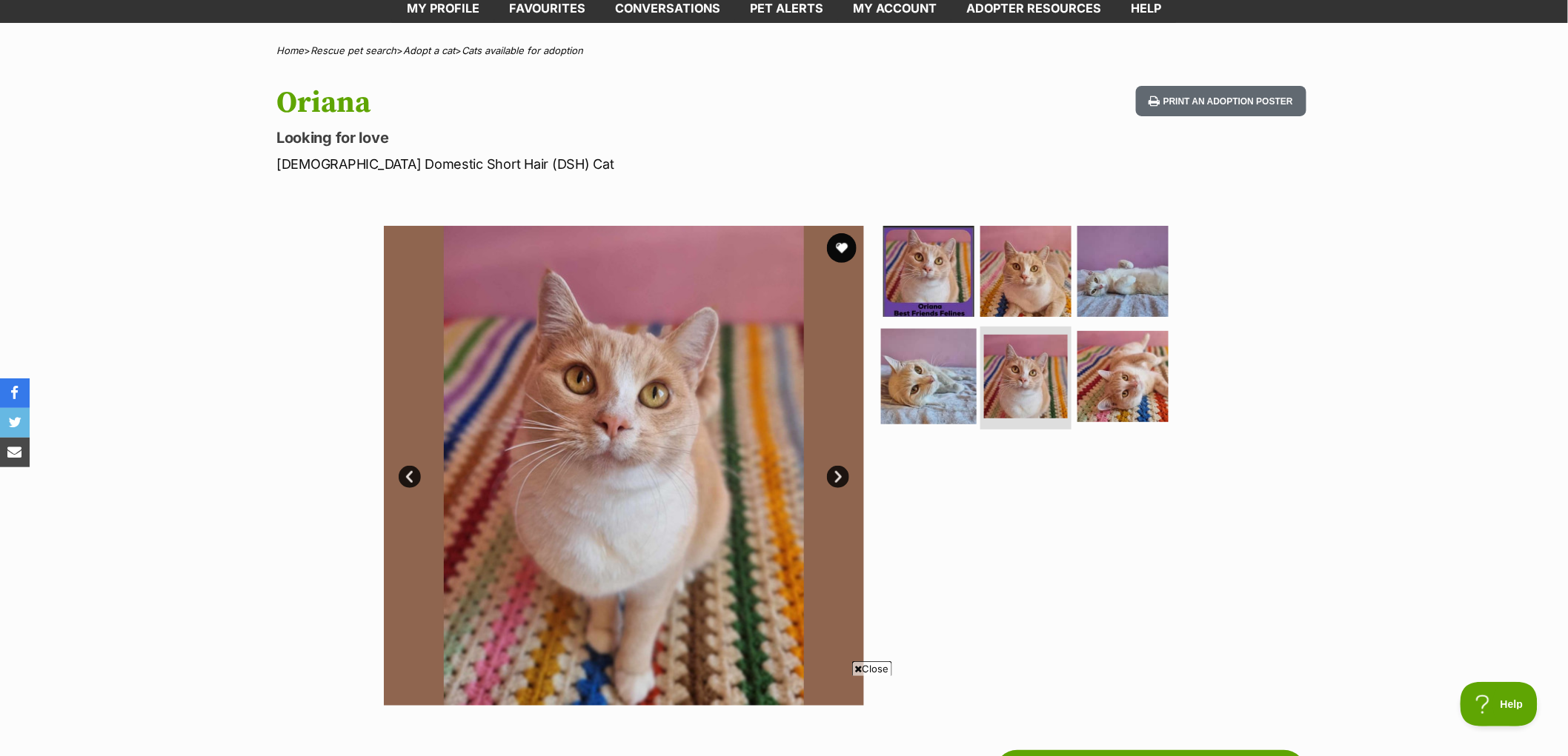
click at [930, 403] on img at bounding box center [929, 376] width 95 height 95
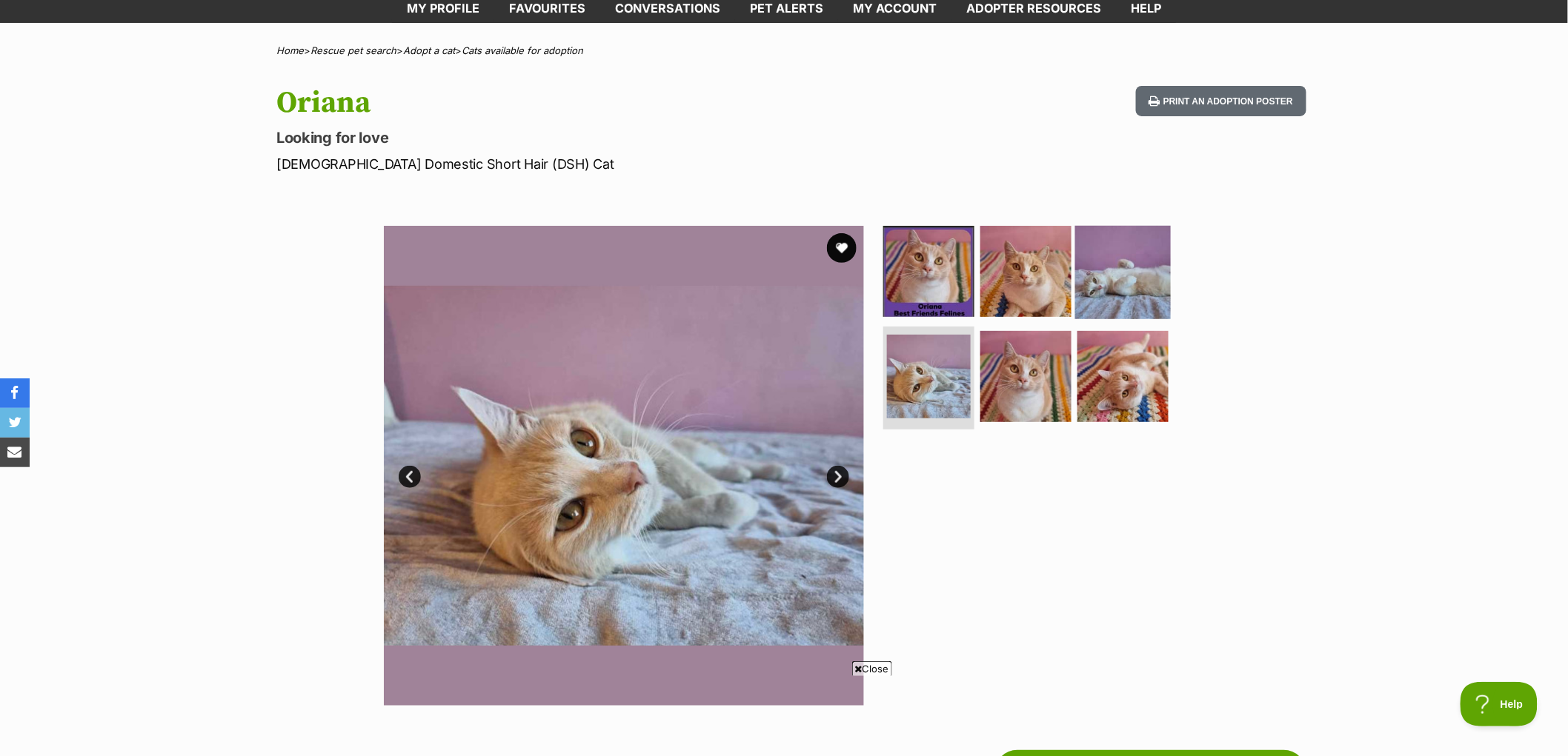
click at [1151, 277] on img at bounding box center [1123, 271] width 95 height 95
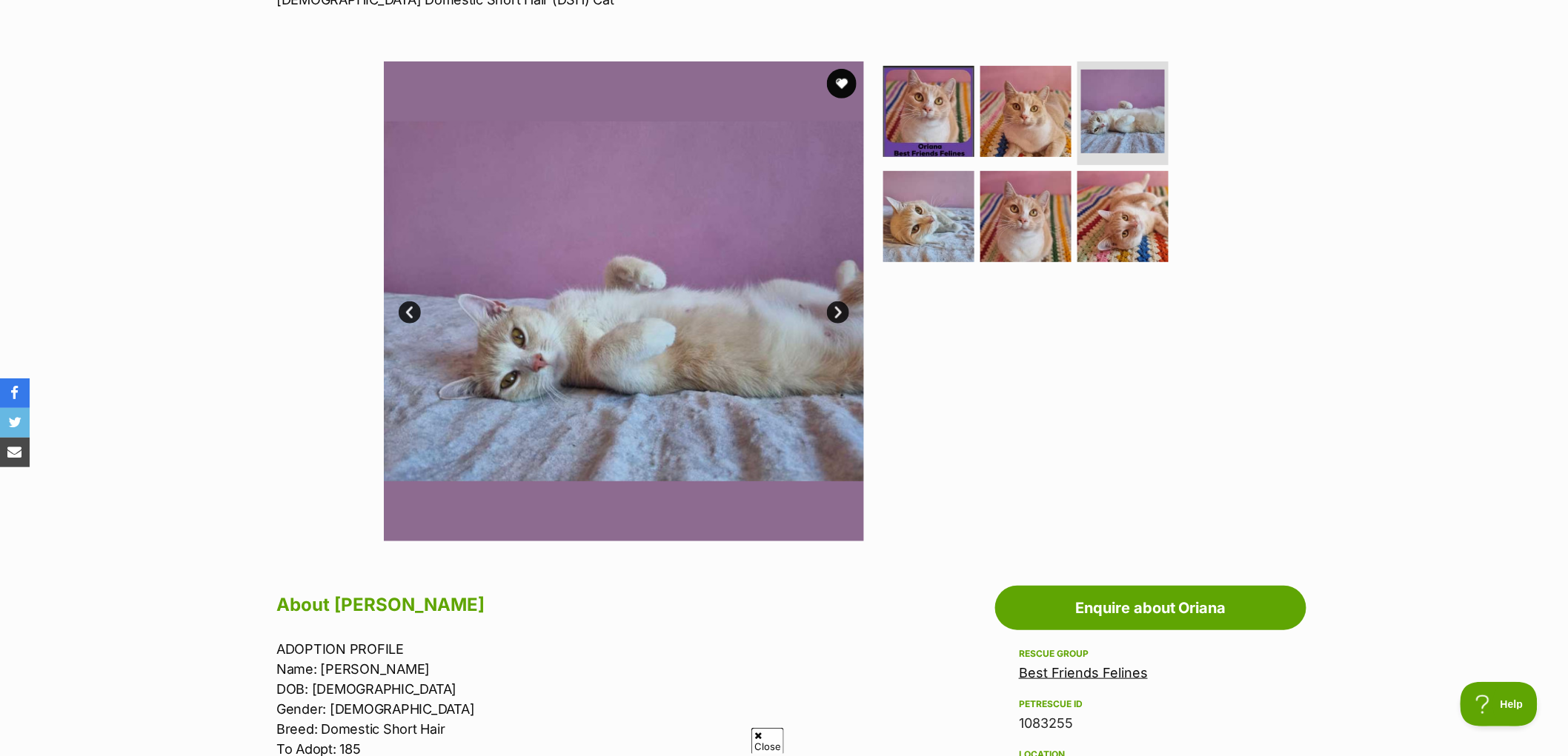
scroll to position [0, 0]
click at [1032, 131] on img at bounding box center [1026, 111] width 95 height 95
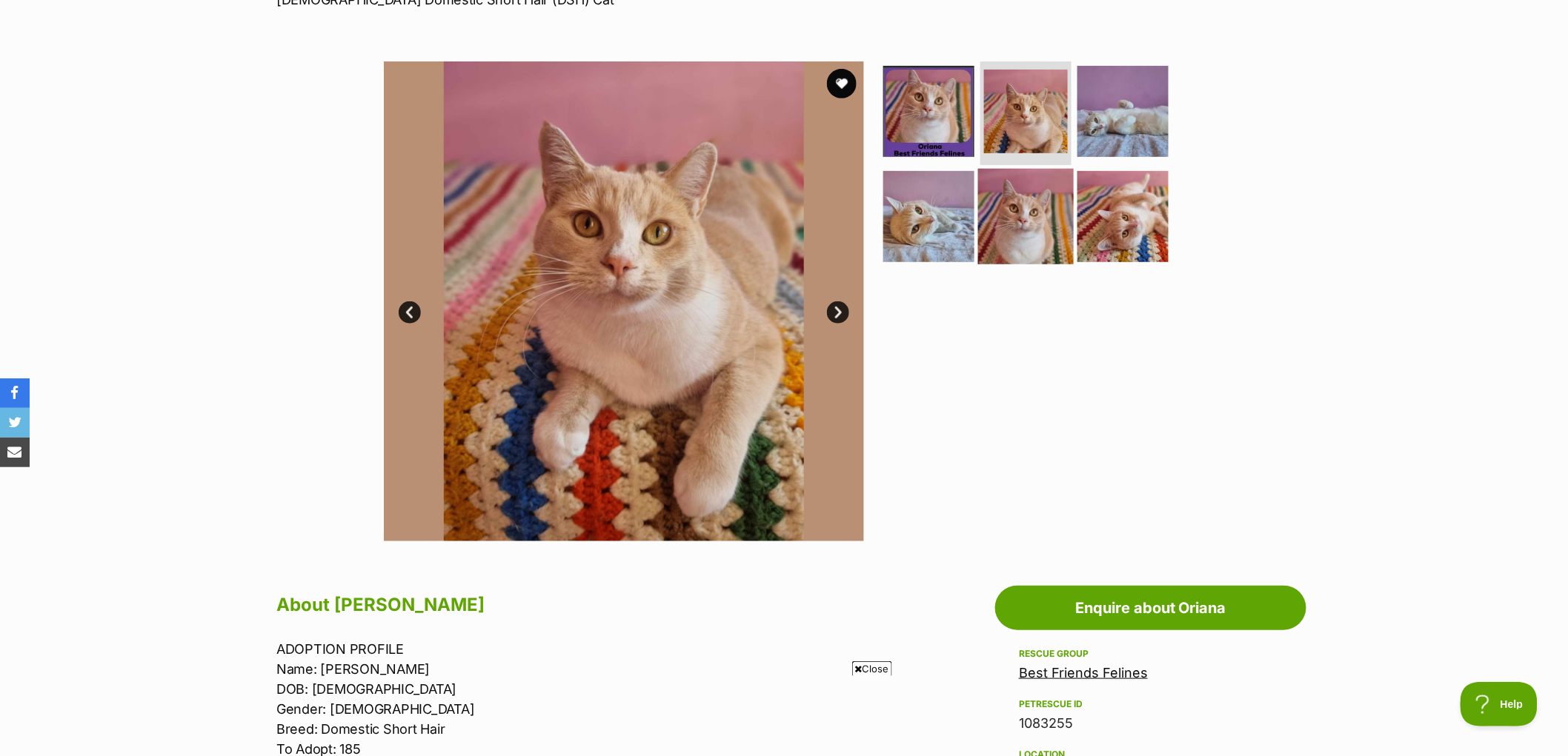
click at [1045, 216] on img at bounding box center [1026, 216] width 95 height 95
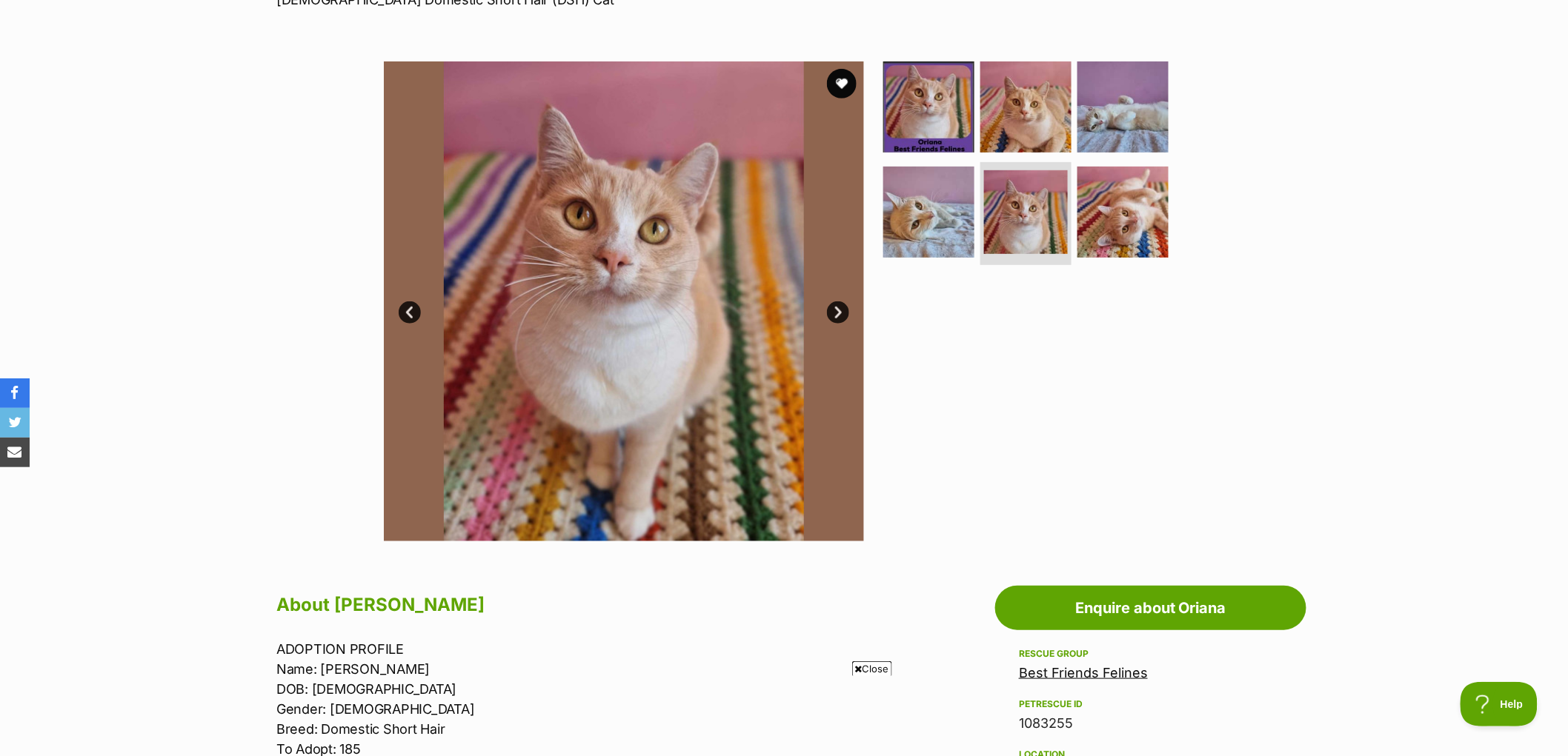
click at [857, 74] on img at bounding box center [623, 301] width 480 height 480
click at [842, 78] on button "favourite" at bounding box center [842, 84] width 32 height 32
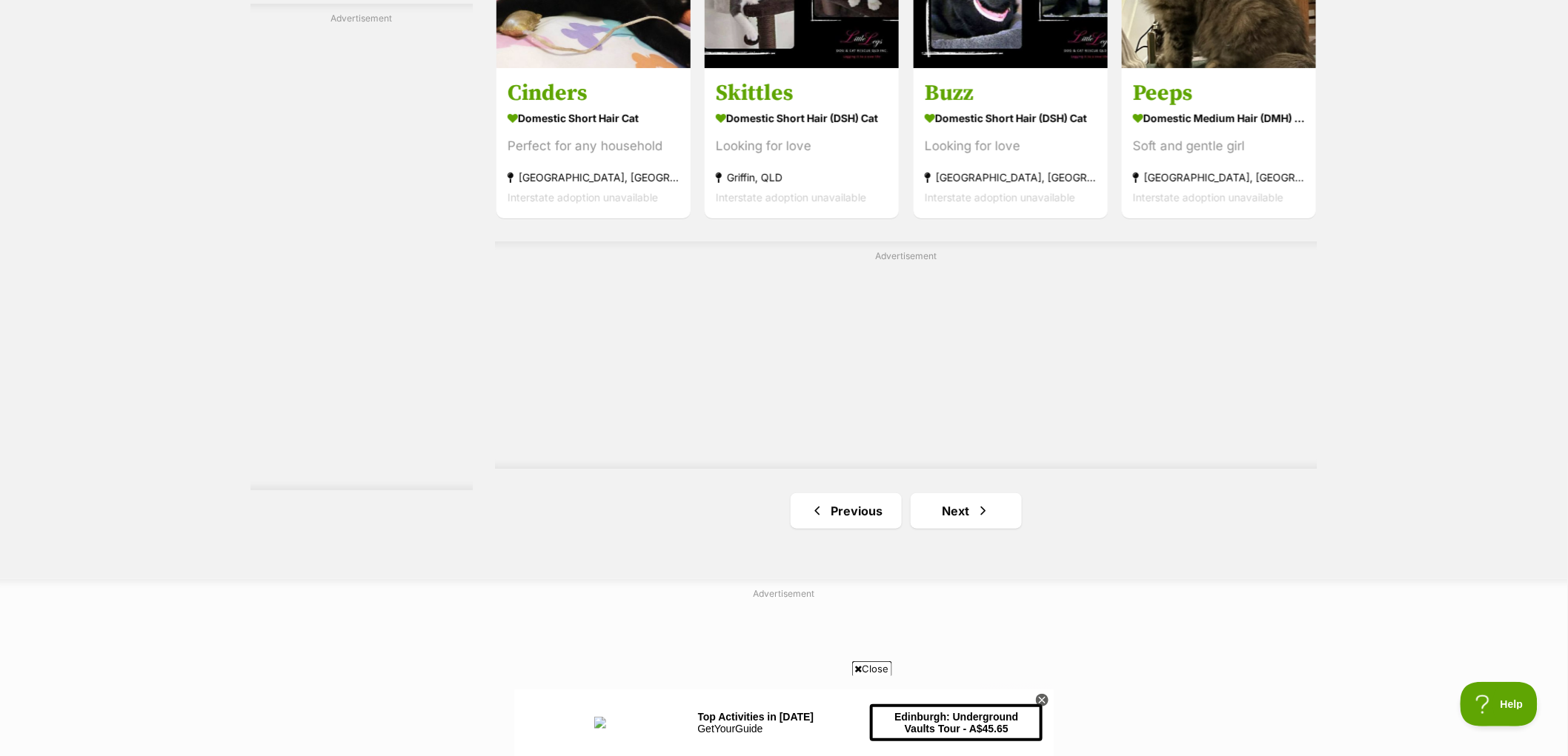
scroll to position [2552, 0]
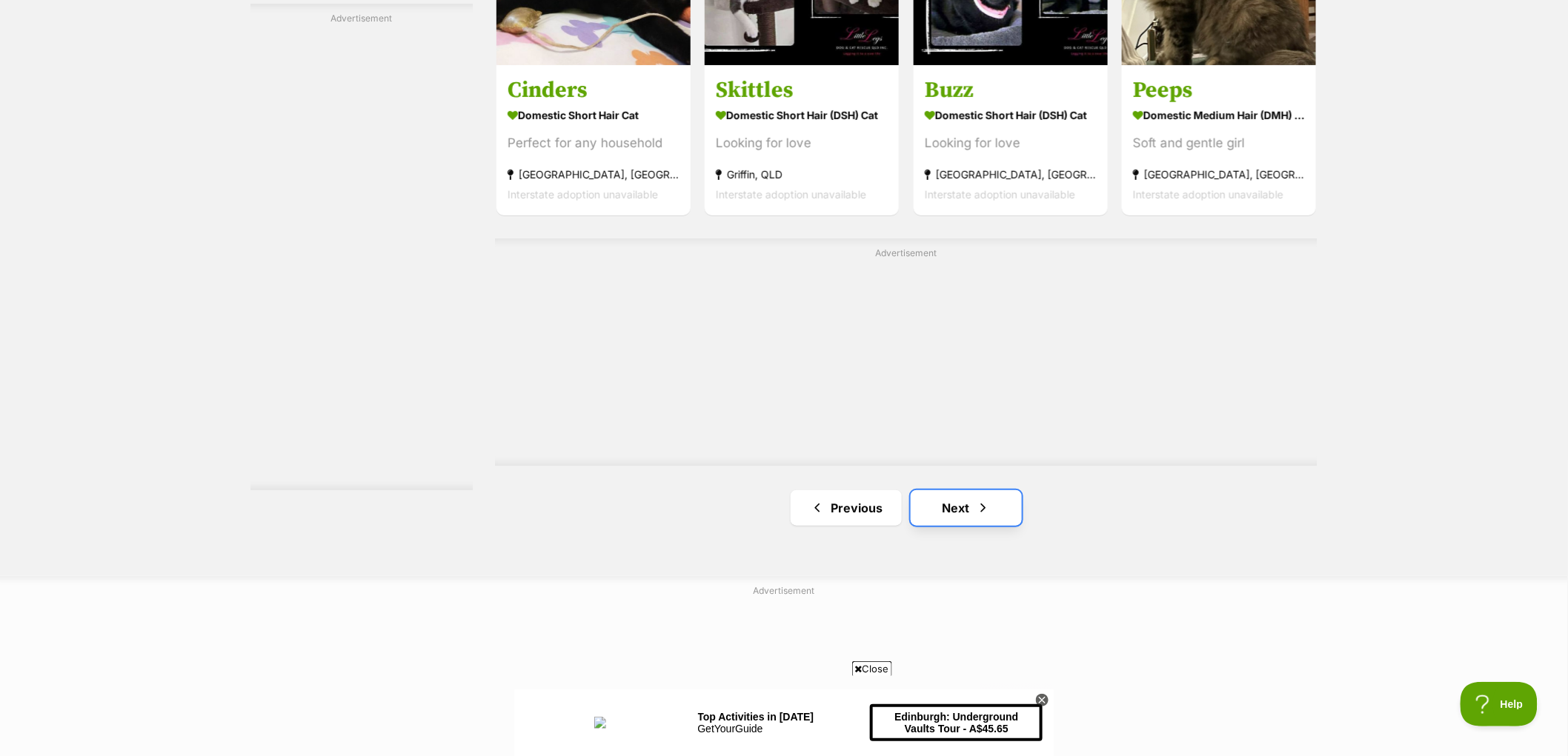
click at [990, 502] on span "Next page" at bounding box center [983, 508] width 15 height 18
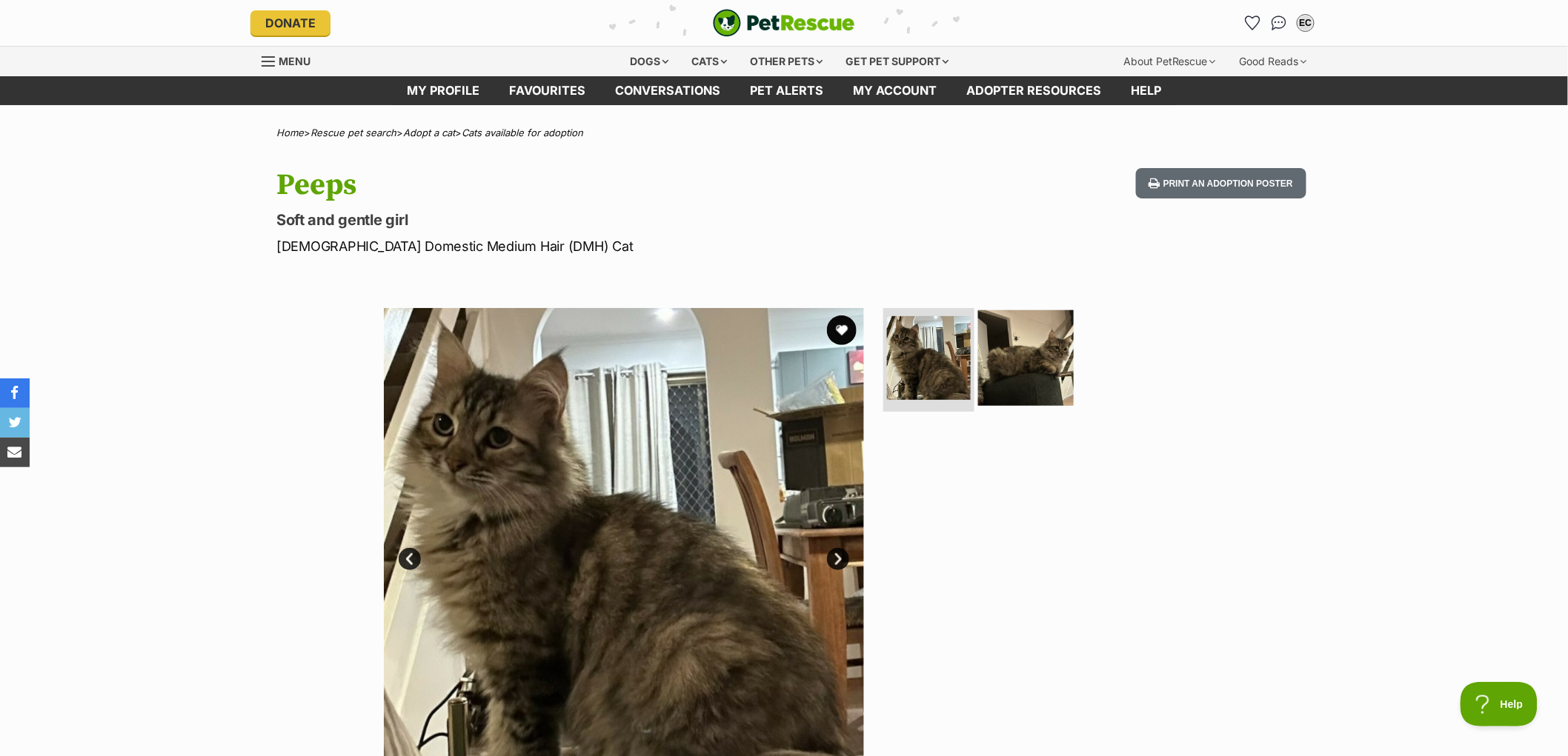
click at [1046, 320] on img at bounding box center [1026, 358] width 95 height 95
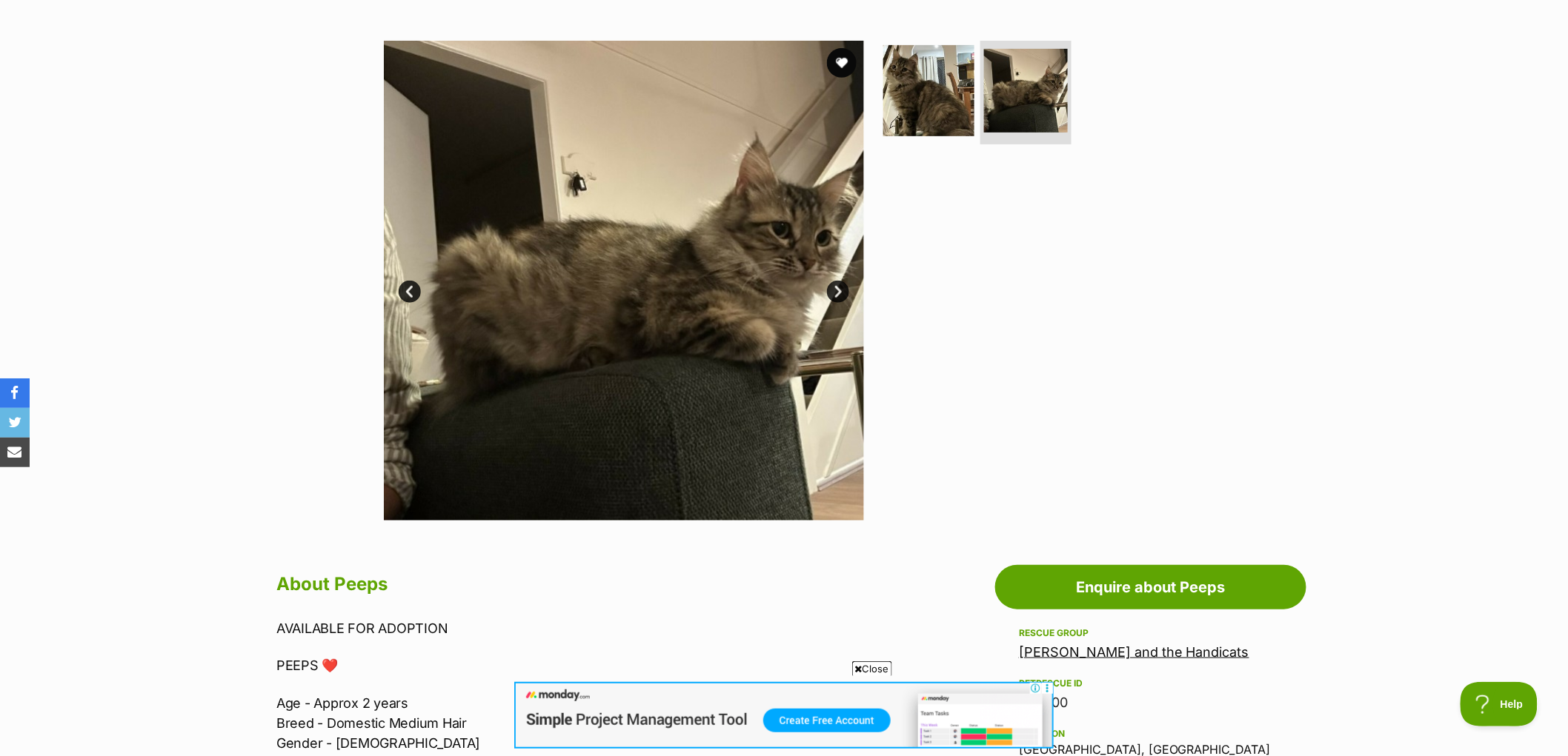
scroll to position [164, 0]
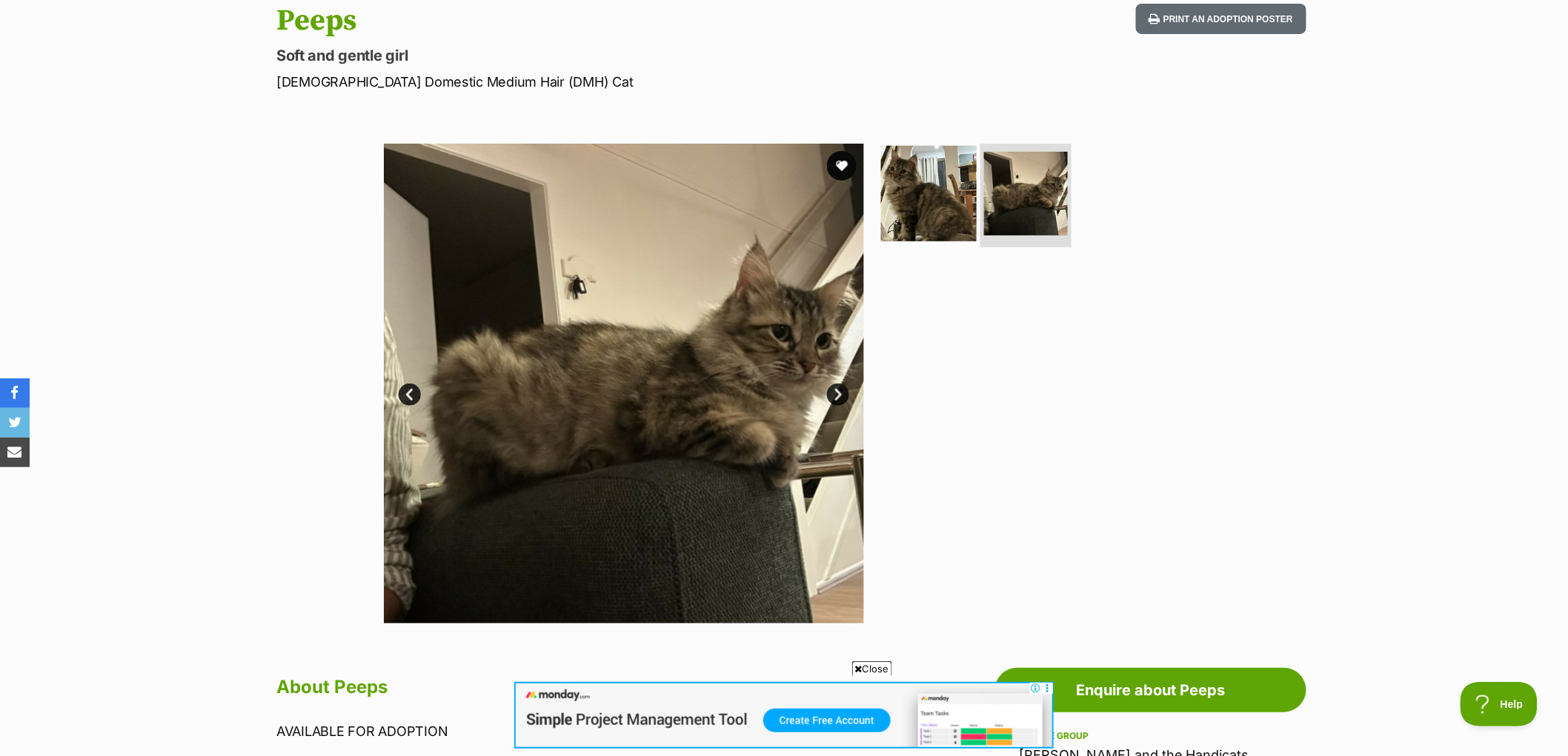
click at [925, 224] on img at bounding box center [929, 194] width 95 height 95
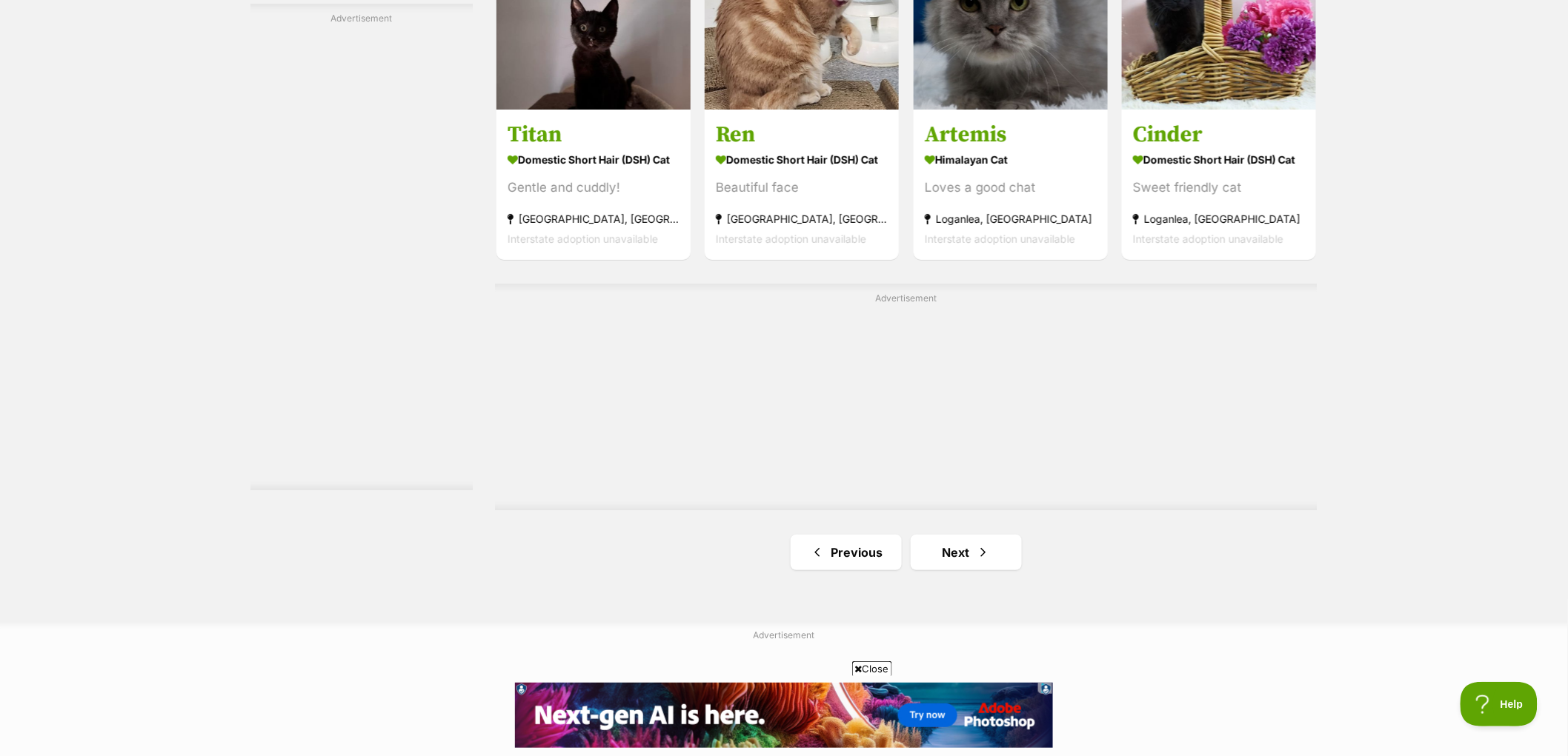
scroll to position [2469, 0]
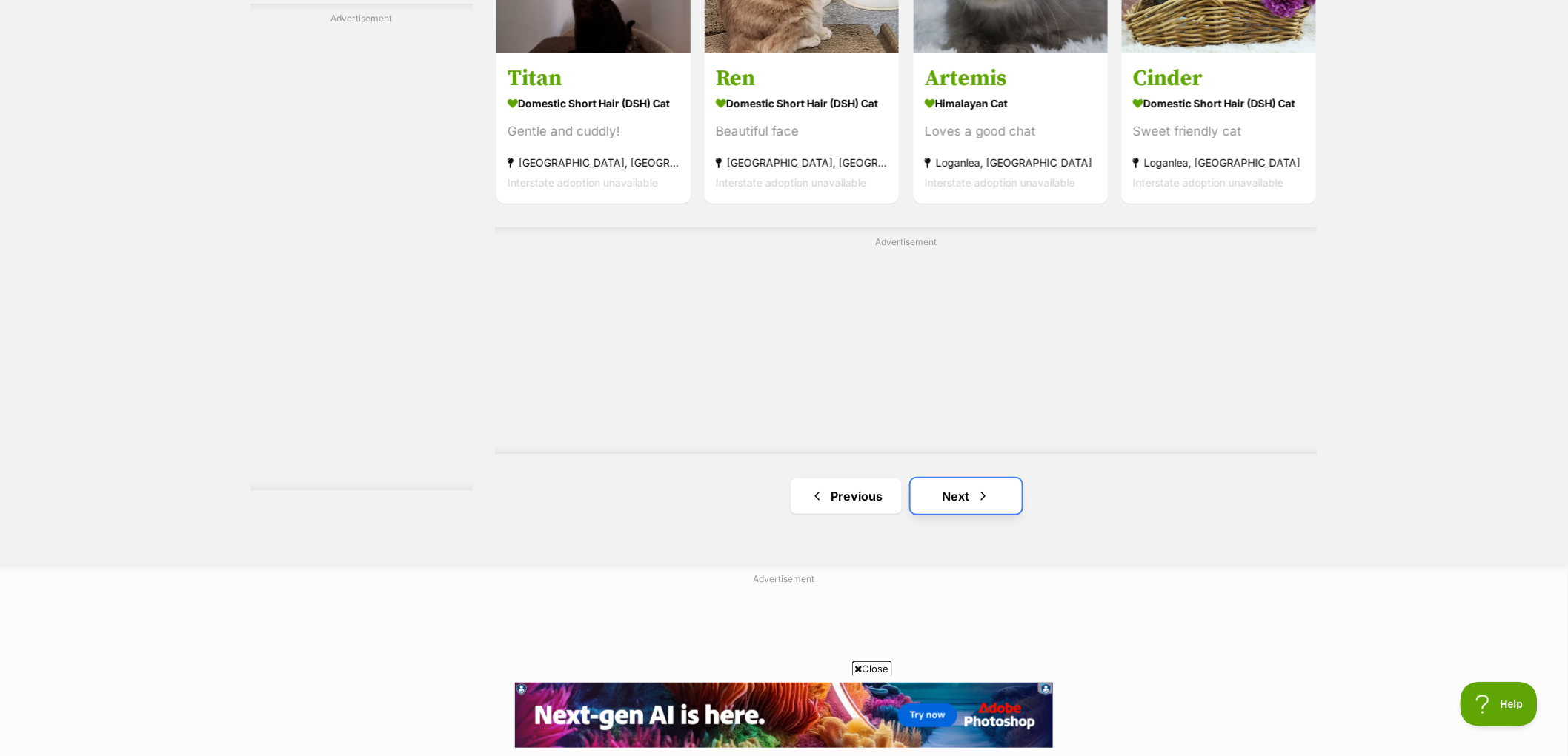
click at [941, 506] on link "Next" at bounding box center [966, 496] width 111 height 35
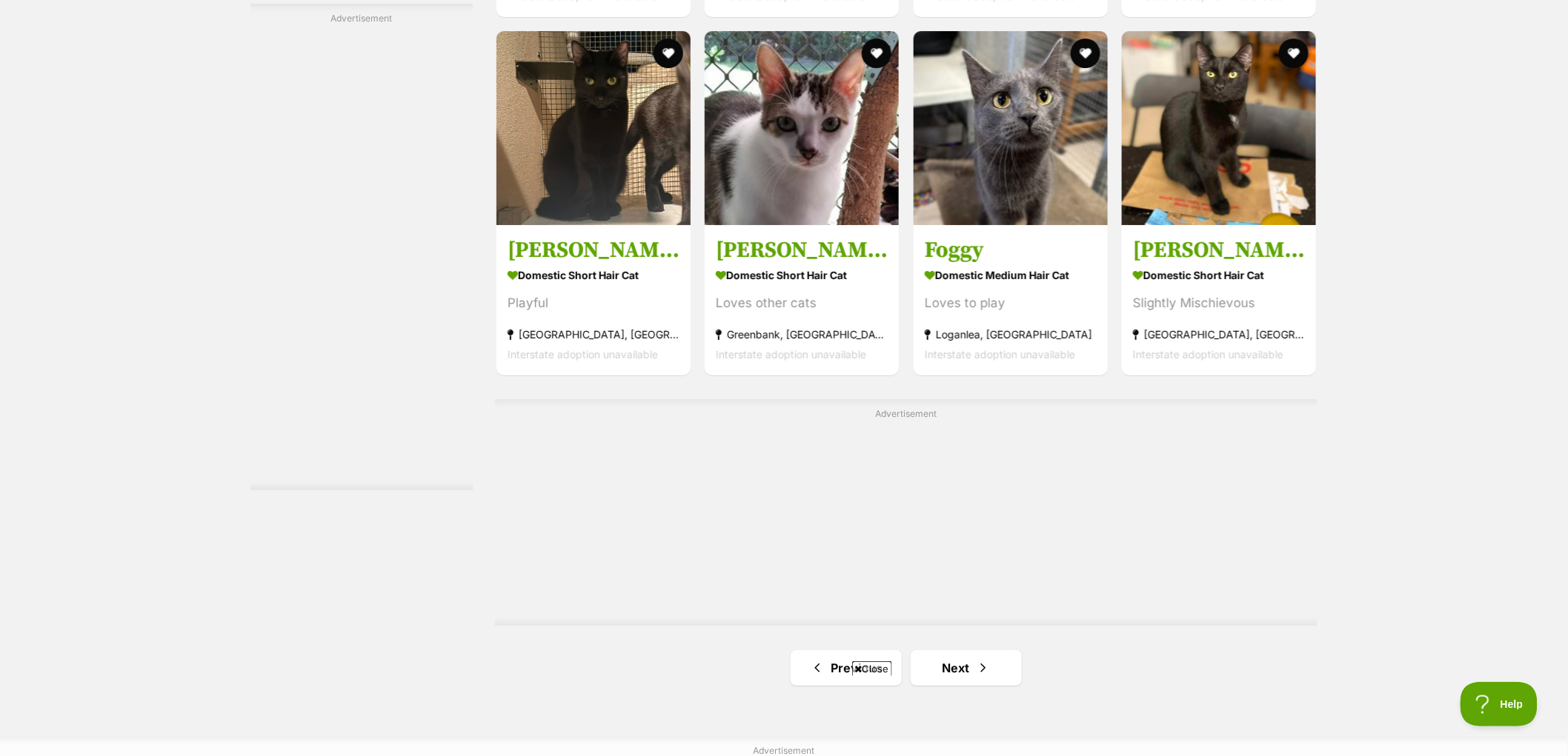
scroll to position [2716, 0]
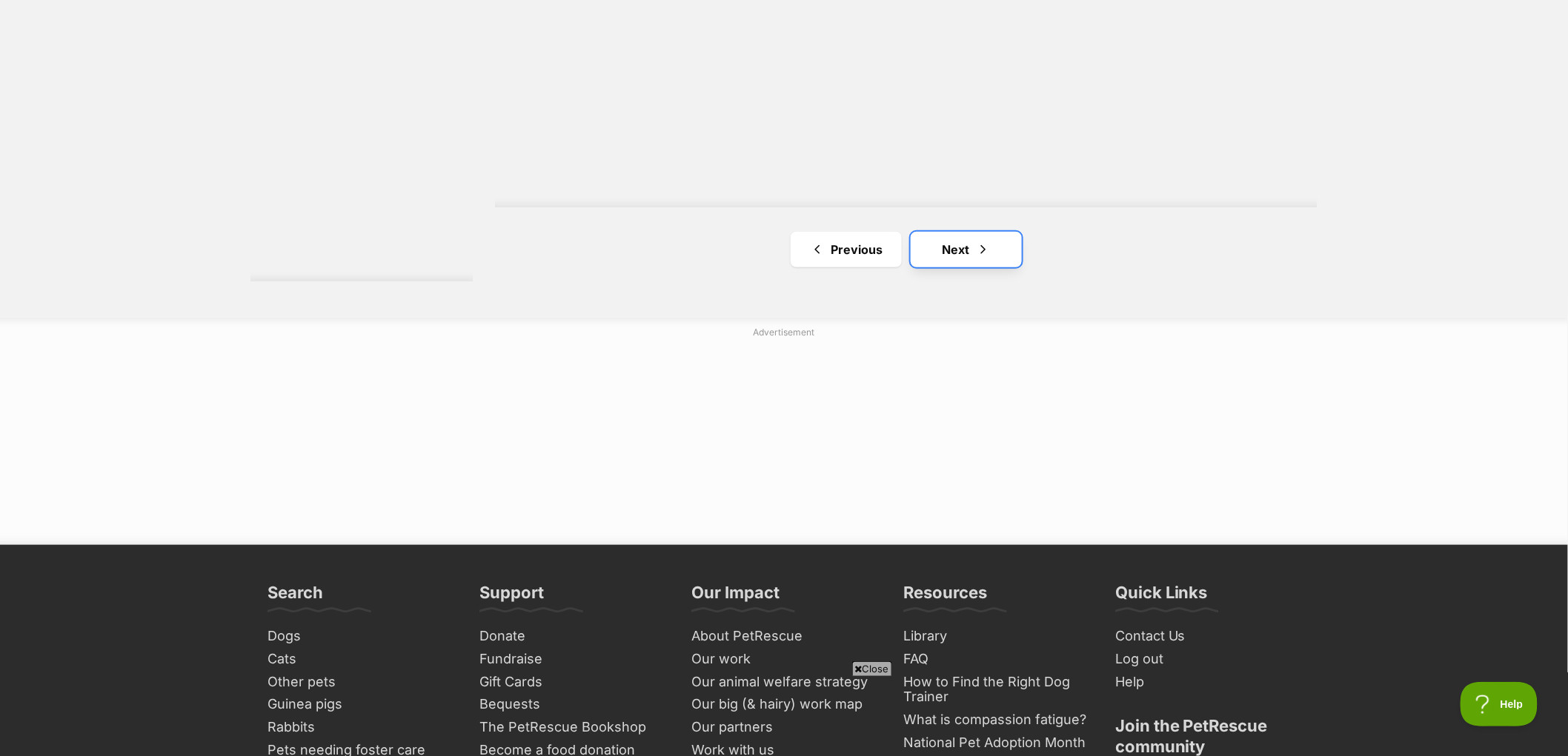
click at [955, 261] on link "Next" at bounding box center [966, 250] width 111 height 35
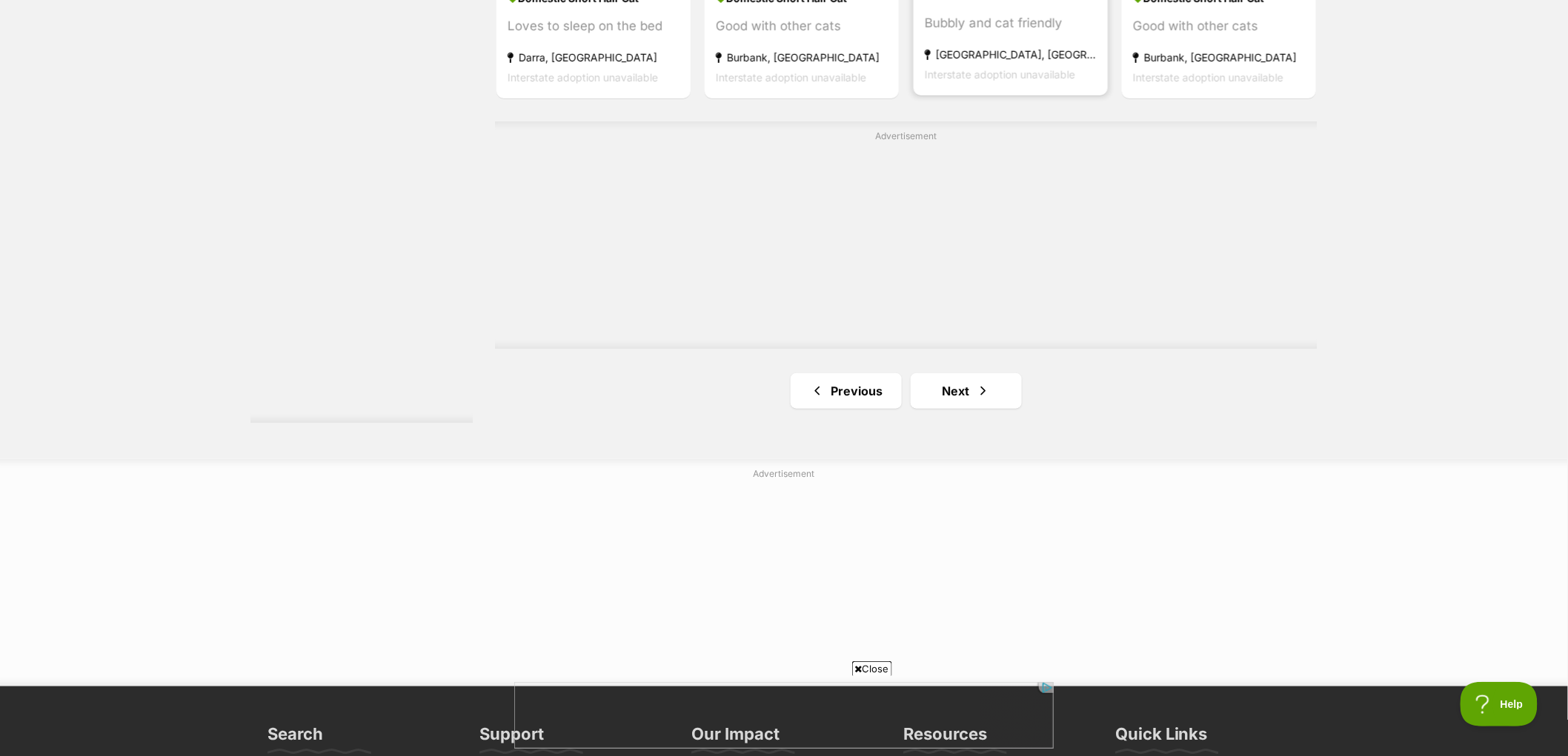
scroll to position [2716, 0]
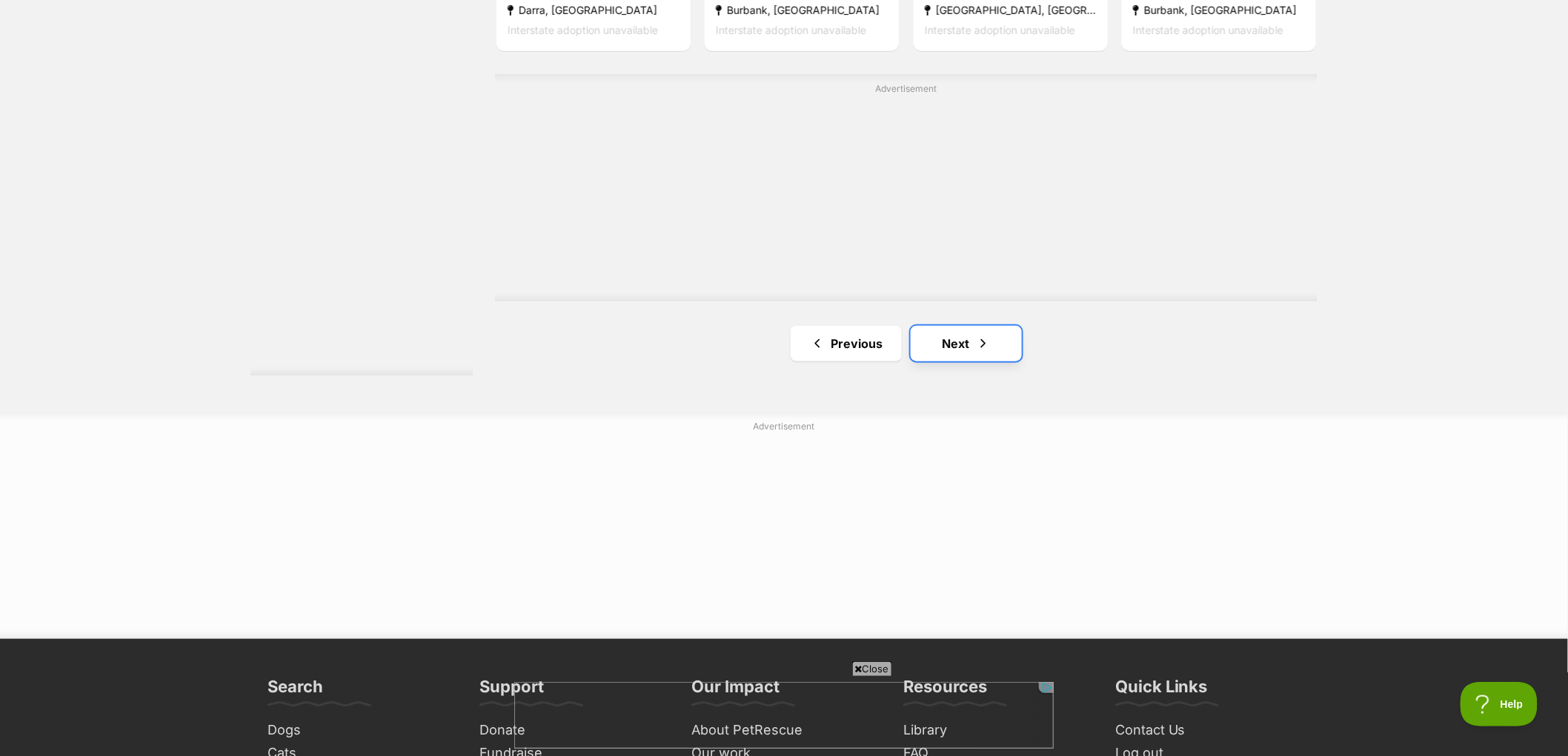
click at [954, 346] on link "Next" at bounding box center [966, 343] width 111 height 35
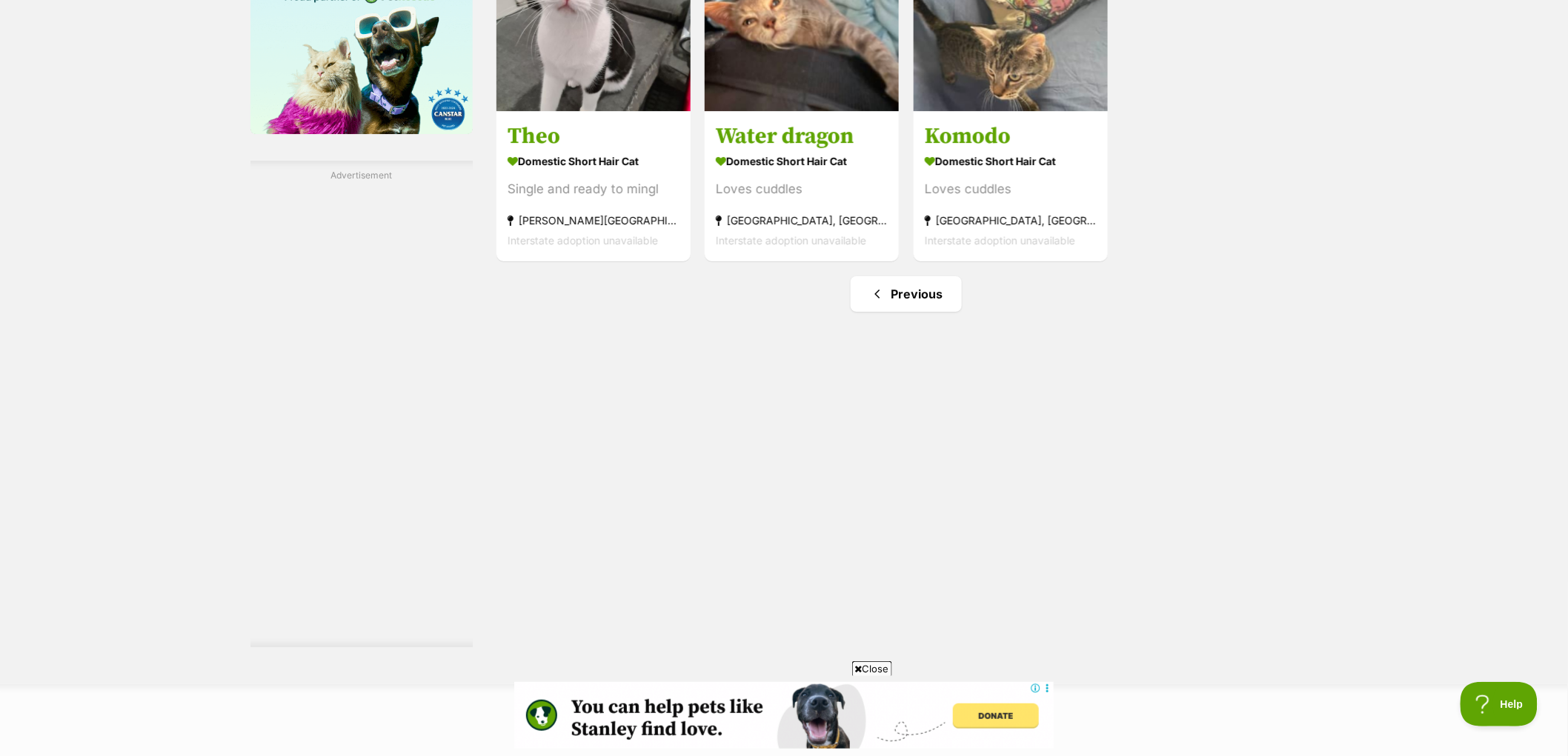
scroll to position [2057, 0]
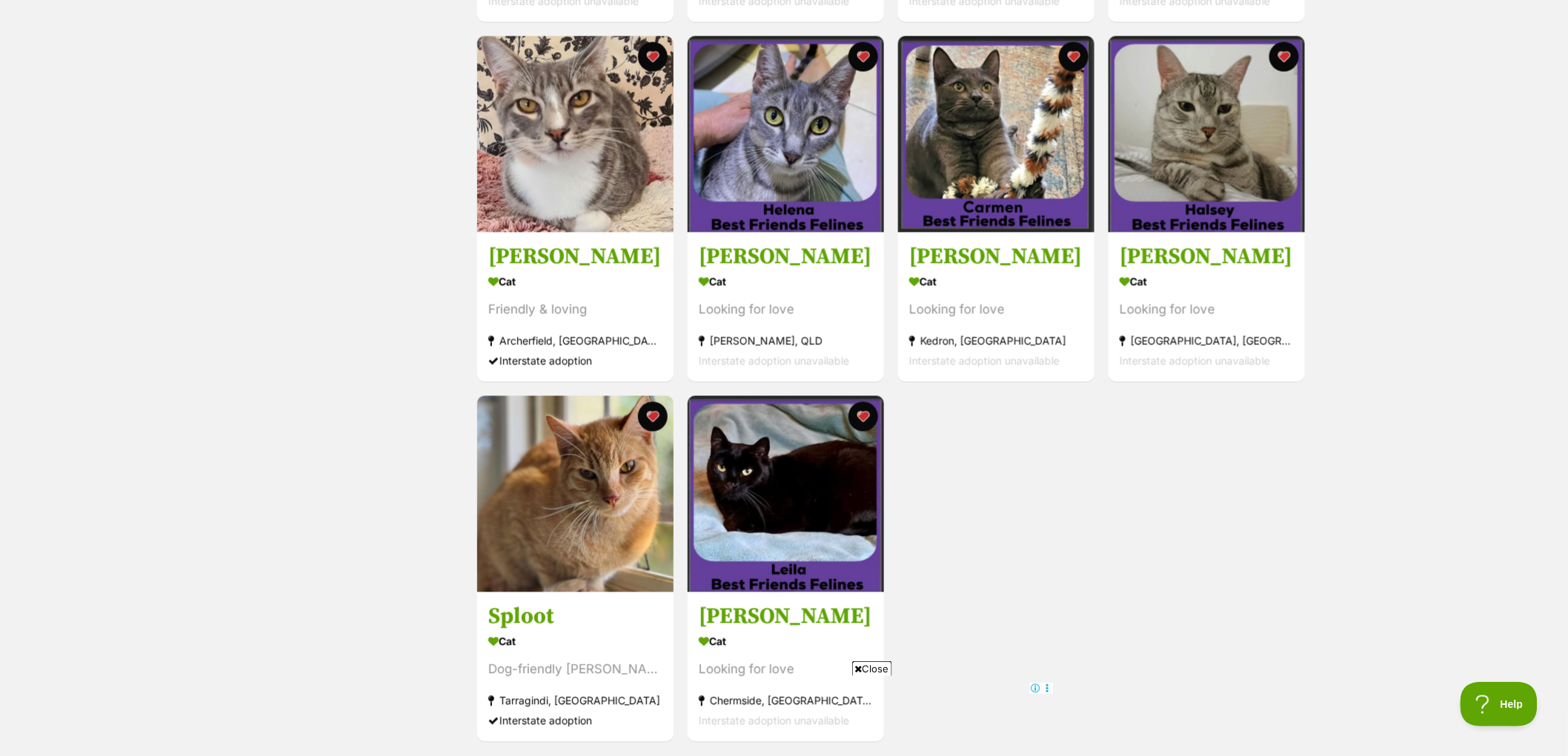
scroll to position [1152, 0]
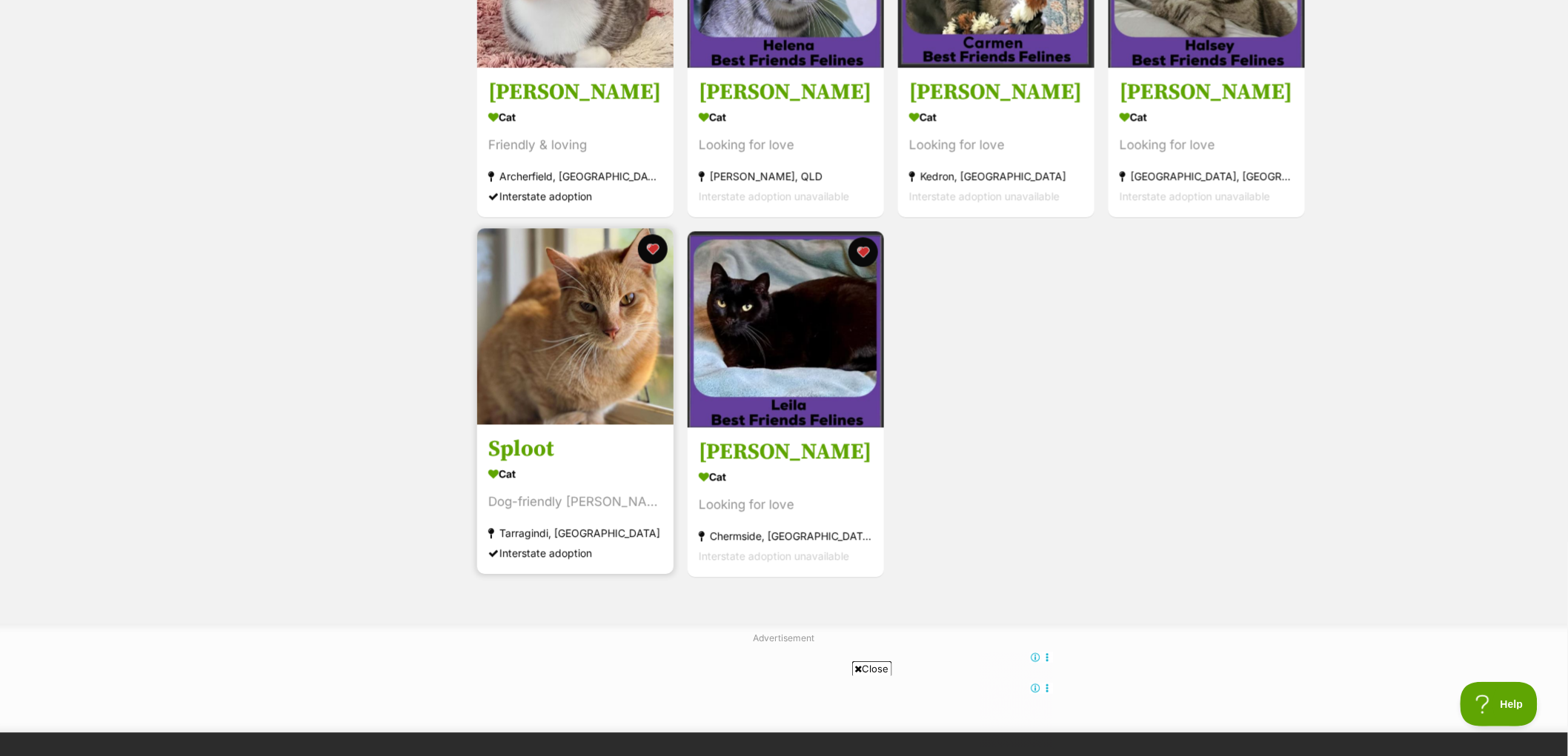
click at [570, 372] on img at bounding box center [576, 327] width 197 height 197
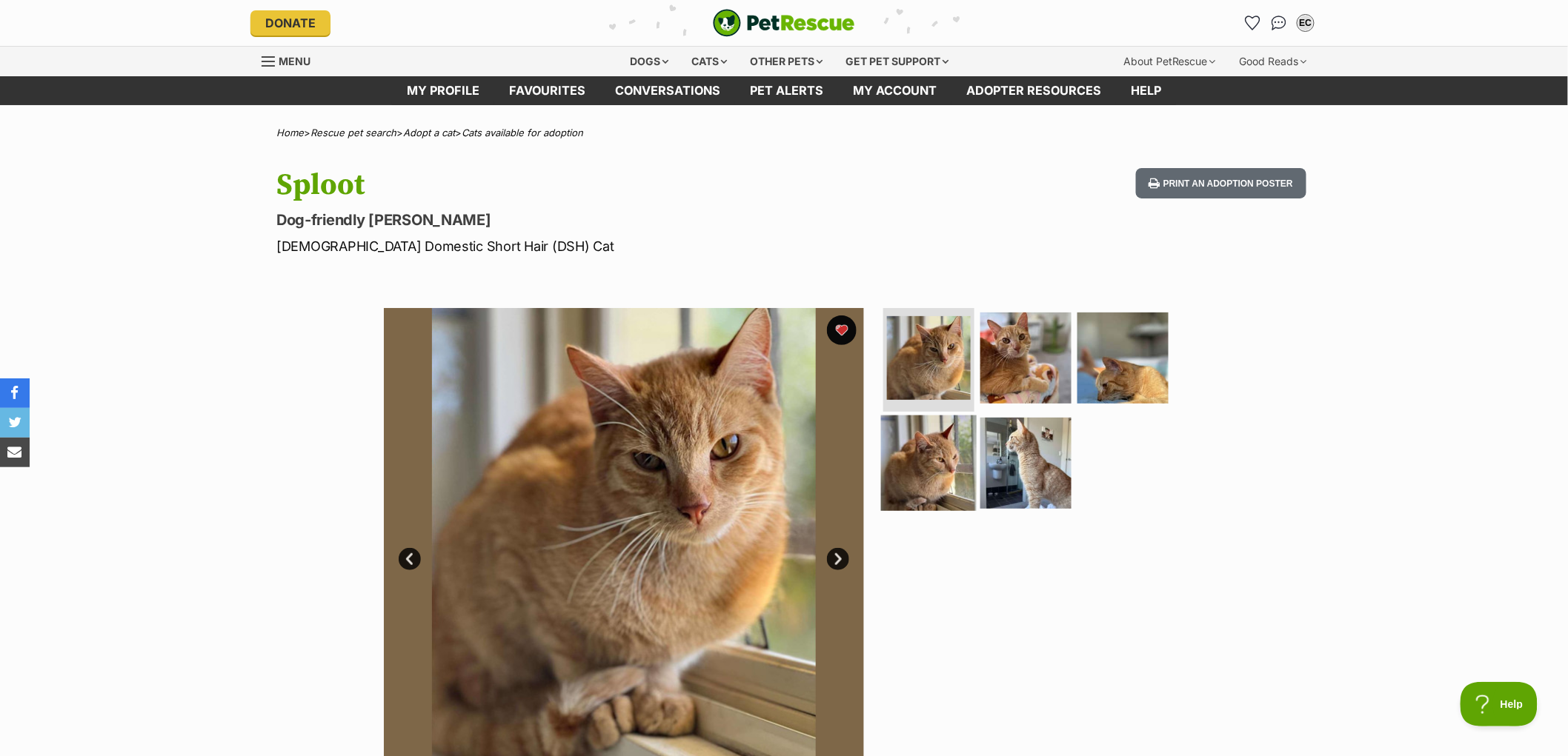
click at [921, 449] on img at bounding box center [929, 463] width 95 height 95
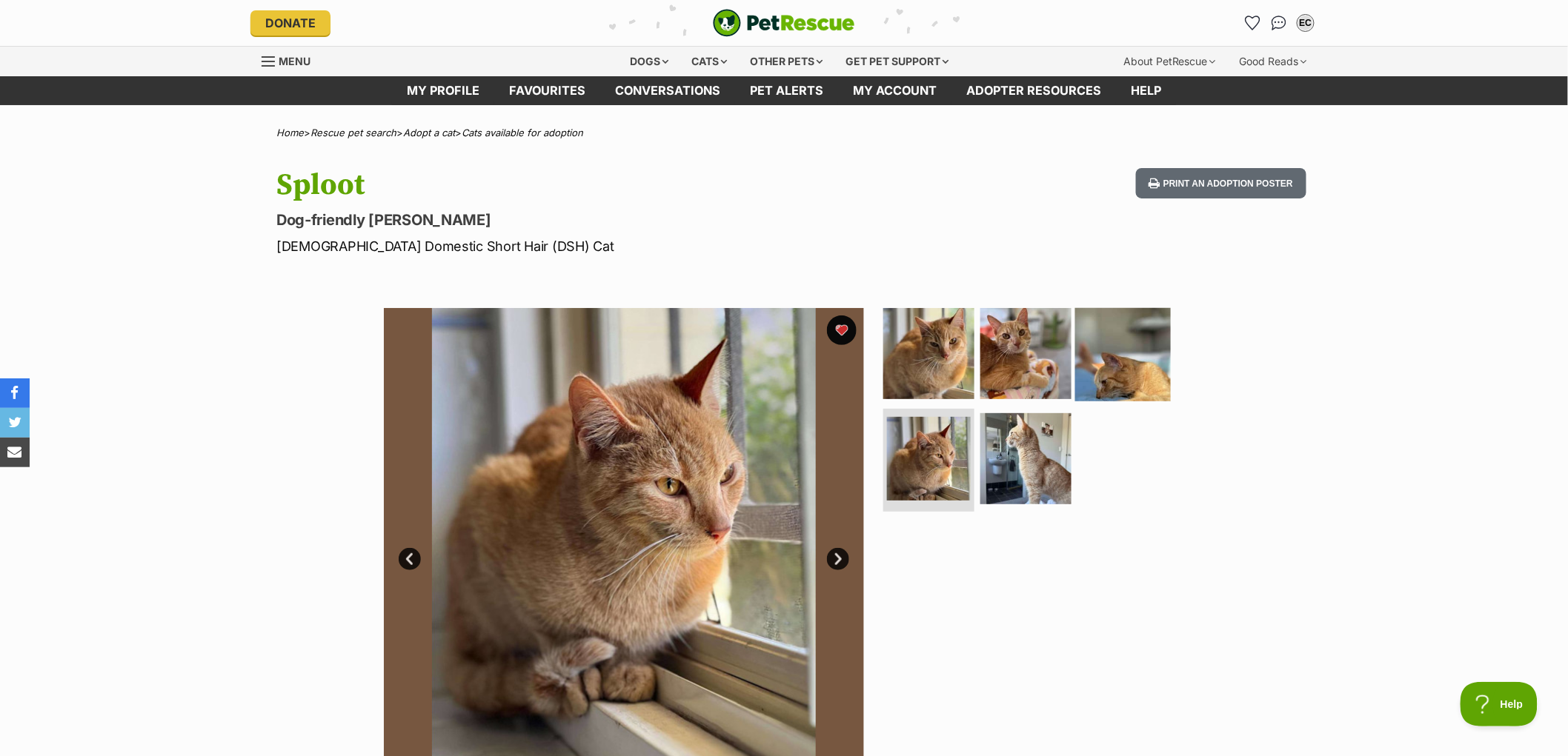
click at [1101, 372] on img at bounding box center [1123, 353] width 95 height 95
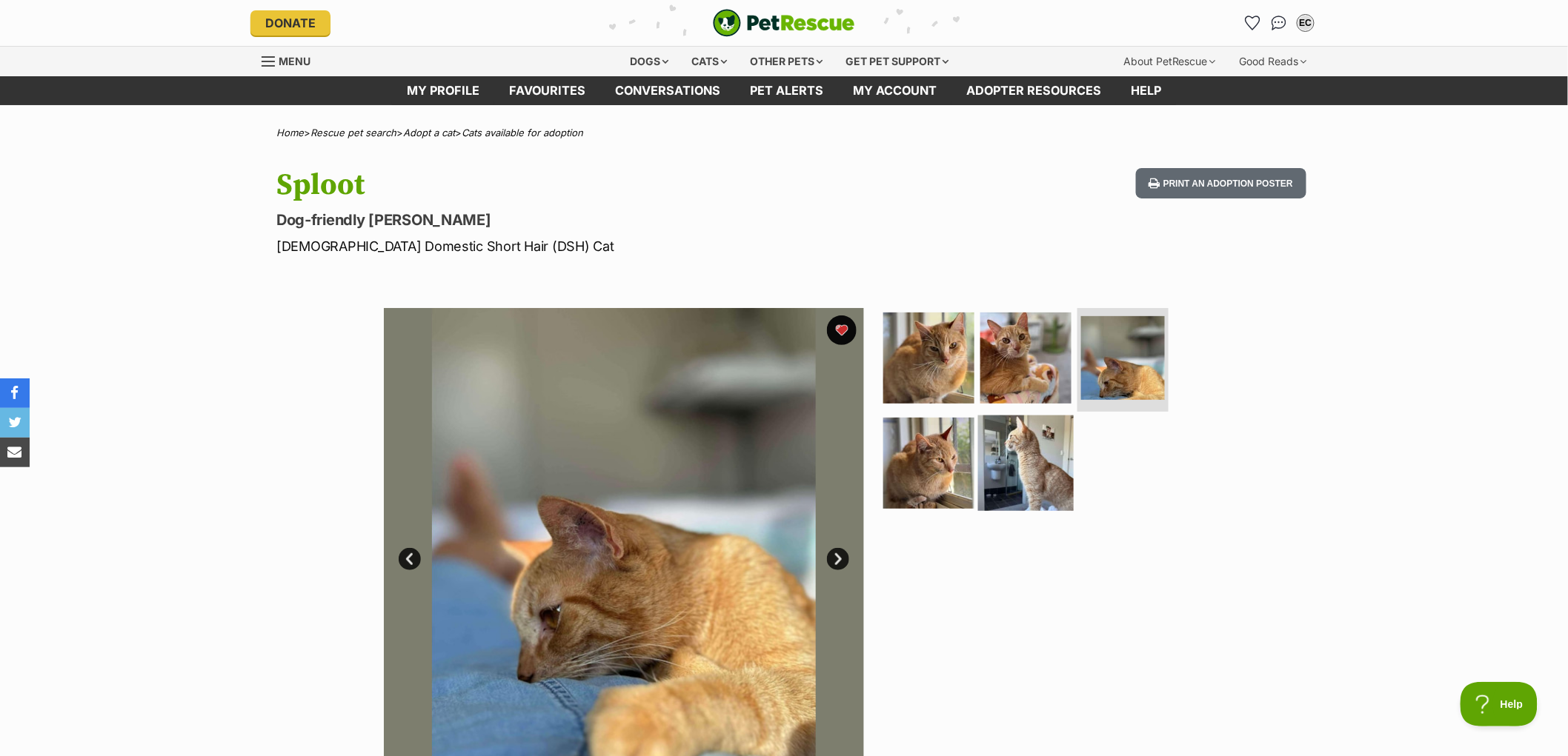
click at [1031, 452] on img at bounding box center [1026, 463] width 95 height 95
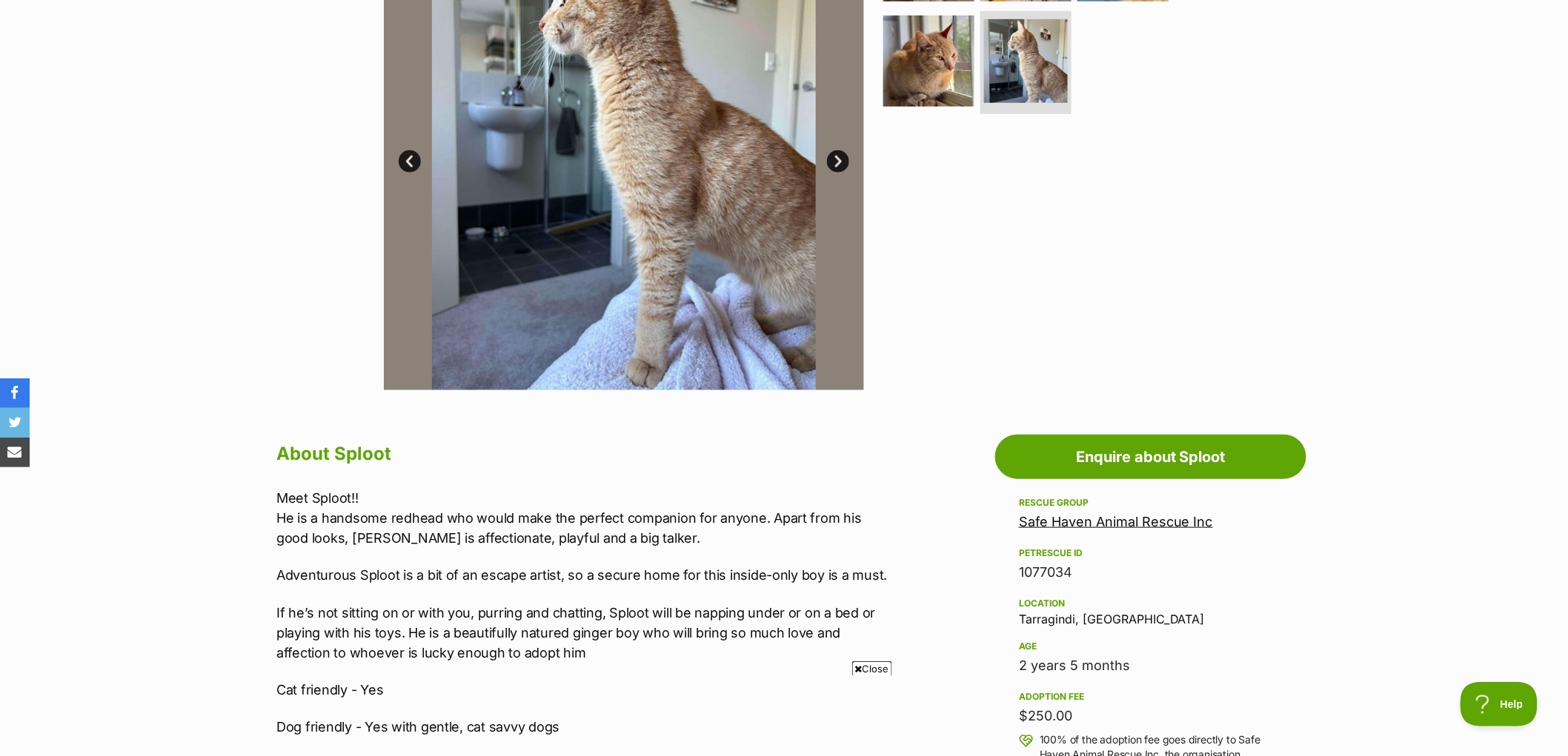
scroll to position [575, 0]
